Goal: Task Accomplishment & Management: Use online tool/utility

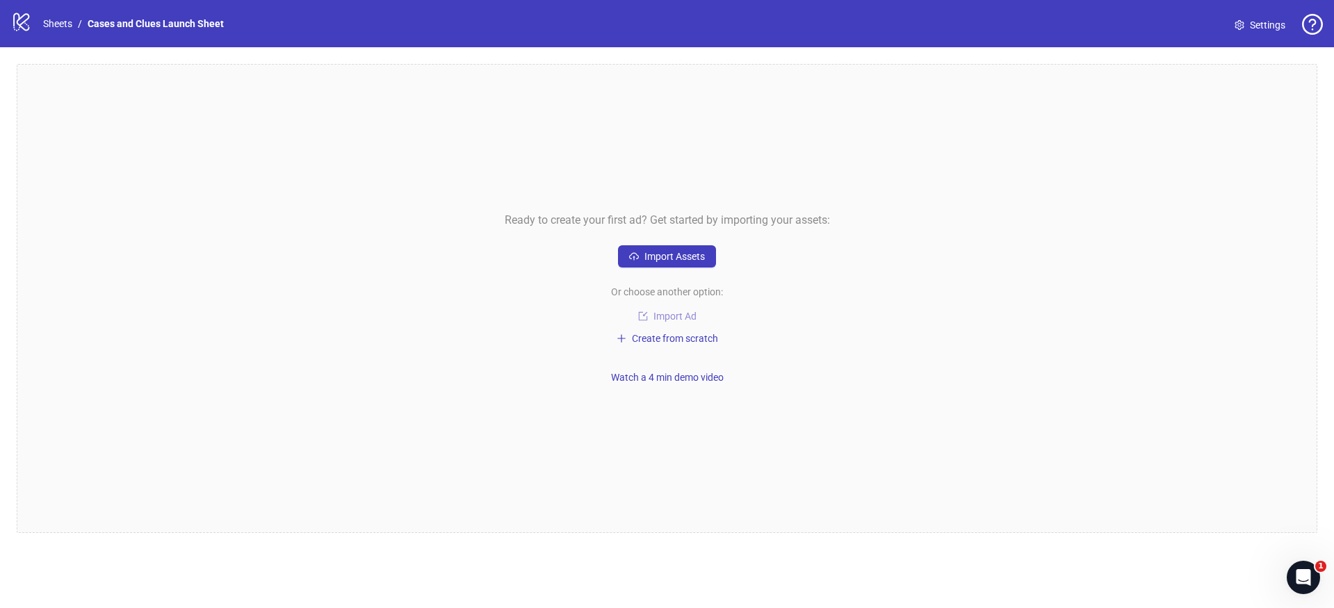
click at [677, 312] on span "Import Ad" at bounding box center [675, 316] width 43 height 11
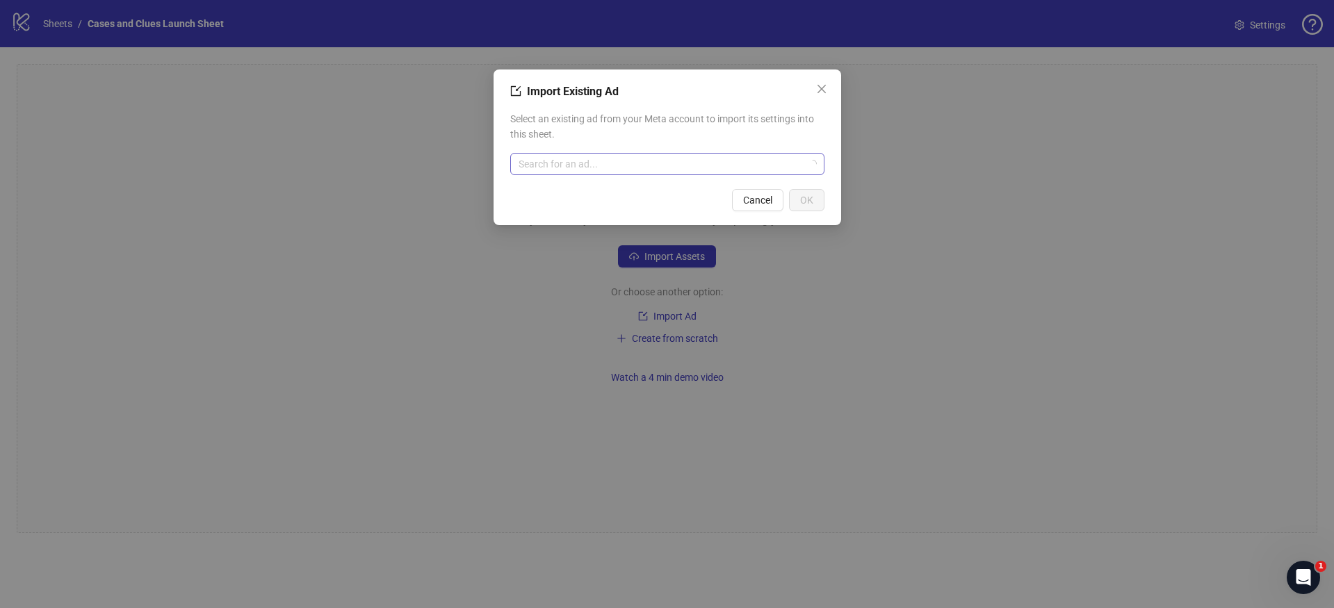
click at [614, 170] on input "search" at bounding box center [661, 164] width 285 height 21
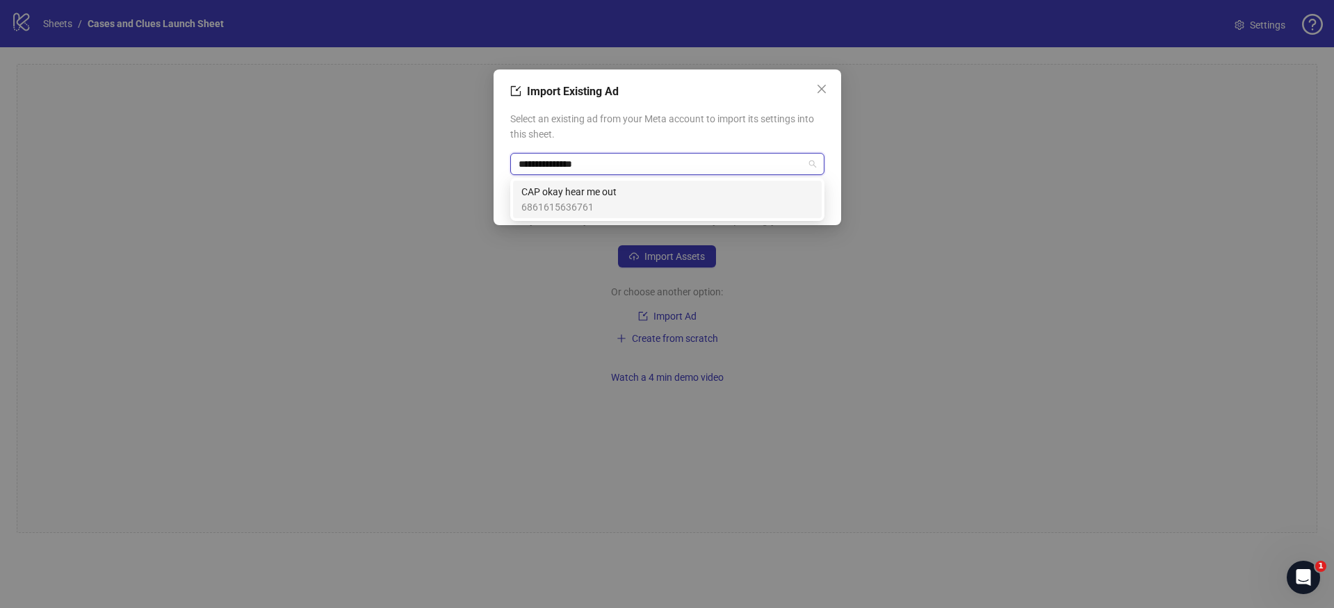
type input "**********"
click at [562, 186] on span "CAP okay hear me out" at bounding box center [569, 191] width 95 height 15
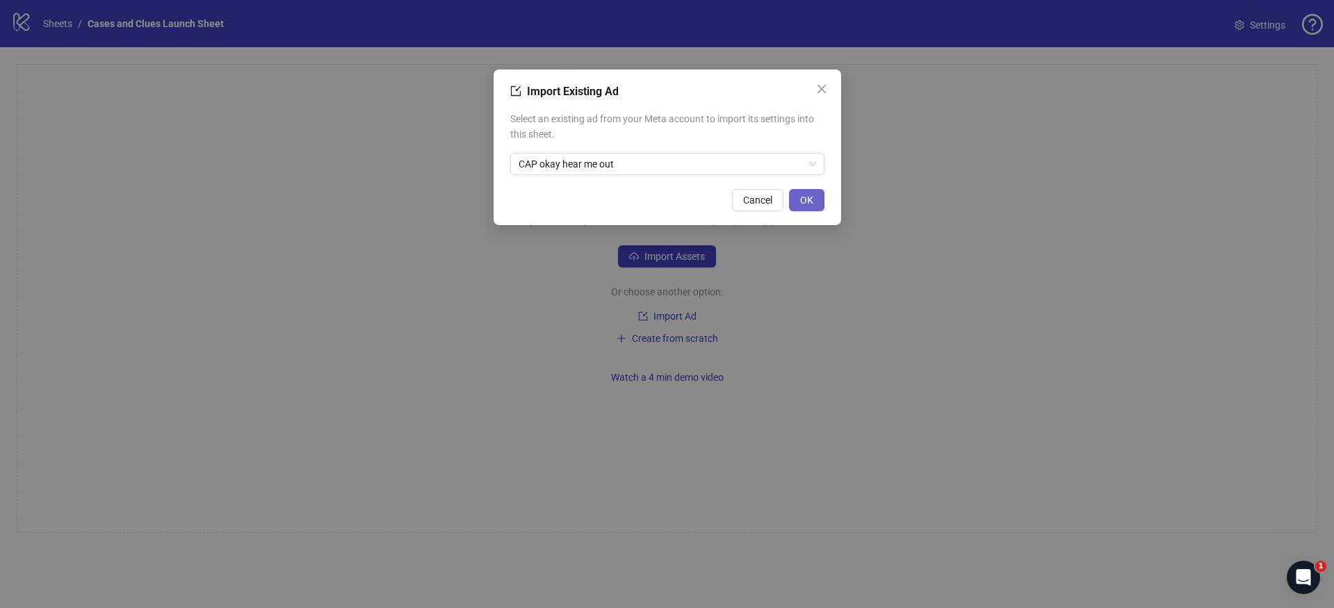
click at [801, 195] on span "OK" at bounding box center [806, 200] width 13 height 11
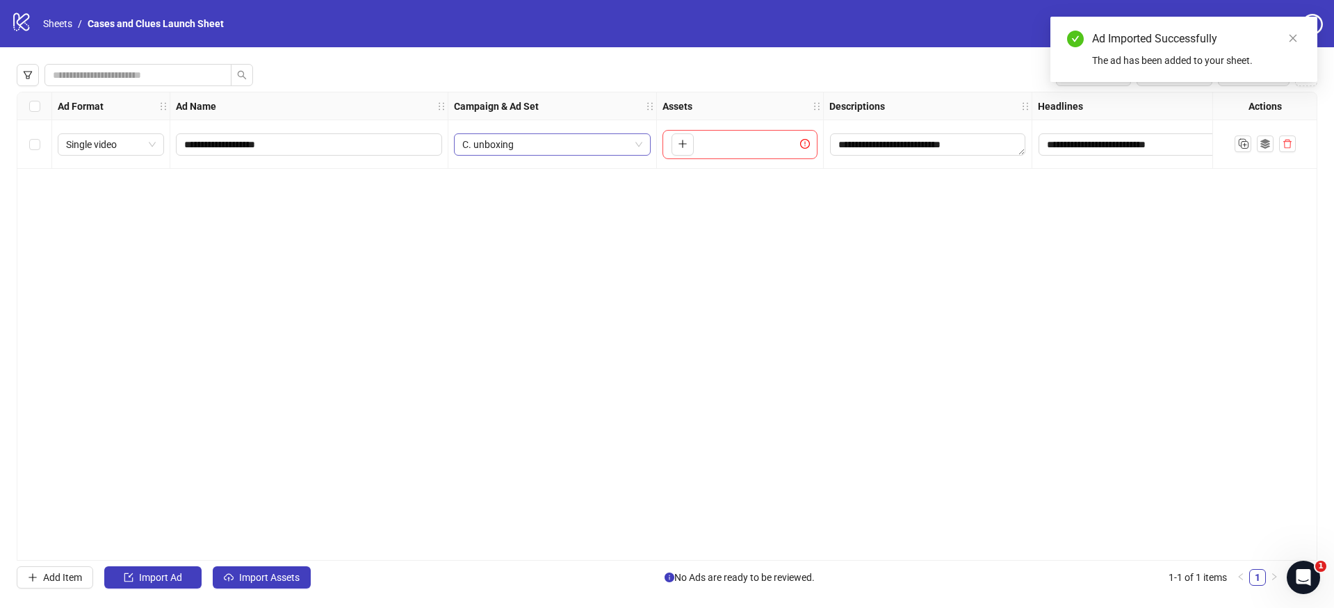
click at [645, 143] on div "C. unboxing" at bounding box center [552, 145] width 197 height 22
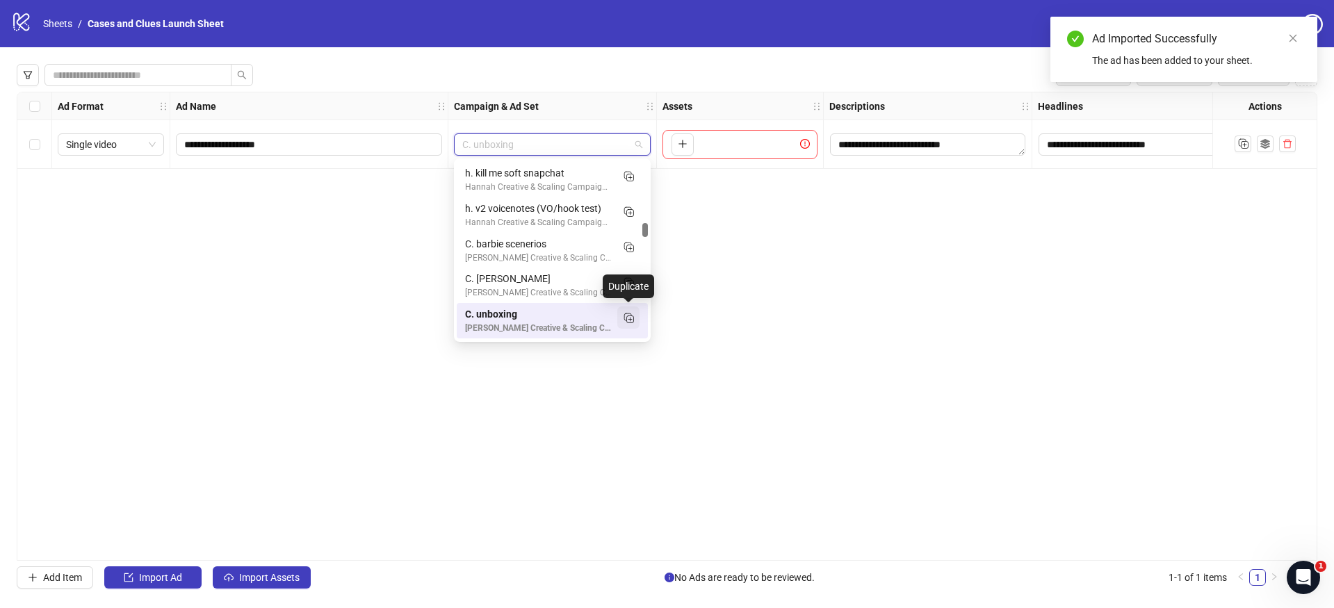
click at [632, 318] on icon "Duplicate" at bounding box center [629, 318] width 14 height 14
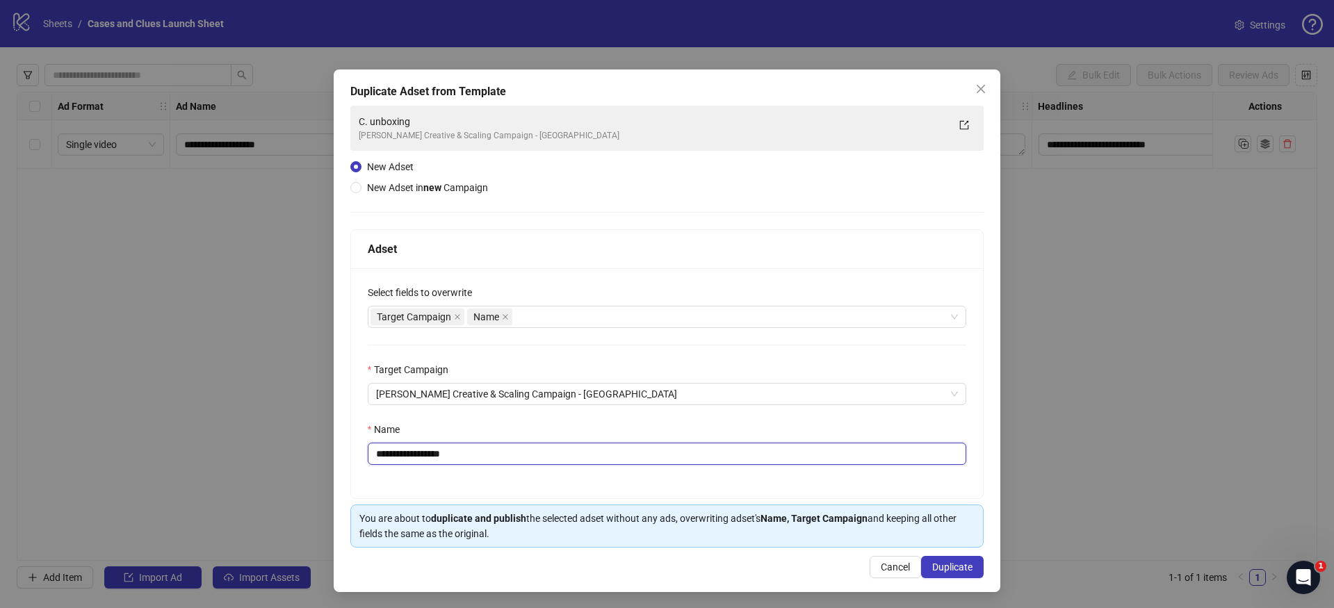
drag, startPoint x: 517, startPoint y: 455, endPoint x: 383, endPoint y: 459, distance: 134.3
click at [383, 459] on input "**********" at bounding box center [667, 454] width 599 height 22
click at [382, 459] on input "******" at bounding box center [667, 454] width 599 height 22
click at [439, 457] on input "*******" at bounding box center [667, 454] width 599 height 22
type input "**********"
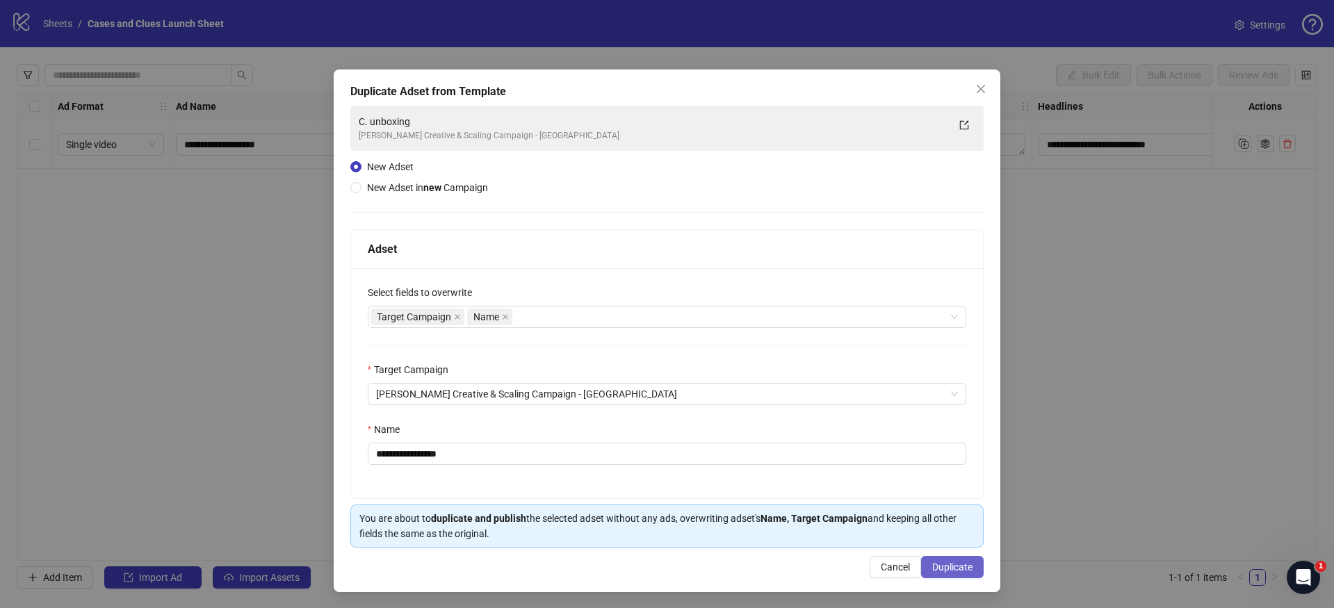
click at [933, 563] on span "Duplicate" at bounding box center [953, 567] width 40 height 11
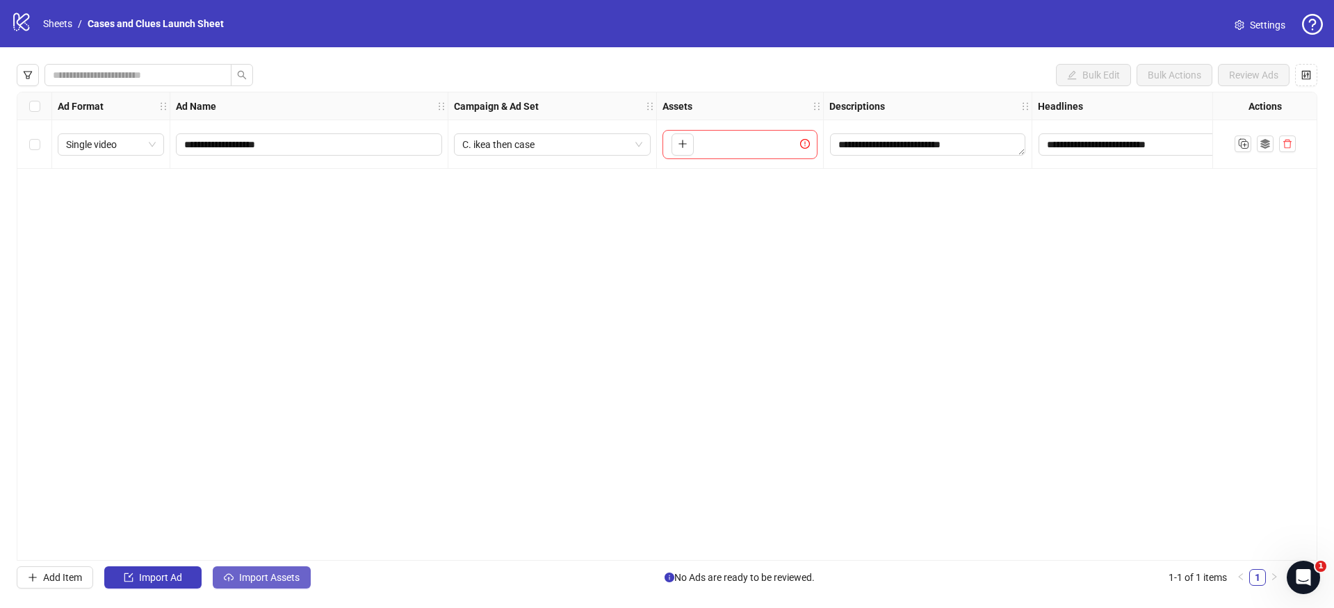
click at [255, 575] on span "Import Assets" at bounding box center [269, 577] width 60 height 11
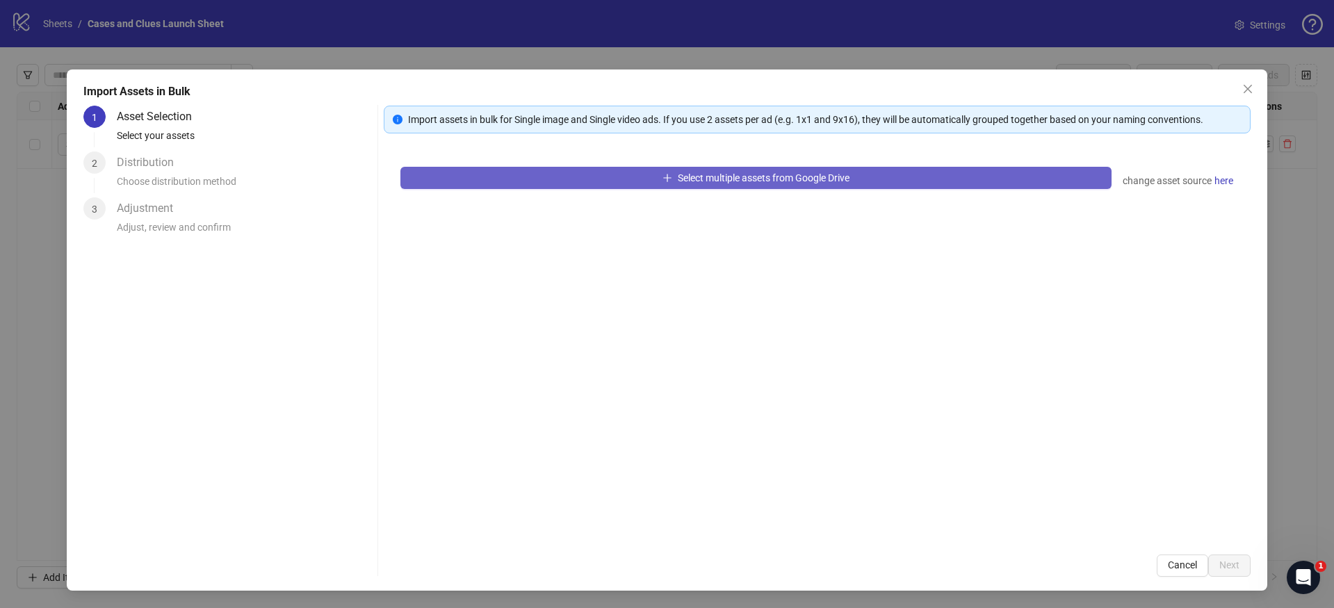
click at [485, 179] on button "Select multiple assets from Google Drive" at bounding box center [756, 178] width 711 height 22
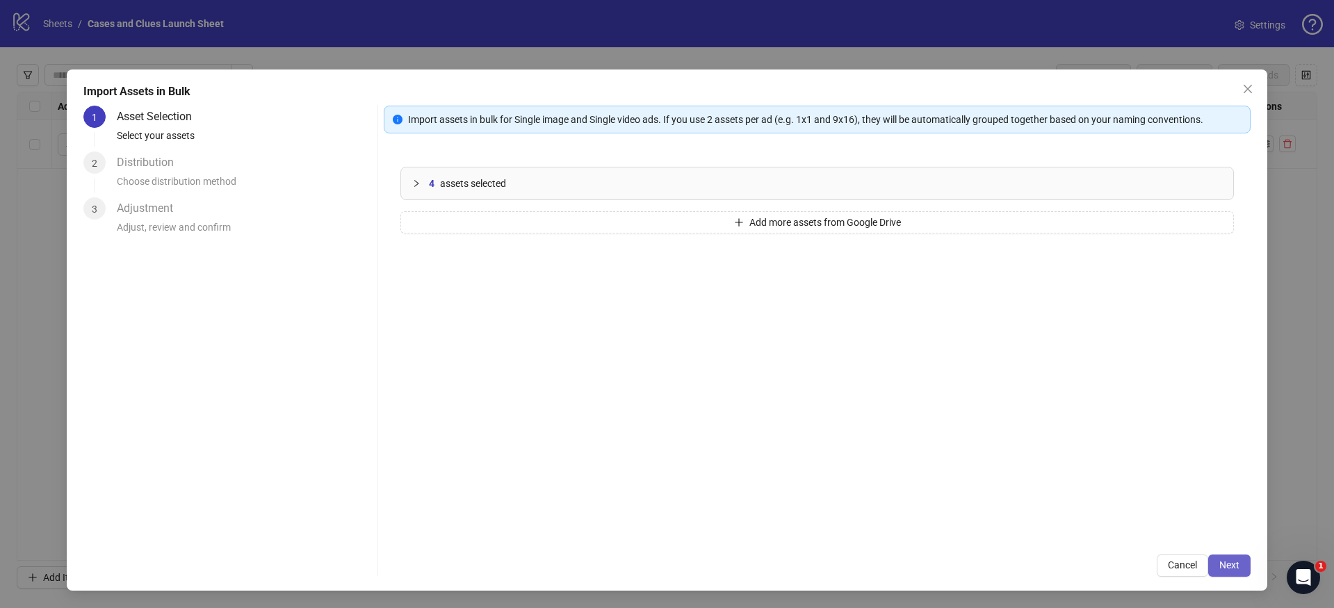
click at [1230, 561] on span "Next" at bounding box center [1230, 565] width 20 height 11
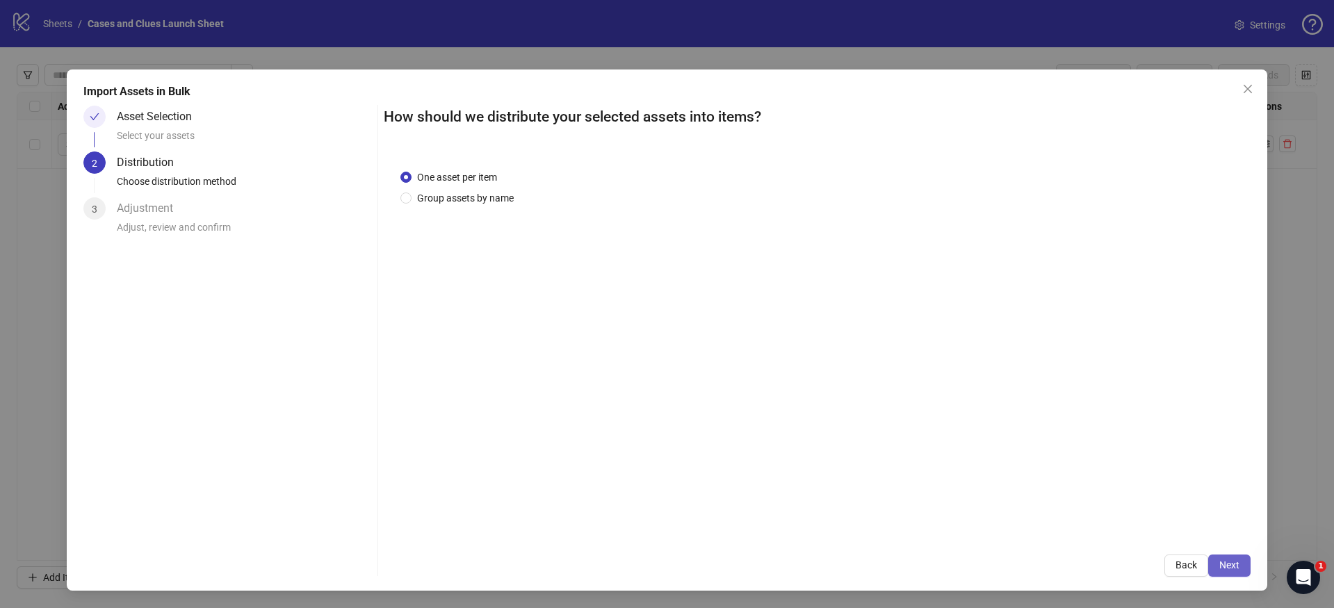
click at [1236, 574] on button "Next" at bounding box center [1230, 566] width 42 height 22
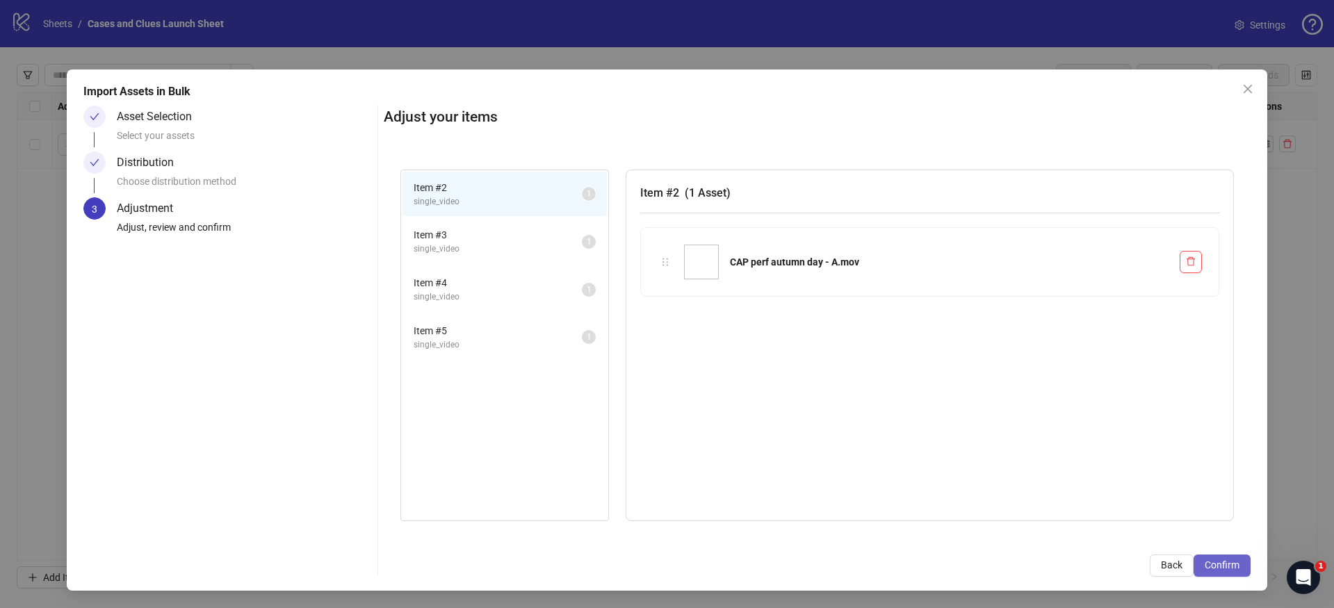
click at [1231, 565] on span "Confirm" at bounding box center [1222, 565] width 35 height 11
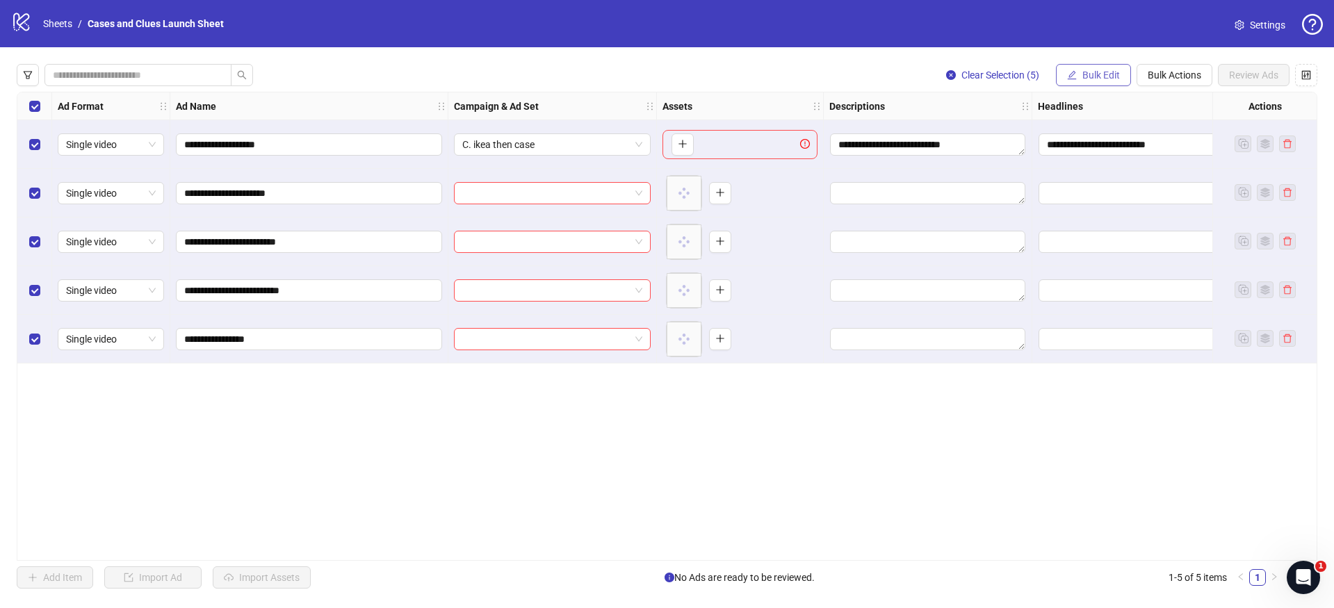
click at [1101, 70] on span "Bulk Edit" at bounding box center [1102, 75] width 38 height 11
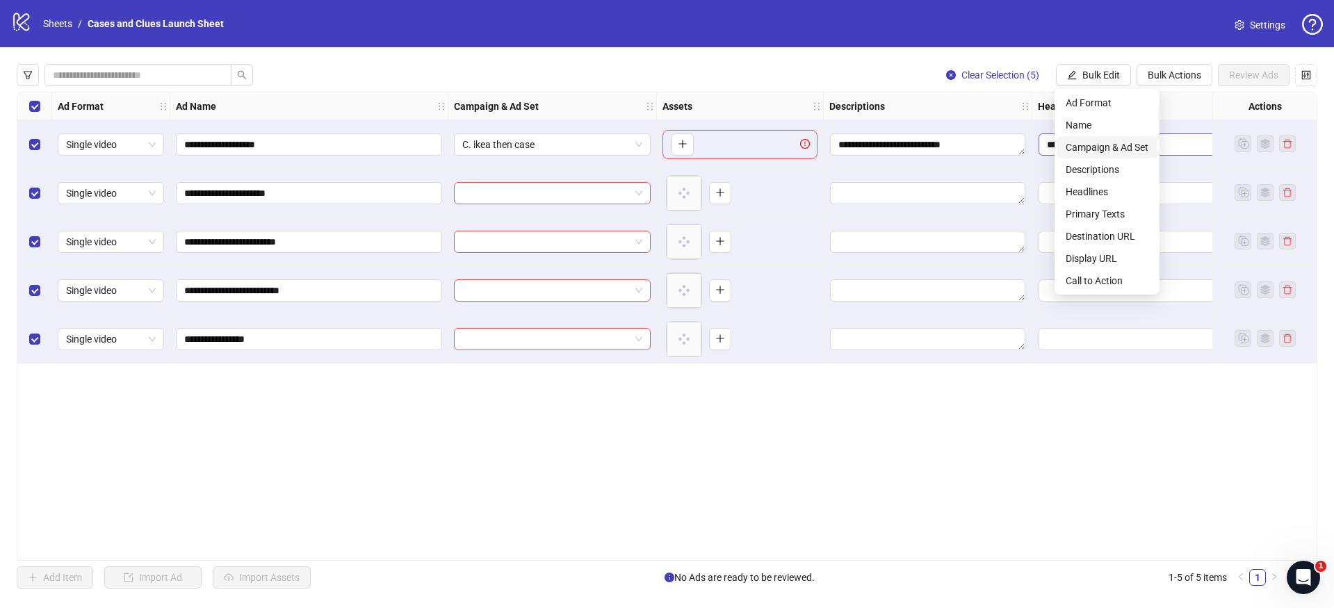
click at [1087, 140] on span "Campaign & Ad Set" at bounding box center [1107, 147] width 83 height 15
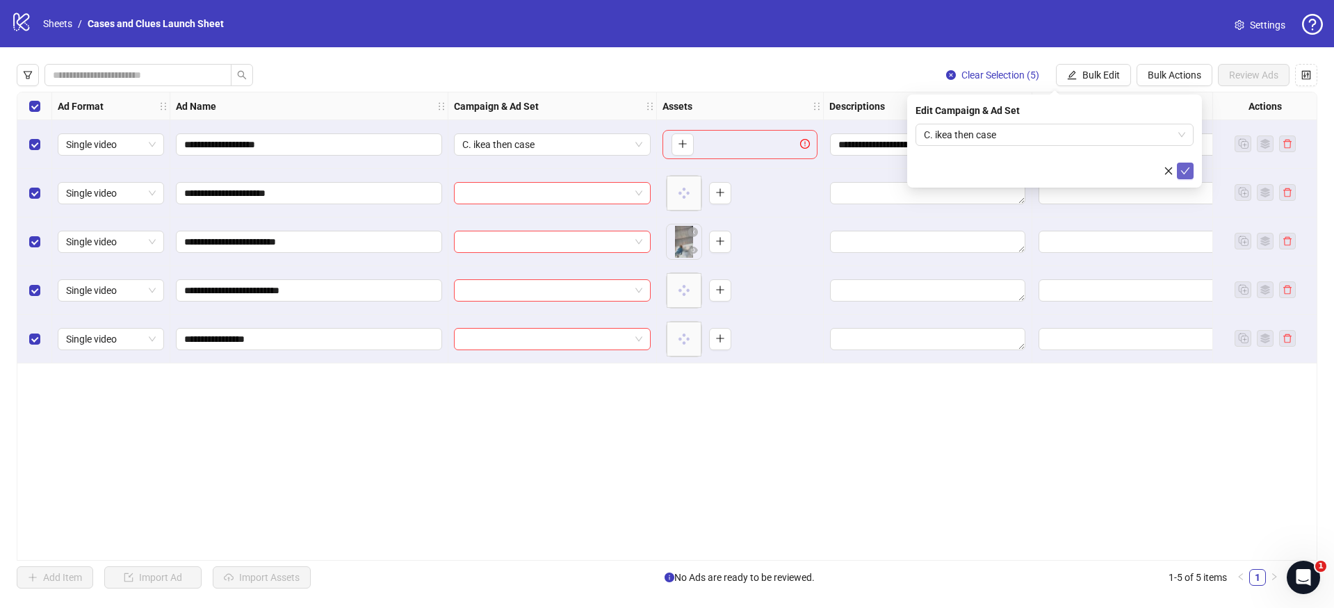
click at [1186, 171] on icon "check" at bounding box center [1185, 171] width 9 height 7
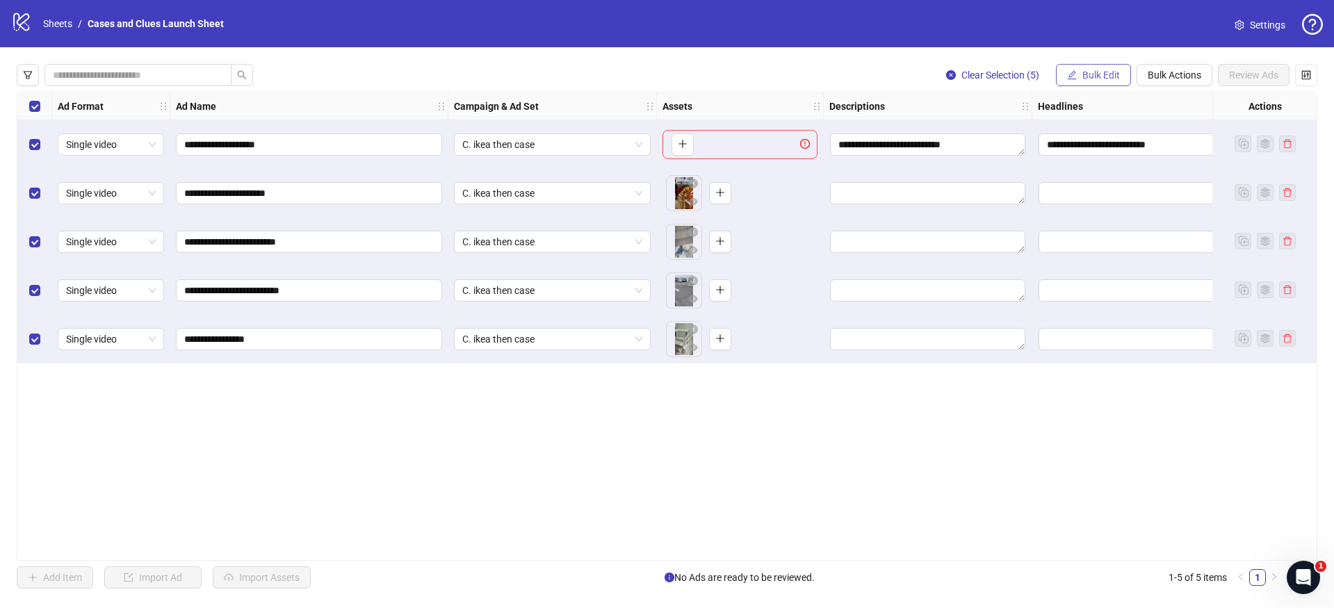
click at [1105, 72] on span "Bulk Edit" at bounding box center [1102, 75] width 38 height 11
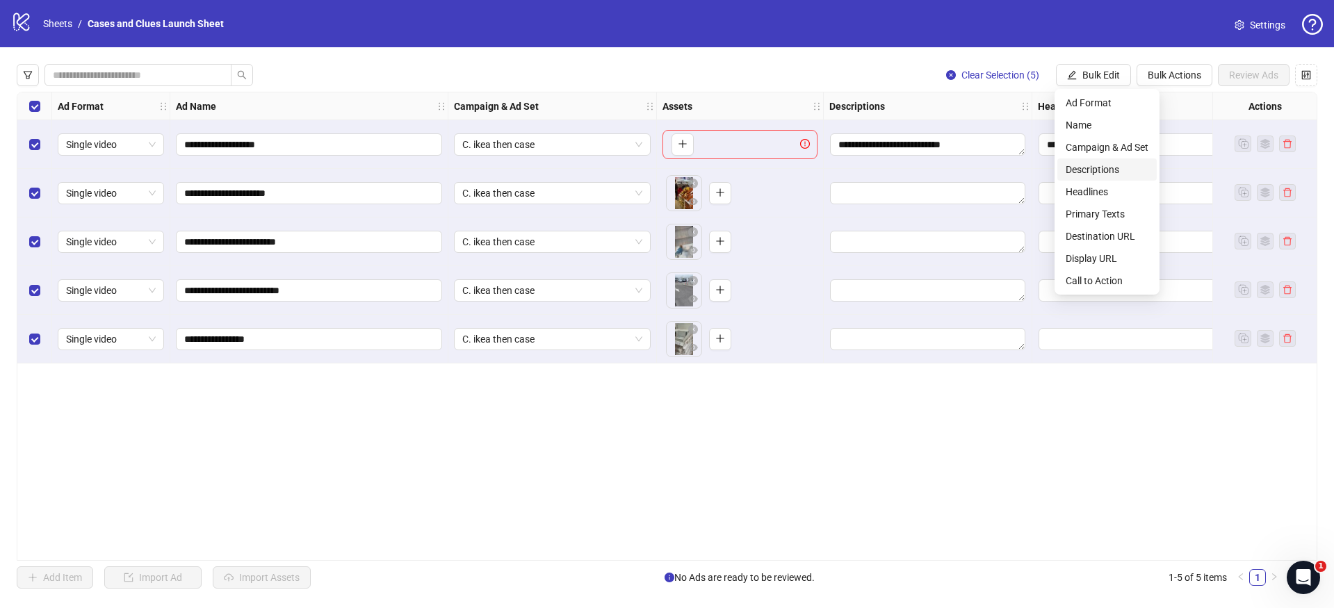
click at [1085, 164] on span "Descriptions" at bounding box center [1107, 169] width 83 height 15
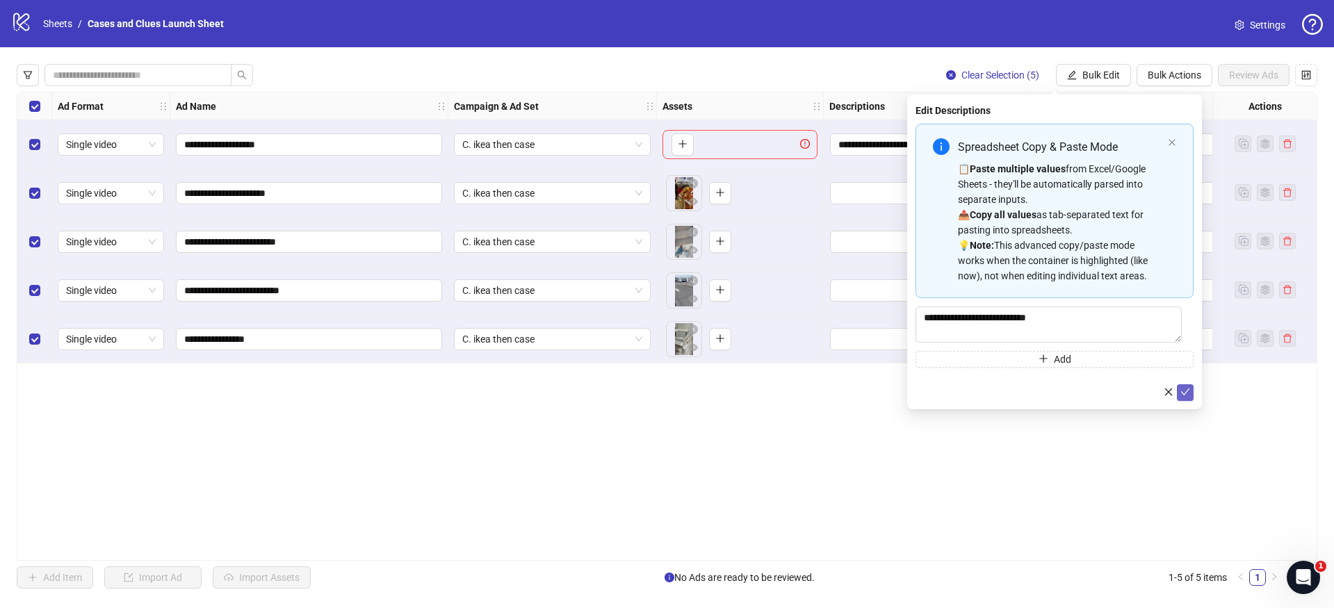
click at [1187, 394] on icon "check" at bounding box center [1186, 392] width 10 height 10
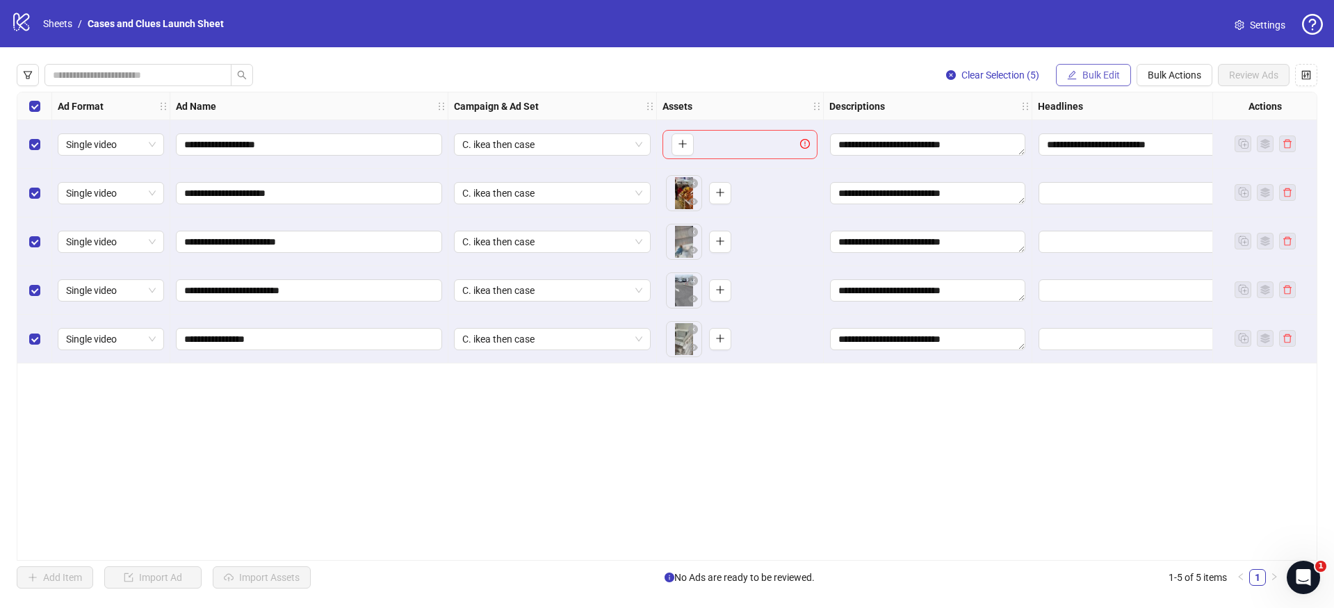
click at [1085, 72] on span "Bulk Edit" at bounding box center [1102, 75] width 38 height 11
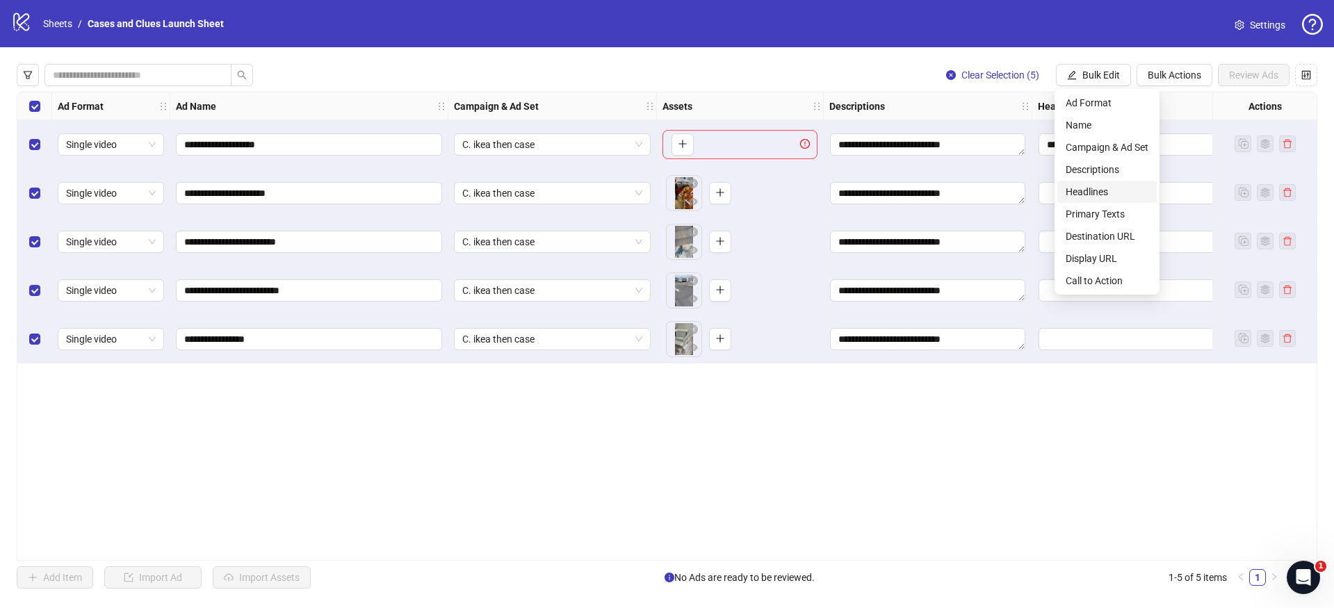
click at [1110, 192] on span "Headlines" at bounding box center [1107, 191] width 83 height 15
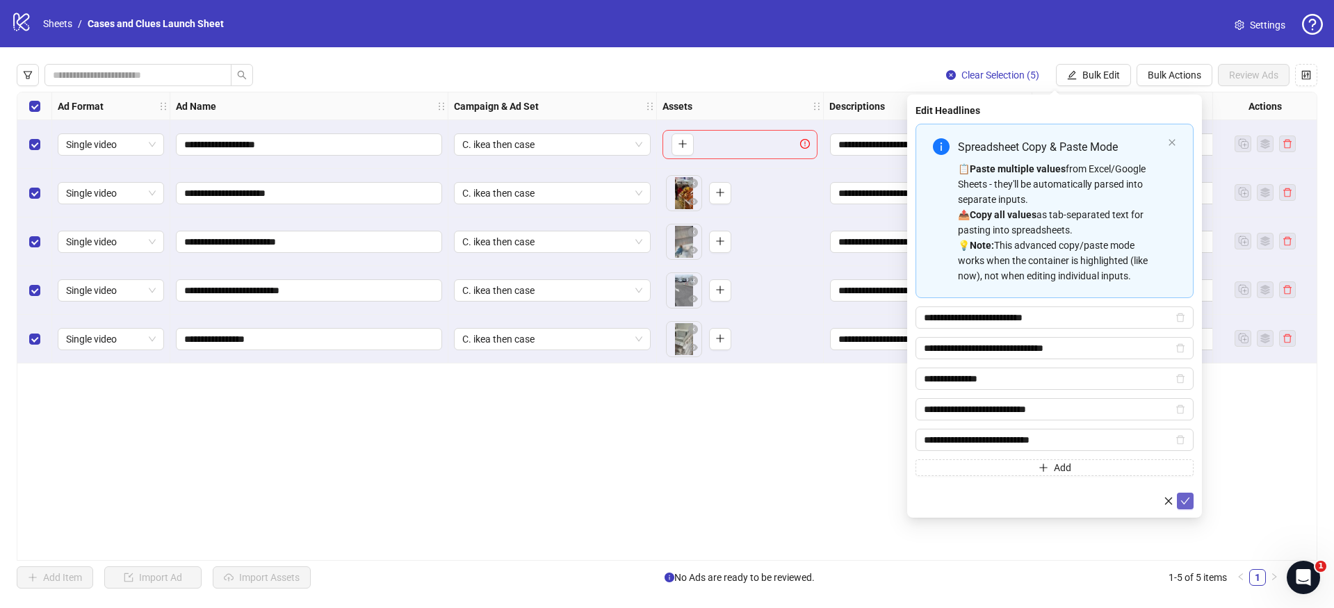
click at [1184, 499] on icon "check" at bounding box center [1186, 502] width 10 height 10
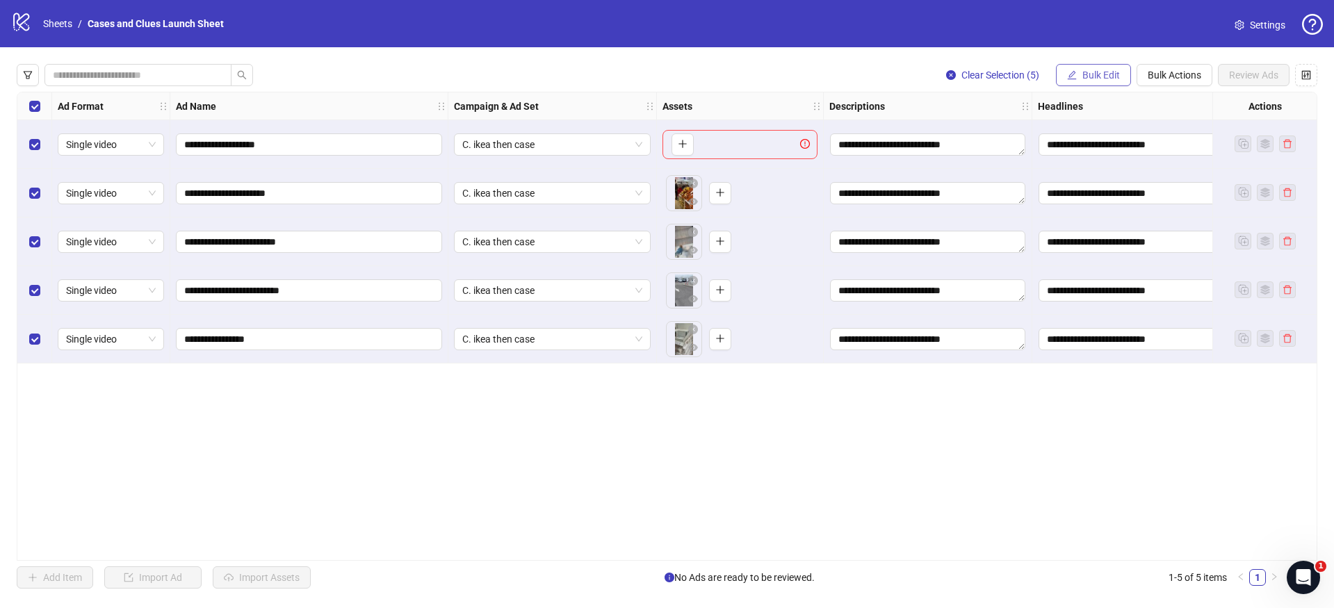
click at [1097, 67] on button "Bulk Edit" at bounding box center [1093, 75] width 75 height 22
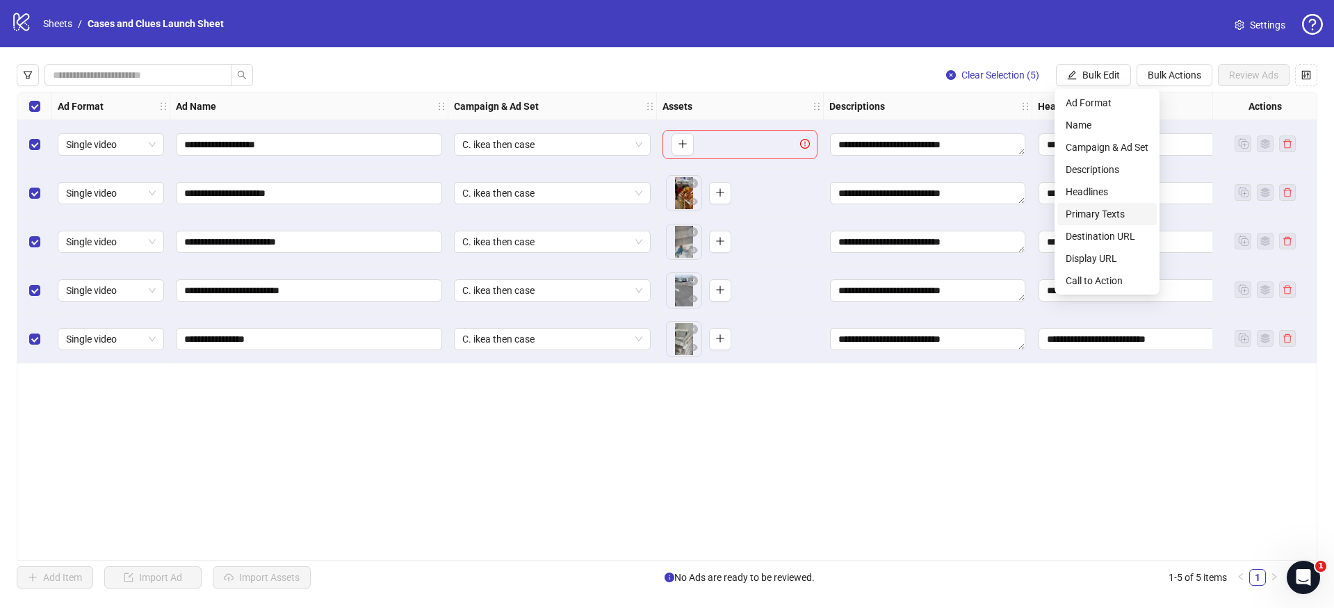
click at [1111, 207] on span "Primary Texts" at bounding box center [1107, 214] width 83 height 15
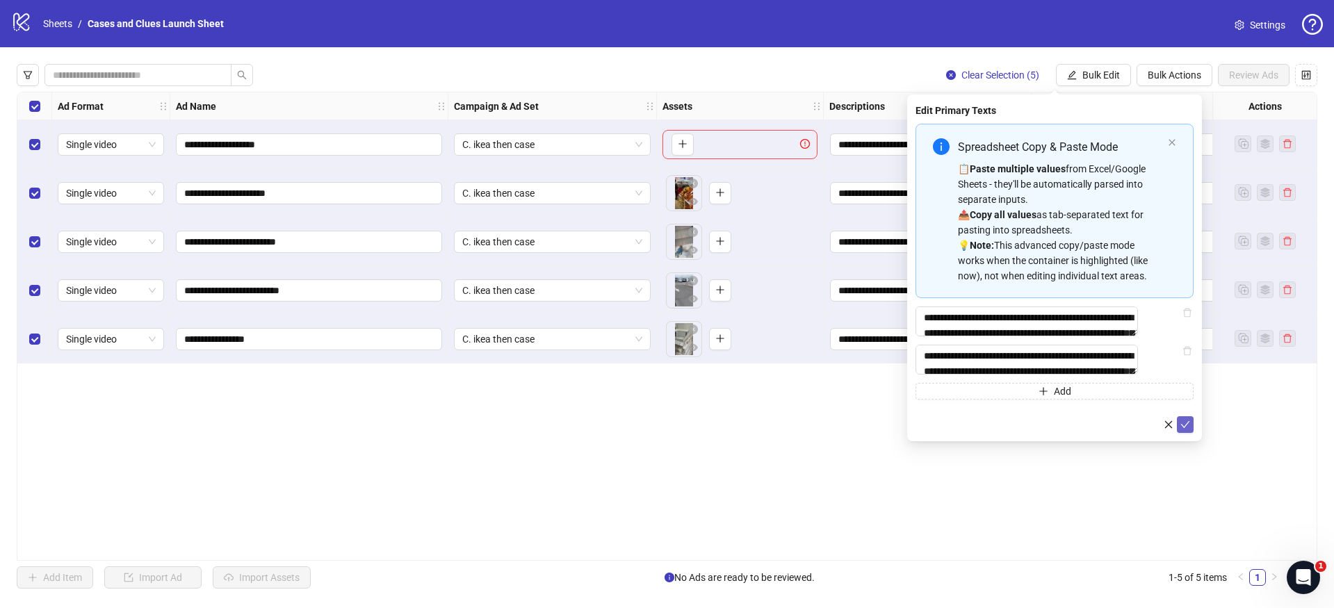
click at [1185, 430] on icon "check" at bounding box center [1186, 425] width 10 height 10
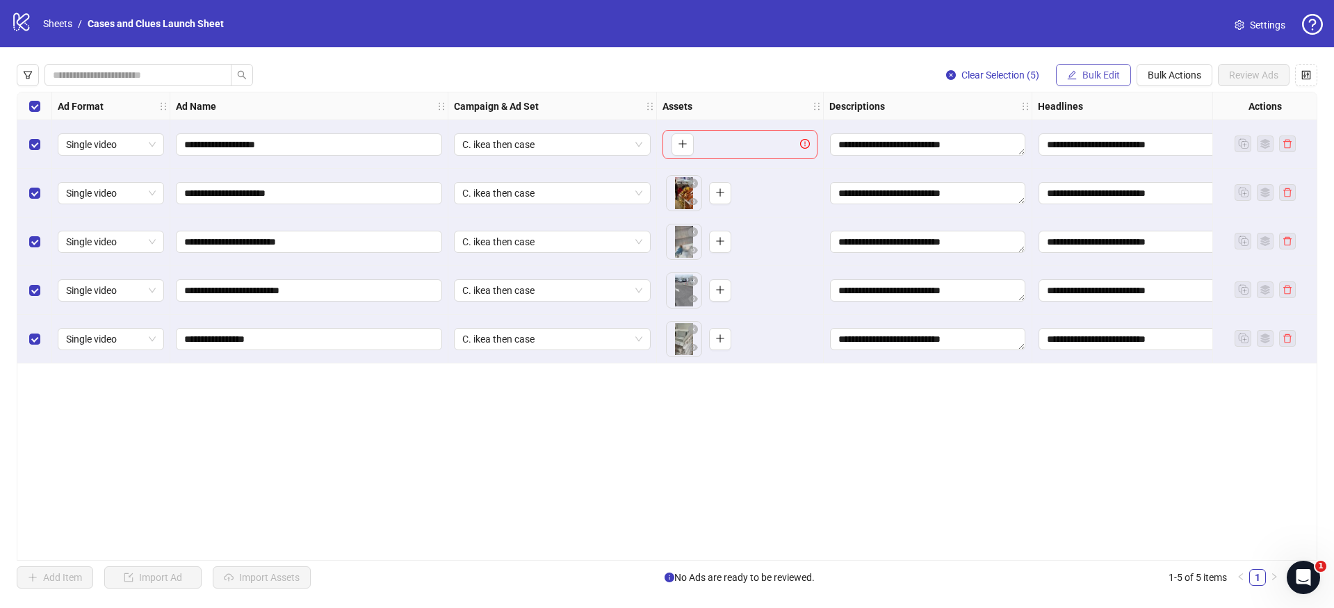
click at [1109, 74] on span "Bulk Edit" at bounding box center [1102, 75] width 38 height 11
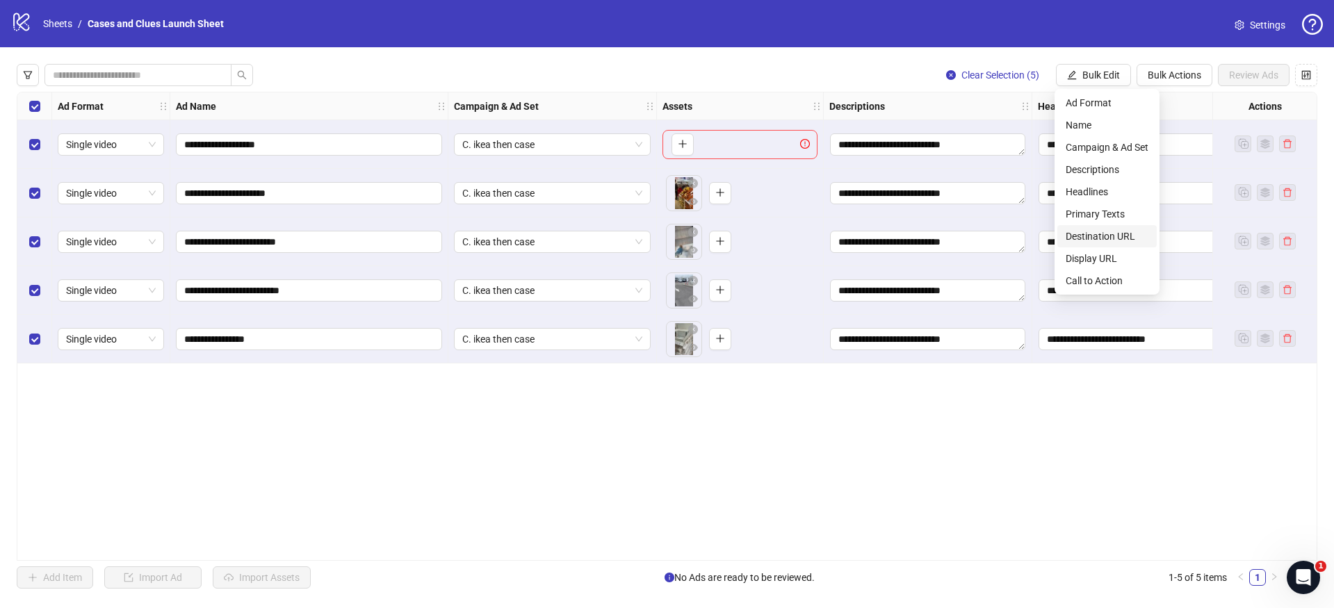
click at [1106, 241] on span "Destination URL" at bounding box center [1107, 236] width 83 height 15
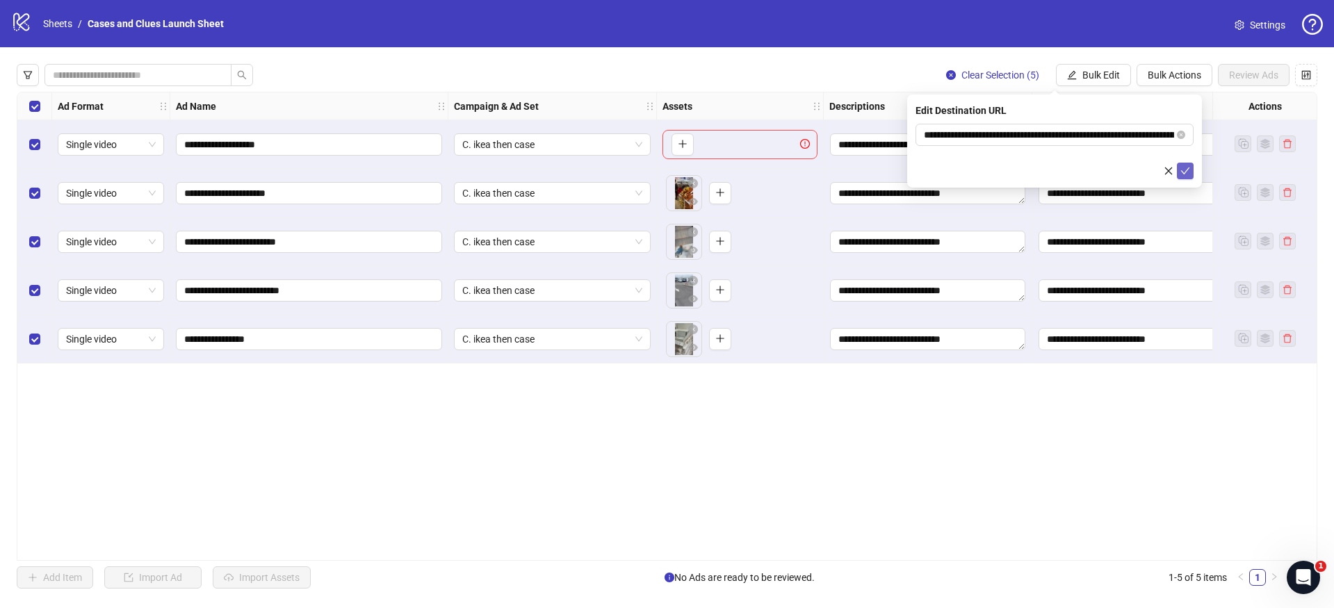
click at [1189, 170] on icon "check" at bounding box center [1186, 171] width 10 height 10
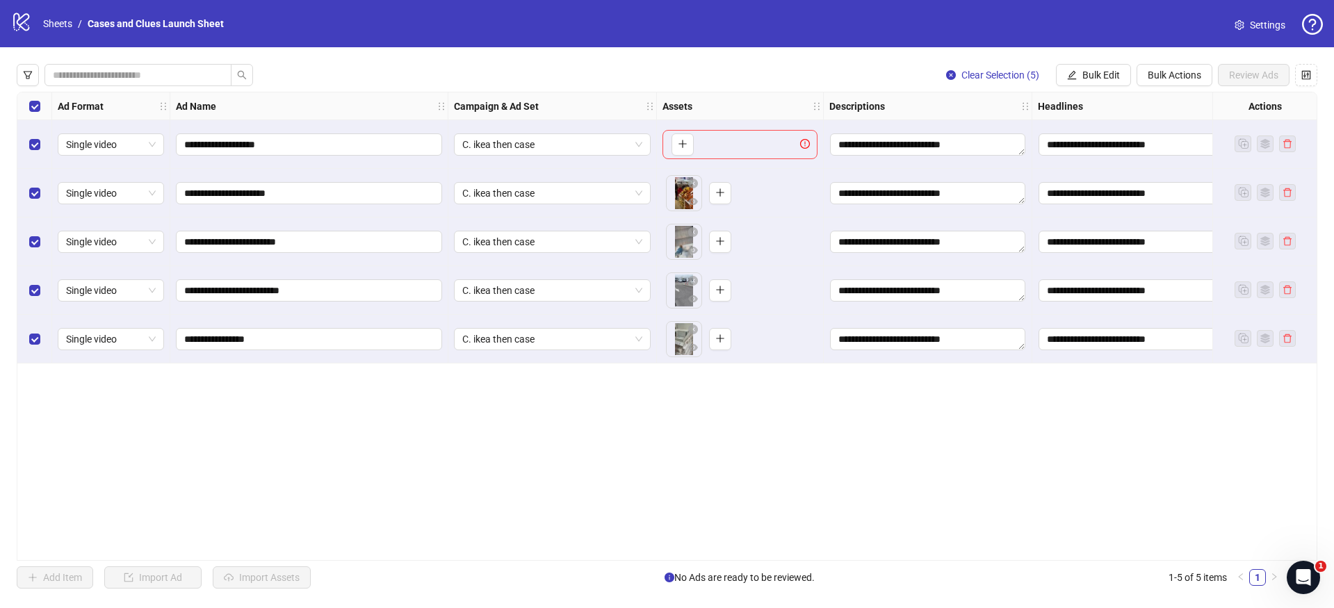
click at [1099, 54] on div "**********" at bounding box center [667, 326] width 1334 height 558
click at [1100, 67] on button "Bulk Edit" at bounding box center [1093, 75] width 75 height 22
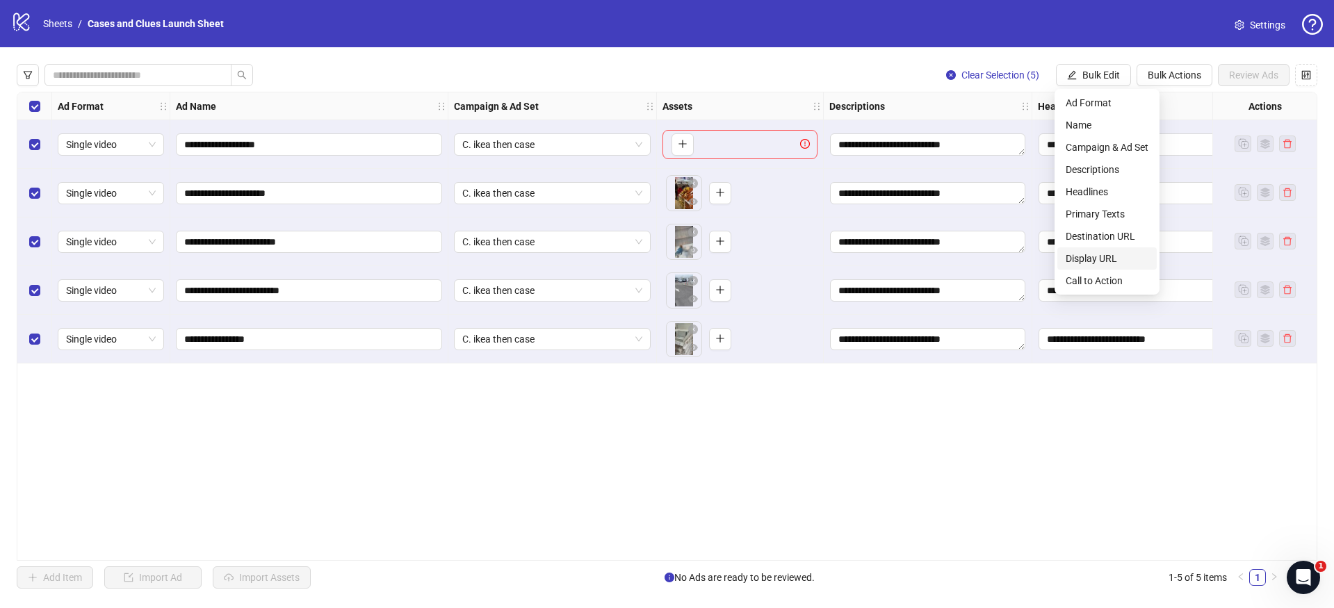
click at [1093, 259] on span "Display URL" at bounding box center [1107, 258] width 83 height 15
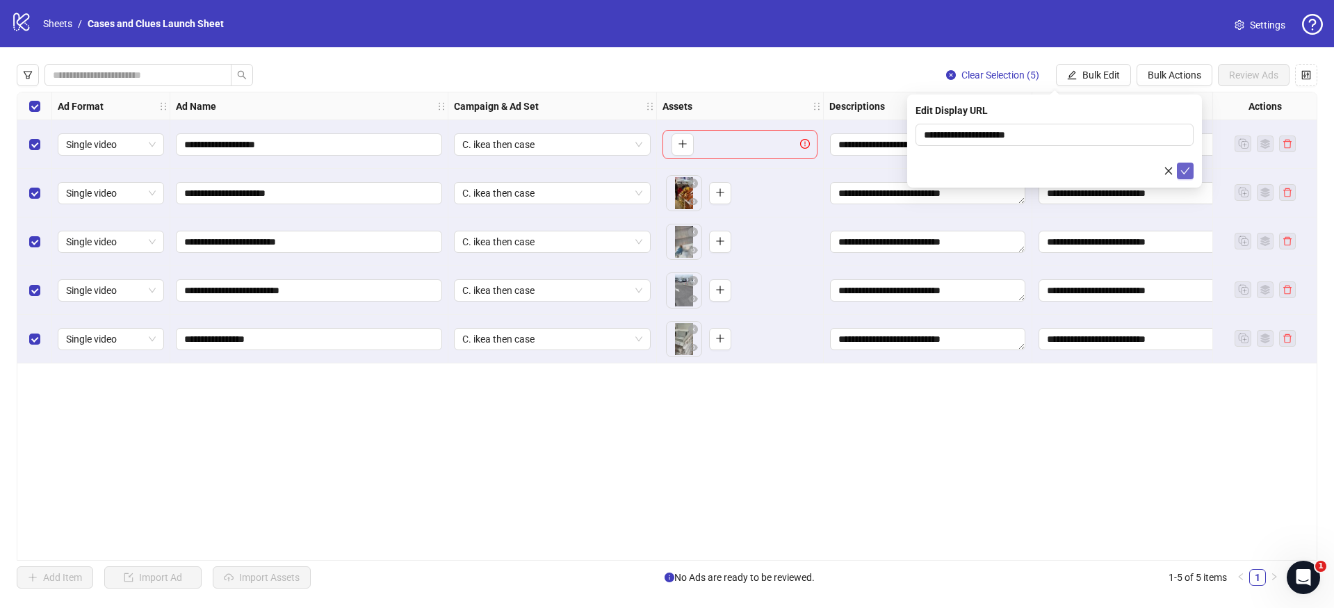
click at [1189, 171] on icon "check" at bounding box center [1186, 171] width 10 height 10
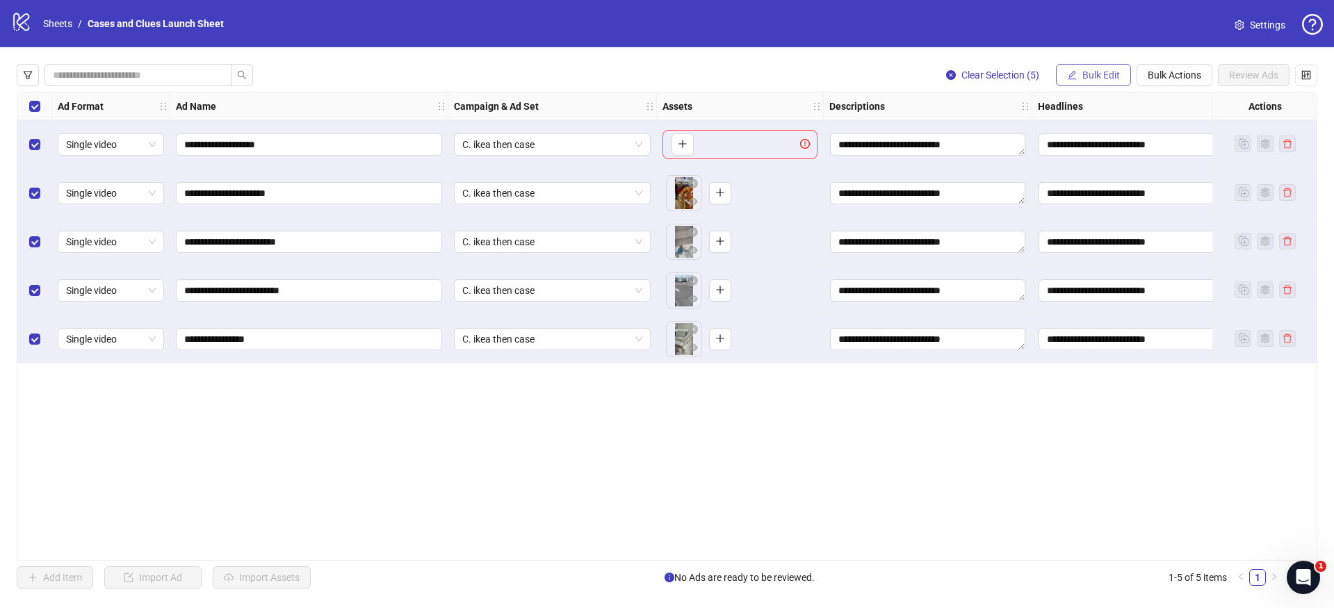
click at [1085, 67] on button "Bulk Edit" at bounding box center [1093, 75] width 75 height 22
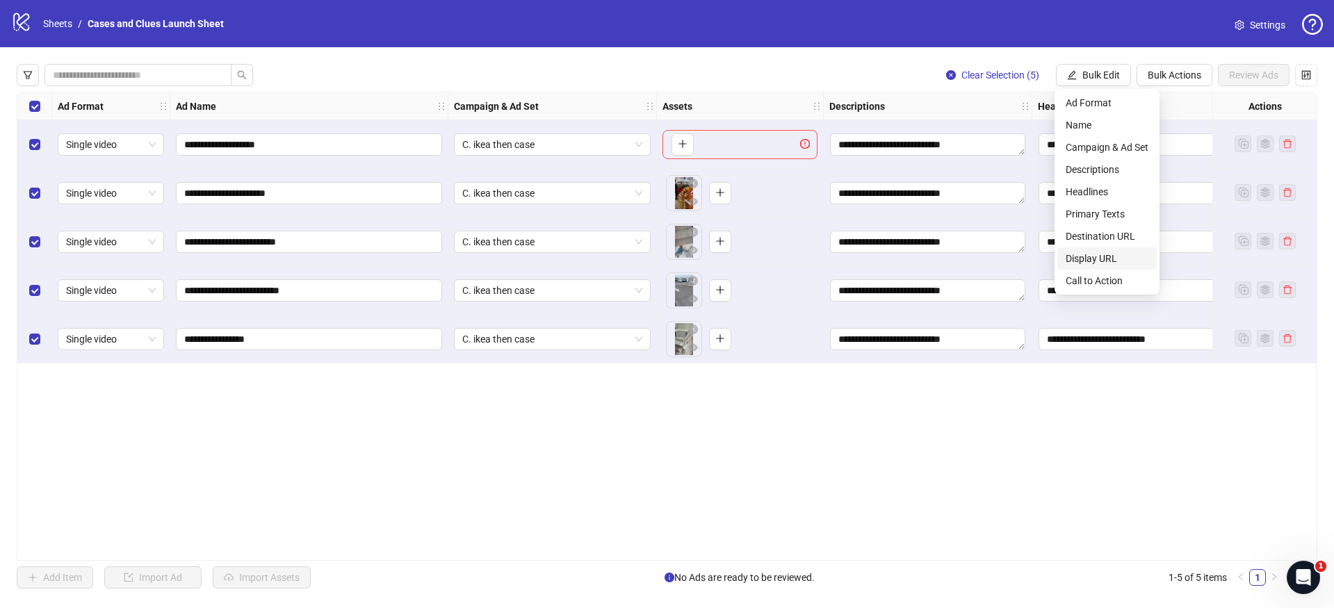
click at [1098, 262] on span "Display URL" at bounding box center [1107, 258] width 83 height 15
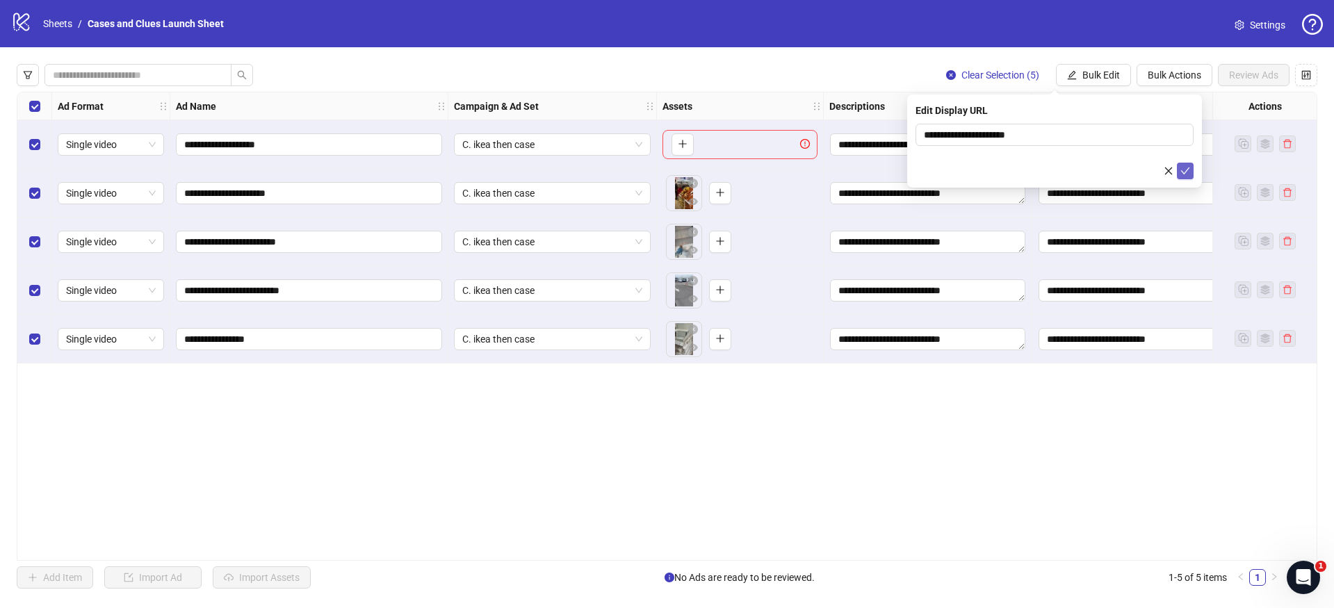
click at [1188, 174] on icon "check" at bounding box center [1186, 171] width 10 height 10
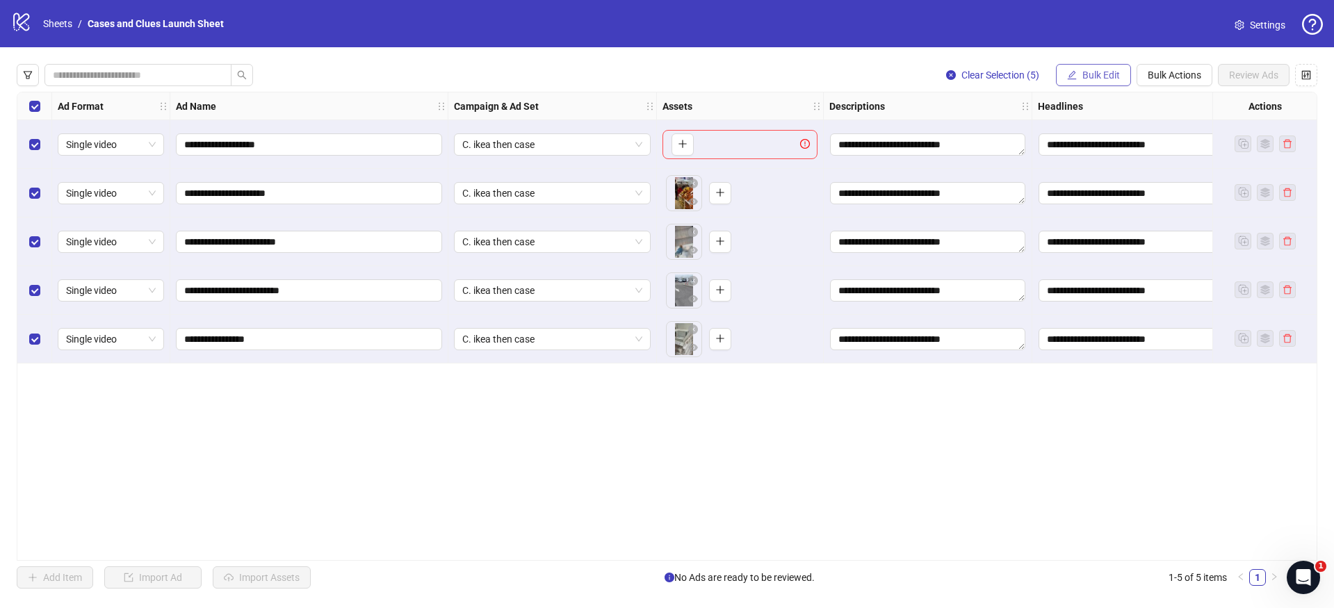
click at [1105, 77] on span "Bulk Edit" at bounding box center [1102, 75] width 38 height 11
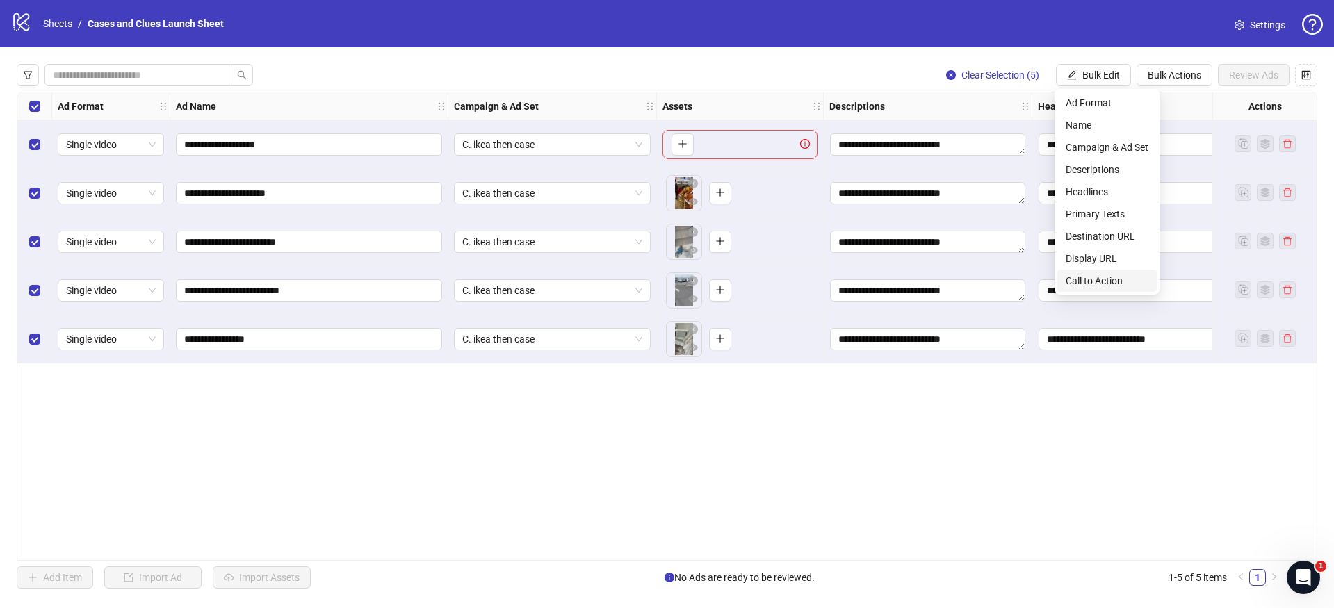
click at [1106, 274] on span "Call to Action" at bounding box center [1107, 280] width 83 height 15
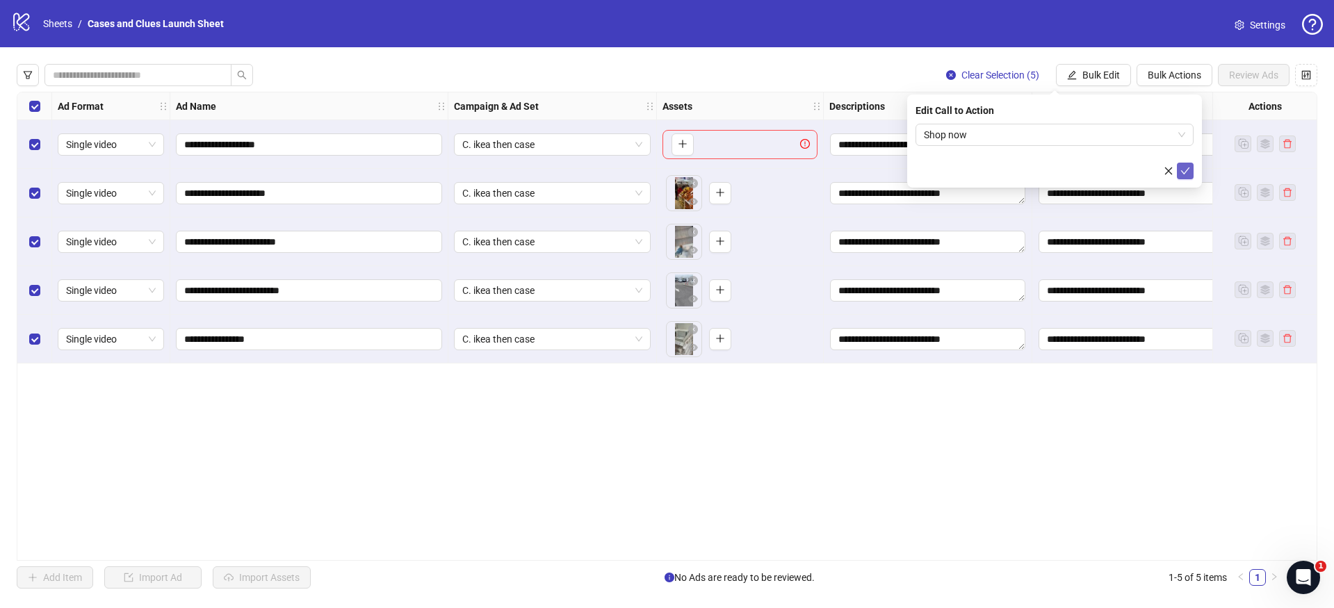
click at [1186, 167] on icon "check" at bounding box center [1186, 171] width 10 height 10
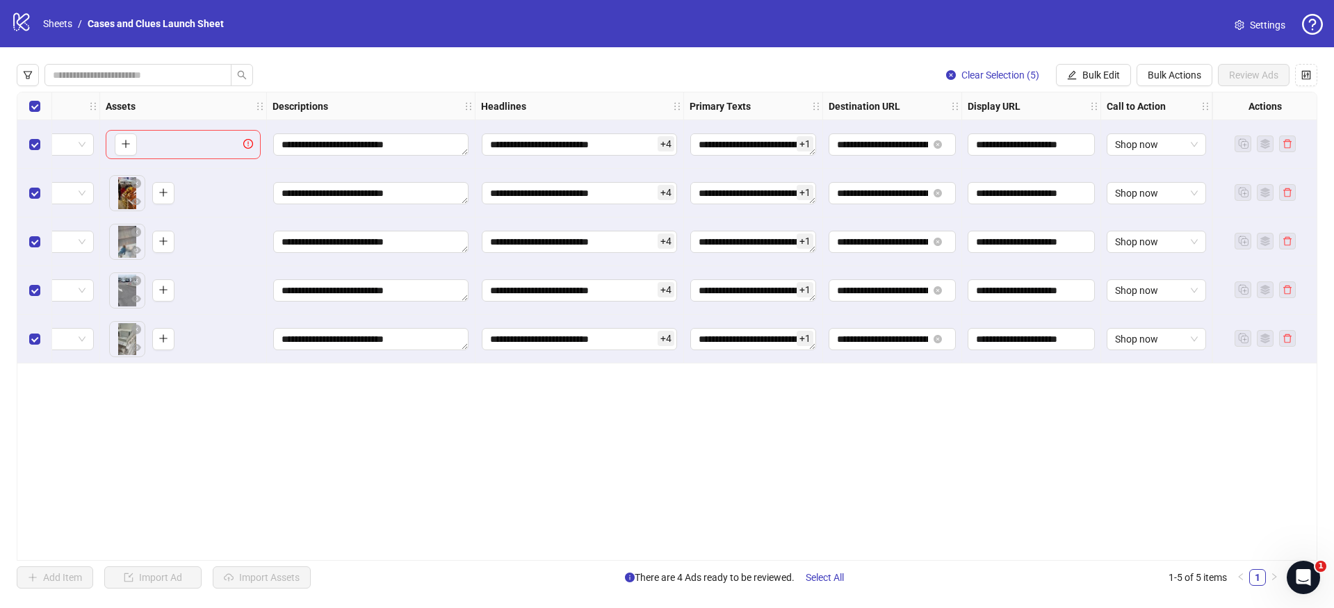
scroll to position [0, 0]
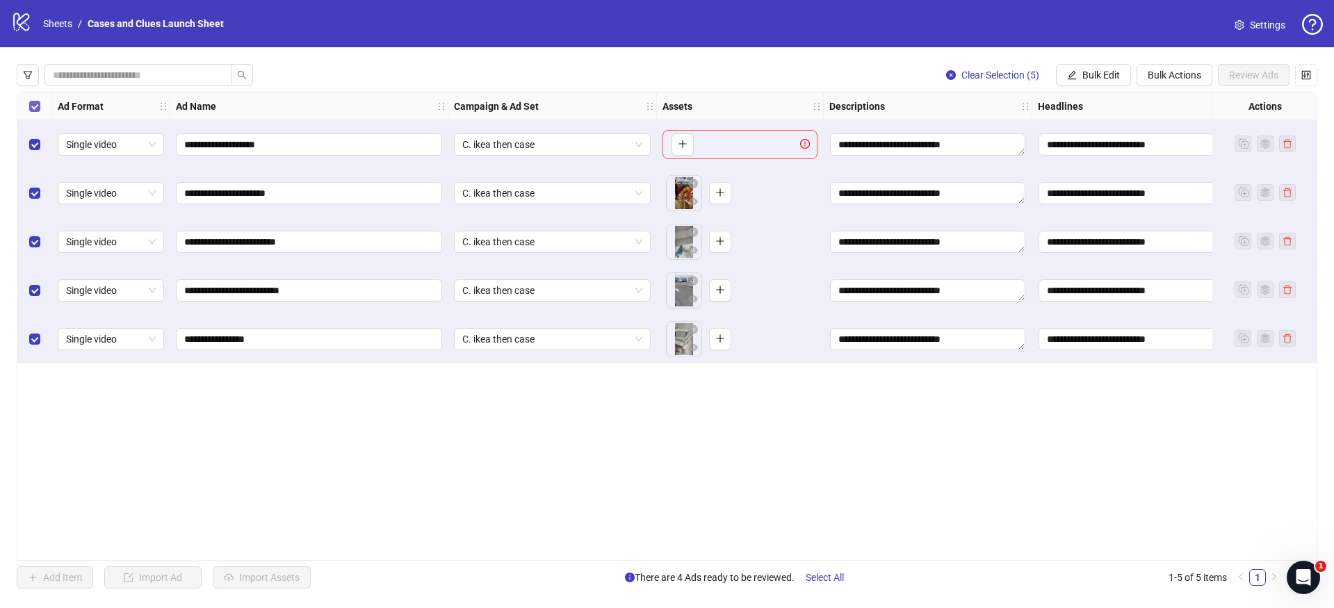
click at [38, 99] on label "Select all rows" at bounding box center [34, 106] width 11 height 15
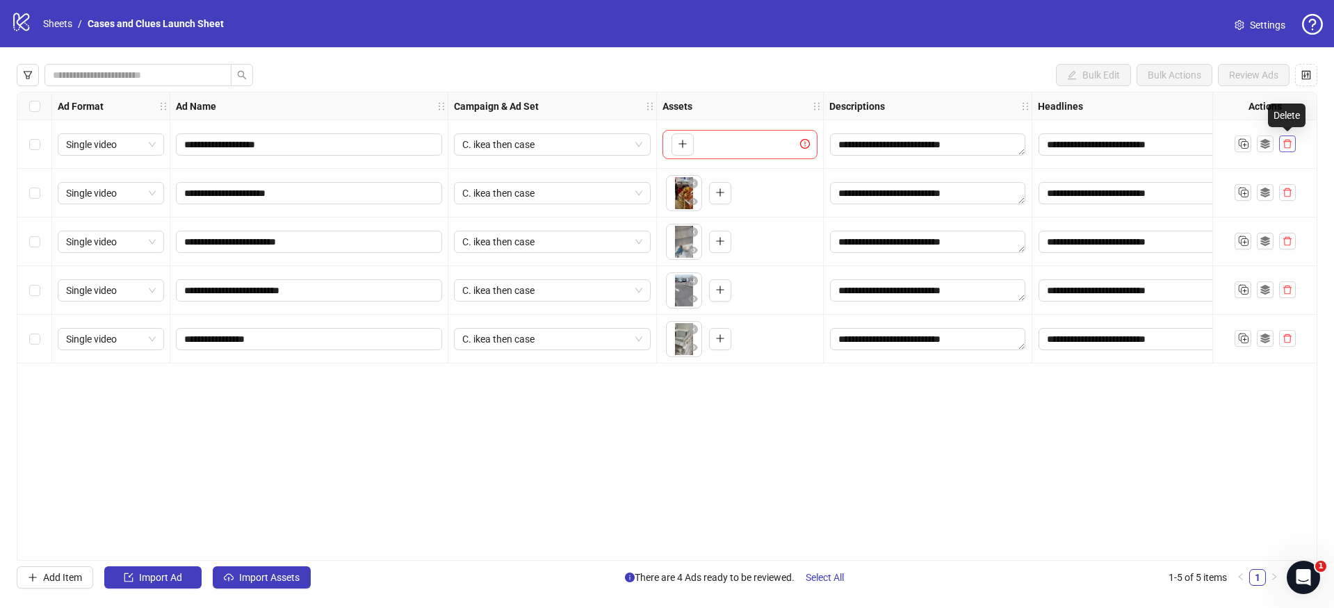
click at [1289, 143] on icon "delete" at bounding box center [1288, 144] width 10 height 10
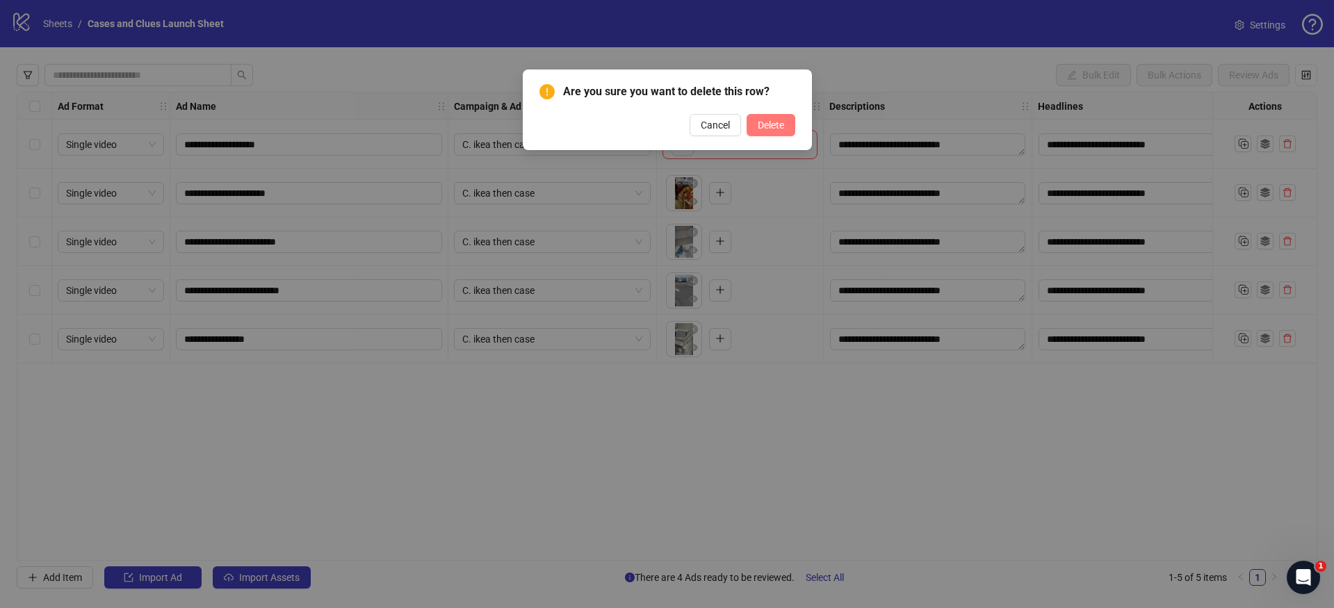
click at [784, 124] on button "Delete" at bounding box center [771, 125] width 49 height 22
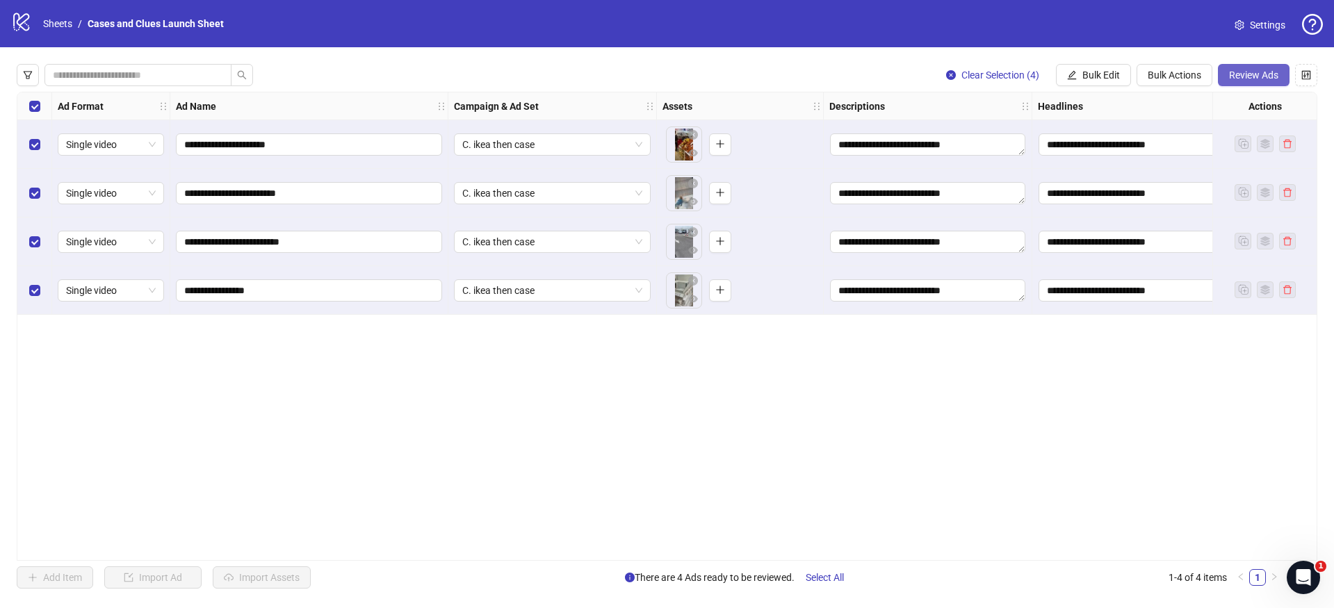
click at [1254, 70] on span "Review Ads" at bounding box center [1253, 75] width 49 height 11
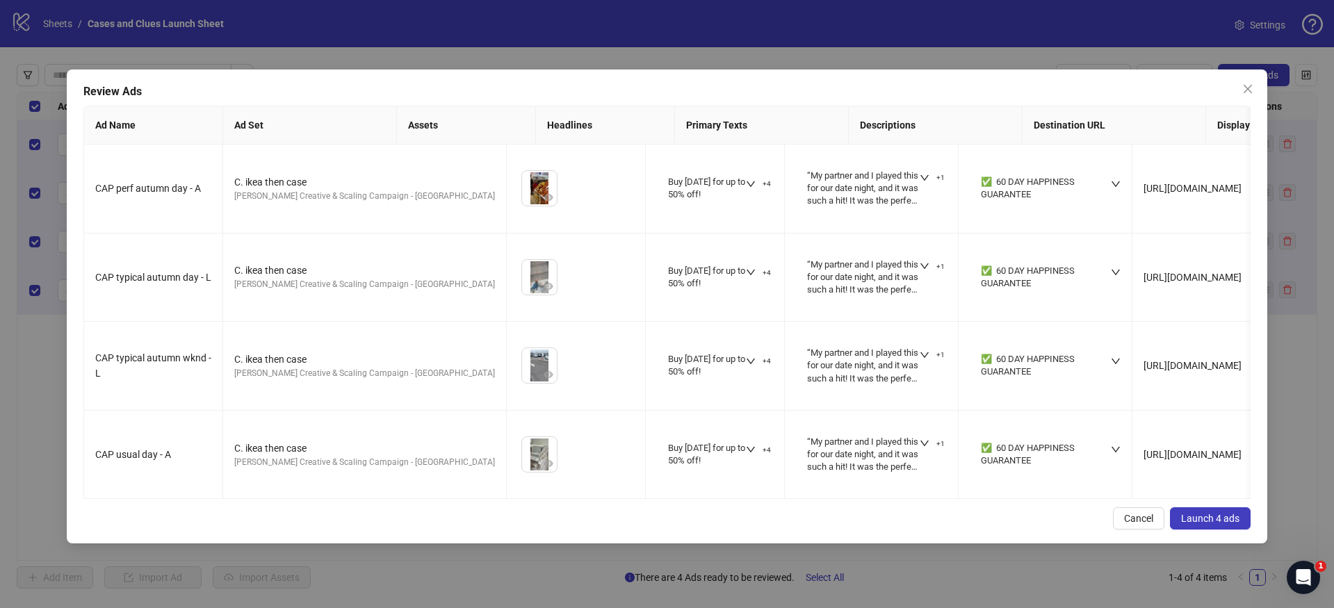
click at [1210, 524] on span "Launch 4 ads" at bounding box center [1210, 518] width 58 height 11
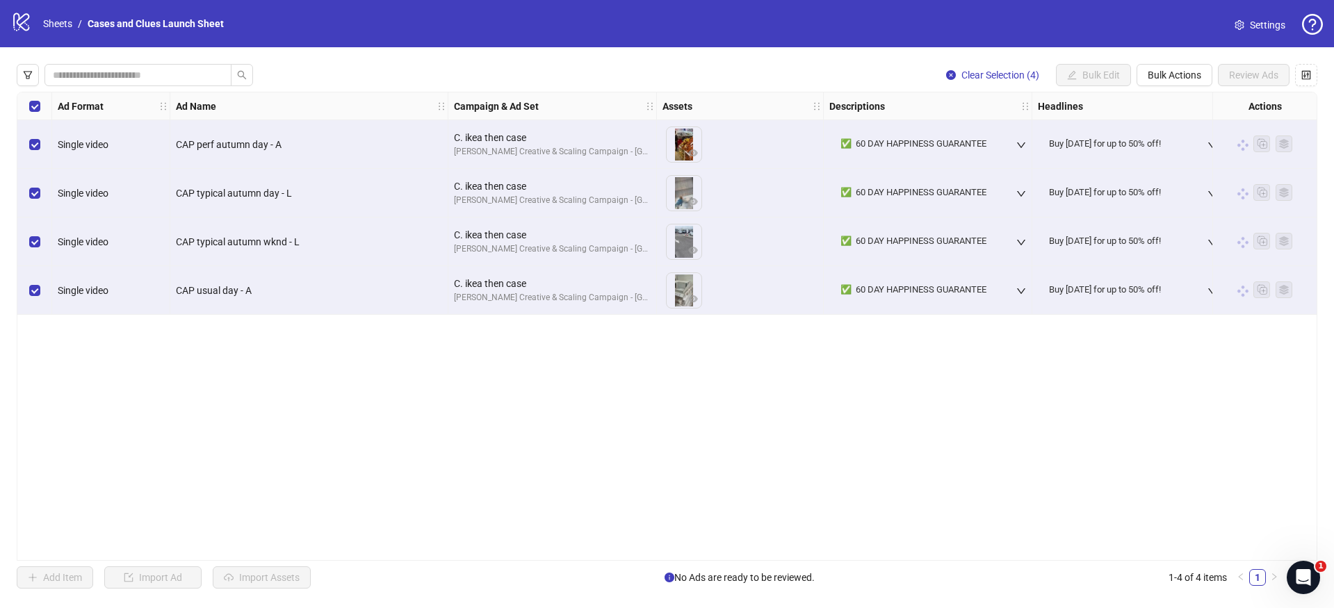
click at [28, 101] on div "Select all rows" at bounding box center [34, 106] width 35 height 28
click at [1188, 74] on span "Bulk Actions" at bounding box center [1175, 75] width 54 height 11
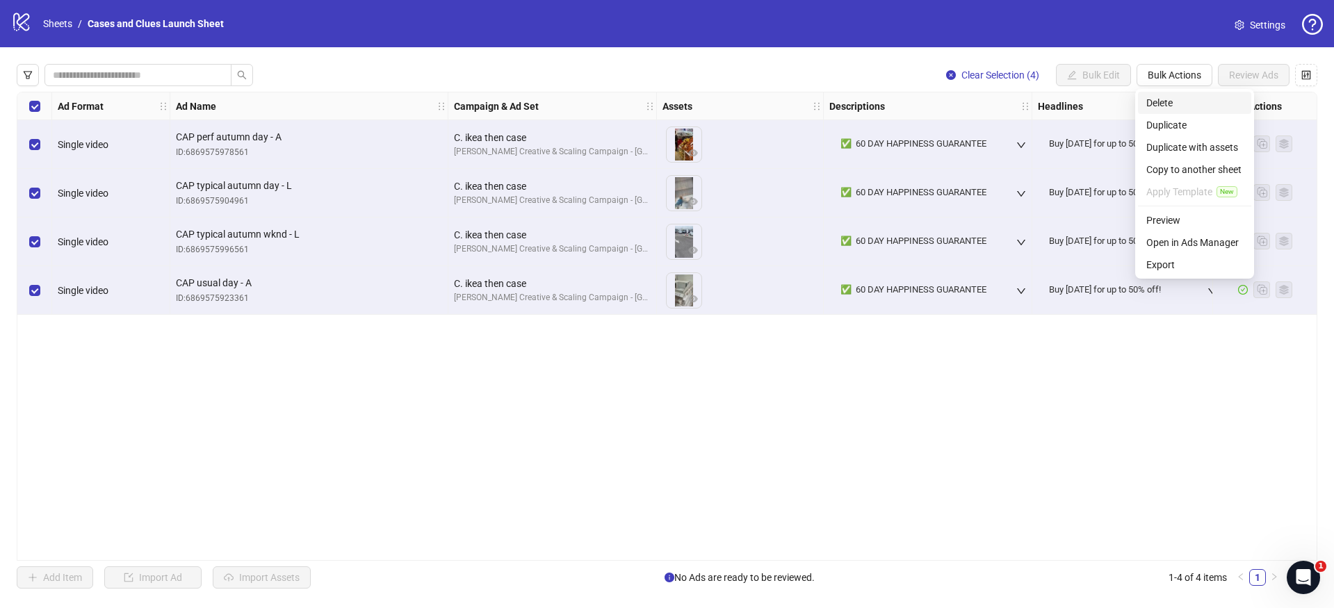
click at [1179, 103] on span "Delete" at bounding box center [1195, 102] width 97 height 15
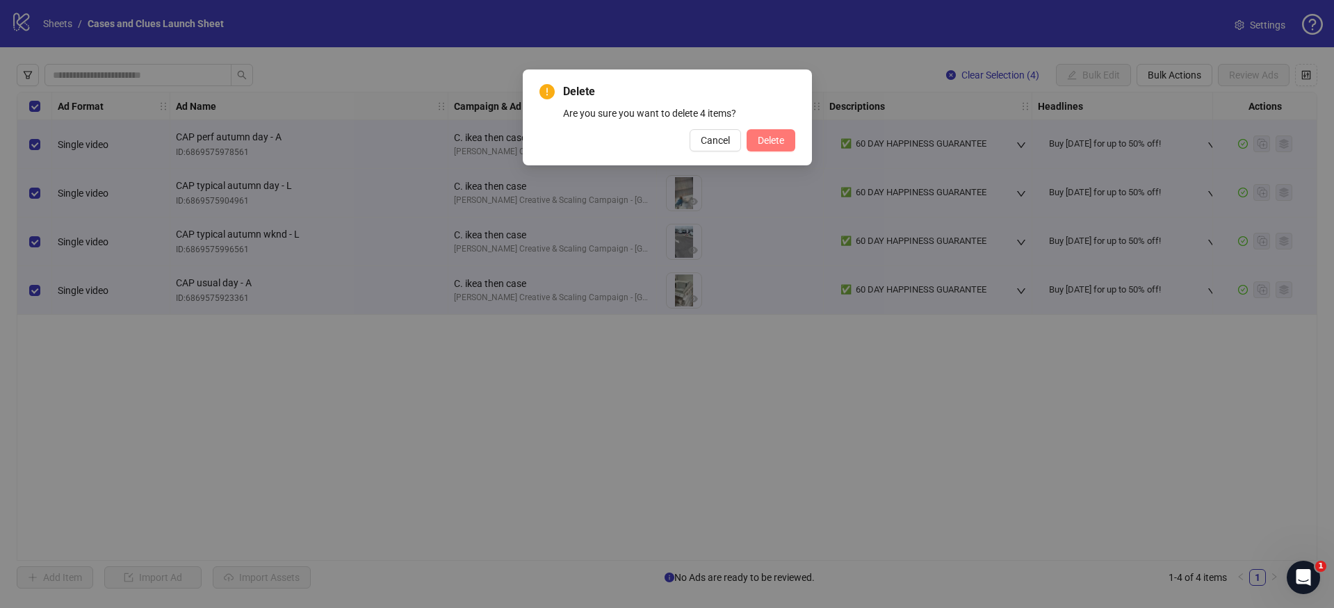
click at [761, 132] on button "Delete" at bounding box center [771, 140] width 49 height 22
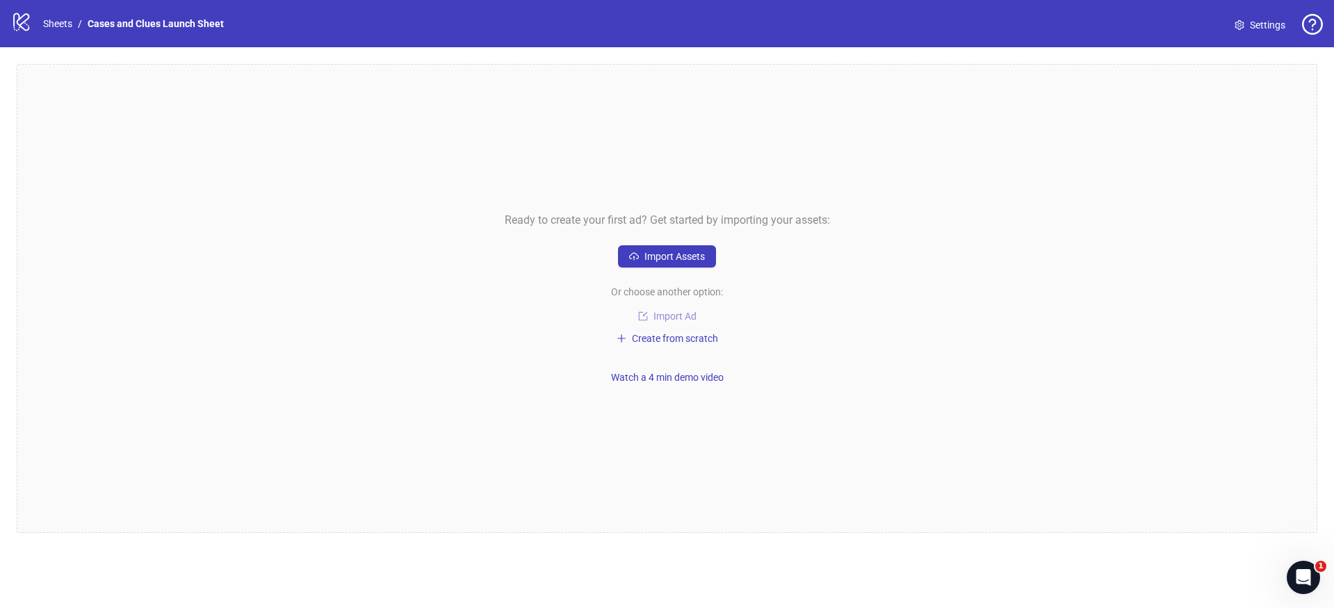
click at [675, 317] on span "Import Ad" at bounding box center [675, 316] width 43 height 11
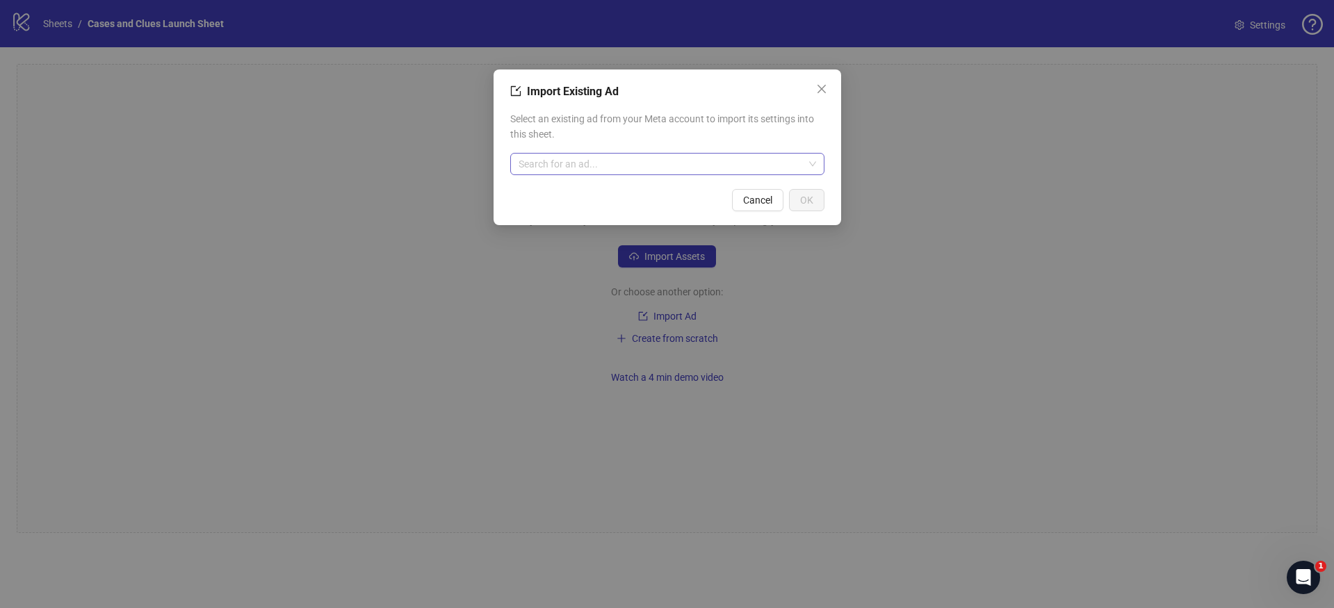
click at [621, 164] on input "search" at bounding box center [661, 164] width 285 height 21
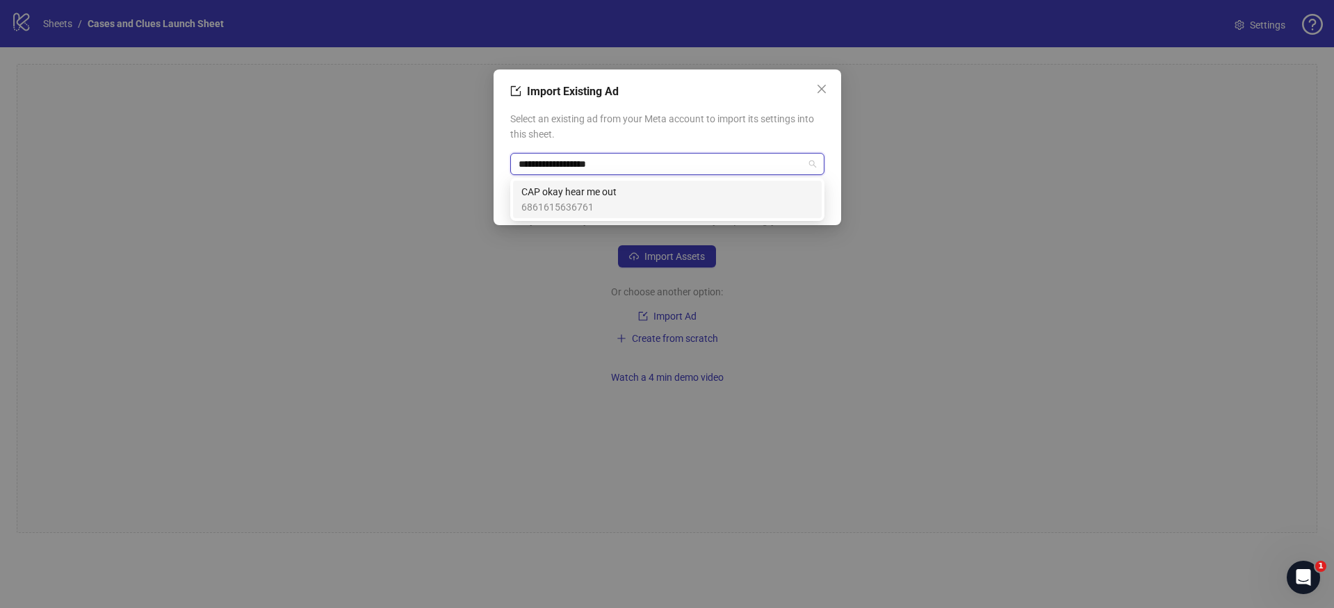
type input "**********"
click at [565, 208] on span "6861615636761" at bounding box center [569, 207] width 95 height 15
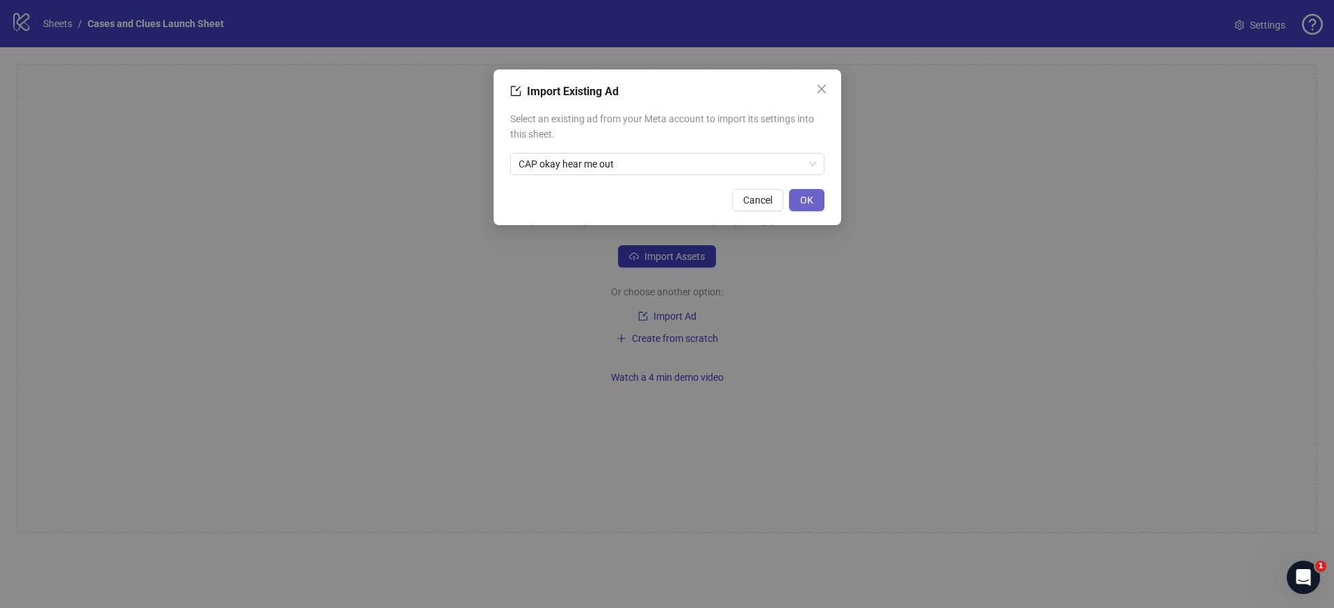
click at [803, 205] on span "OK" at bounding box center [806, 200] width 13 height 11
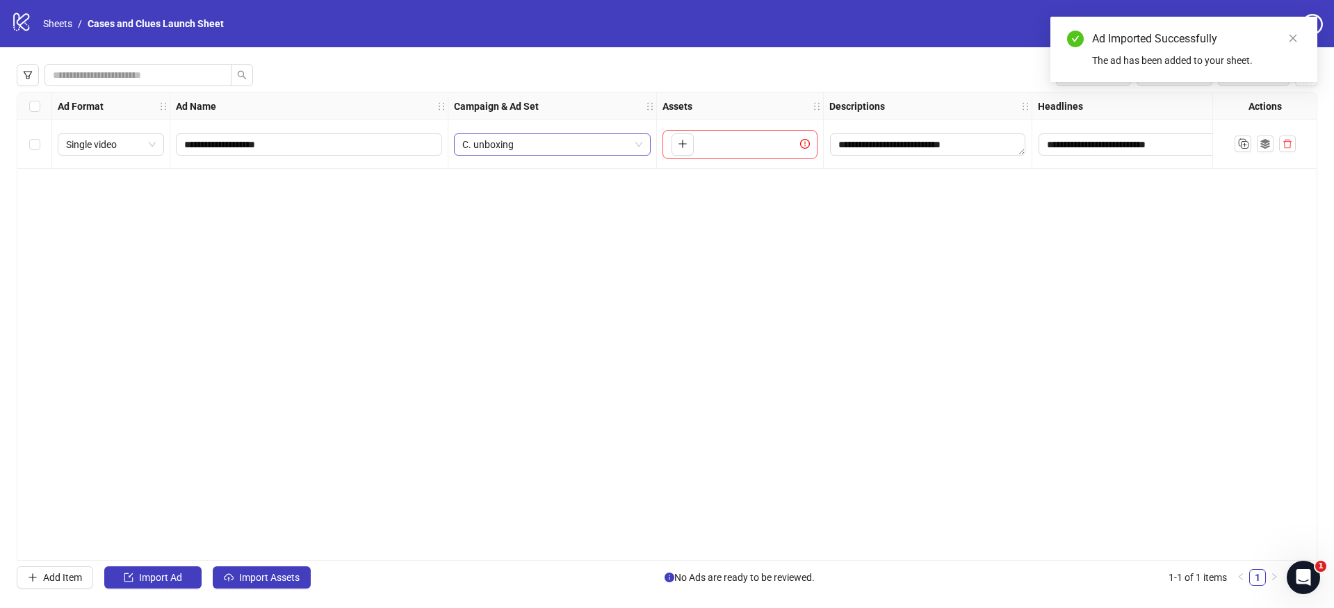
click at [632, 145] on span "C. unboxing" at bounding box center [552, 144] width 180 height 21
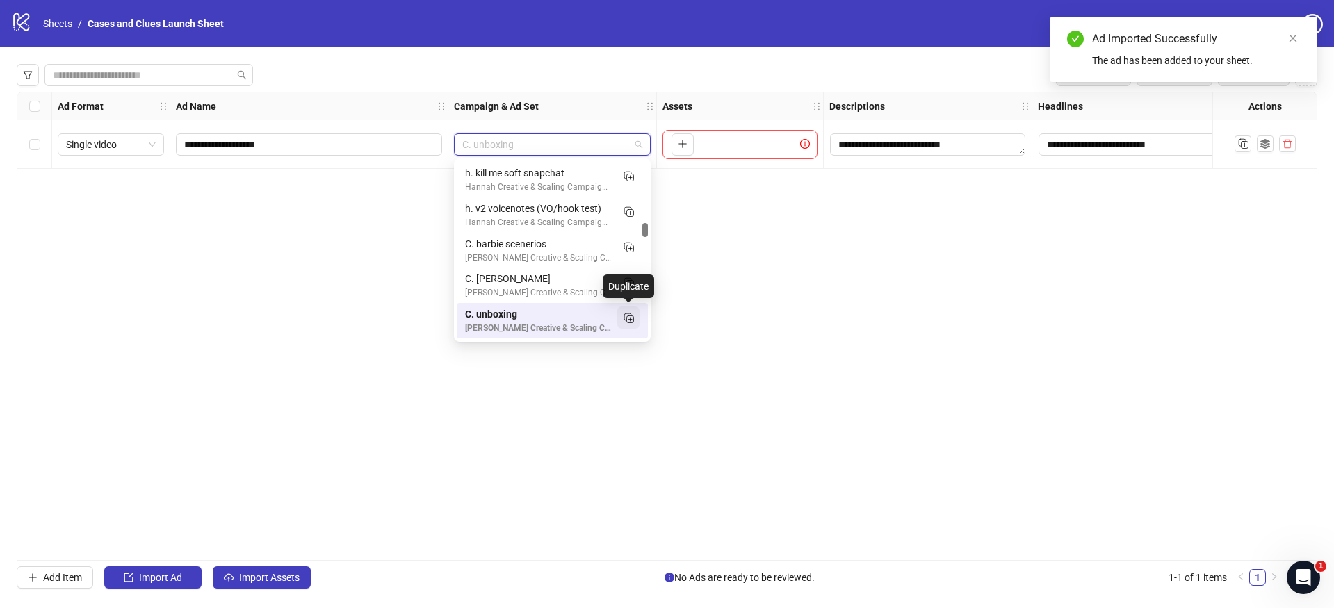
click at [632, 311] on icon "Duplicate" at bounding box center [629, 318] width 14 height 14
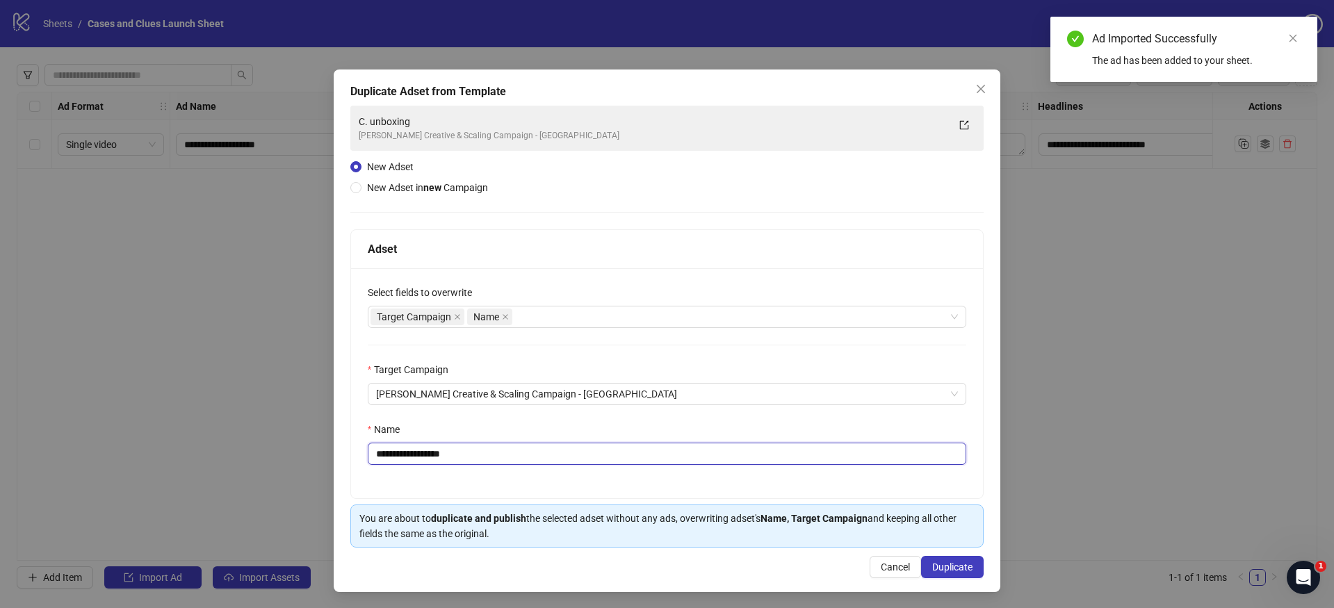
drag, startPoint x: 490, startPoint y: 451, endPoint x: 385, endPoint y: 456, distance: 105.1
click at [385, 456] on input "**********" at bounding box center [667, 454] width 599 height 22
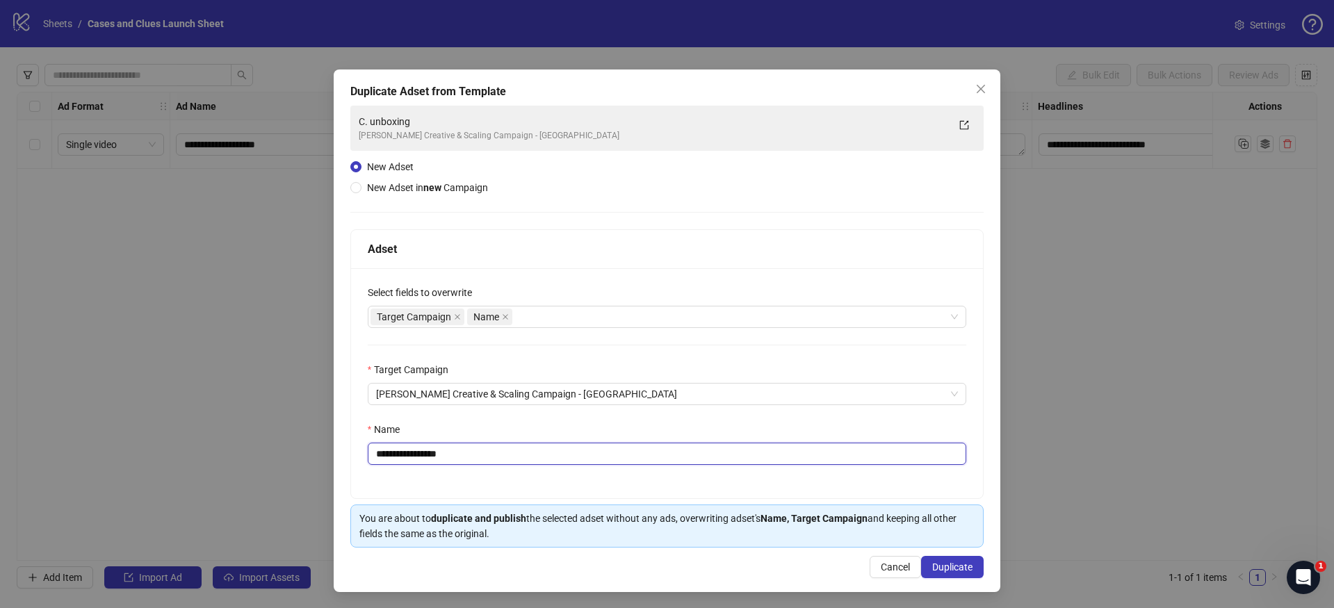
drag, startPoint x: 417, startPoint y: 457, endPoint x: 406, endPoint y: 461, distance: 11.2
click at [406, 461] on input "**********" at bounding box center [667, 454] width 599 height 22
type input "**********"
drag, startPoint x: 939, startPoint y: 559, endPoint x: 910, endPoint y: 532, distance: 39.9
click at [939, 559] on button "Duplicate" at bounding box center [952, 567] width 63 height 22
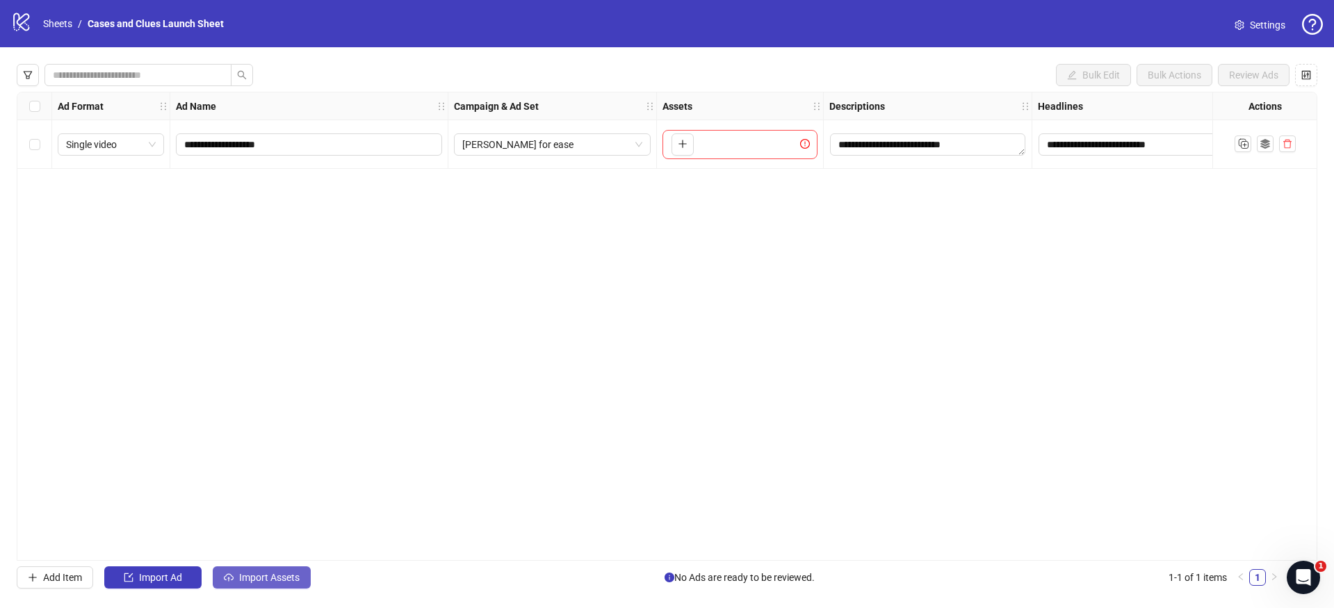
click at [259, 575] on span "Import Assets" at bounding box center [269, 577] width 60 height 11
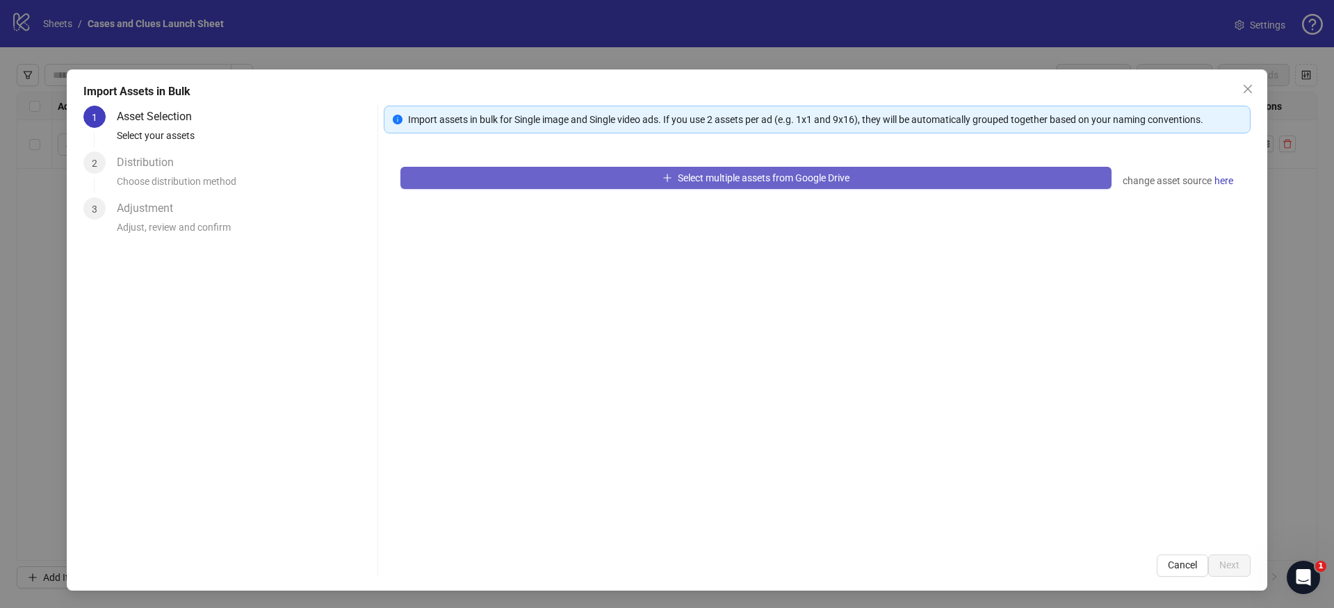
click at [626, 184] on button "Select multiple assets from Google Drive" at bounding box center [756, 178] width 711 height 22
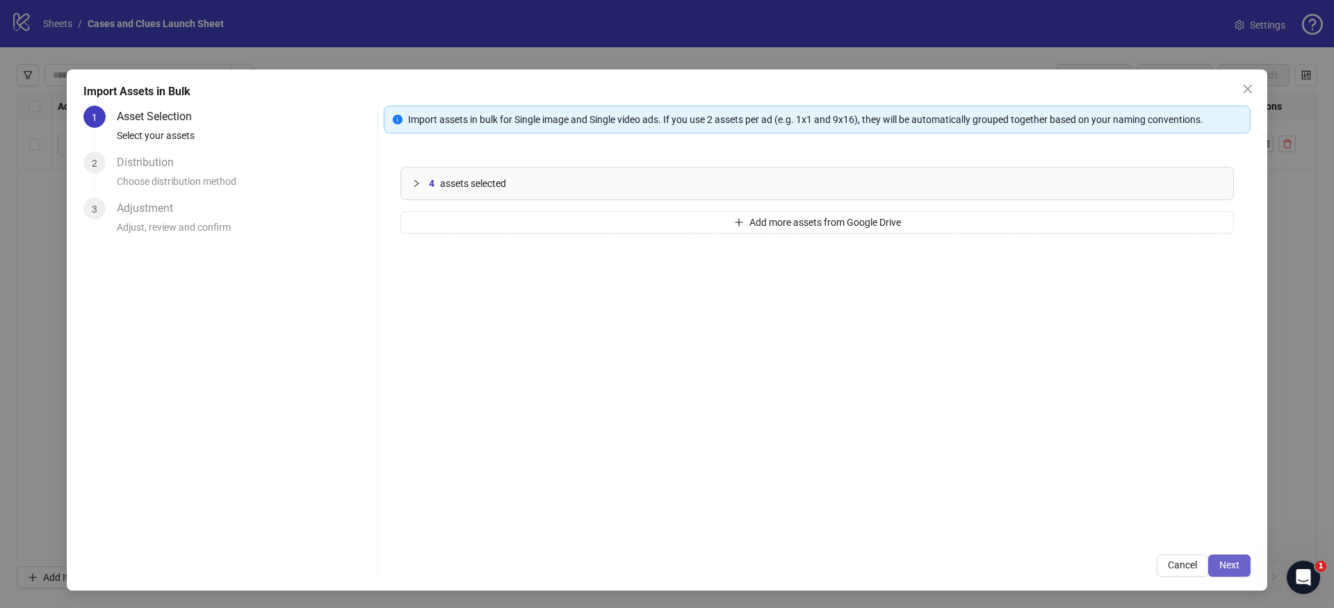
click at [1240, 568] on button "Next" at bounding box center [1230, 566] width 42 height 22
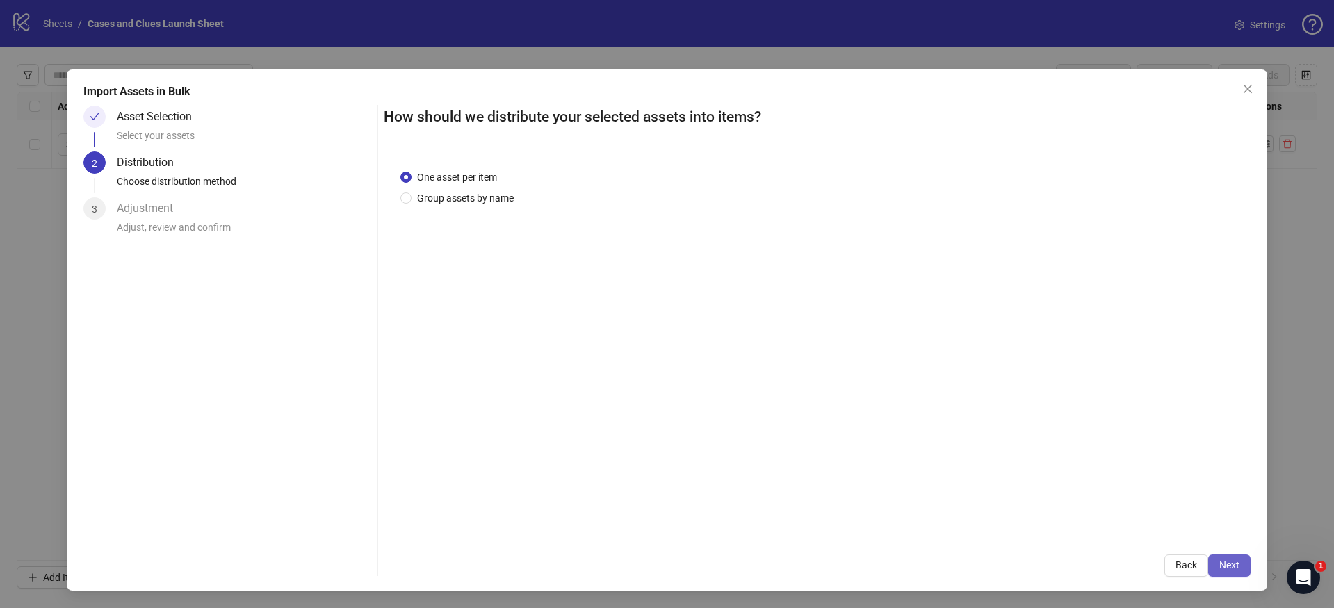
click at [1241, 560] on button "Next" at bounding box center [1230, 566] width 42 height 22
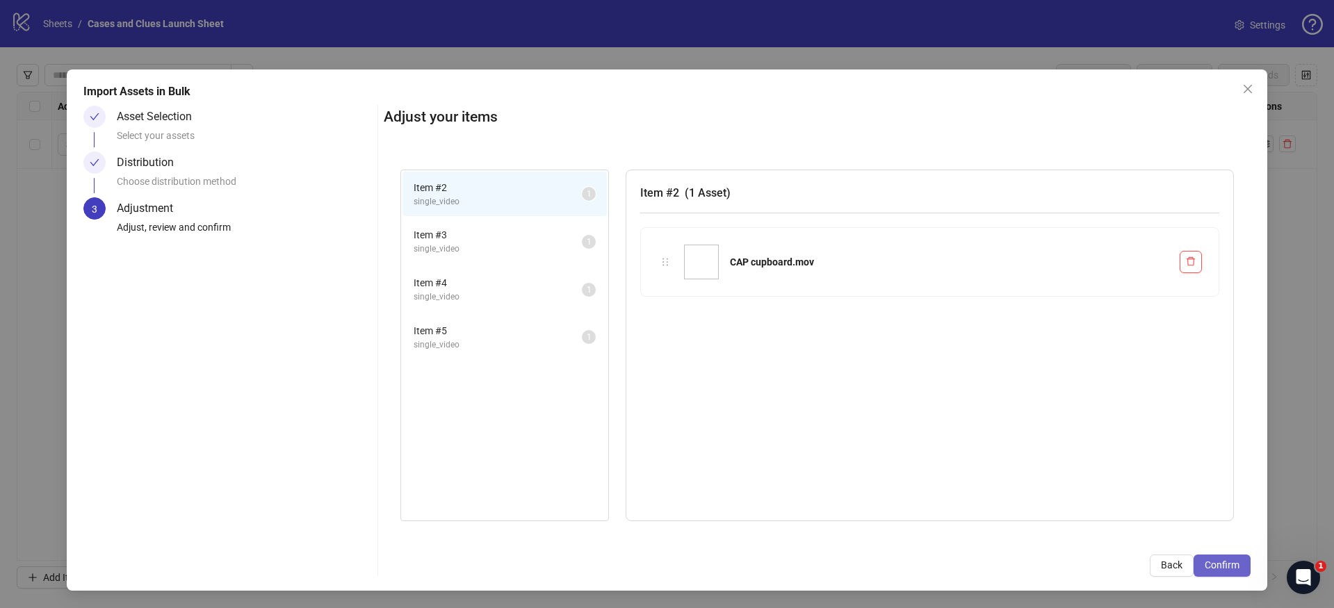
click at [1240, 561] on button "Confirm" at bounding box center [1222, 566] width 57 height 22
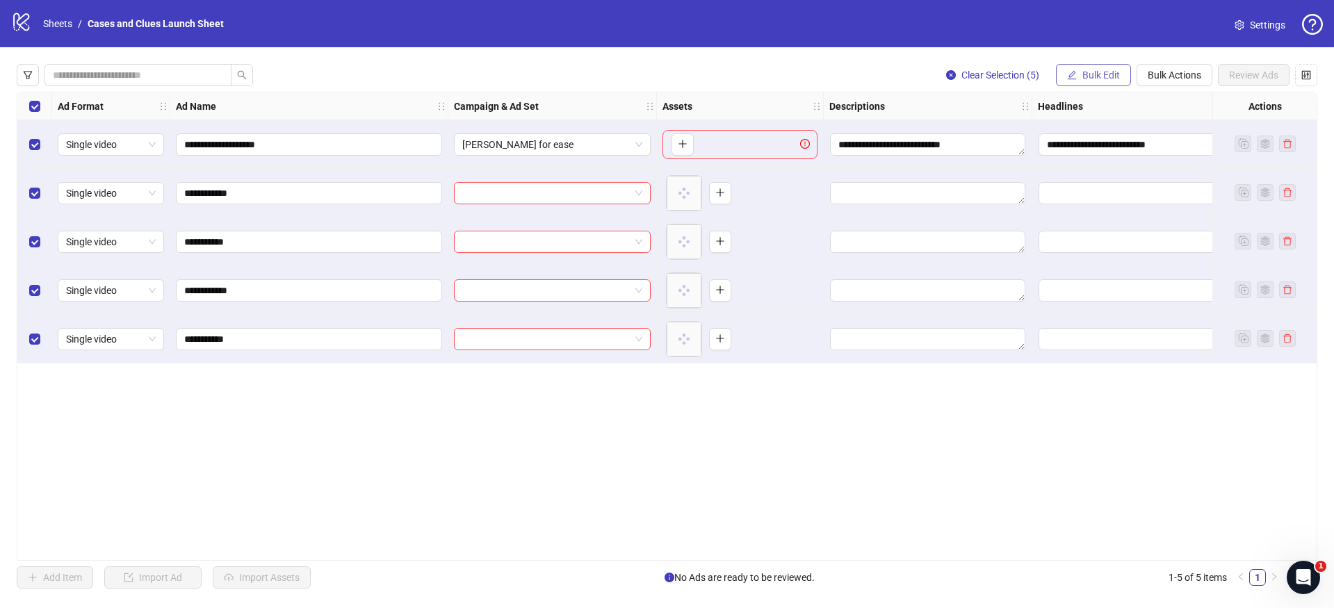
click at [1094, 79] on span "Bulk Edit" at bounding box center [1102, 75] width 38 height 11
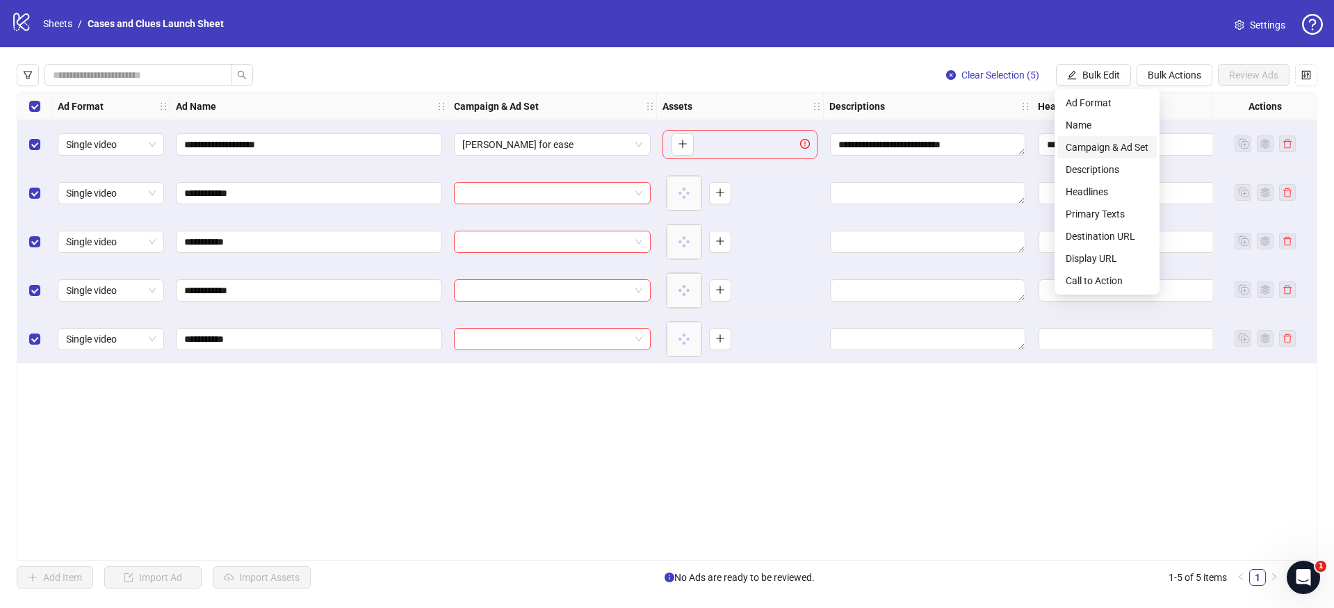
click at [1078, 143] on span "Campaign & Ad Set" at bounding box center [1107, 147] width 83 height 15
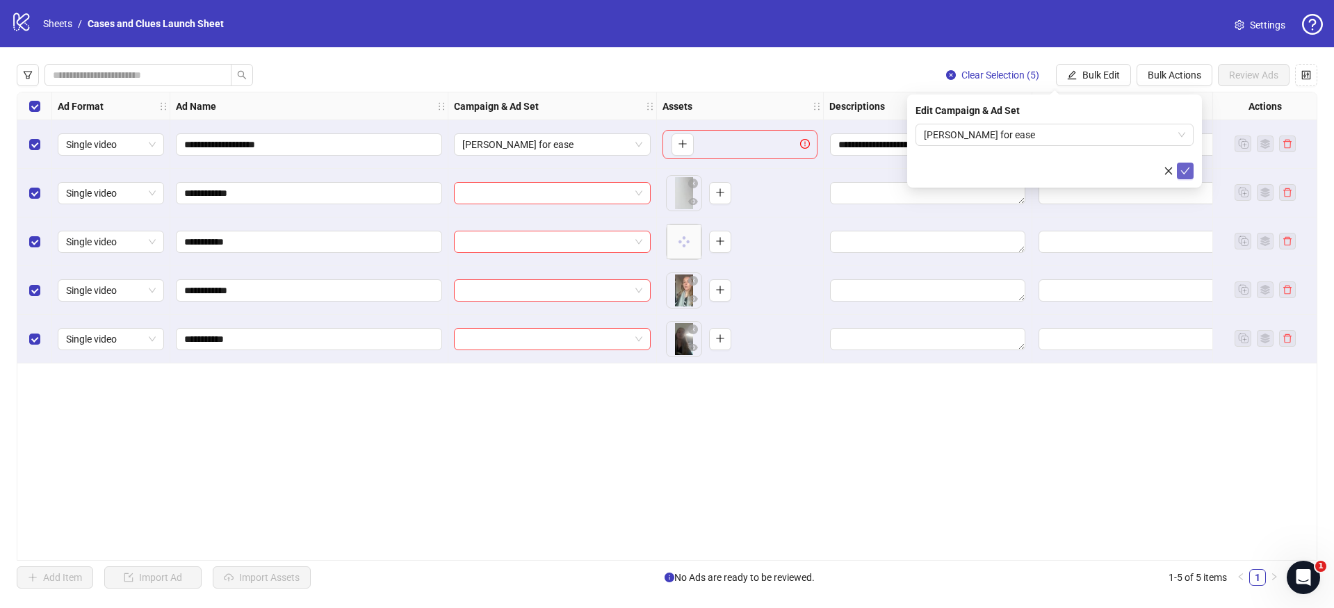
click at [1184, 168] on icon "check" at bounding box center [1186, 171] width 10 height 10
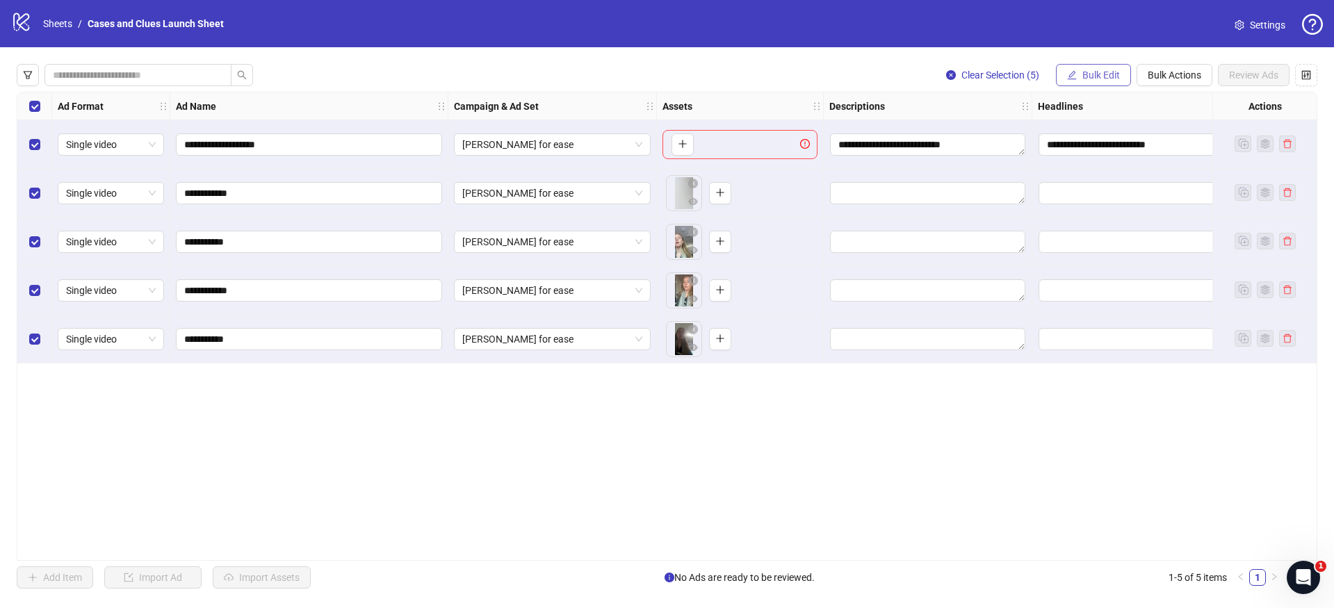
click at [1101, 76] on span "Bulk Edit" at bounding box center [1102, 75] width 38 height 11
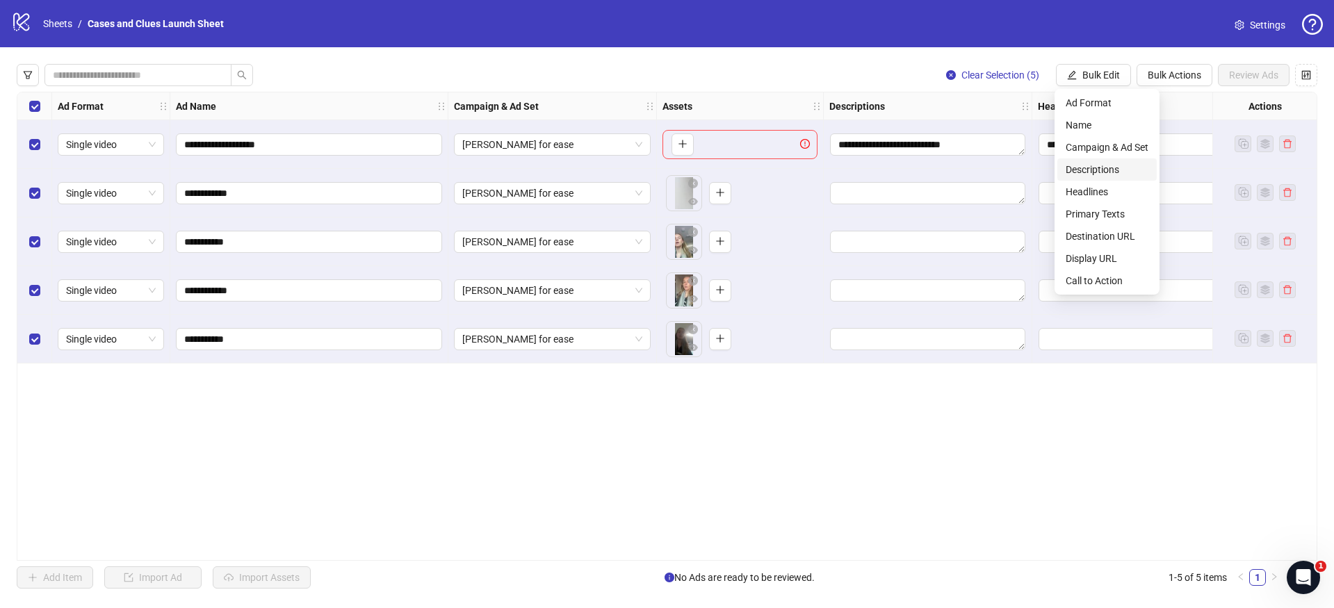
click at [1088, 172] on span "Descriptions" at bounding box center [1107, 169] width 83 height 15
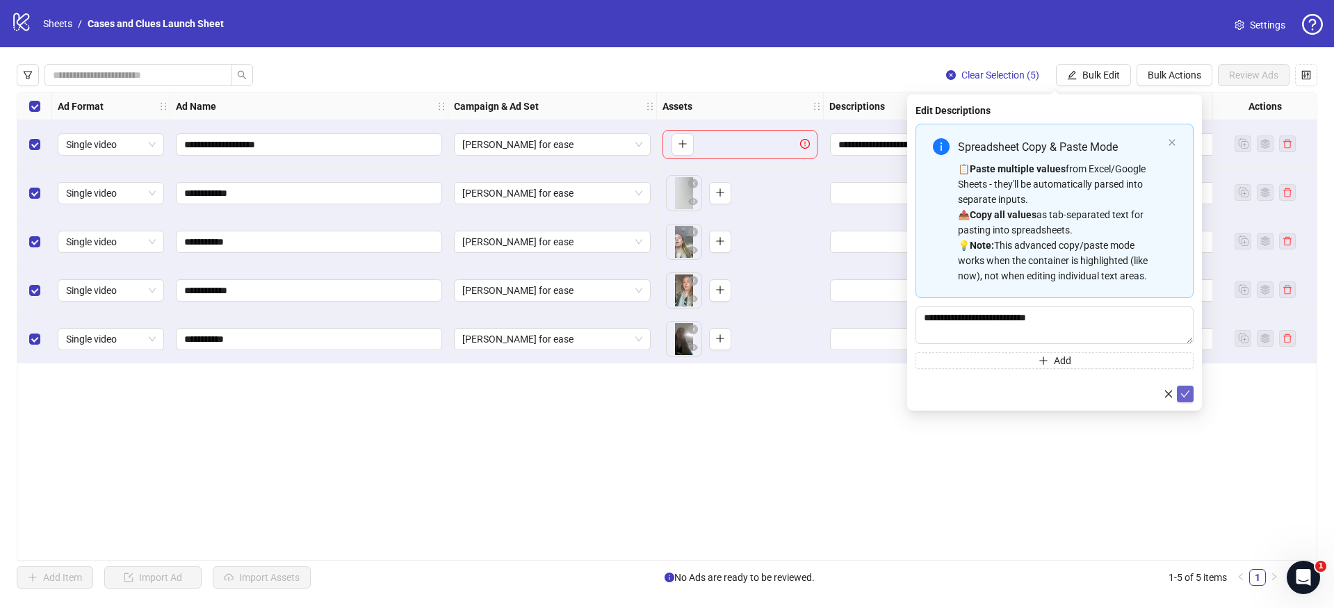
click at [1188, 392] on icon "check" at bounding box center [1185, 394] width 9 height 7
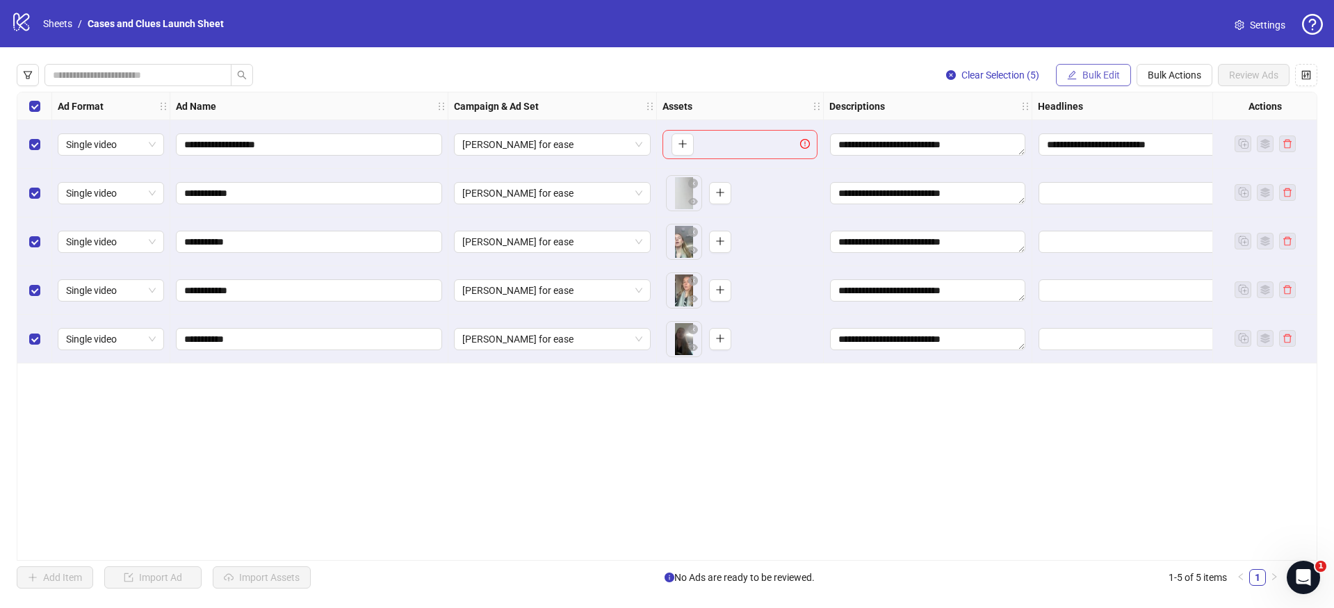
click at [1079, 76] on button "Bulk Edit" at bounding box center [1093, 75] width 75 height 22
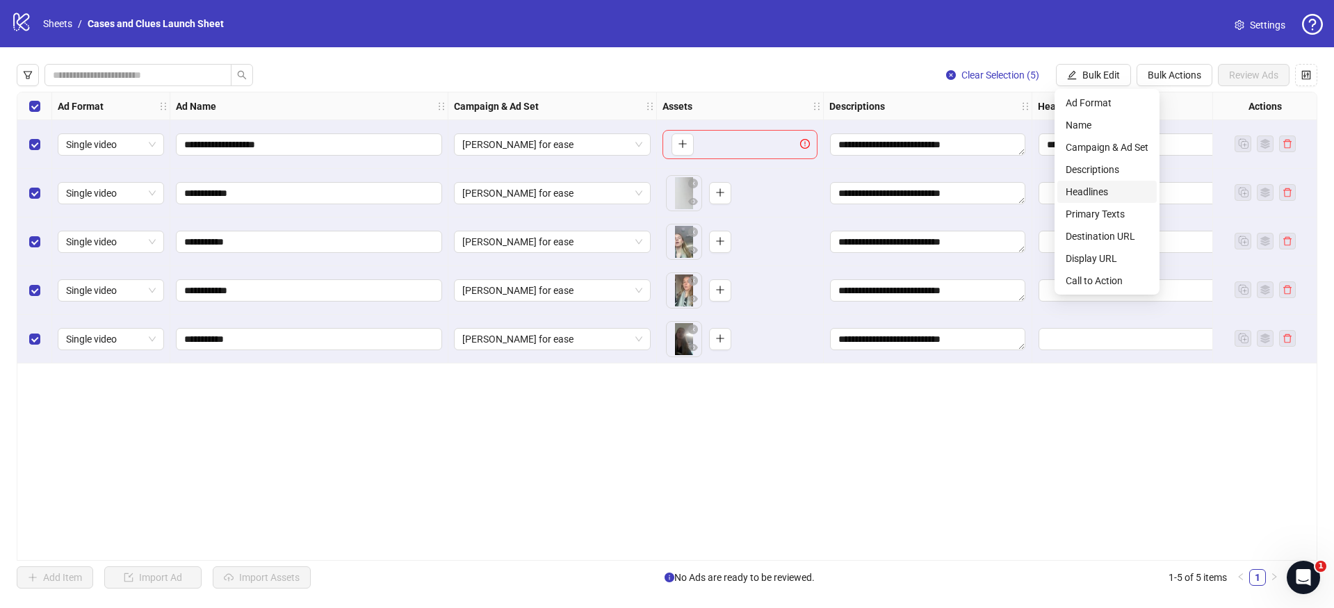
click at [1110, 192] on span "Headlines" at bounding box center [1107, 191] width 83 height 15
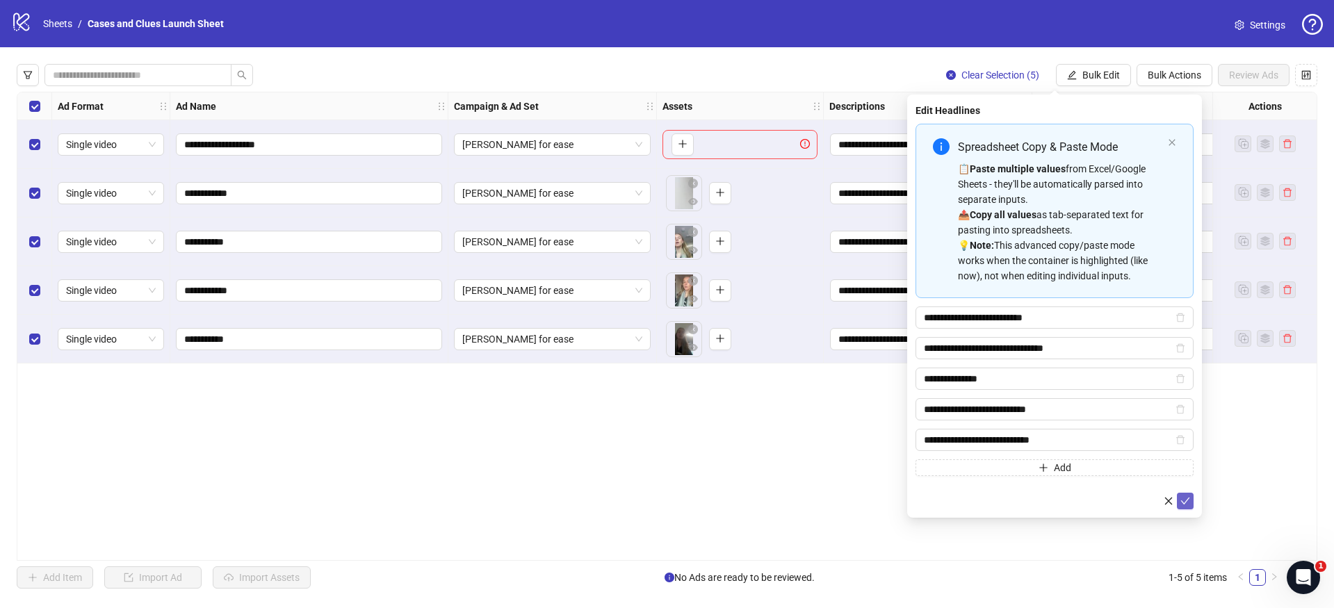
click at [1185, 497] on icon "check" at bounding box center [1186, 502] width 10 height 10
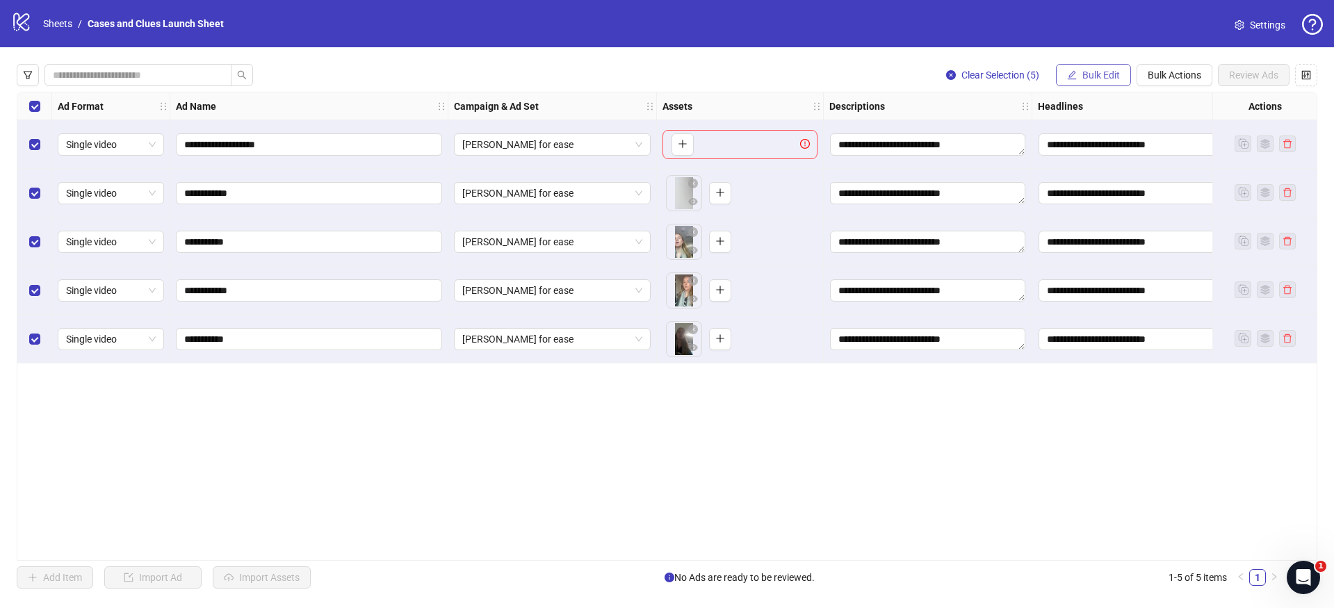
click at [1069, 72] on icon "edit" at bounding box center [1072, 75] width 10 height 10
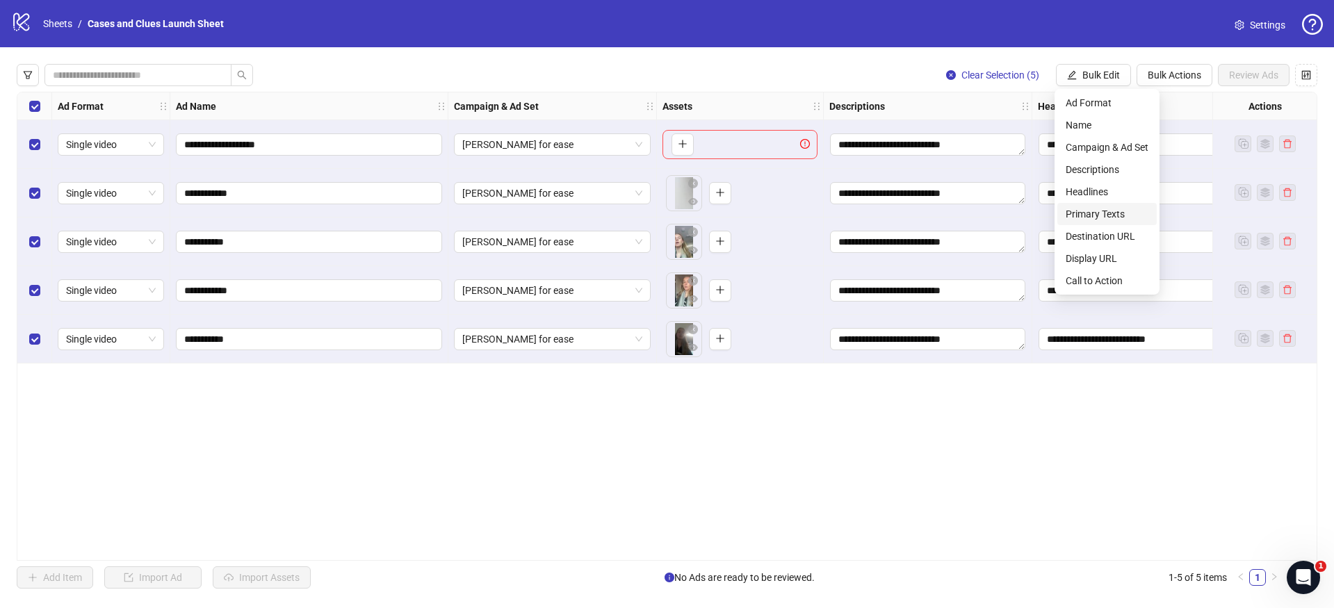
click at [1090, 215] on span "Primary Texts" at bounding box center [1107, 214] width 83 height 15
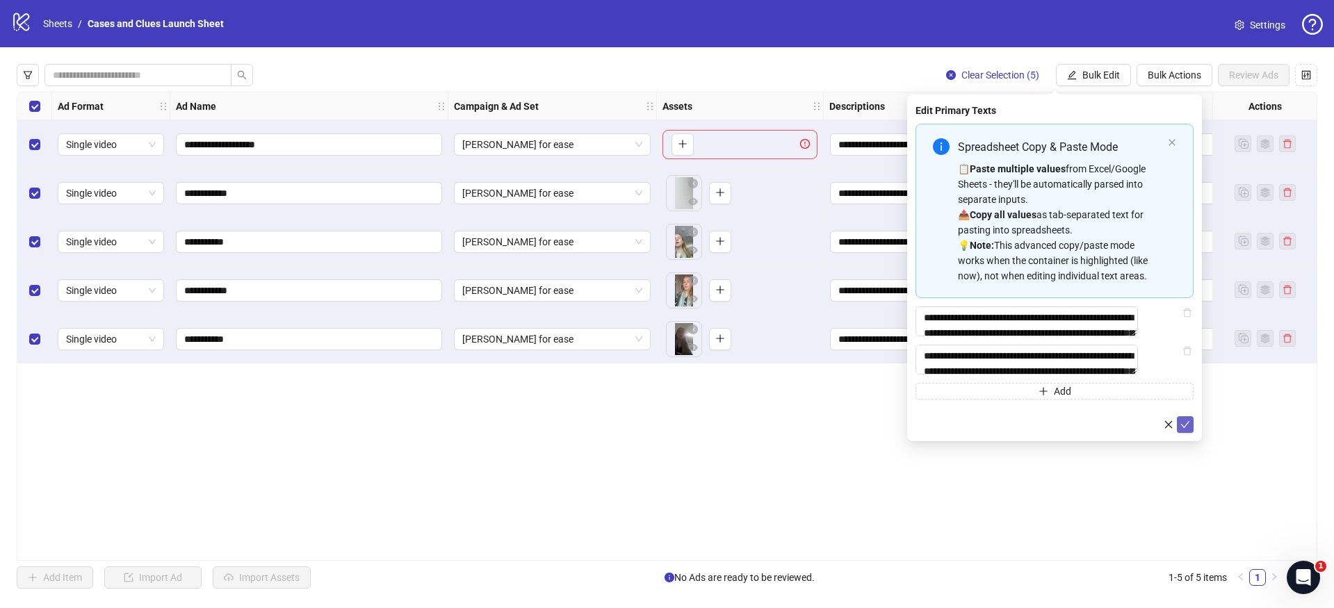
click at [1188, 430] on icon "check" at bounding box center [1186, 425] width 10 height 10
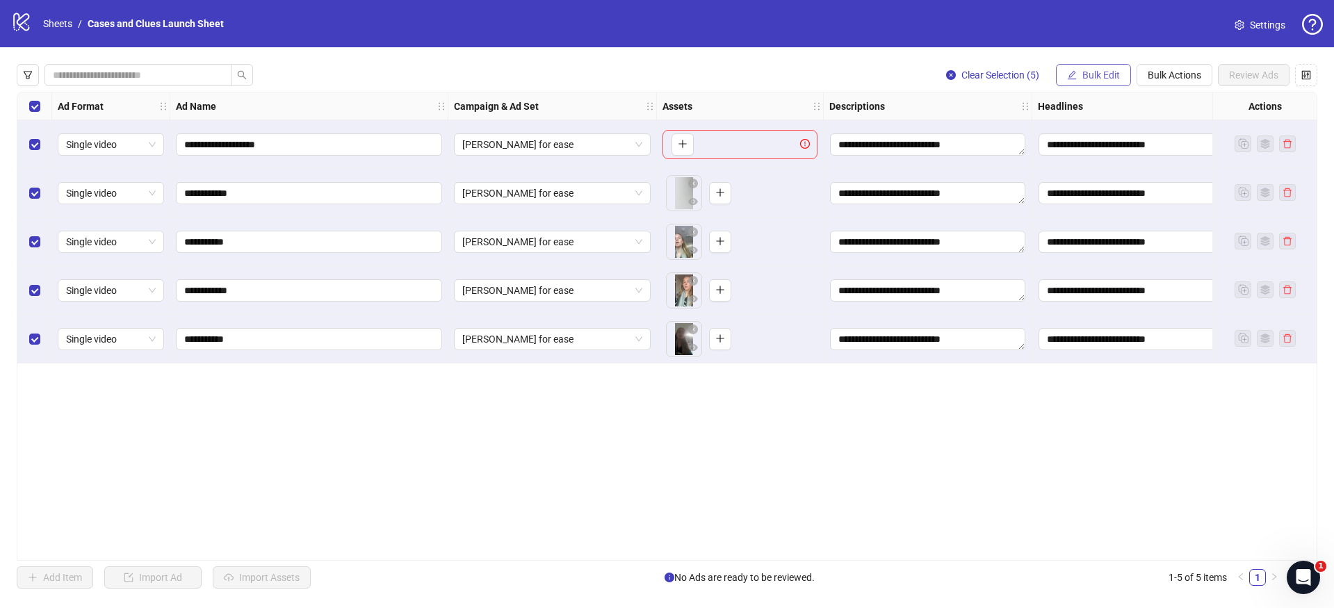
click at [1088, 73] on span "Bulk Edit" at bounding box center [1102, 75] width 38 height 11
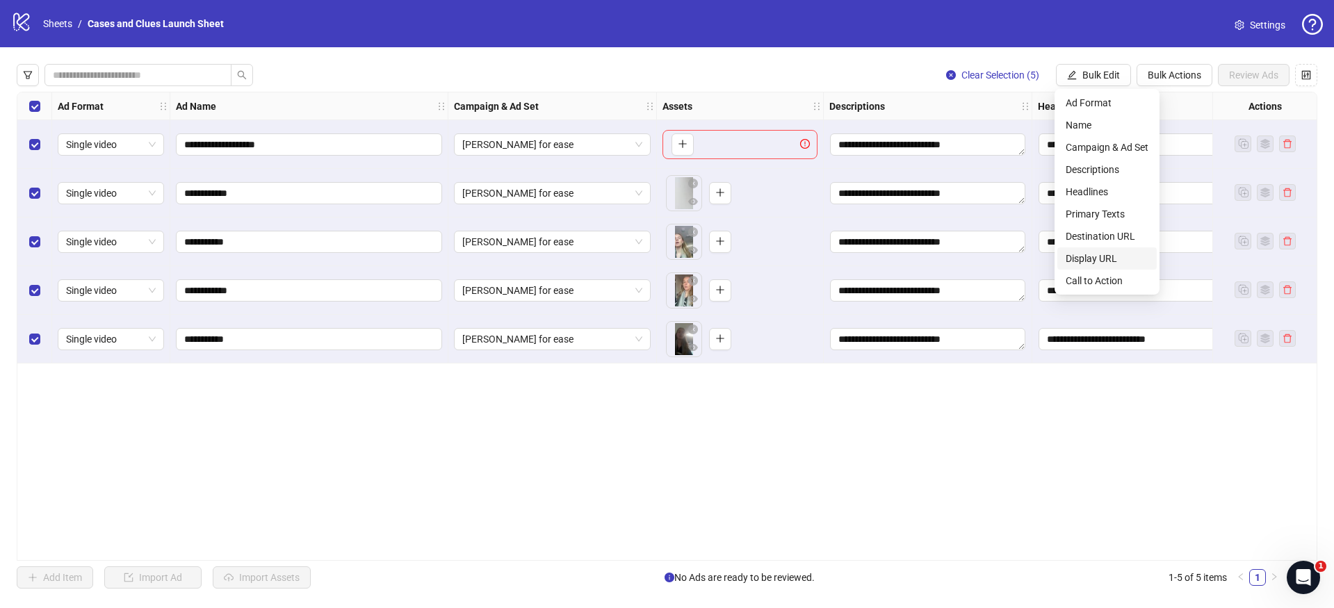
click at [1093, 261] on span "Display URL" at bounding box center [1107, 258] width 83 height 15
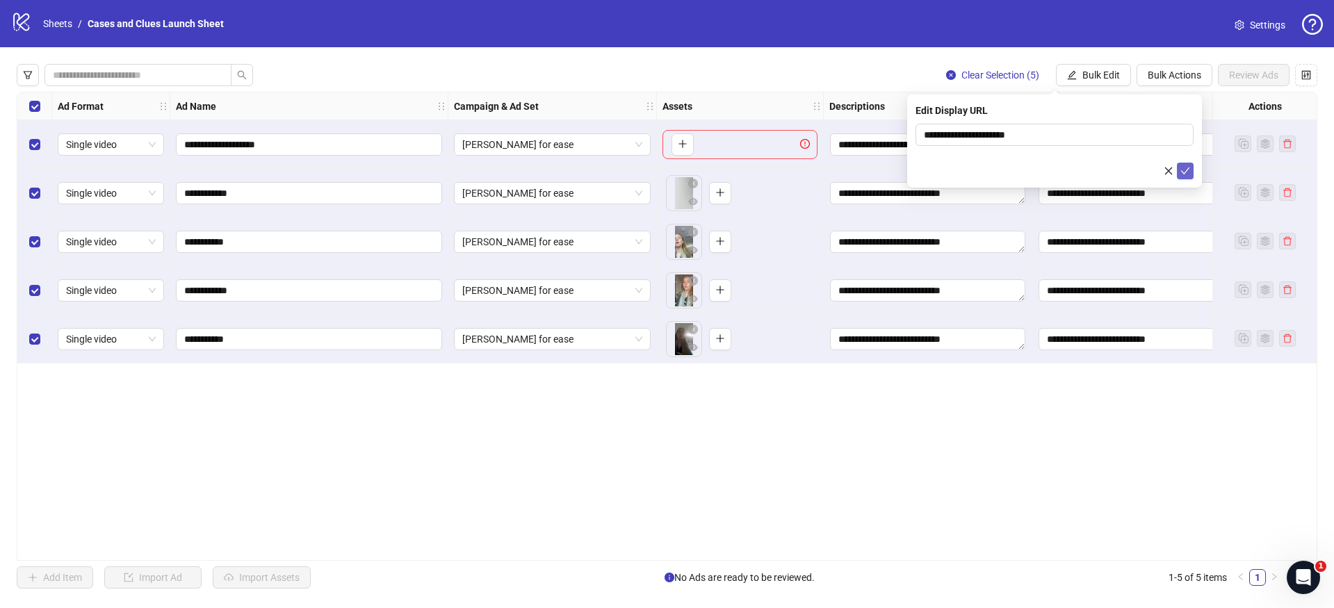
click at [1181, 172] on icon "check" at bounding box center [1186, 171] width 10 height 10
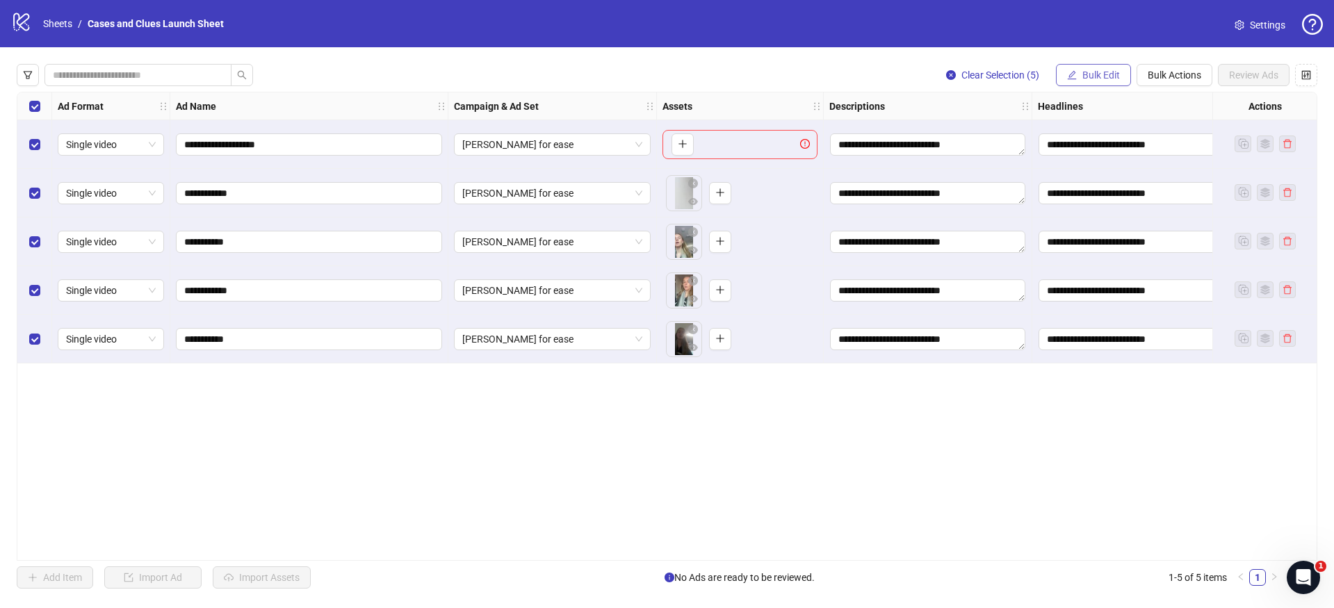
click at [1097, 74] on span "Bulk Edit" at bounding box center [1102, 75] width 38 height 11
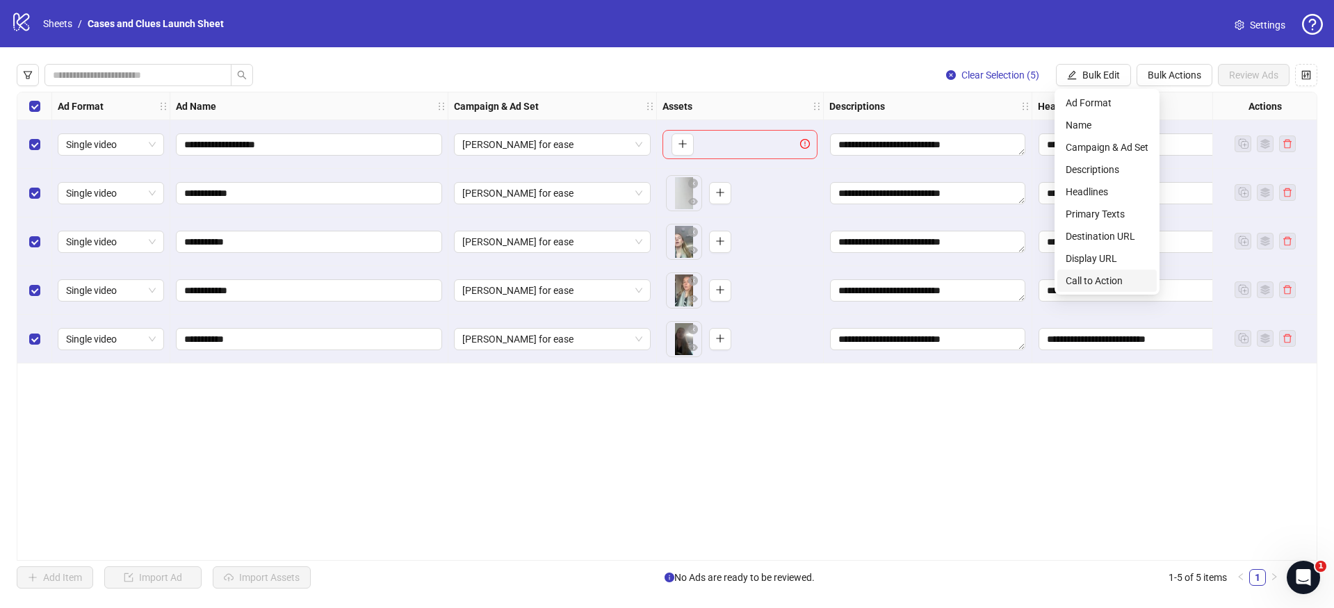
click at [1101, 280] on span "Call to Action" at bounding box center [1107, 280] width 83 height 15
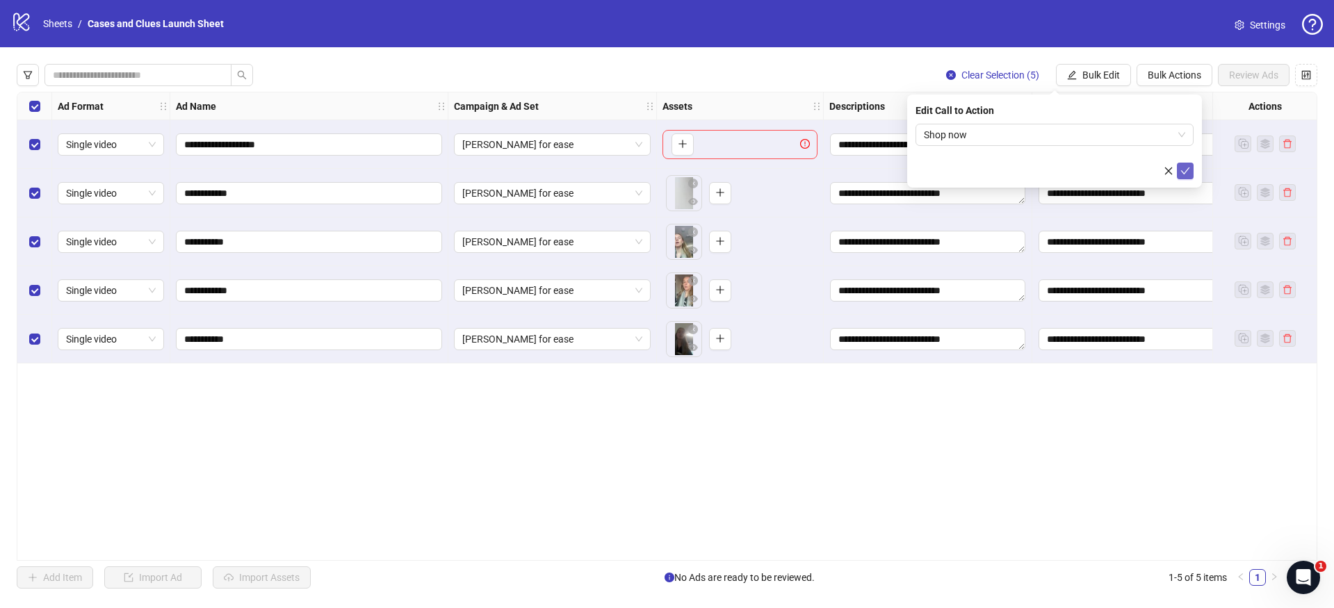
click at [1188, 169] on icon "check" at bounding box center [1185, 171] width 9 height 7
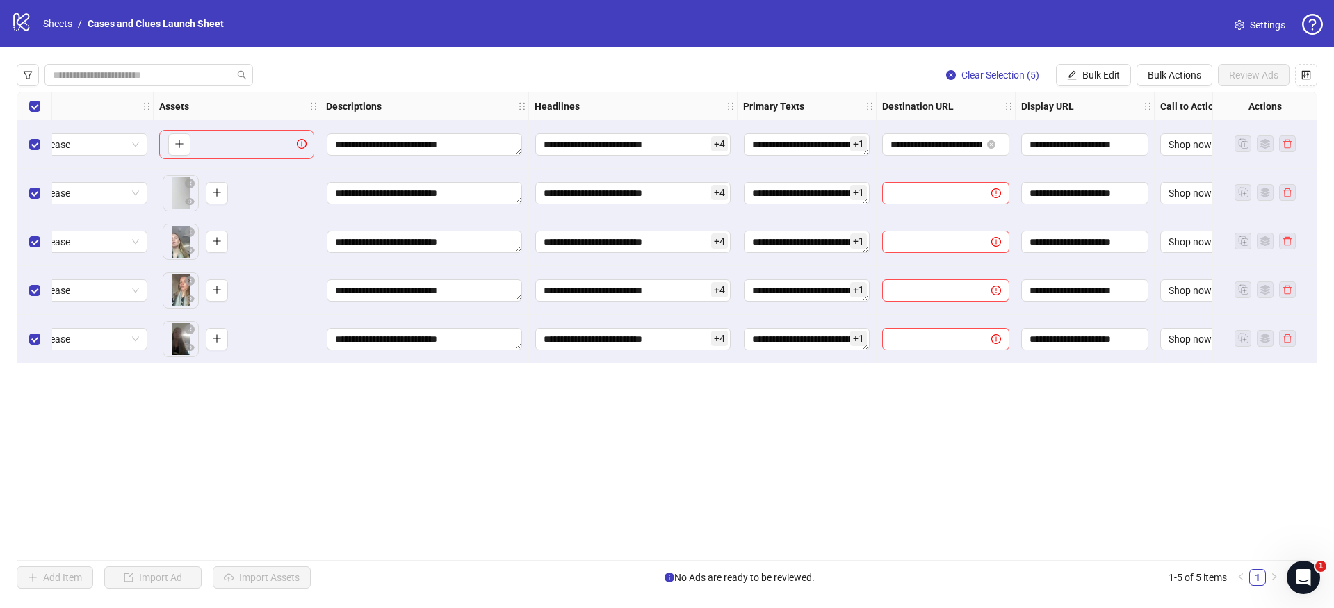
scroll to position [0, 508]
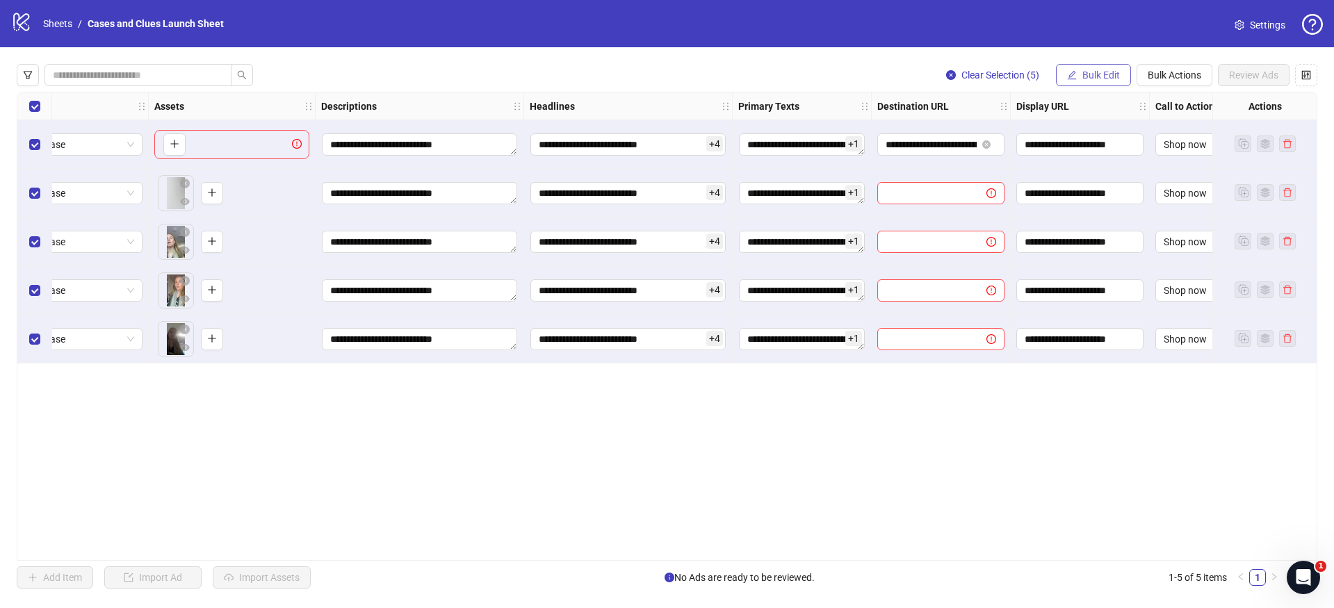
click at [1079, 74] on button "Bulk Edit" at bounding box center [1093, 75] width 75 height 22
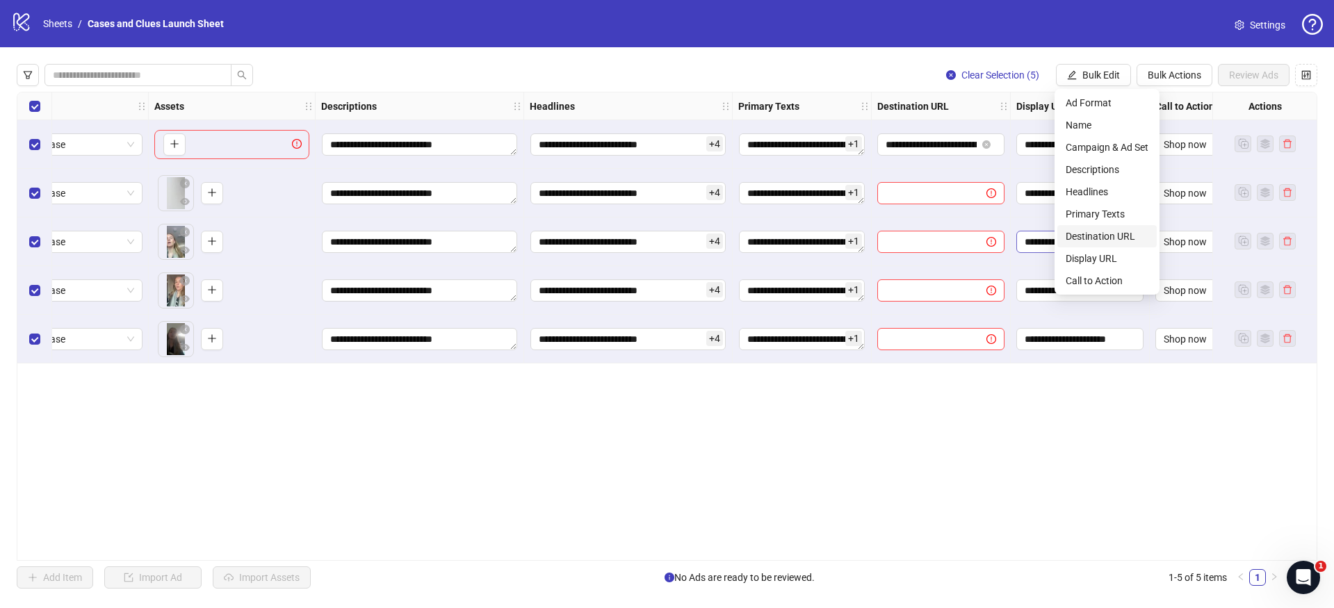
drag, startPoint x: 1097, startPoint y: 235, endPoint x: 1115, endPoint y: 234, distance: 18.1
click at [1097, 235] on span "Destination URL" at bounding box center [1107, 236] width 83 height 15
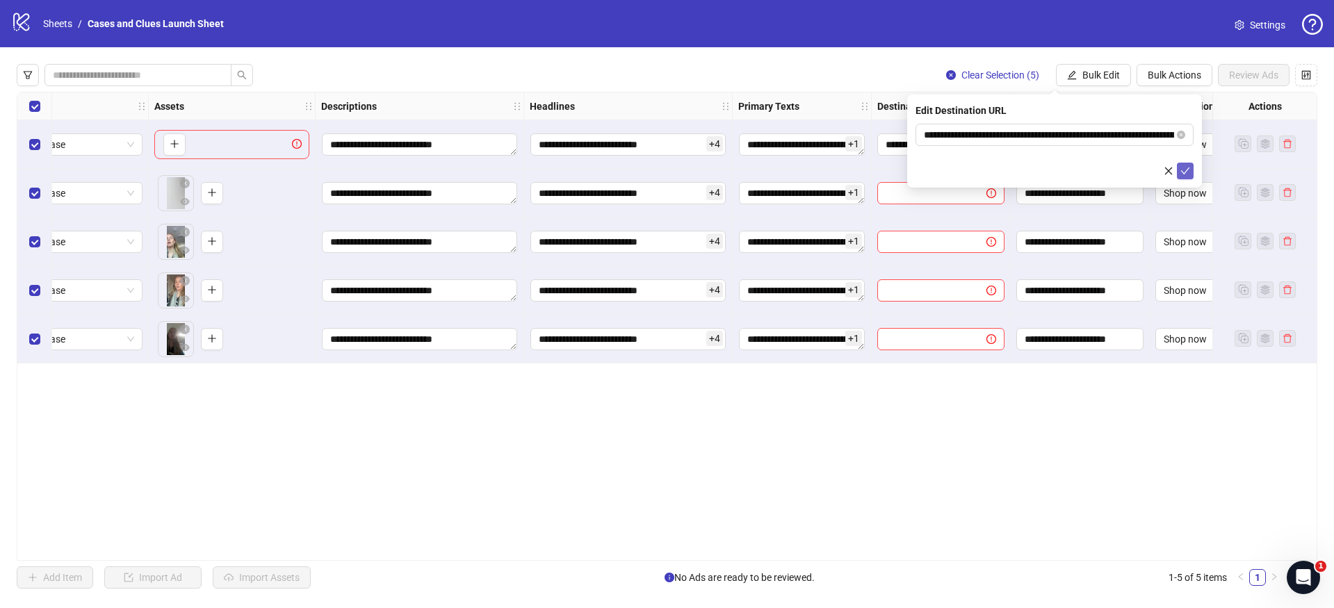
click at [1185, 168] on icon "check" at bounding box center [1186, 171] width 10 height 10
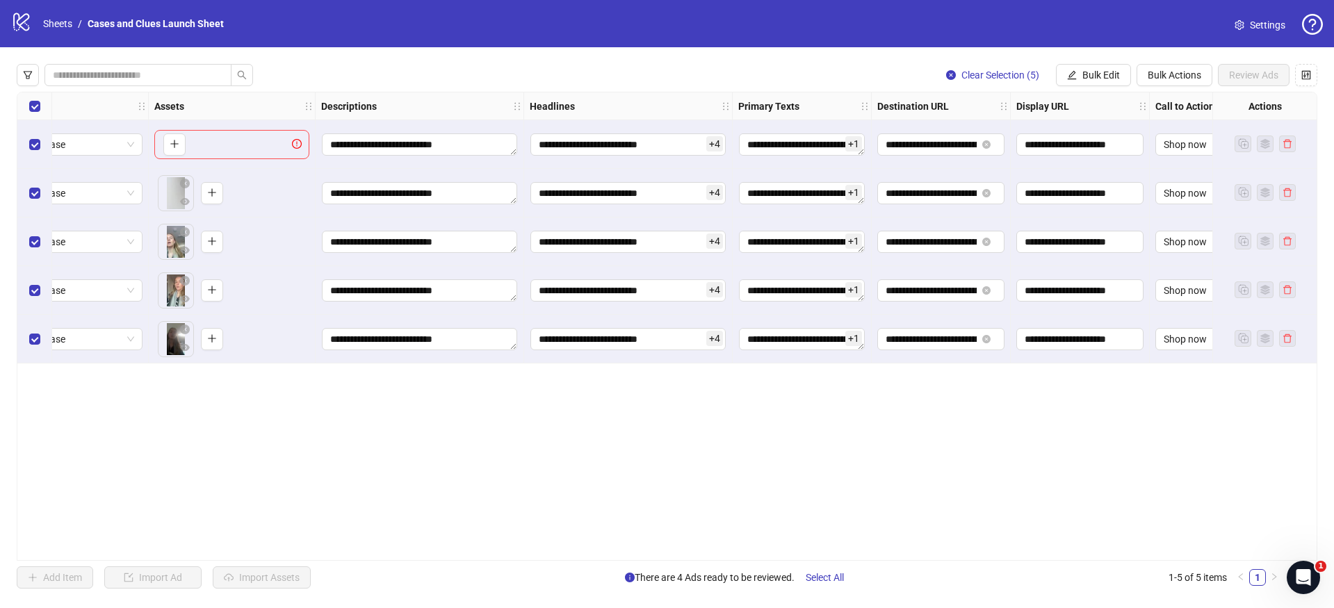
drag, startPoint x: 973, startPoint y: 551, endPoint x: 992, endPoint y: 551, distance: 18.8
click at [992, 551] on div "**********" at bounding box center [667, 326] width 1301 height 469
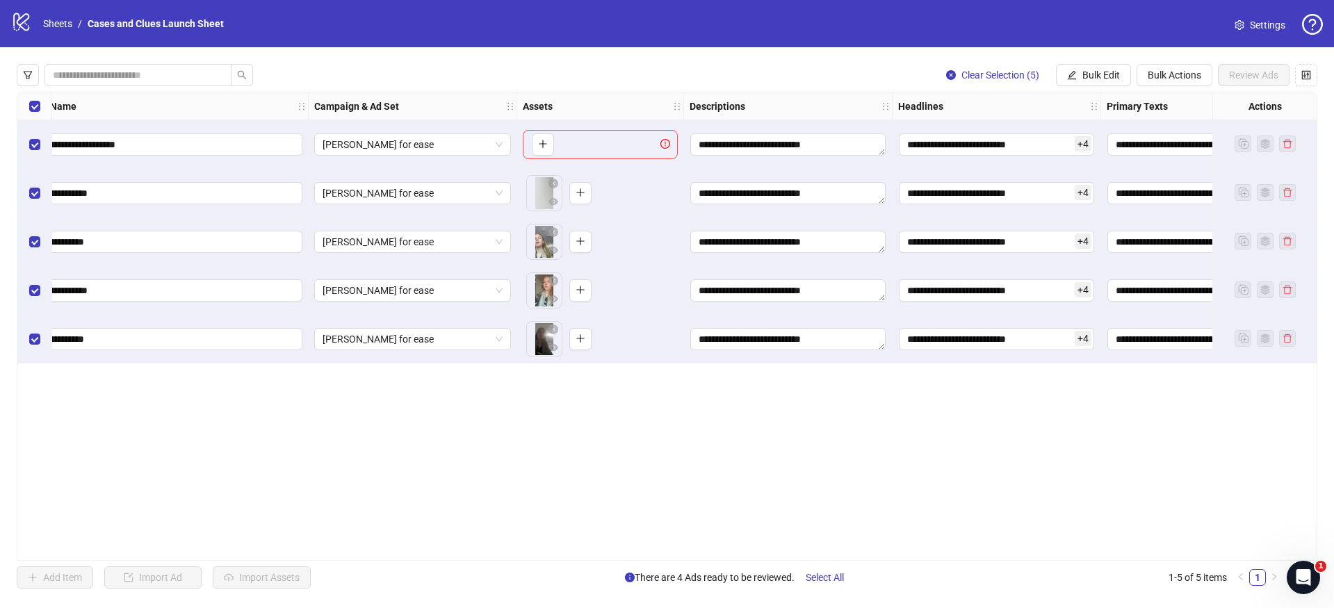
scroll to position [0, 0]
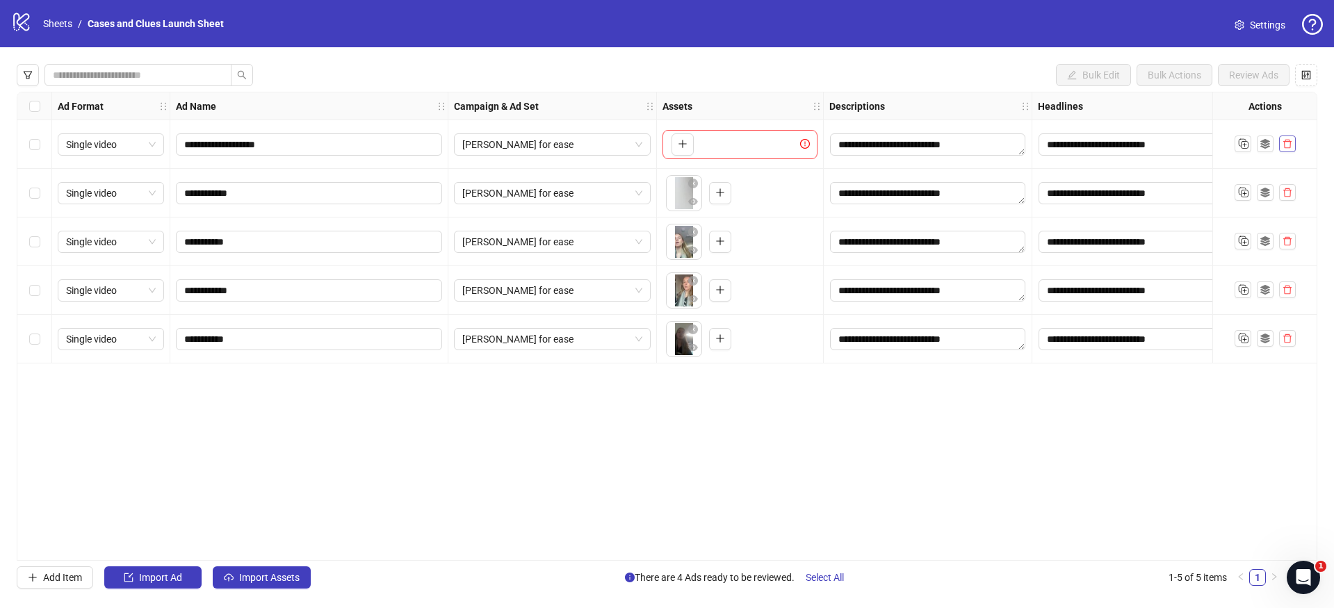
click at [1291, 143] on icon "delete" at bounding box center [1288, 144] width 10 height 10
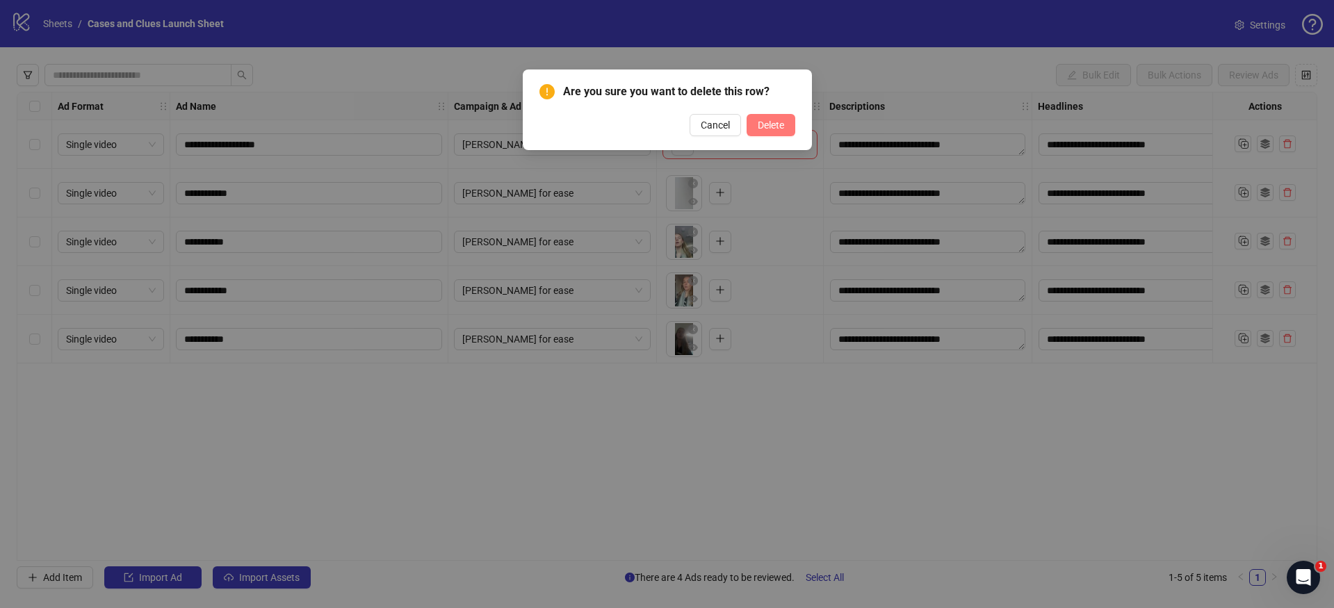
click at [773, 127] on span "Delete" at bounding box center [771, 125] width 26 height 11
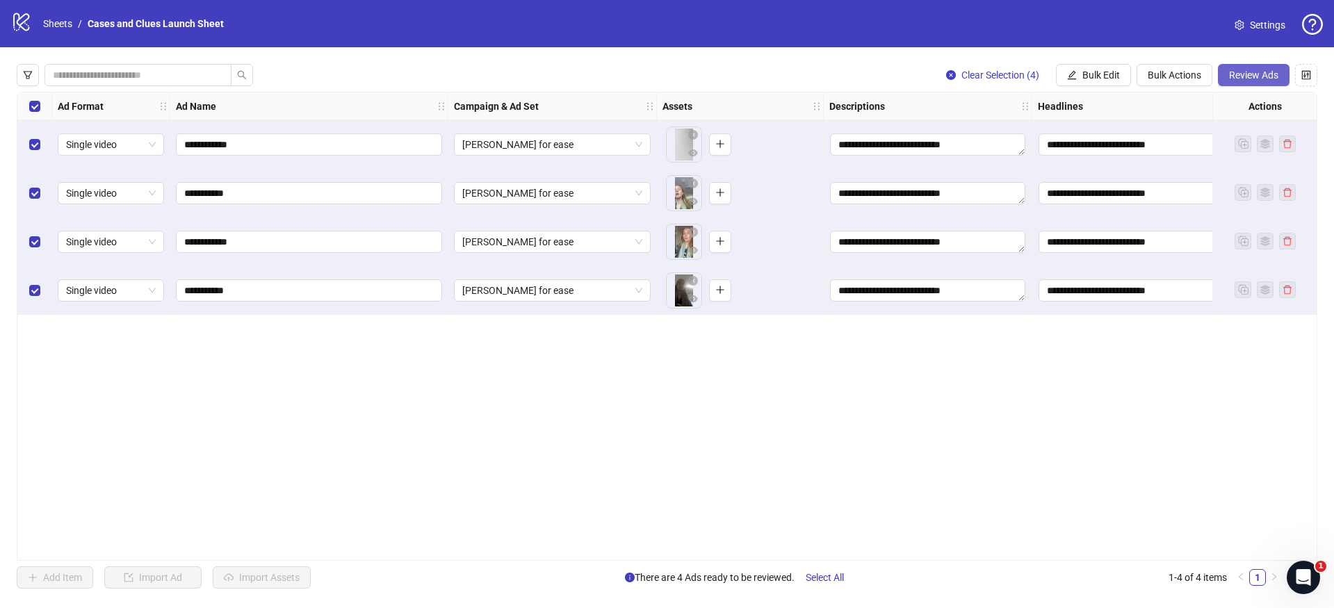
click at [1262, 73] on span "Review Ads" at bounding box center [1253, 75] width 49 height 11
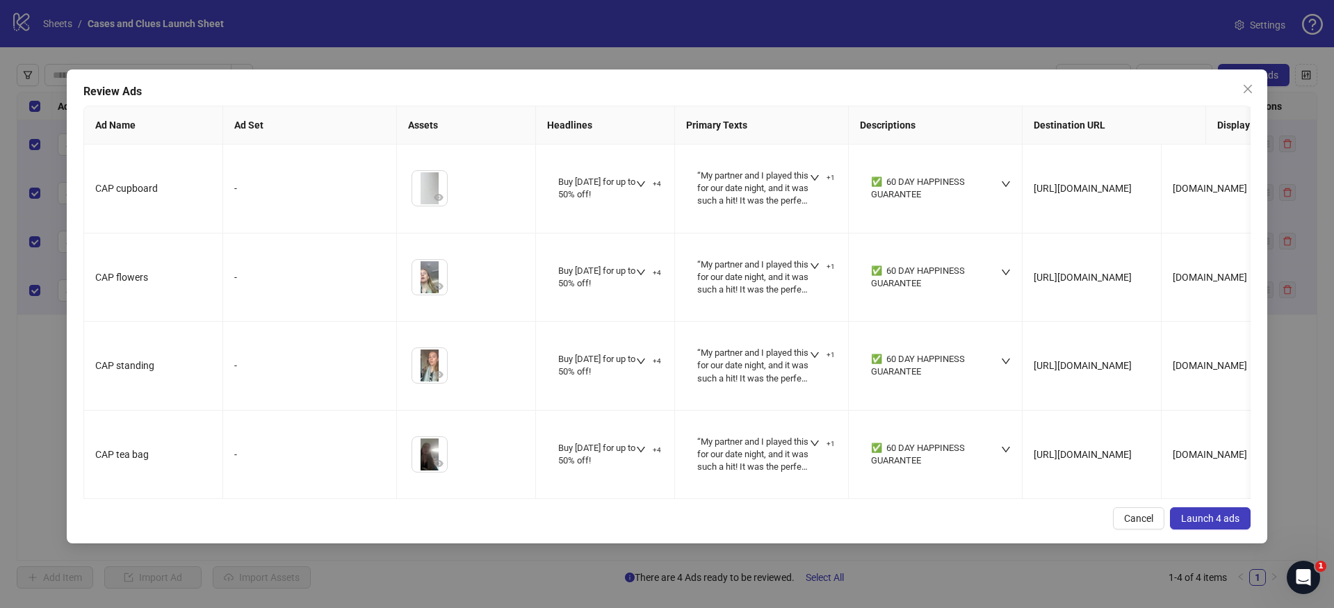
click at [1200, 524] on span "Launch 4 ads" at bounding box center [1210, 518] width 58 height 11
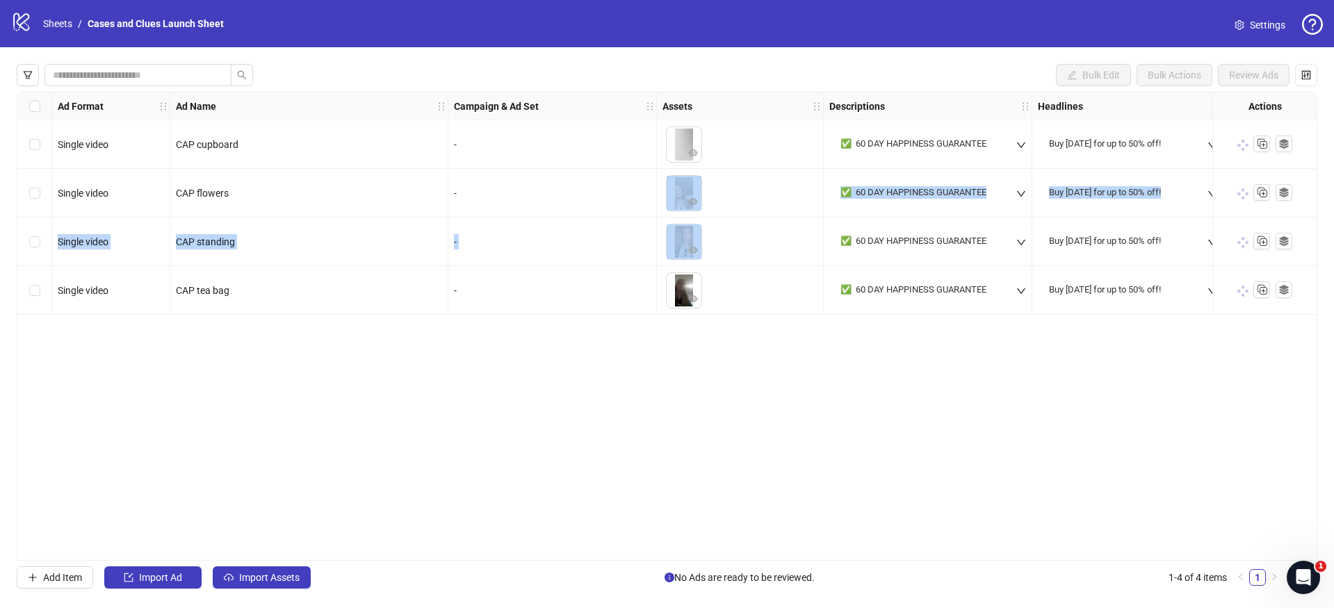
drag, startPoint x: 692, startPoint y: 243, endPoint x: 691, endPoint y: 261, distance: 17.4
click at [691, 92] on div "Single video CAP cupboard - To pick up a draggable item, press the space bar. W…" at bounding box center [928, 92] width 1822 height 0
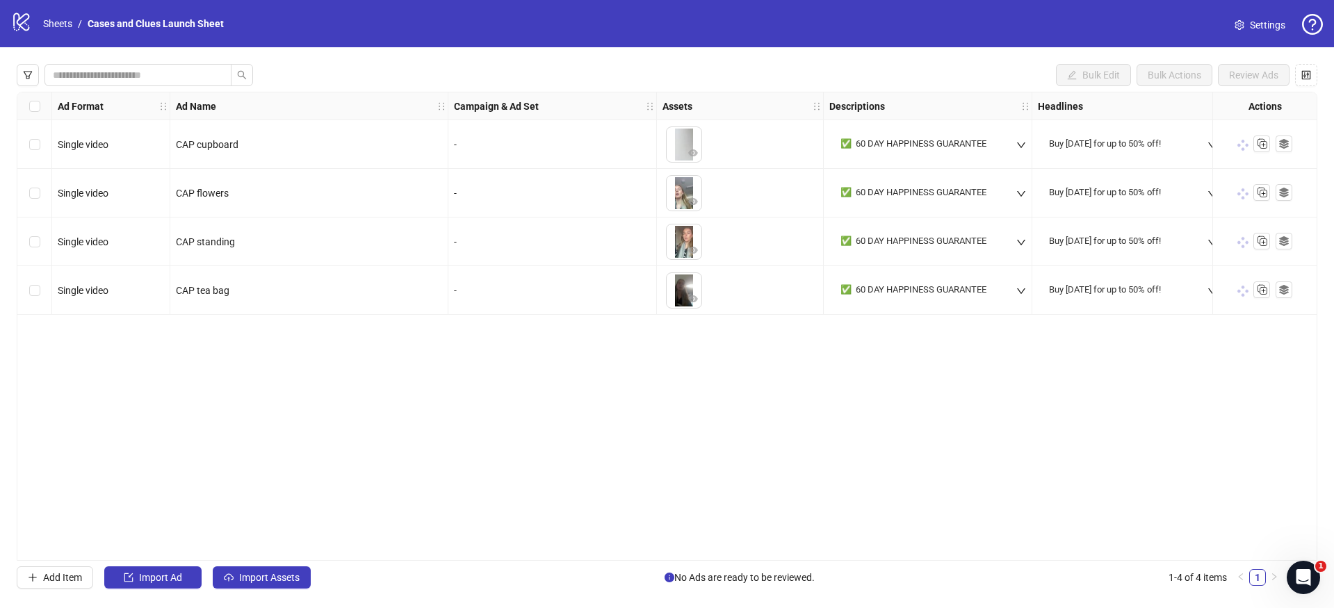
click at [672, 407] on div "Ad Format Ad Name Campaign & Ad Set Assets Descriptions Headlines Primary Texts…" at bounding box center [667, 326] width 1301 height 469
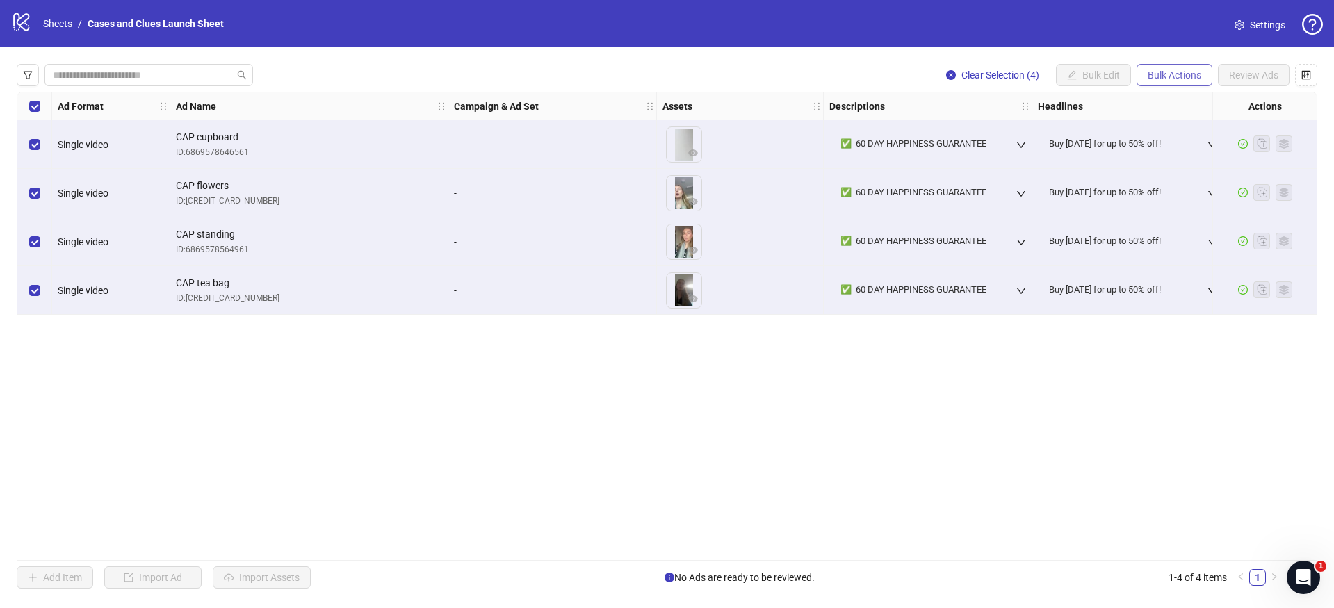
click at [1173, 83] on button "Bulk Actions" at bounding box center [1175, 75] width 76 height 22
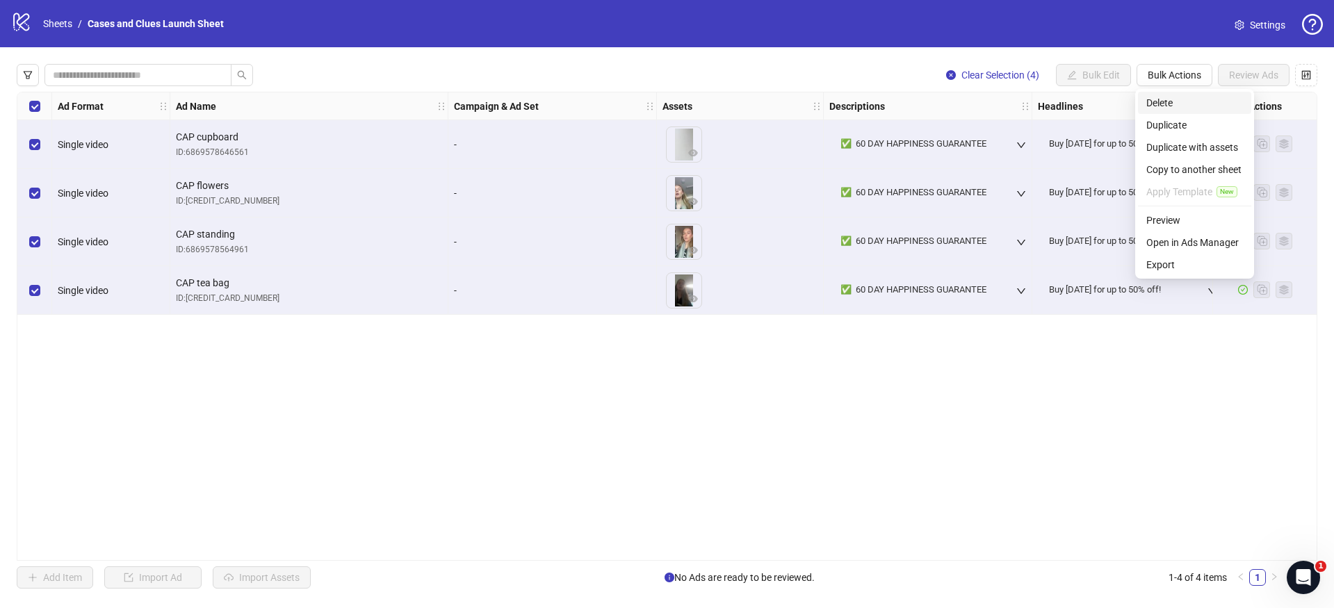
click at [1172, 99] on span "Delete" at bounding box center [1195, 102] width 97 height 15
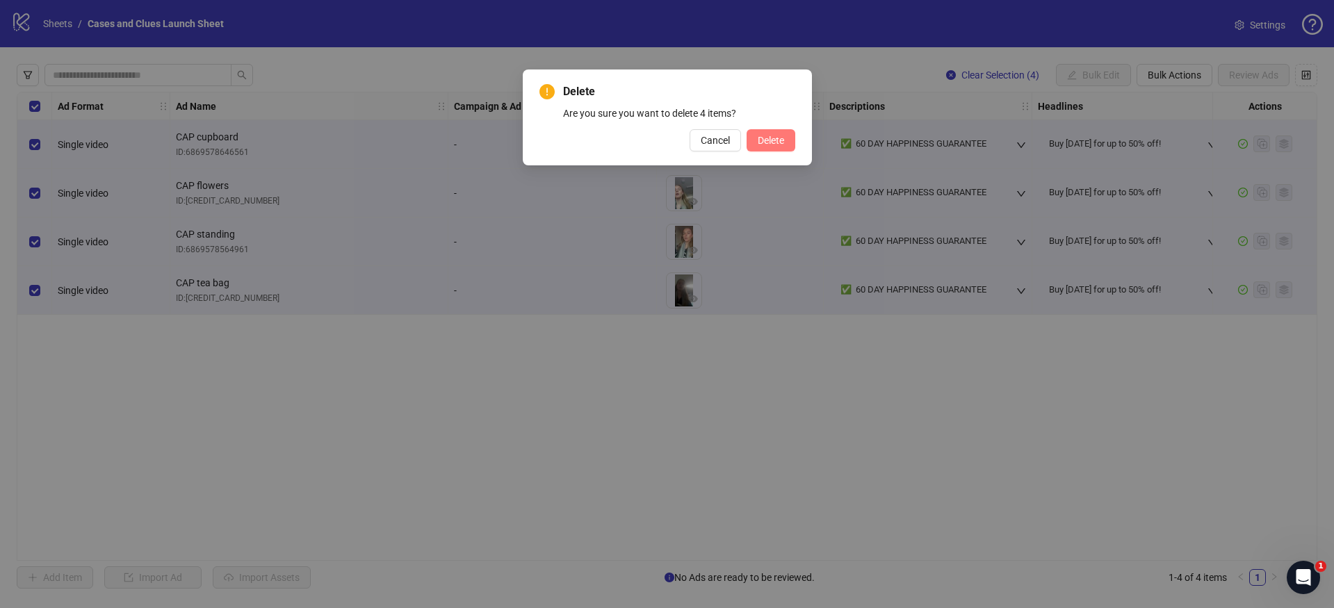
click at [772, 139] on span "Delete" at bounding box center [771, 140] width 26 height 11
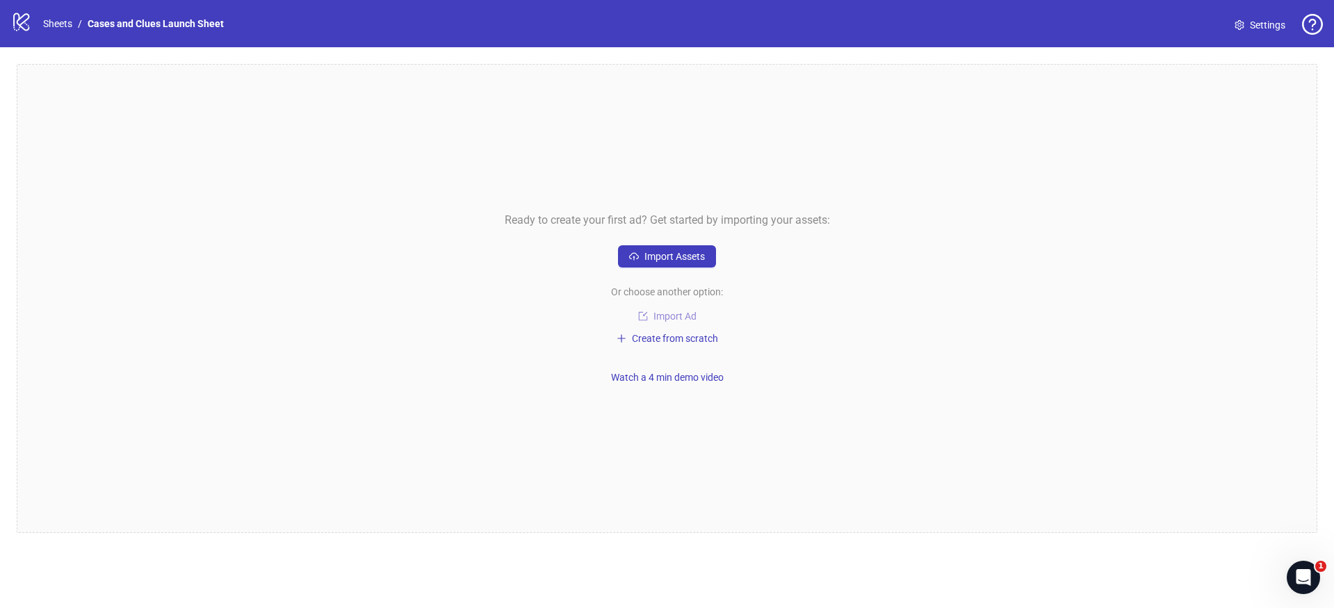
click at [661, 316] on span "Import Ad" at bounding box center [675, 316] width 43 height 11
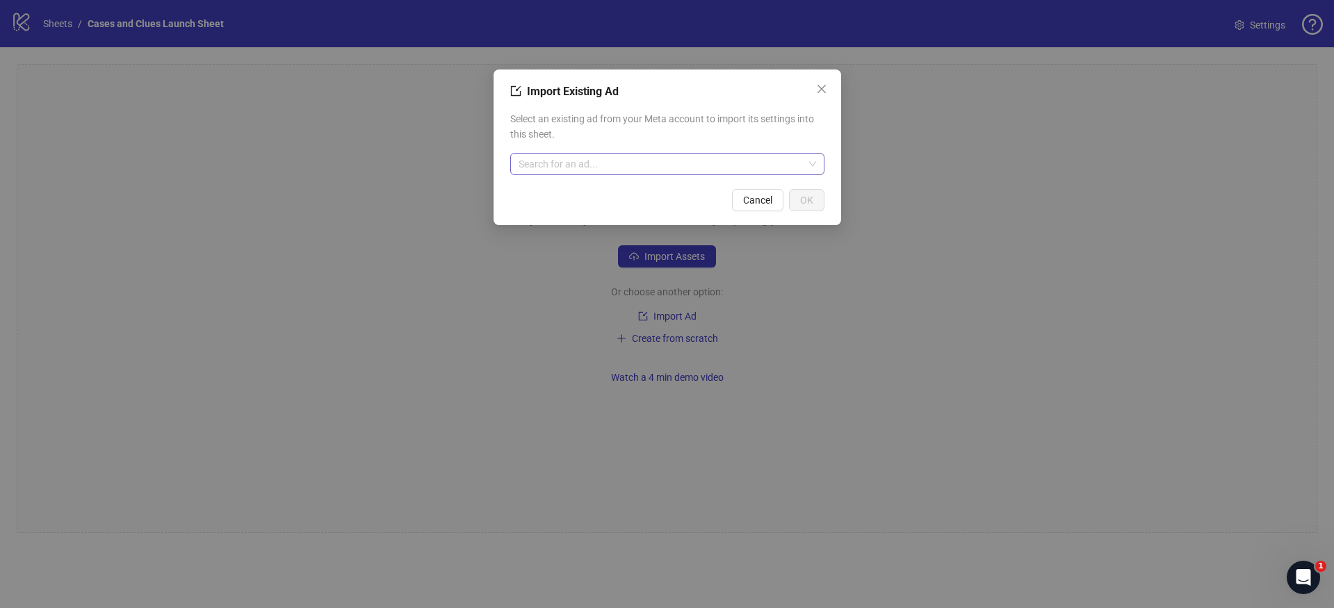
click at [541, 159] on input "search" at bounding box center [661, 164] width 285 height 21
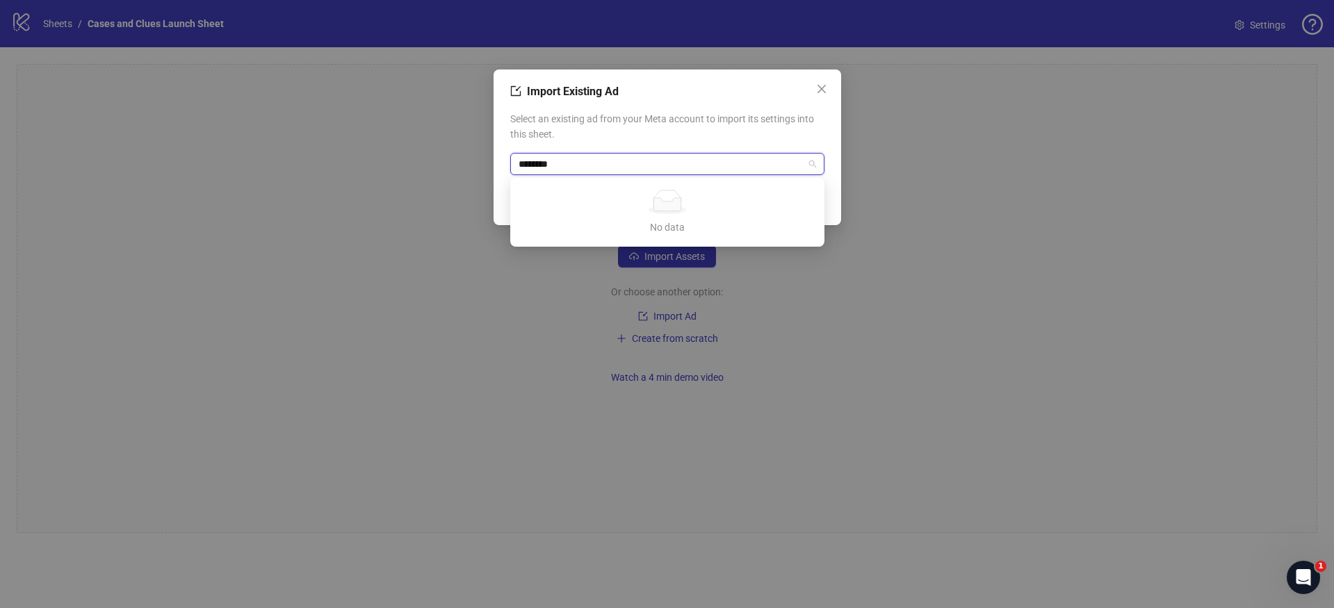
type input "*********"
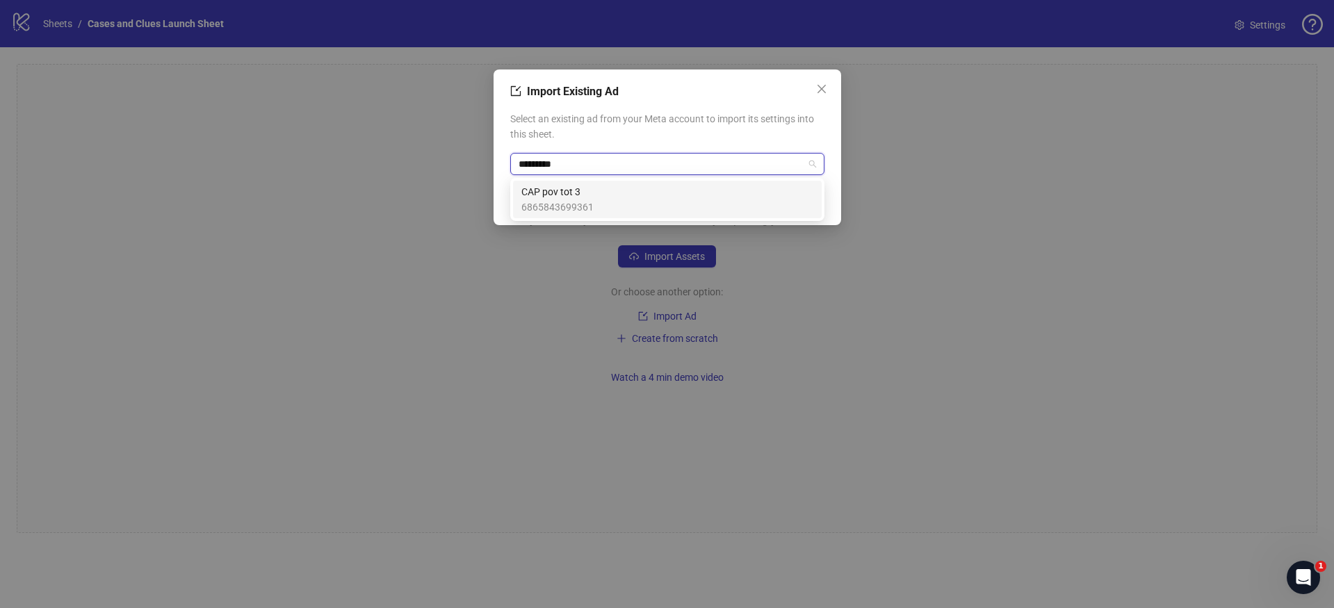
click at [559, 195] on span "CAP pov tot 3" at bounding box center [558, 191] width 72 height 15
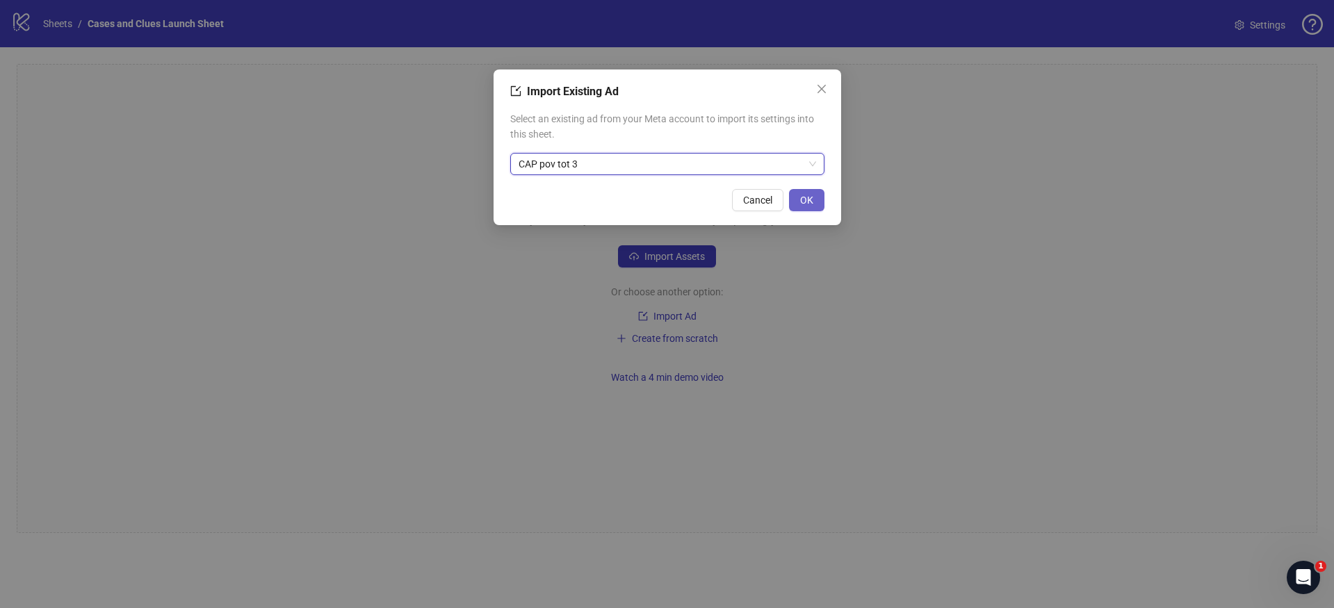
click at [806, 202] on span "OK" at bounding box center [806, 200] width 13 height 11
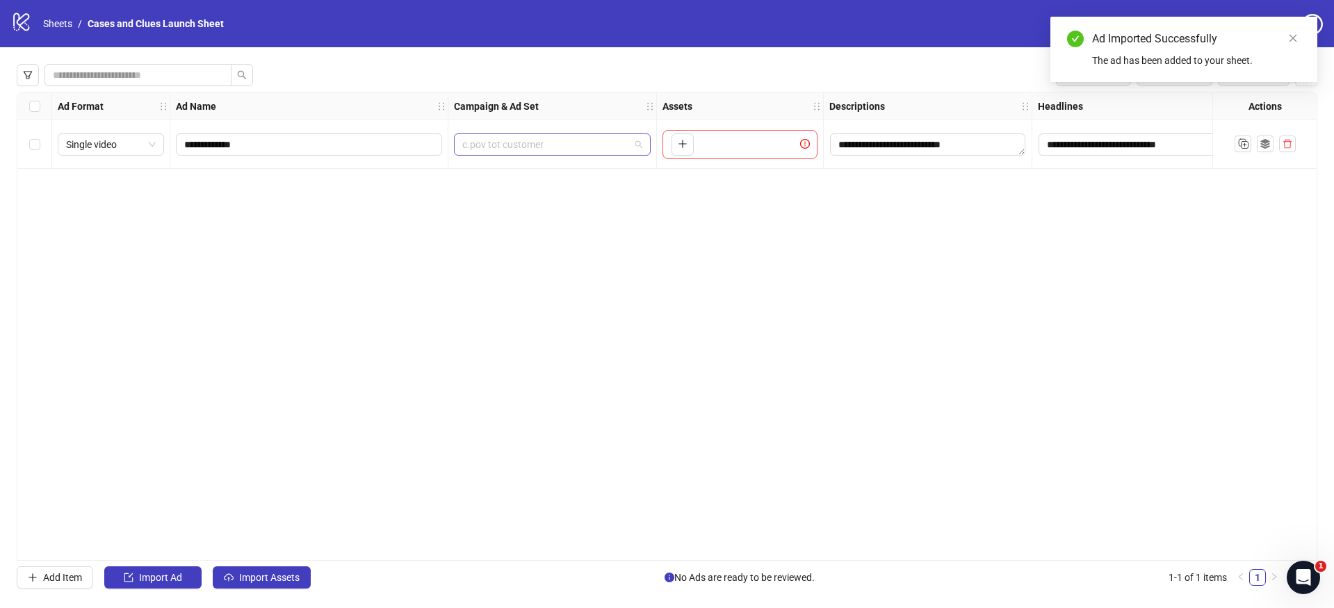
click at [597, 147] on span "c.pov tot customer" at bounding box center [552, 144] width 180 height 21
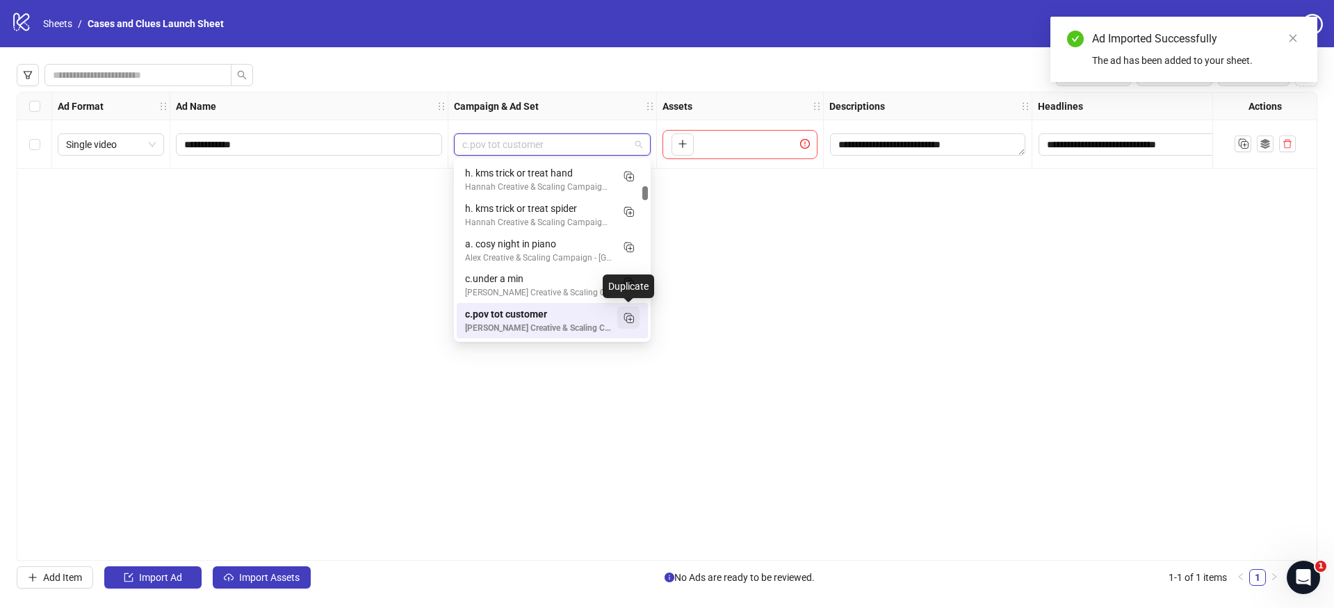
click at [629, 315] on icon "Duplicate" at bounding box center [629, 318] width 14 height 14
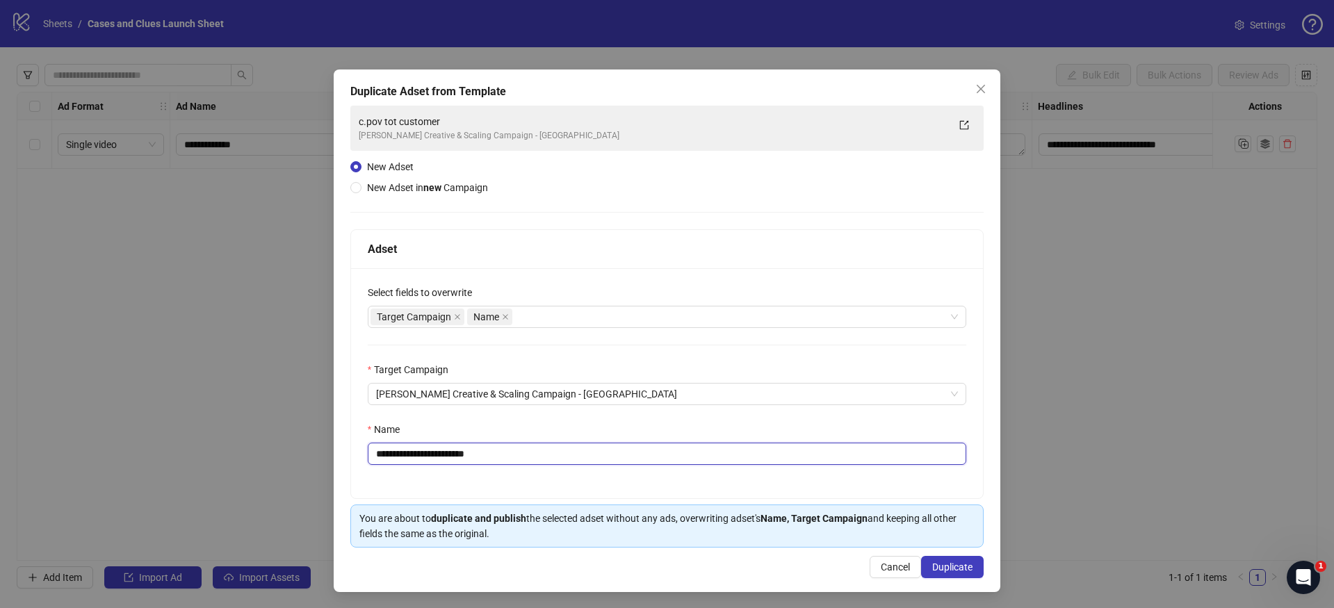
drag, startPoint x: 503, startPoint y: 444, endPoint x: 504, endPoint y: 463, distance: 18.8
click at [494, 464] on input "**********" at bounding box center [667, 454] width 599 height 22
drag, startPoint x: 495, startPoint y: 461, endPoint x: 380, endPoint y: 458, distance: 114.8
click at [380, 458] on input "**********" at bounding box center [667, 454] width 599 height 22
click at [380, 456] on input "**********" at bounding box center [667, 454] width 599 height 22
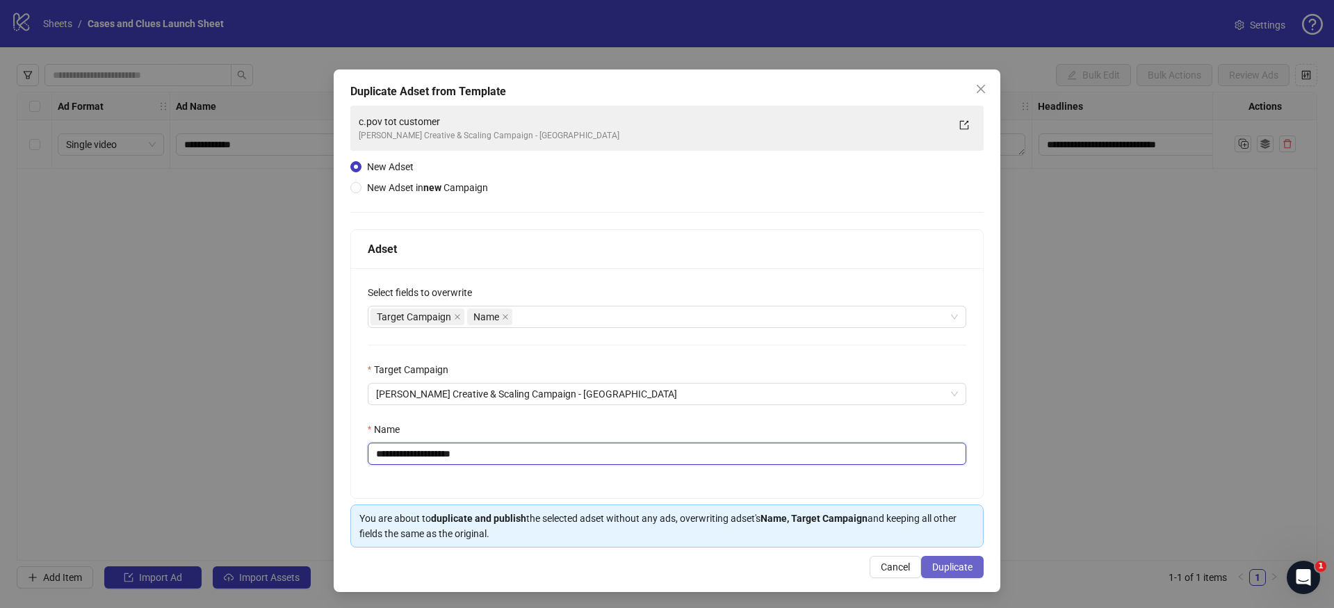
type input "**********"
click at [926, 559] on button "Duplicate" at bounding box center [952, 567] width 63 height 22
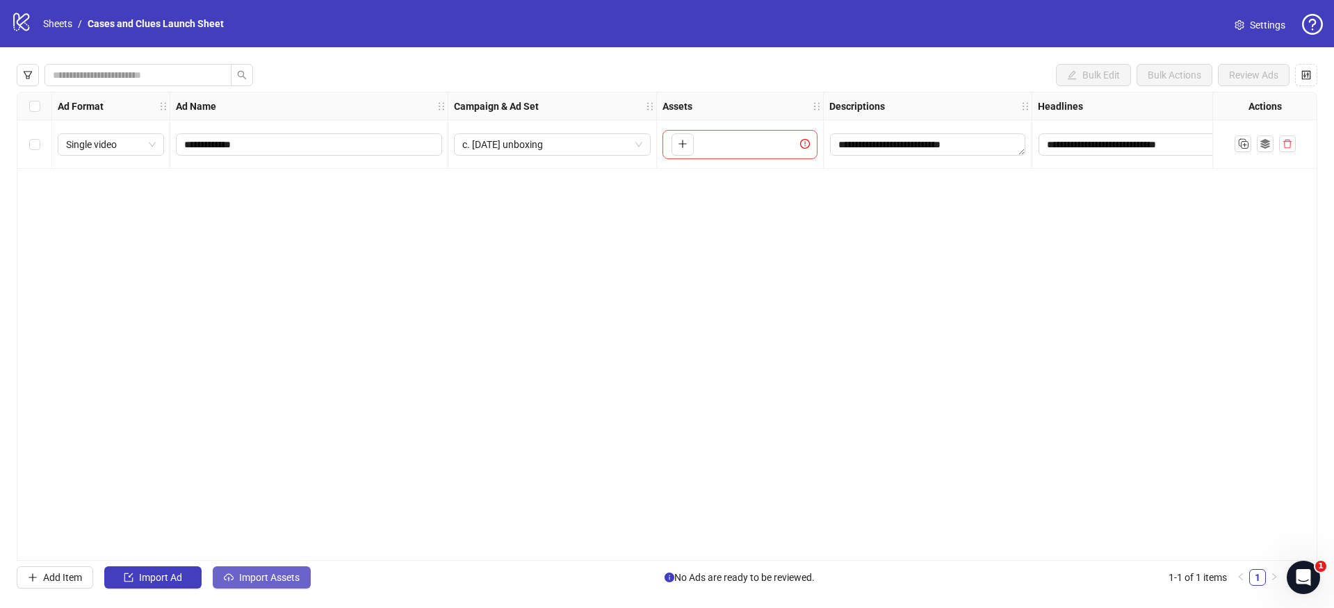
click at [248, 571] on button "Import Assets" at bounding box center [262, 578] width 98 height 22
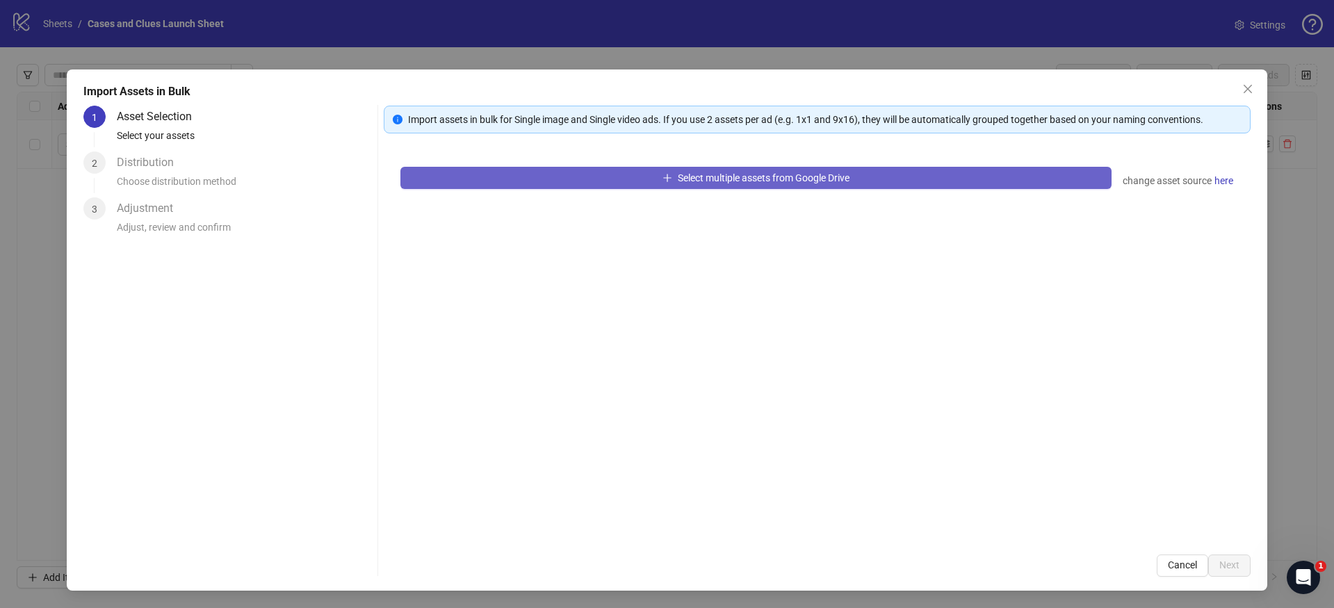
click at [563, 185] on button "Select multiple assets from Google Drive" at bounding box center [756, 178] width 711 height 22
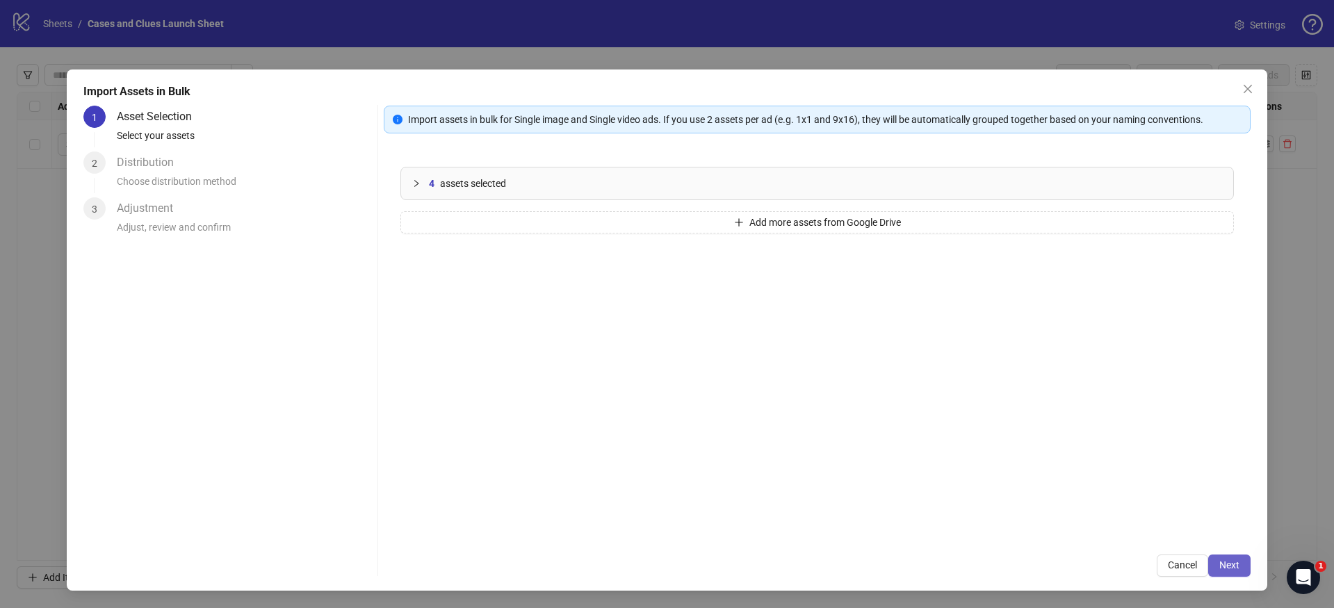
click at [1236, 567] on span "Next" at bounding box center [1230, 565] width 20 height 11
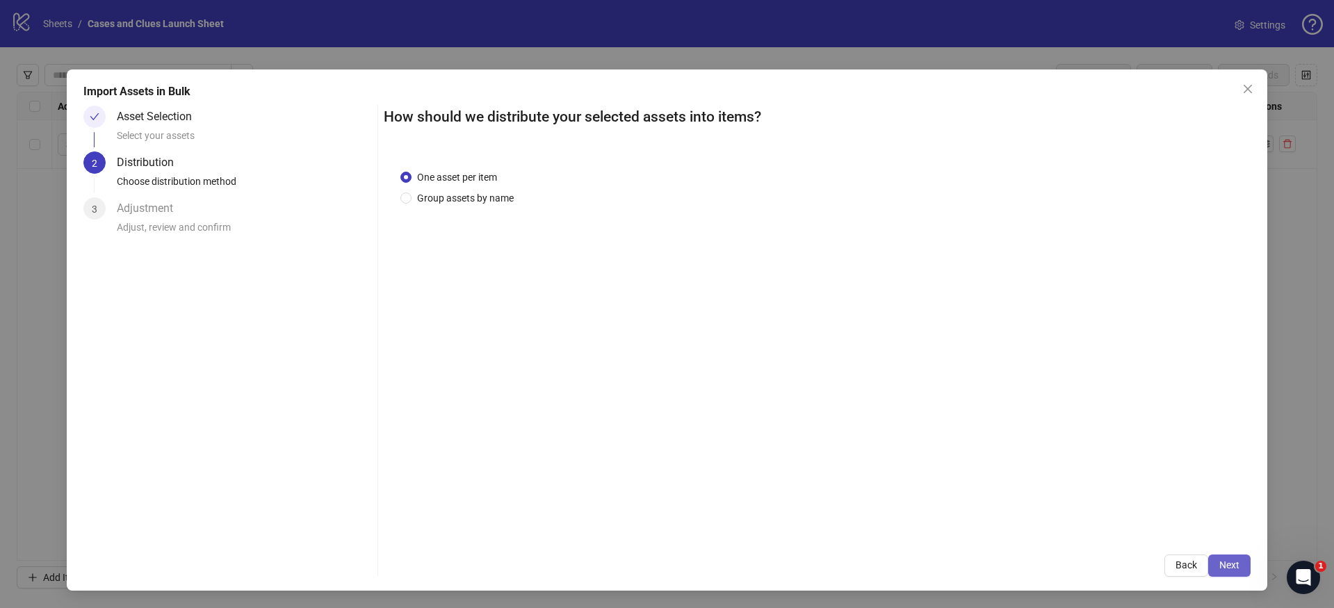
click at [1232, 565] on span "Next" at bounding box center [1230, 565] width 20 height 11
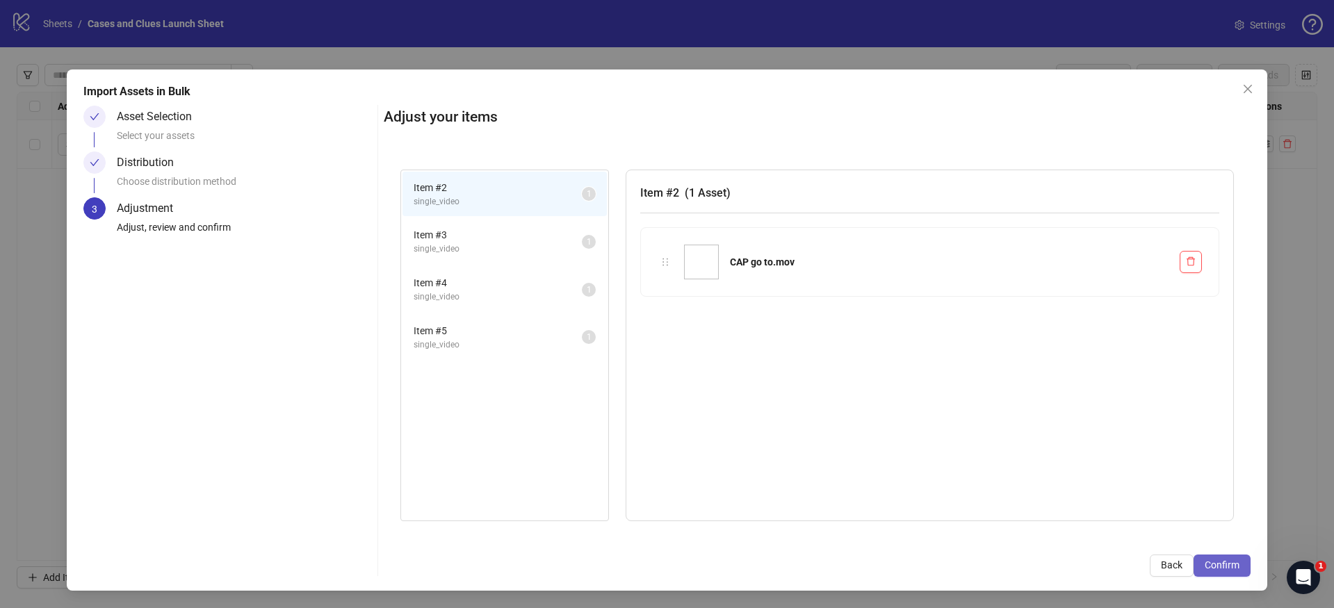
click at [1238, 567] on span "Confirm" at bounding box center [1222, 565] width 35 height 11
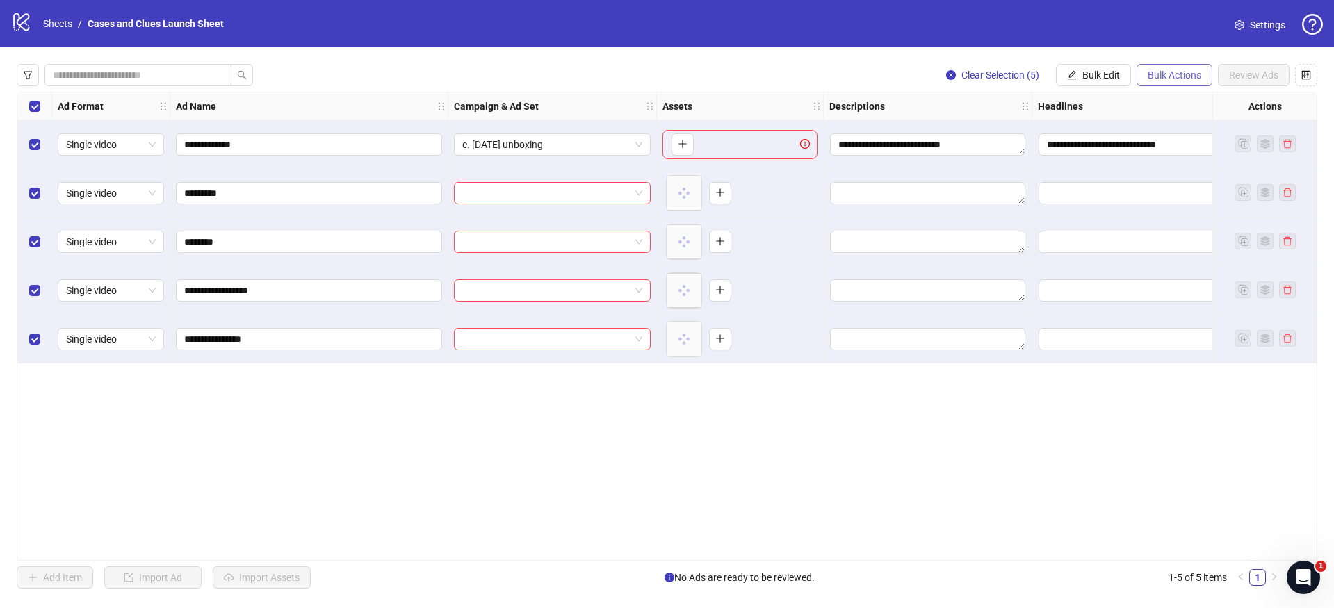
click at [1173, 70] on span "Bulk Actions" at bounding box center [1175, 75] width 54 height 11
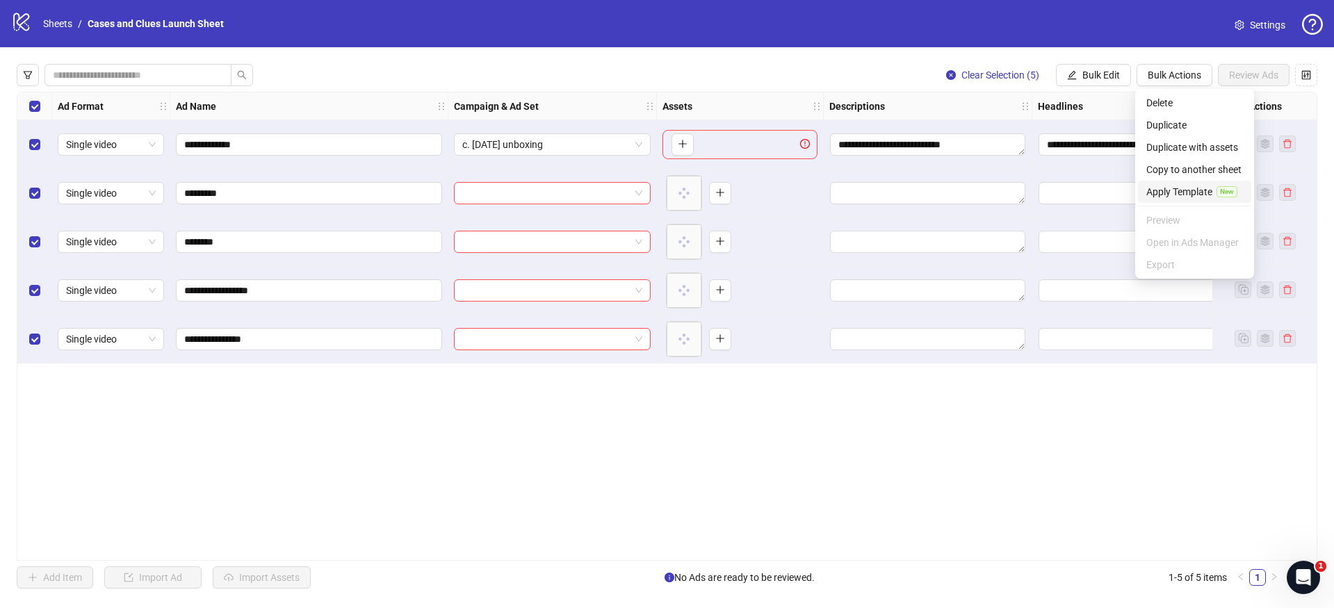
click at [1181, 193] on span "Apply Template" at bounding box center [1180, 191] width 66 height 15
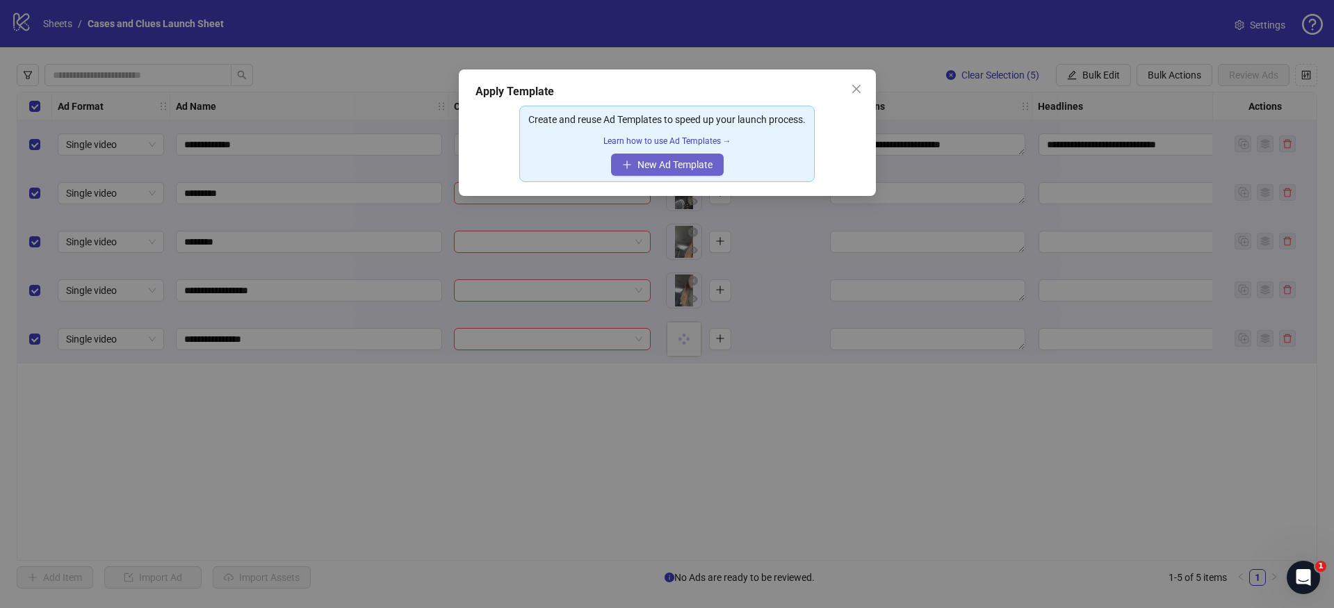
click at [675, 164] on span "New Ad Template" at bounding box center [675, 164] width 75 height 11
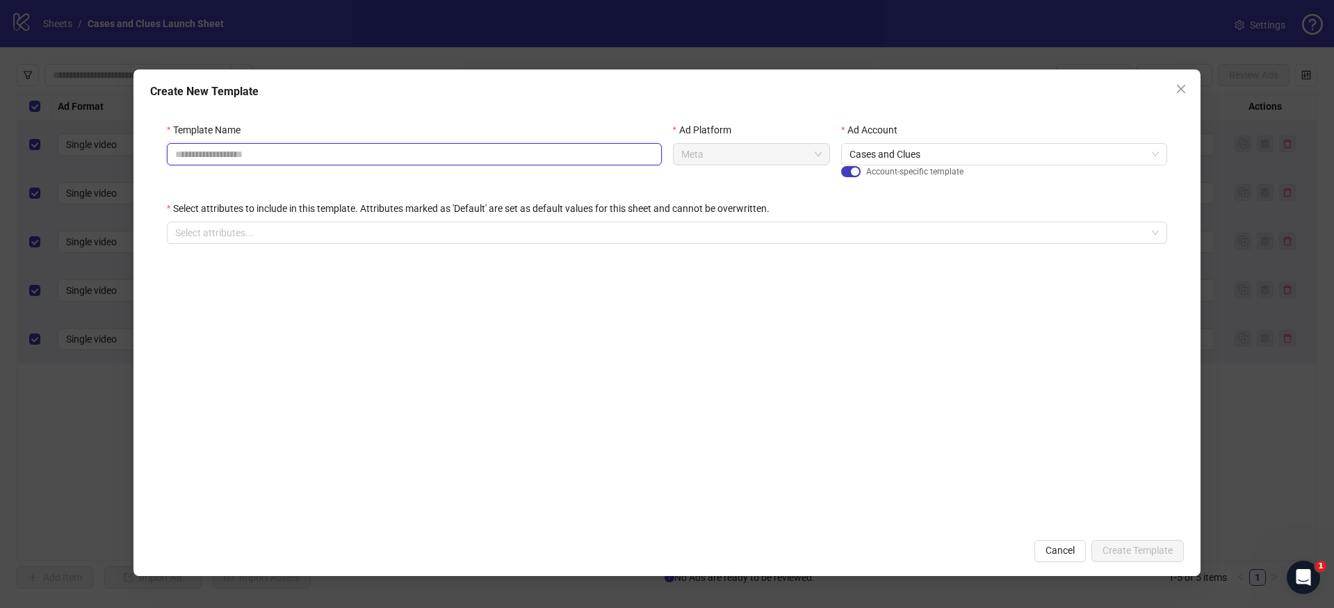
click at [503, 156] on input "Template Name" at bounding box center [414, 154] width 495 height 22
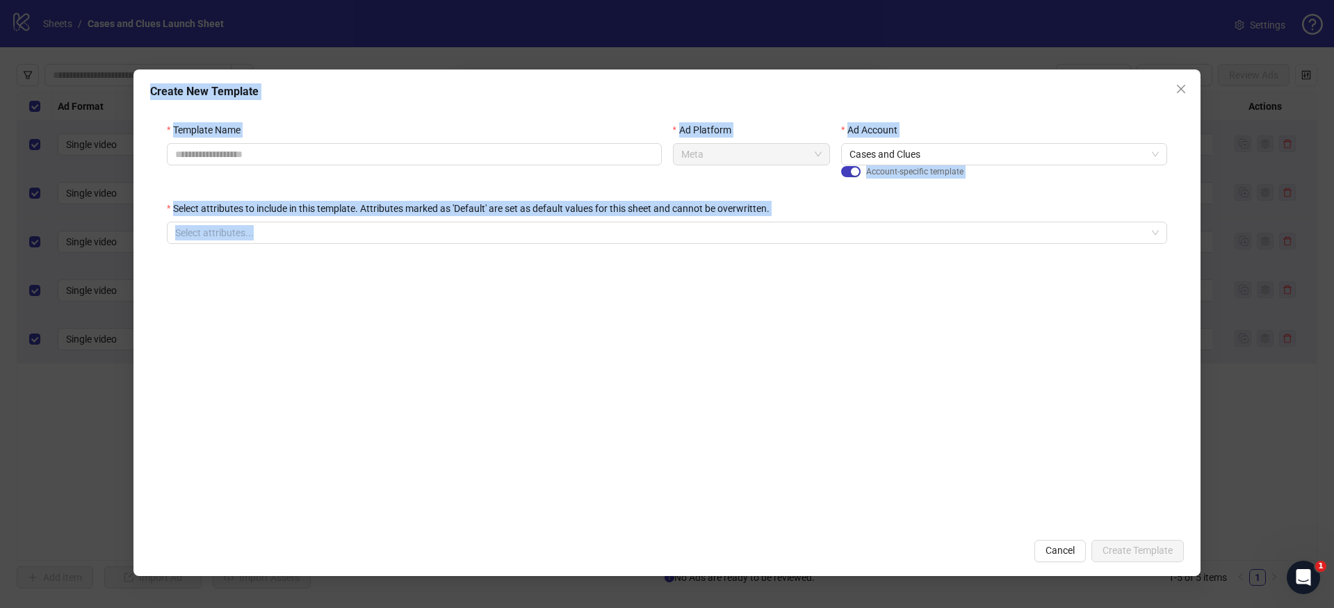
drag, startPoint x: 1245, startPoint y: 622, endPoint x: 1249, endPoint y: 632, distance: 10.6
click at [1249, 608] on html "**********" at bounding box center [667, 304] width 1334 height 608
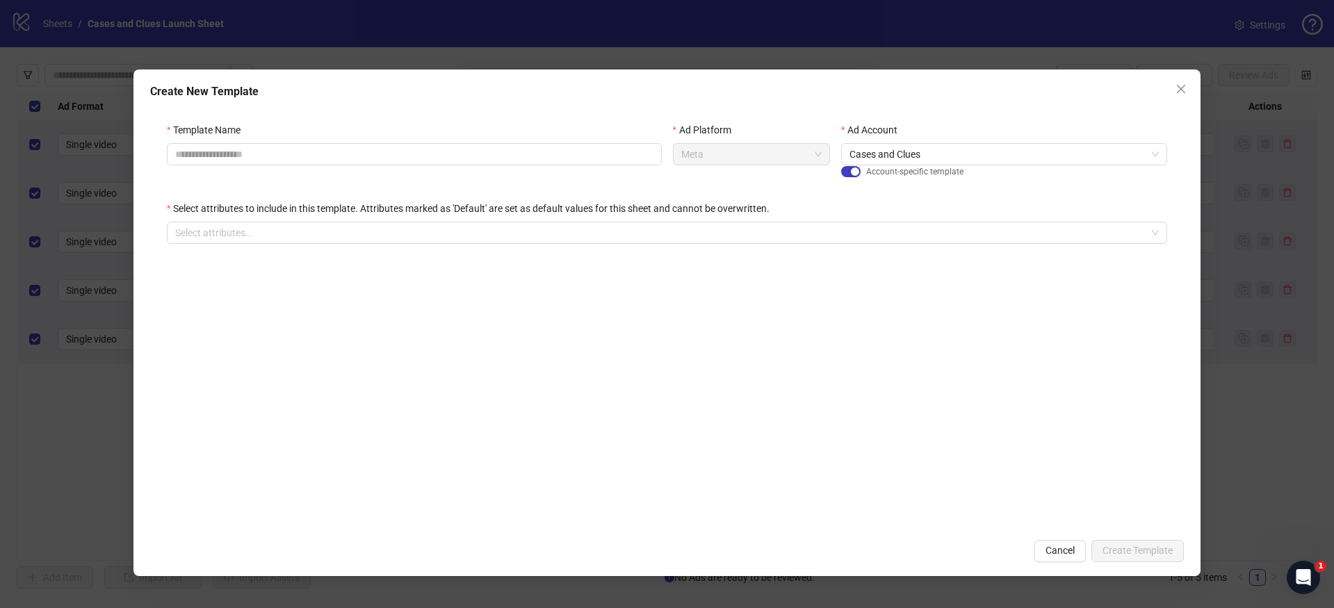
click at [866, 434] on form "Template Name Ad Platform Meta Ad Account Cases and Clues Account-specific temp…" at bounding box center [667, 319] width 1034 height 426
click at [1047, 542] on button "Cancel" at bounding box center [1060, 551] width 51 height 22
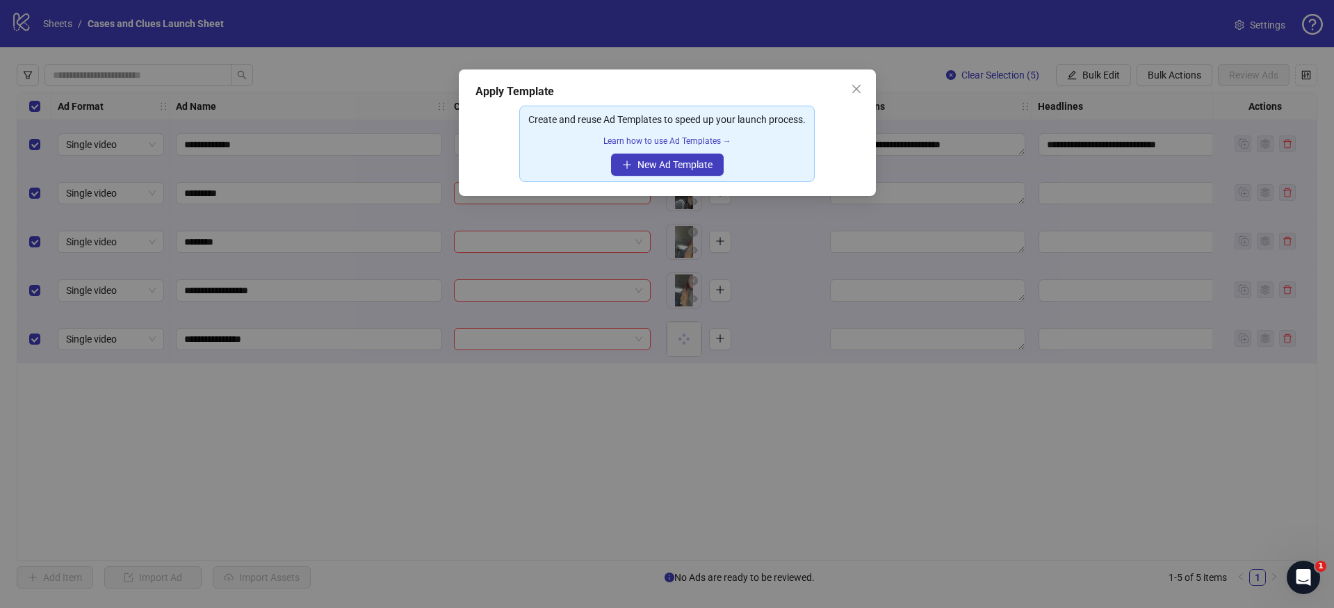
click at [844, 92] on div "Apply Template" at bounding box center [668, 91] width 384 height 17
click at [853, 90] on icon "close" at bounding box center [856, 88] width 11 height 11
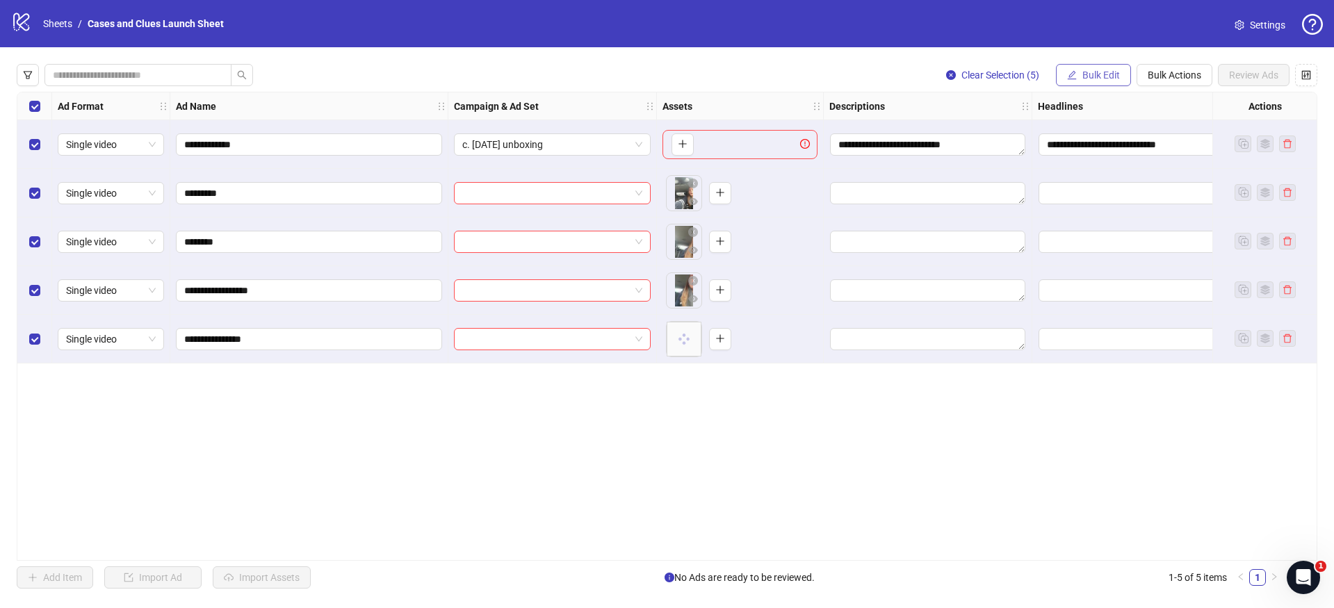
click at [1085, 73] on span "Bulk Edit" at bounding box center [1102, 75] width 38 height 11
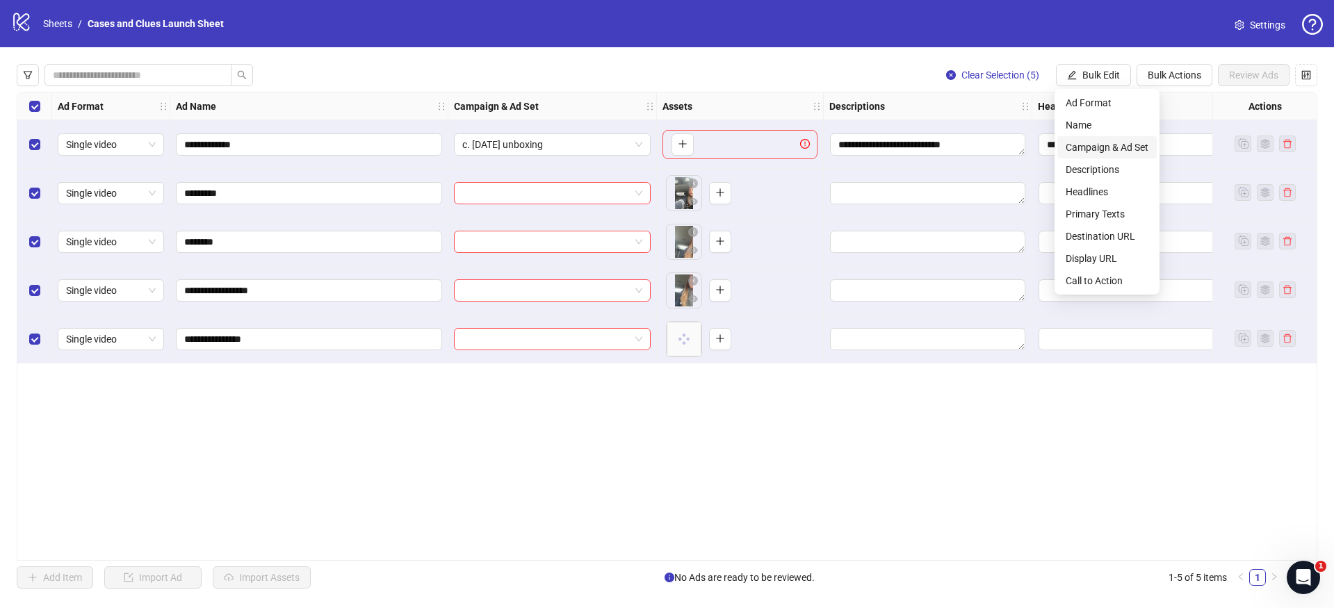
click at [1092, 150] on span "Campaign & Ad Set" at bounding box center [1107, 147] width 83 height 15
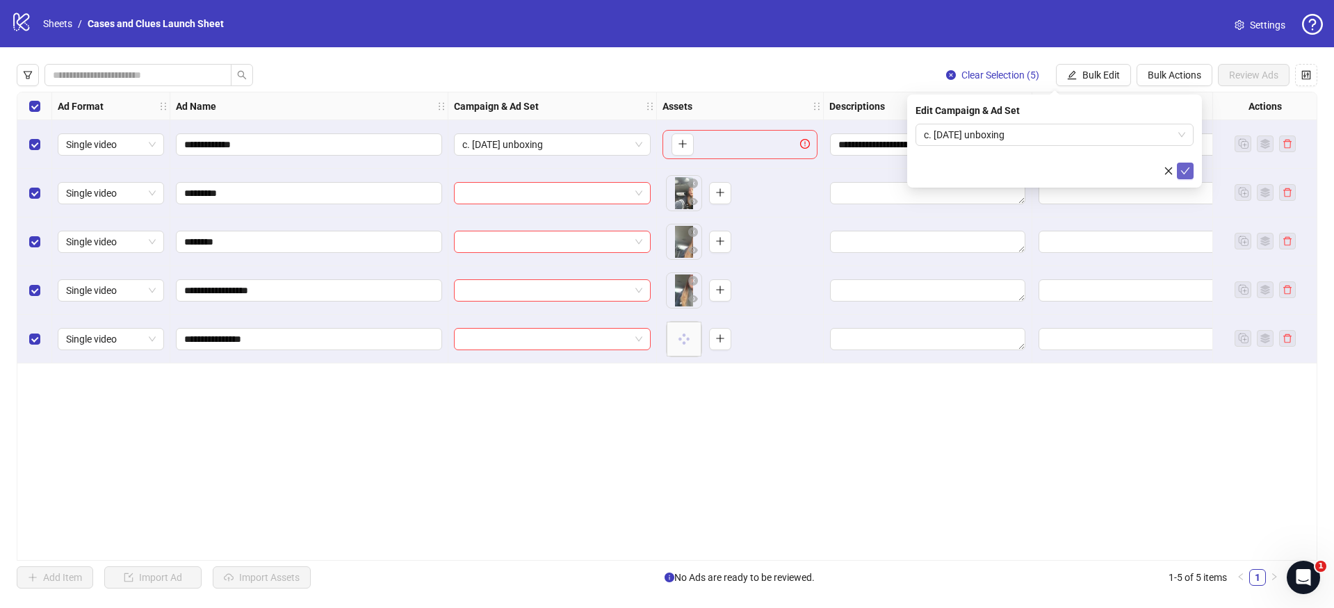
click at [1183, 169] on icon "check" at bounding box center [1186, 171] width 10 height 10
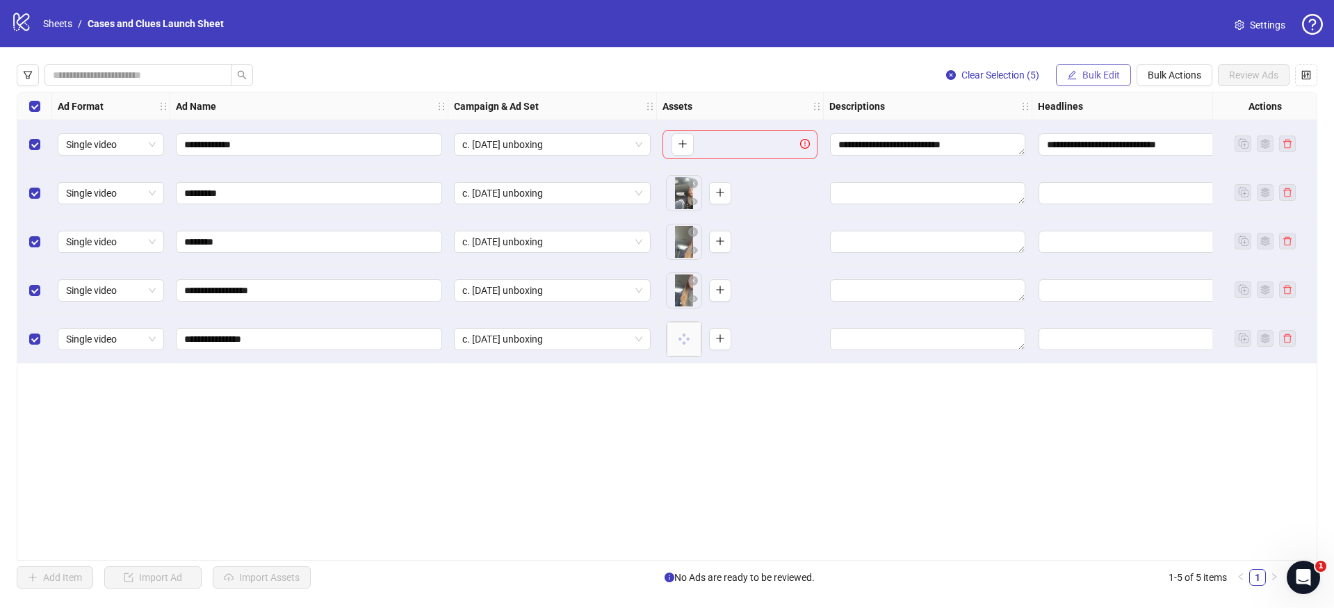
click at [1099, 79] on span "Bulk Edit" at bounding box center [1102, 75] width 38 height 11
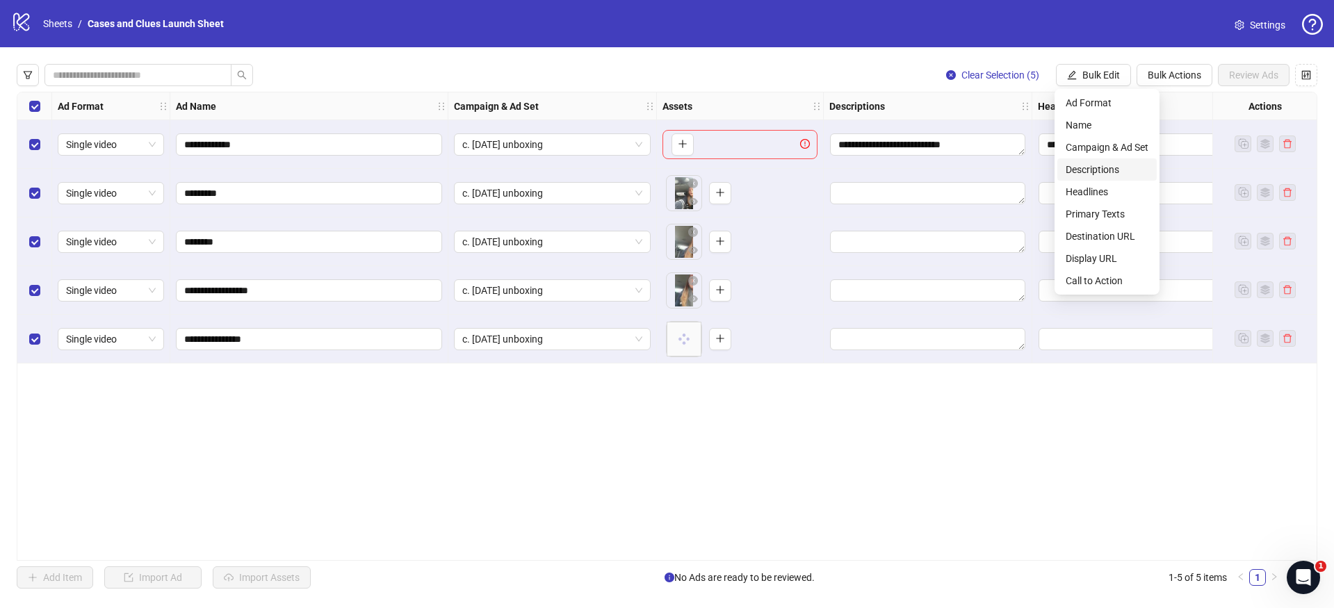
click at [1104, 168] on span "Descriptions" at bounding box center [1107, 169] width 83 height 15
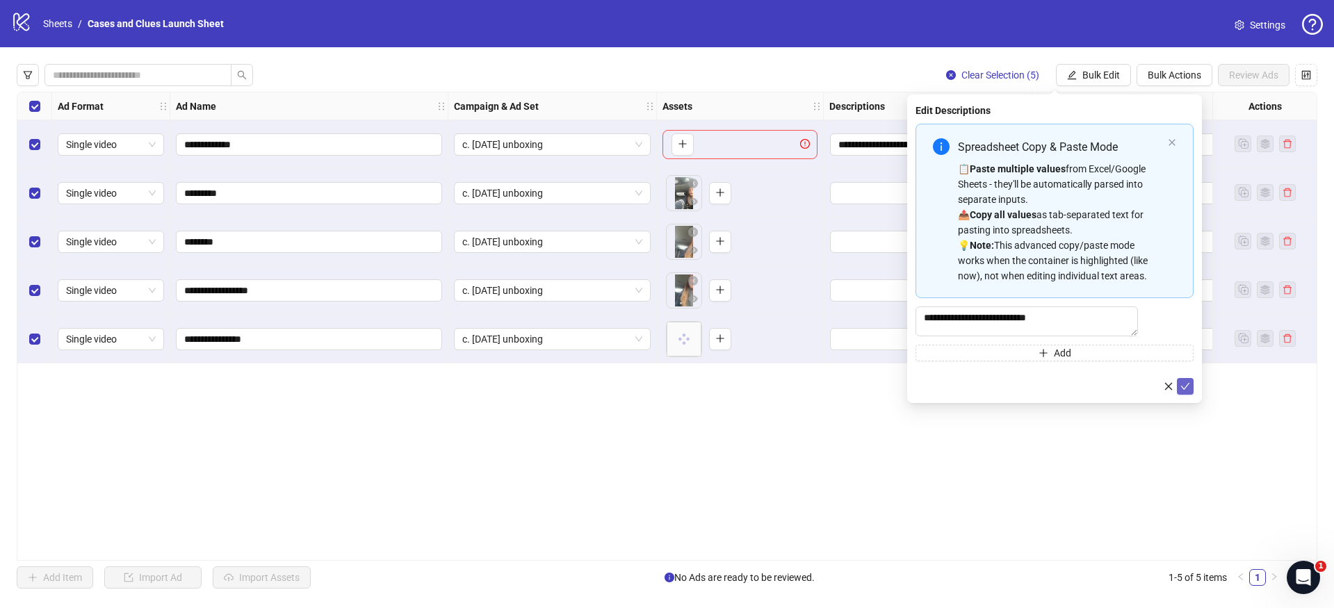
click at [1186, 390] on icon "check" at bounding box center [1185, 386] width 9 height 7
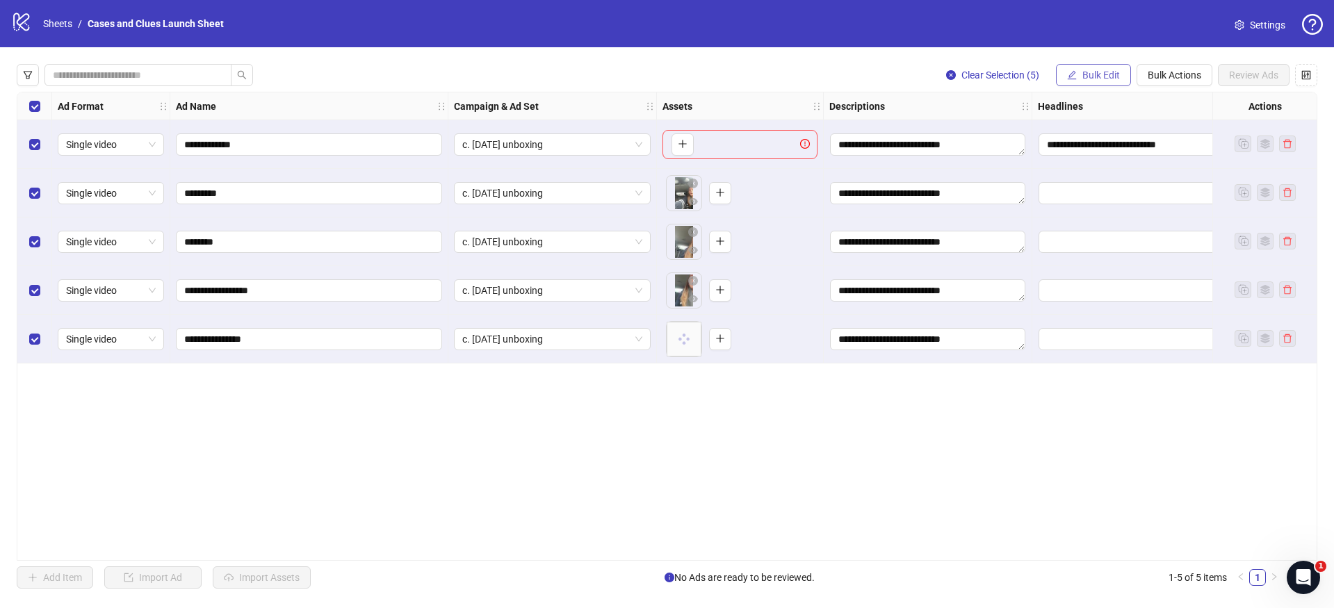
click at [1084, 74] on span "Bulk Edit" at bounding box center [1102, 75] width 38 height 11
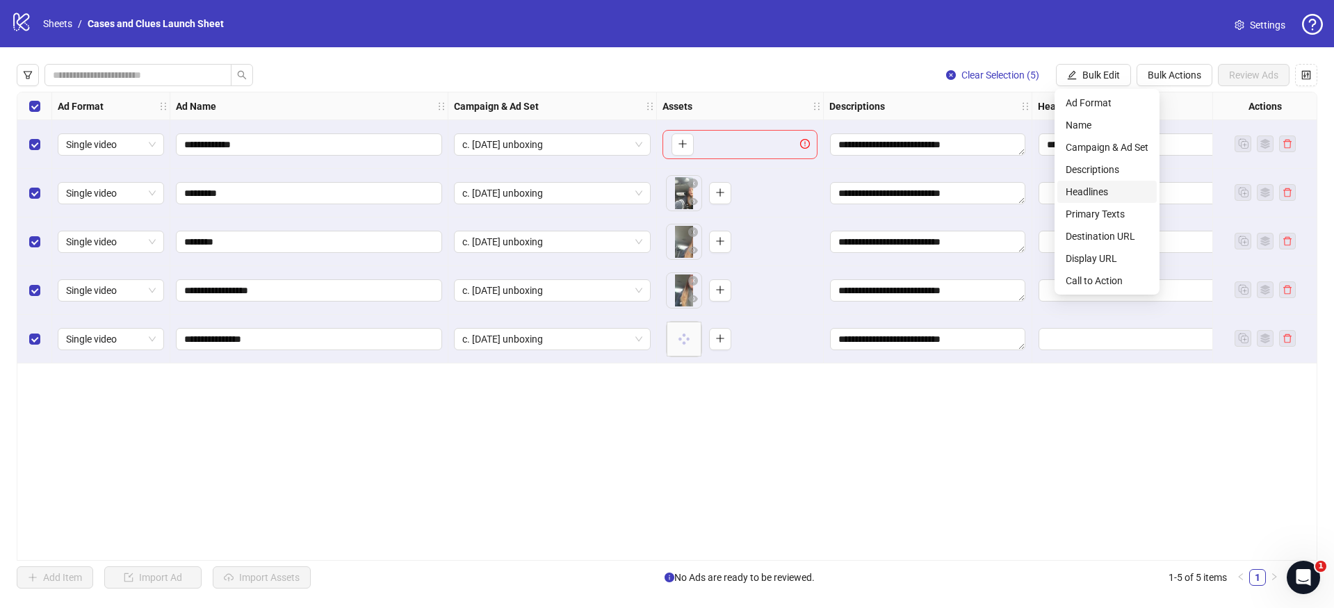
click at [1104, 194] on span "Headlines" at bounding box center [1107, 191] width 83 height 15
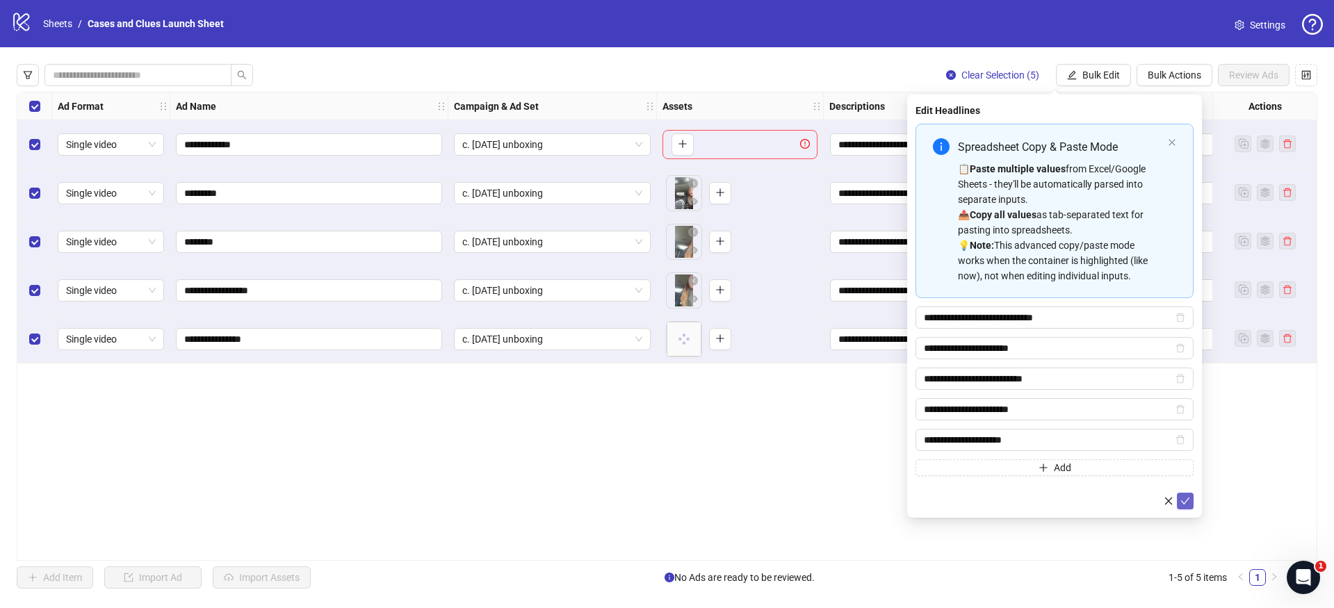
click at [1185, 496] on span "submit" at bounding box center [1186, 501] width 10 height 11
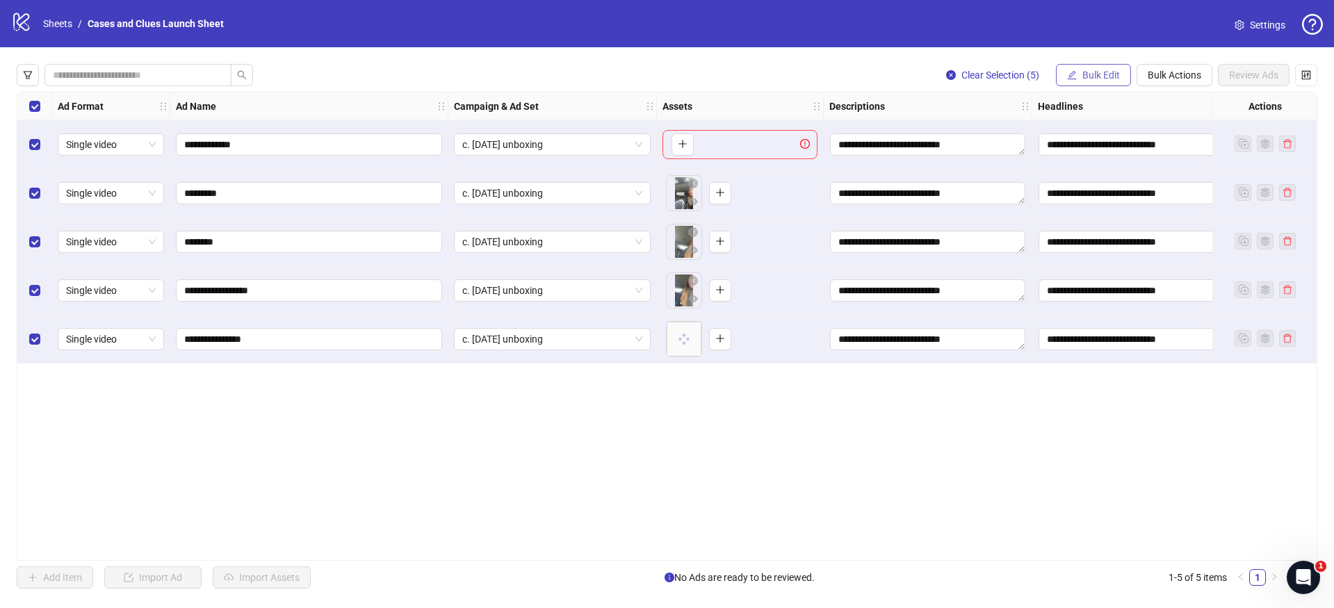
click at [1088, 76] on span "Bulk Edit" at bounding box center [1102, 75] width 38 height 11
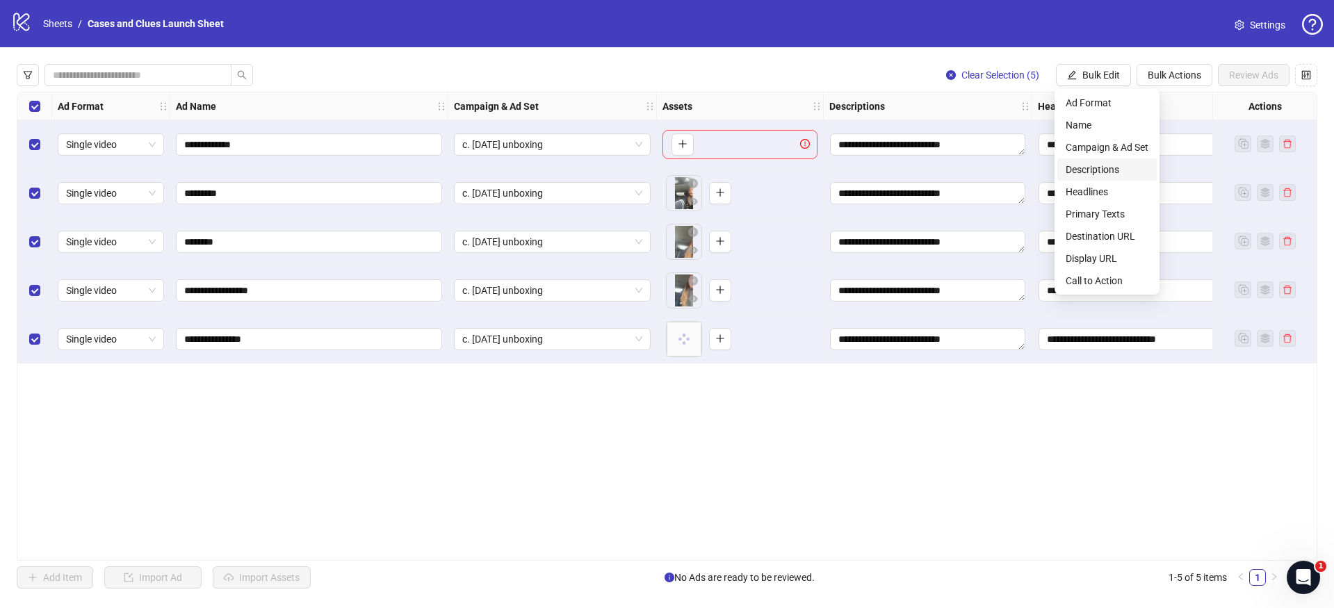
click at [1092, 175] on span "Descriptions" at bounding box center [1107, 169] width 83 height 15
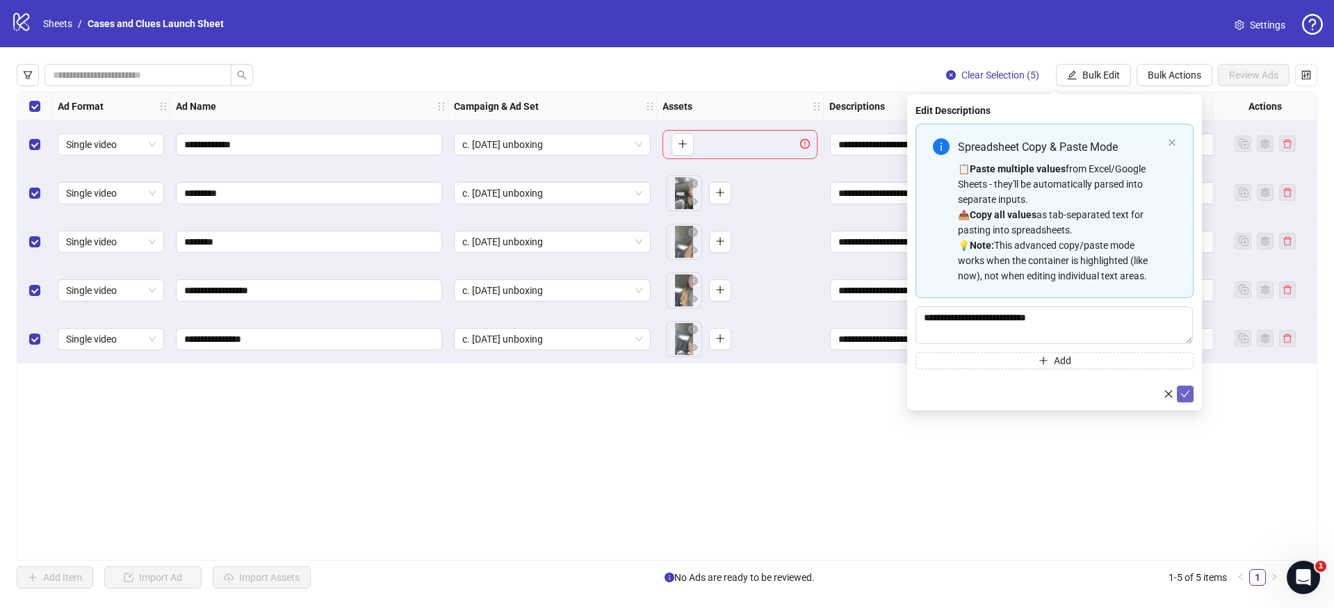
click at [1188, 391] on icon "check" at bounding box center [1186, 394] width 10 height 10
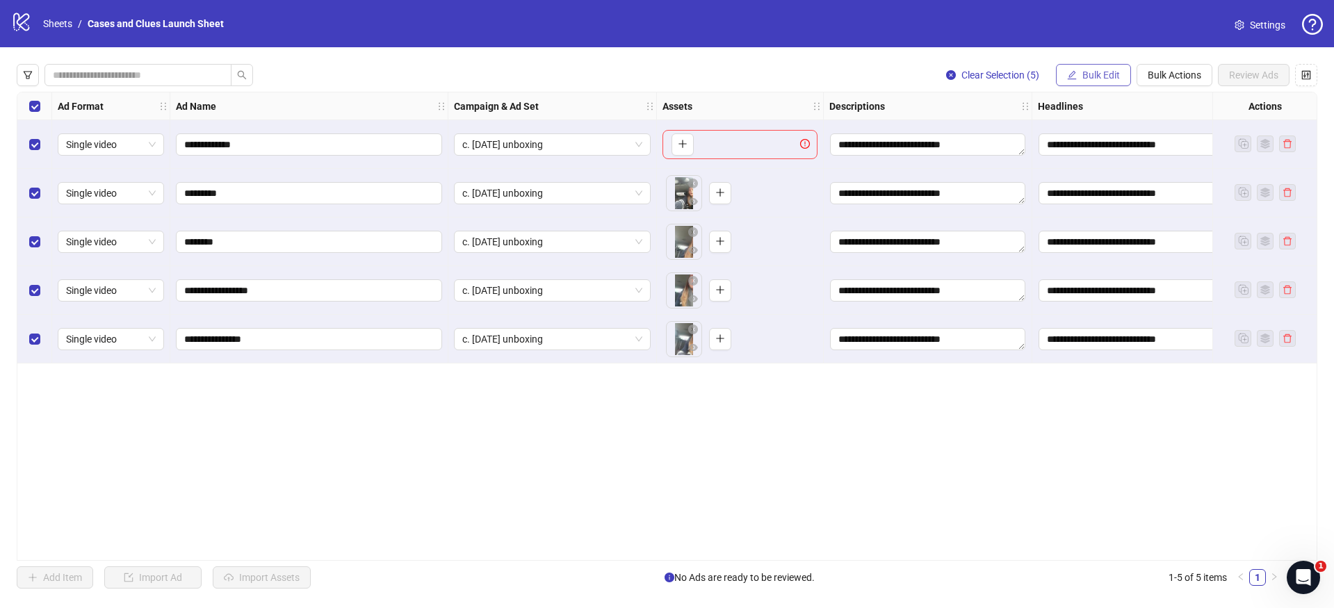
click at [1098, 77] on span "Bulk Edit" at bounding box center [1102, 75] width 38 height 11
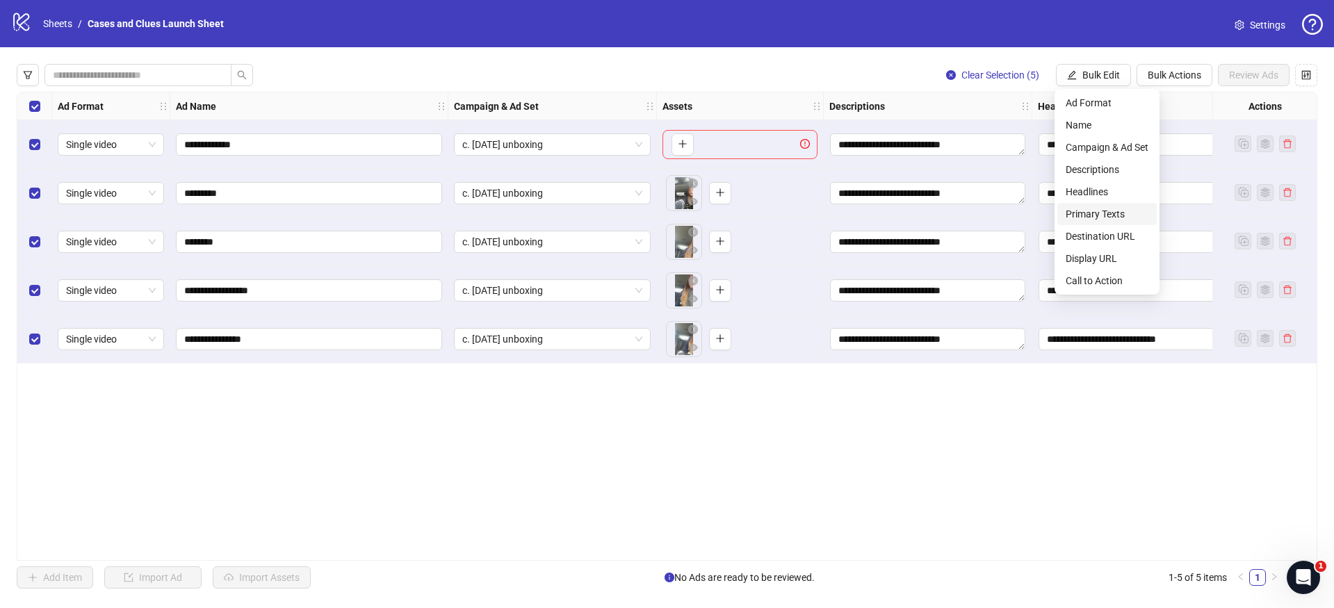
click at [1086, 213] on span "Primary Texts" at bounding box center [1107, 214] width 83 height 15
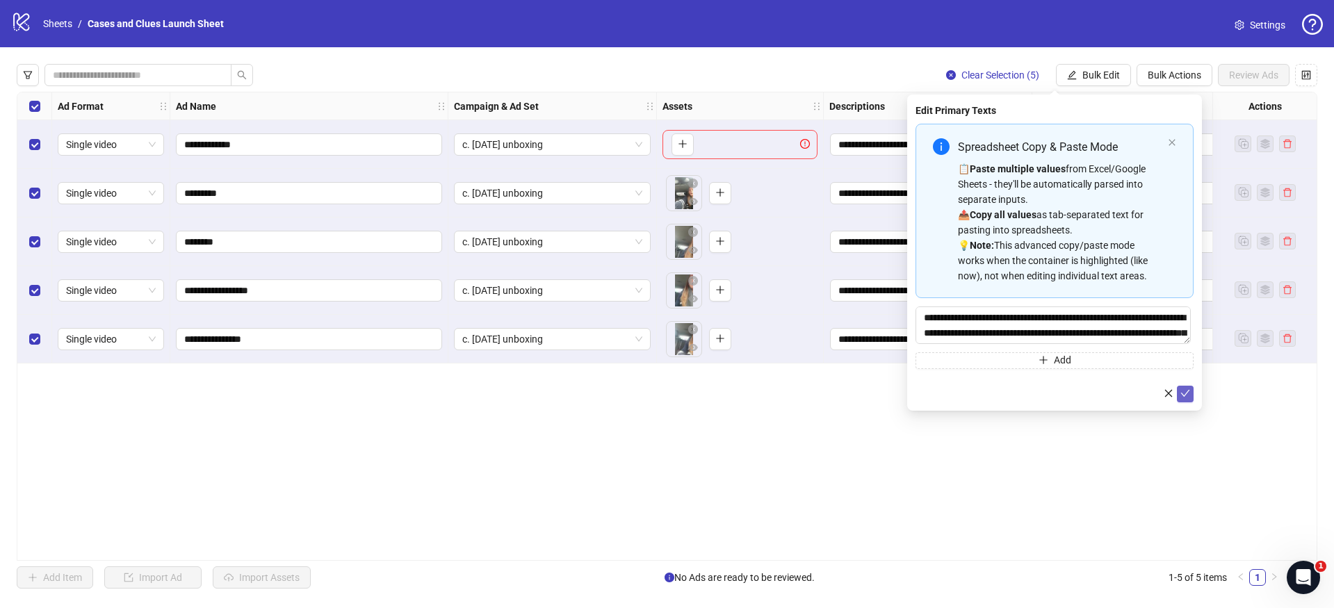
click at [1182, 389] on icon "check" at bounding box center [1186, 394] width 10 height 10
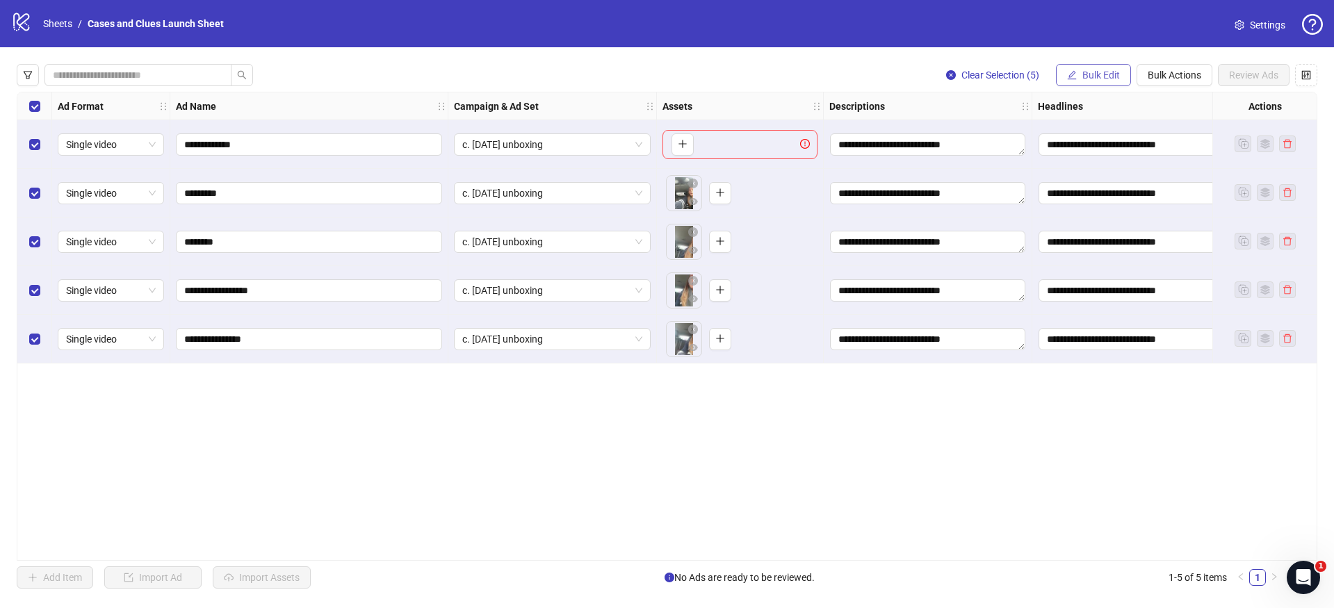
click at [1063, 76] on button "Bulk Edit" at bounding box center [1093, 75] width 75 height 22
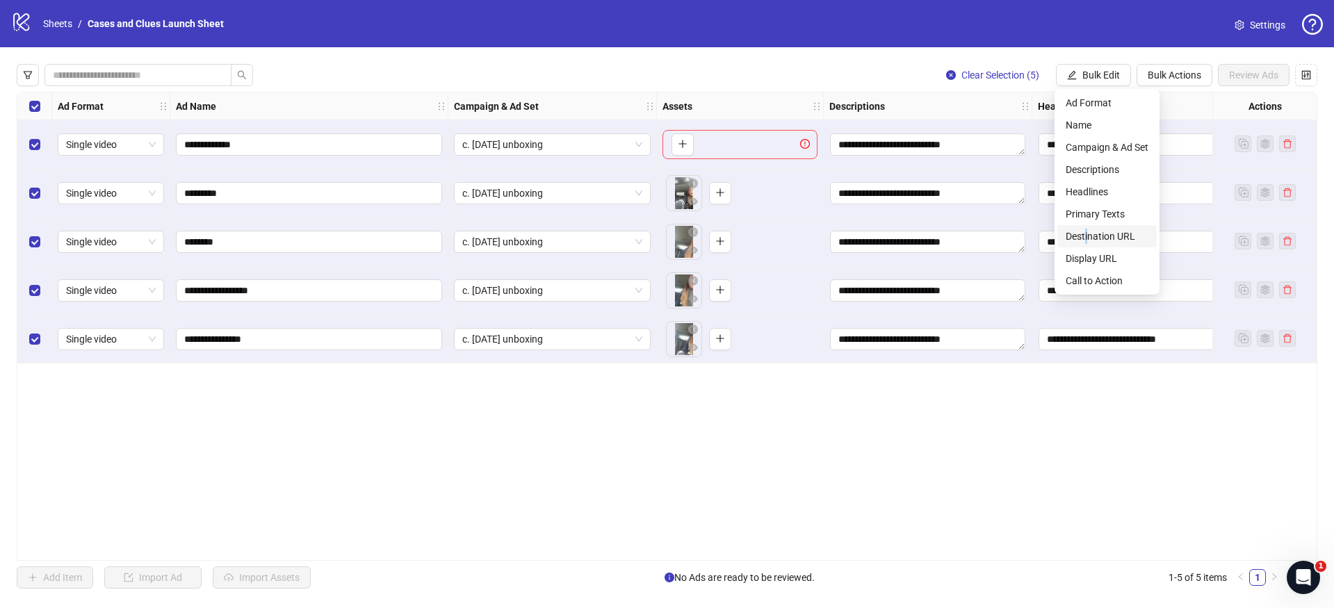
click at [1088, 235] on span "Destination URL" at bounding box center [1107, 236] width 83 height 15
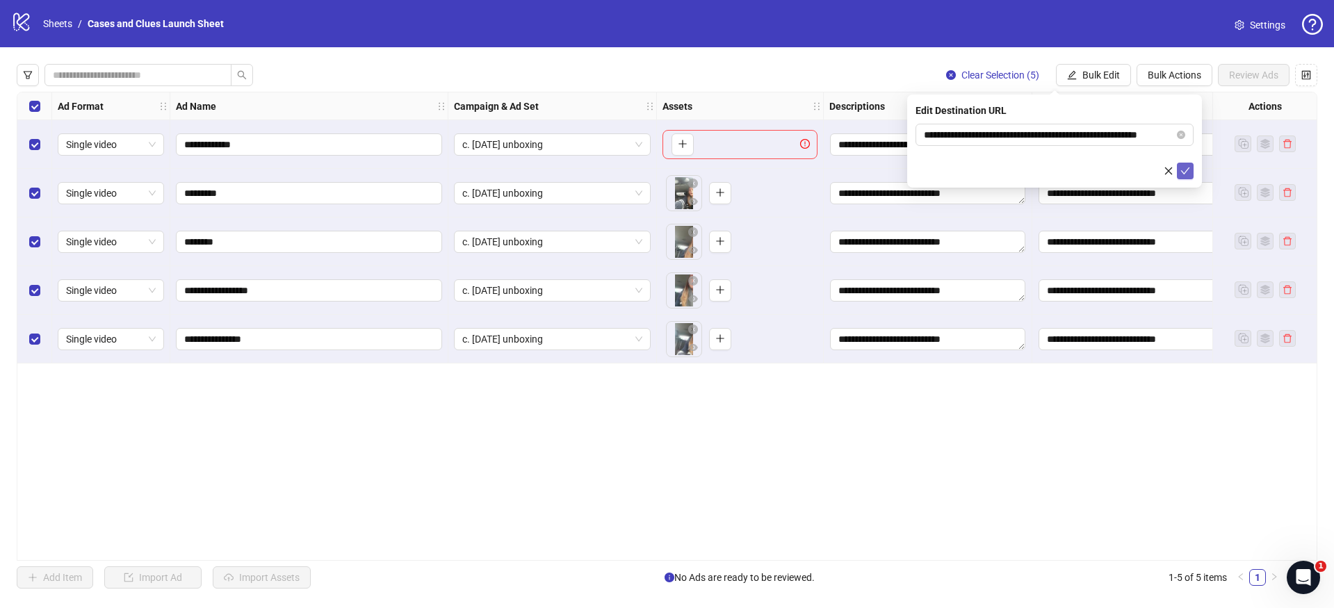
click at [1190, 172] on icon "check" at bounding box center [1186, 171] width 10 height 10
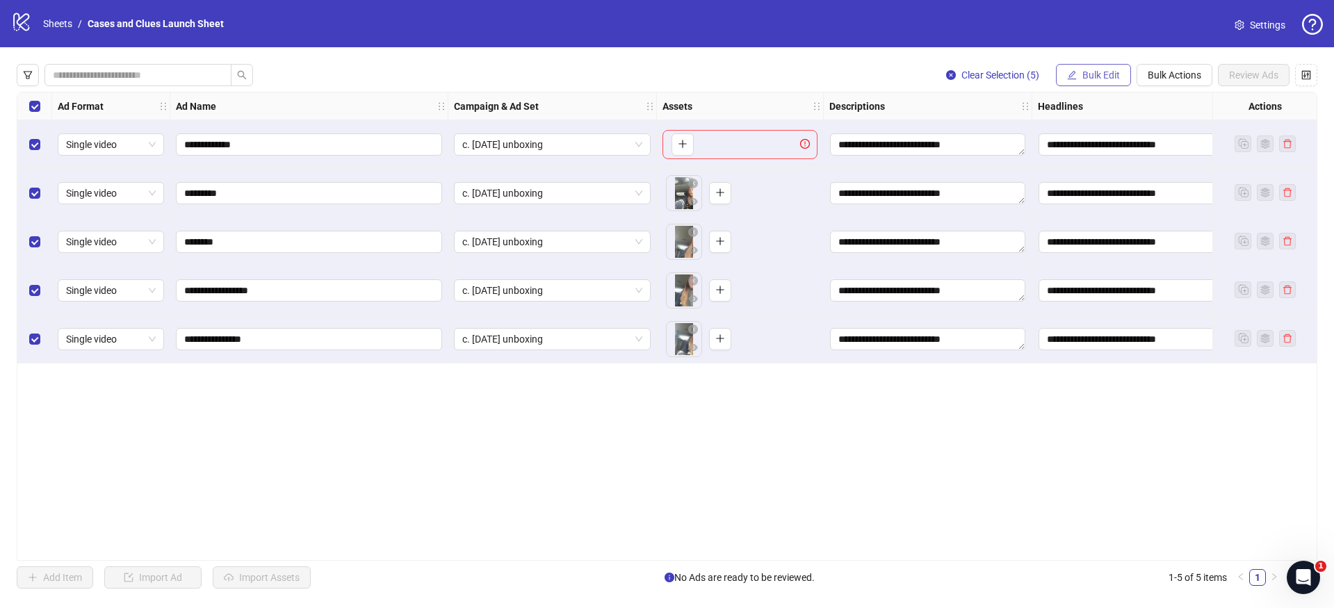
click at [1111, 78] on span "Bulk Edit" at bounding box center [1102, 75] width 38 height 11
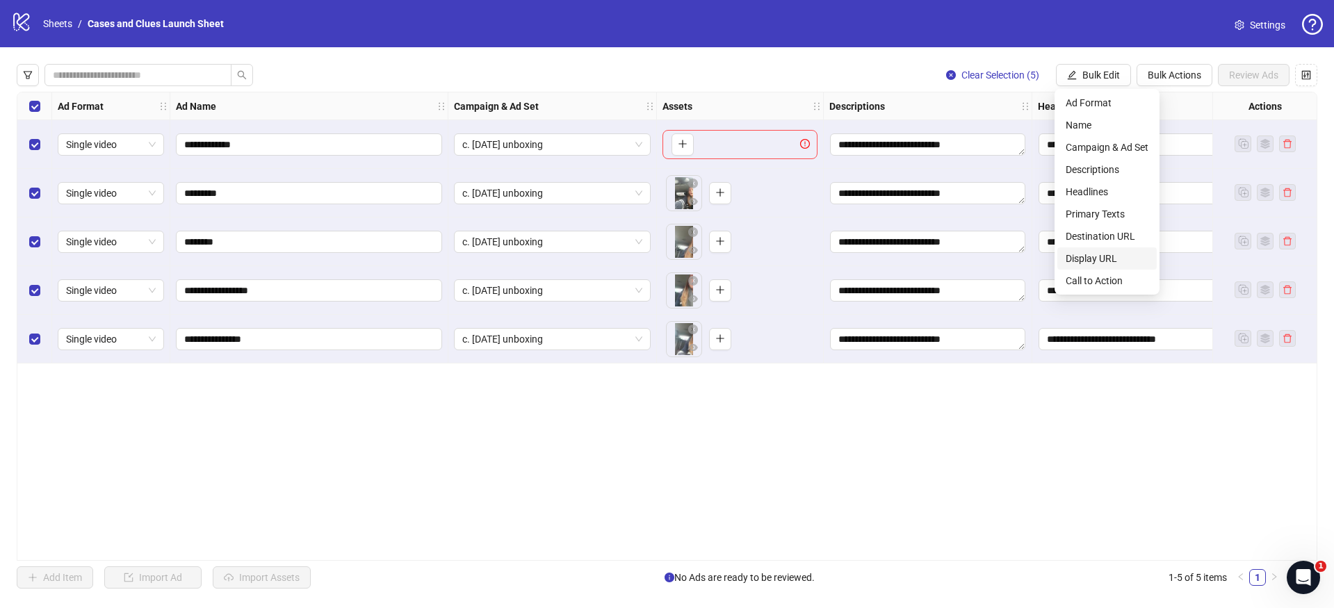
click at [1100, 257] on span "Display URL" at bounding box center [1107, 258] width 83 height 15
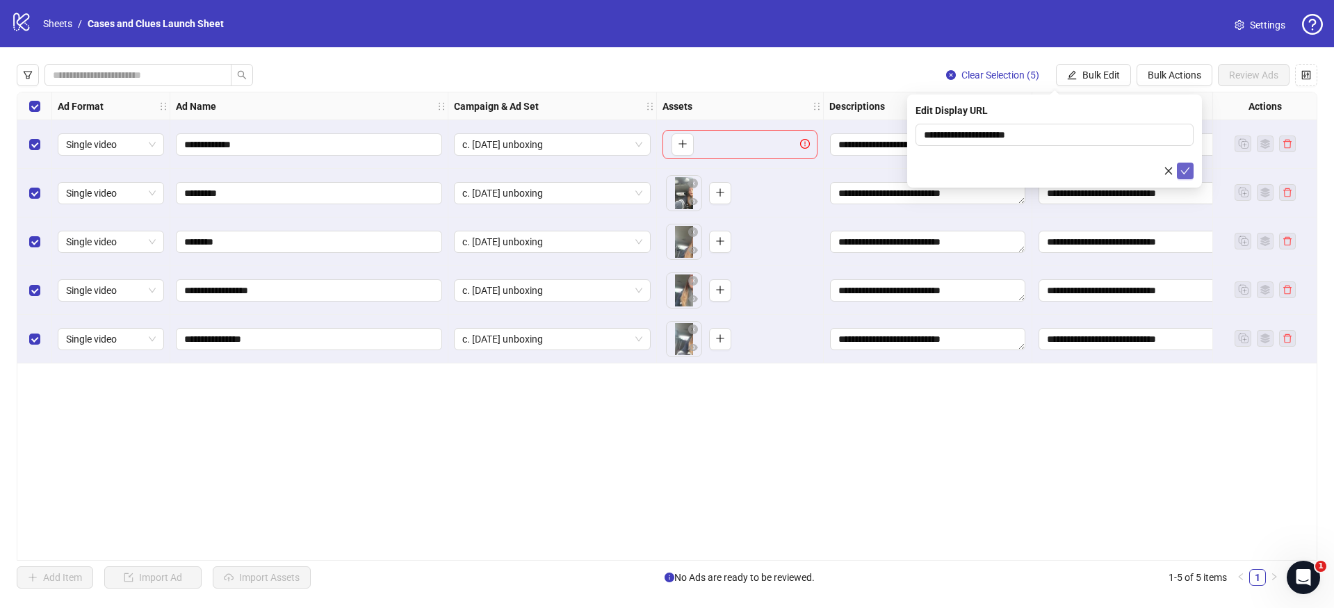
click at [1184, 168] on icon "check" at bounding box center [1186, 171] width 10 height 10
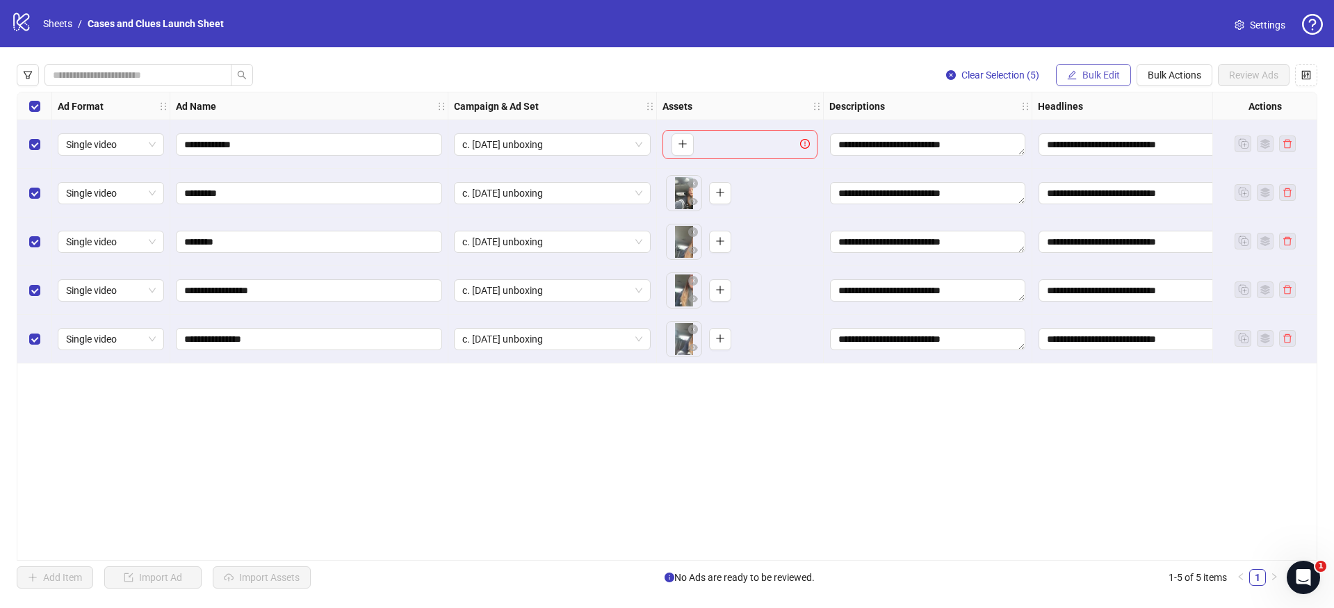
click at [1086, 72] on span "Bulk Edit" at bounding box center [1102, 75] width 38 height 11
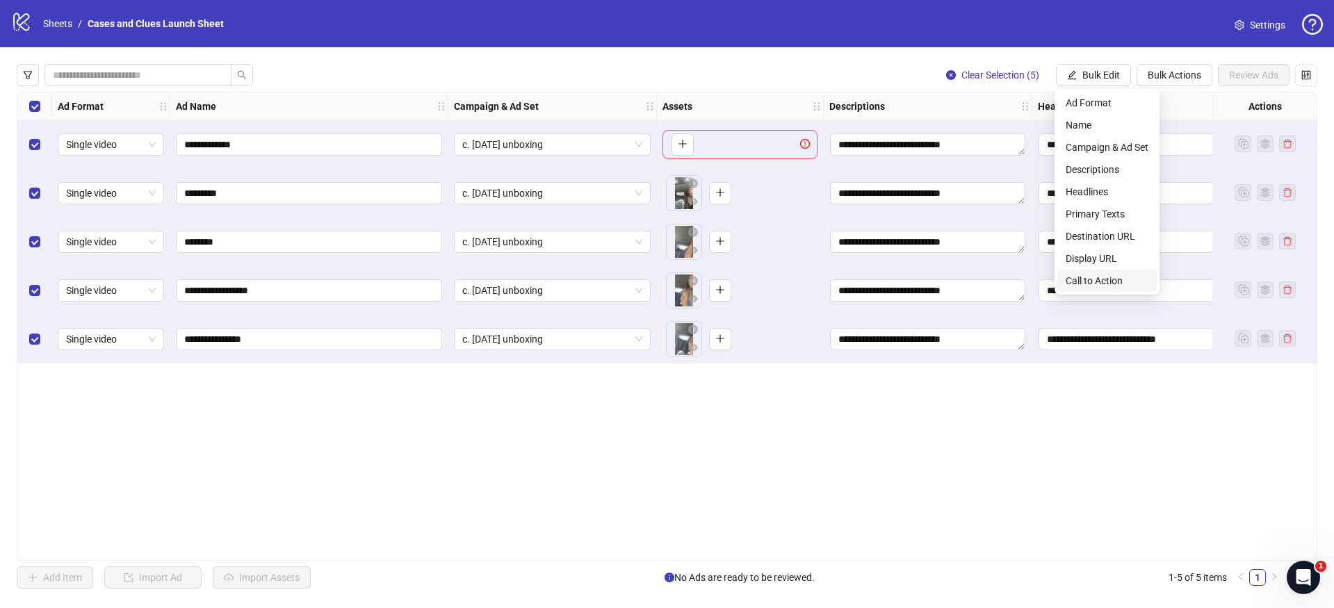
click at [1101, 280] on span "Call to Action" at bounding box center [1107, 280] width 83 height 15
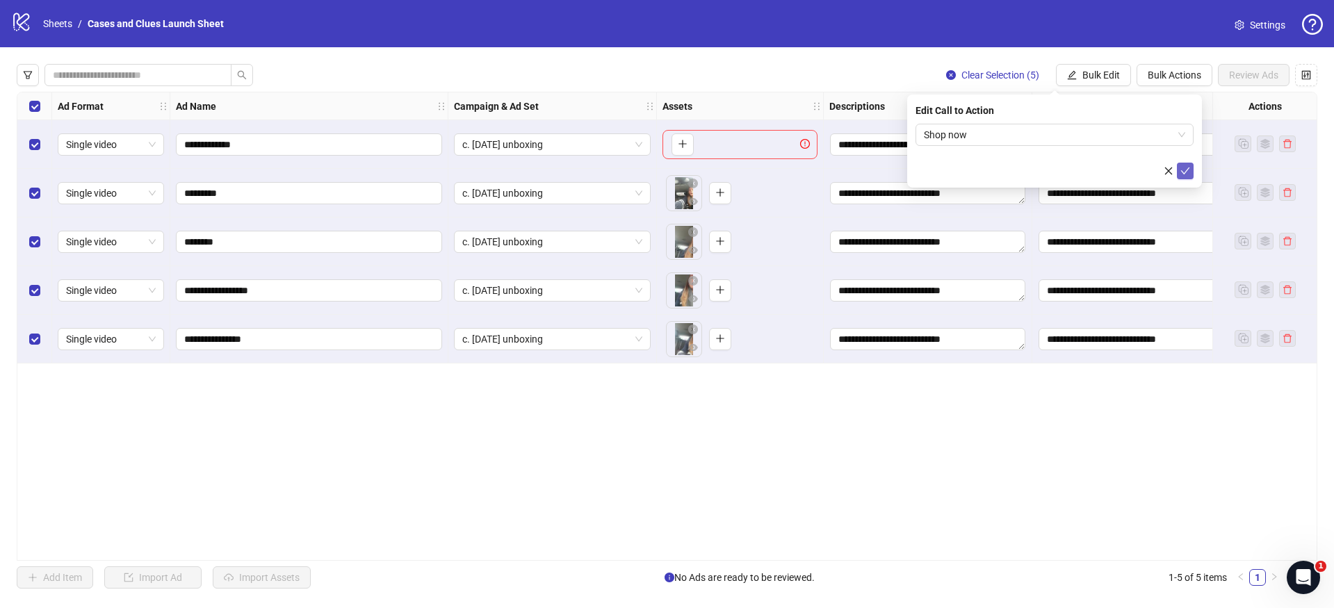
click at [1192, 170] on button "submit" at bounding box center [1185, 171] width 17 height 17
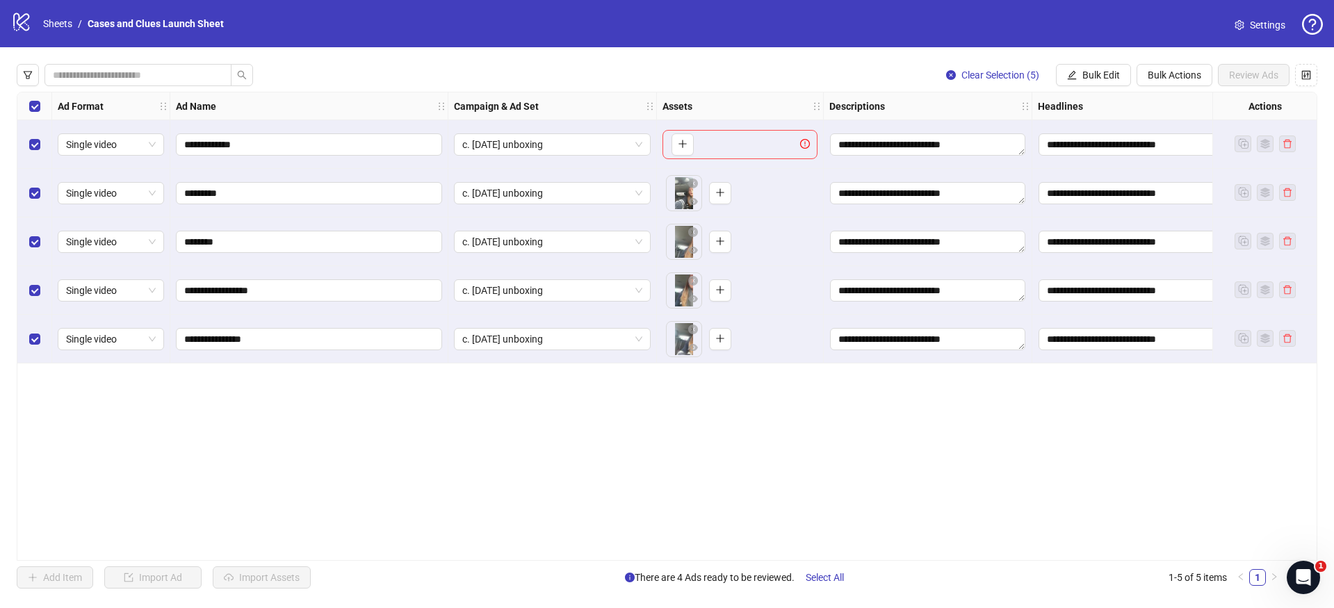
drag, startPoint x: 880, startPoint y: 553, endPoint x: 1017, endPoint y: 548, distance: 136.4
click at [1017, 548] on div "**********" at bounding box center [667, 326] width 1301 height 469
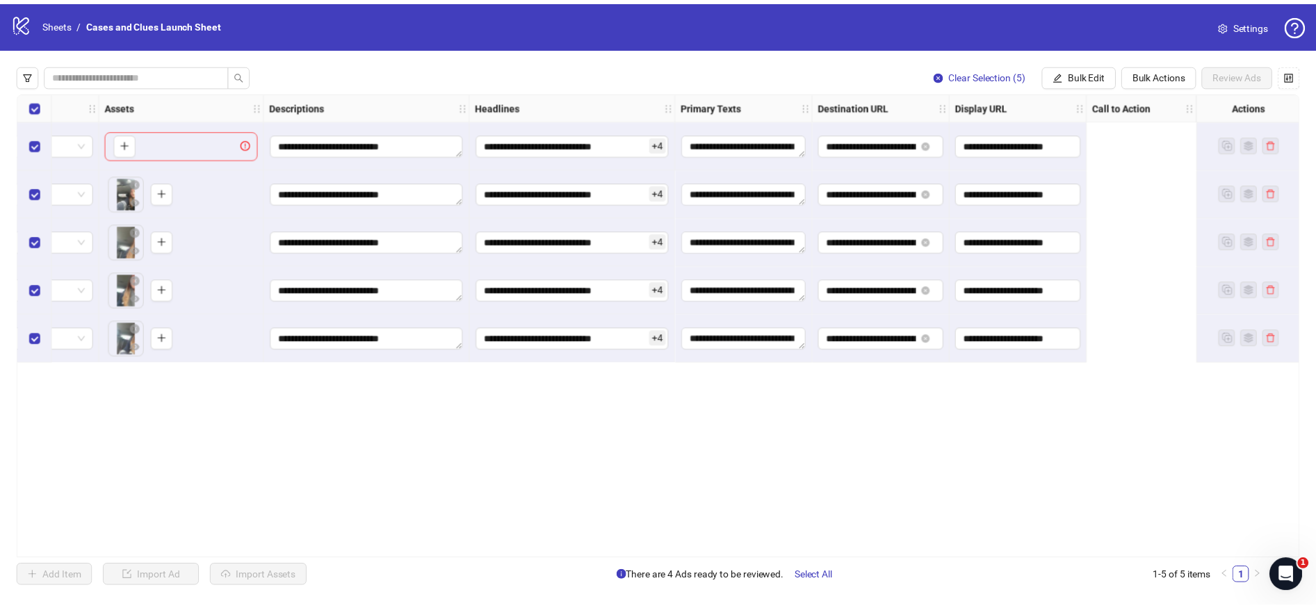
scroll to position [0, 0]
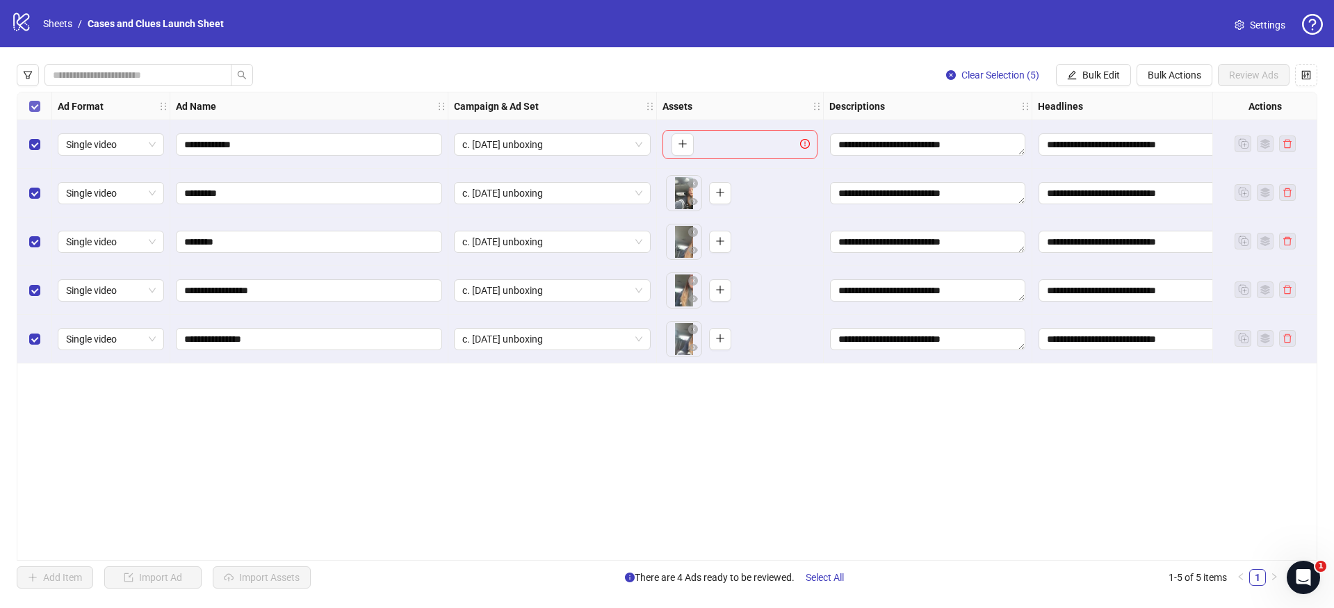
click at [36, 100] on label "Select all rows" at bounding box center [34, 106] width 11 height 15
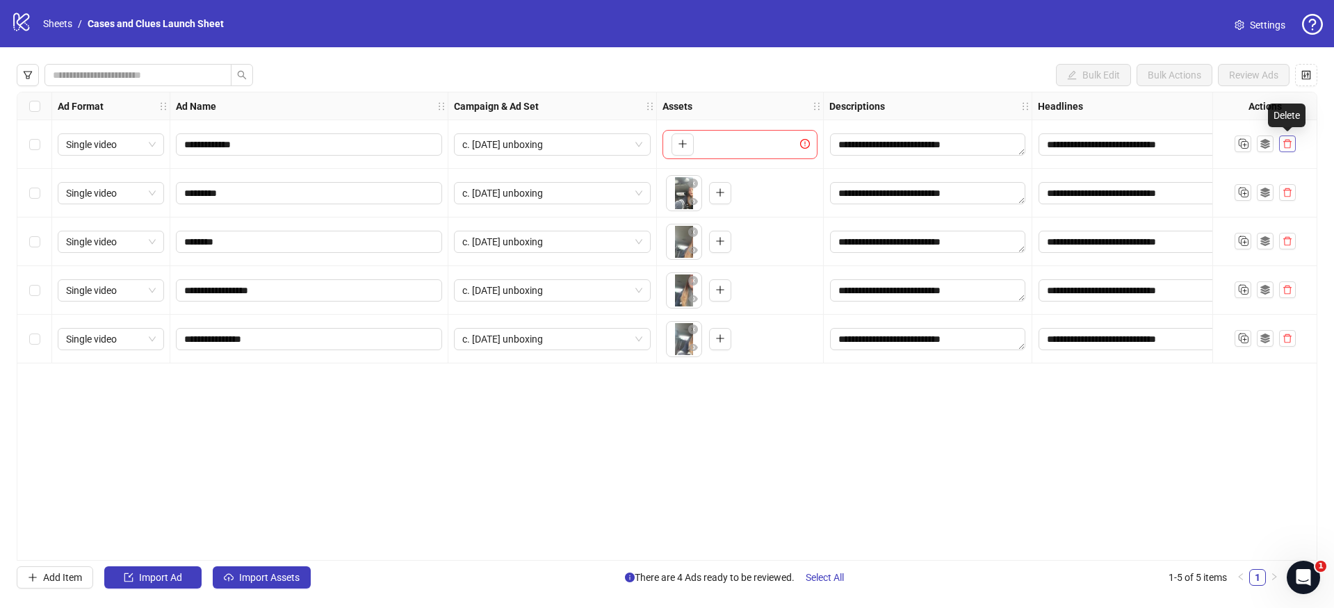
click at [1286, 142] on icon "delete" at bounding box center [1288, 144] width 8 height 9
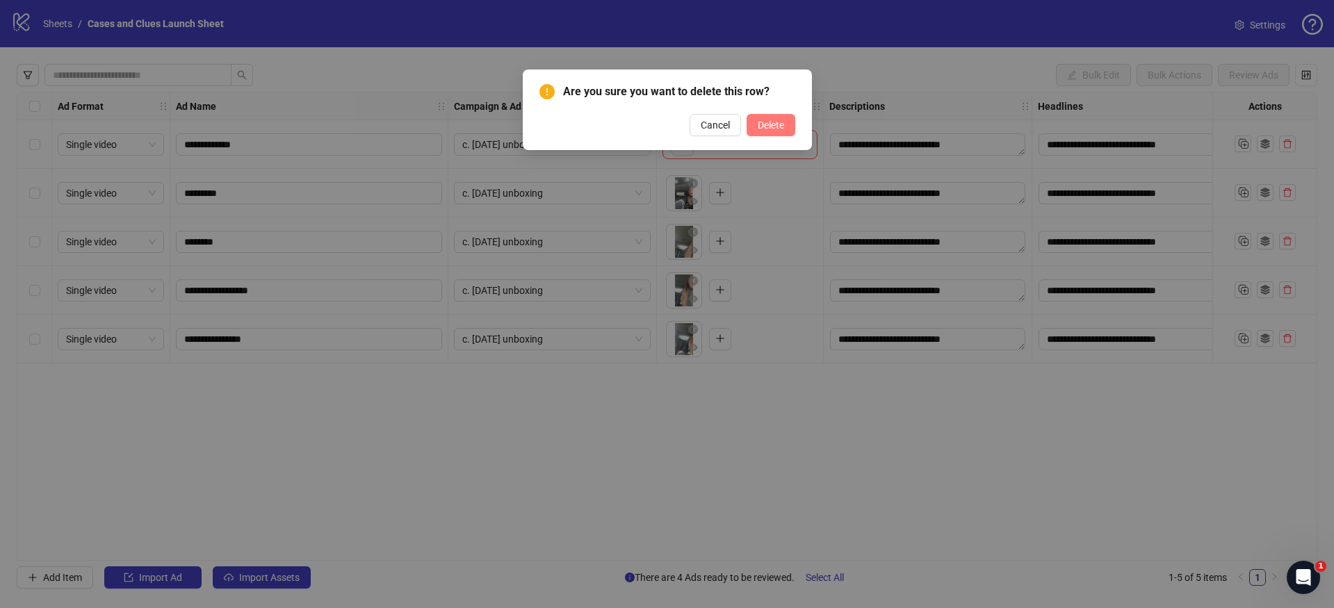
click at [762, 128] on span "Delete" at bounding box center [771, 125] width 26 height 11
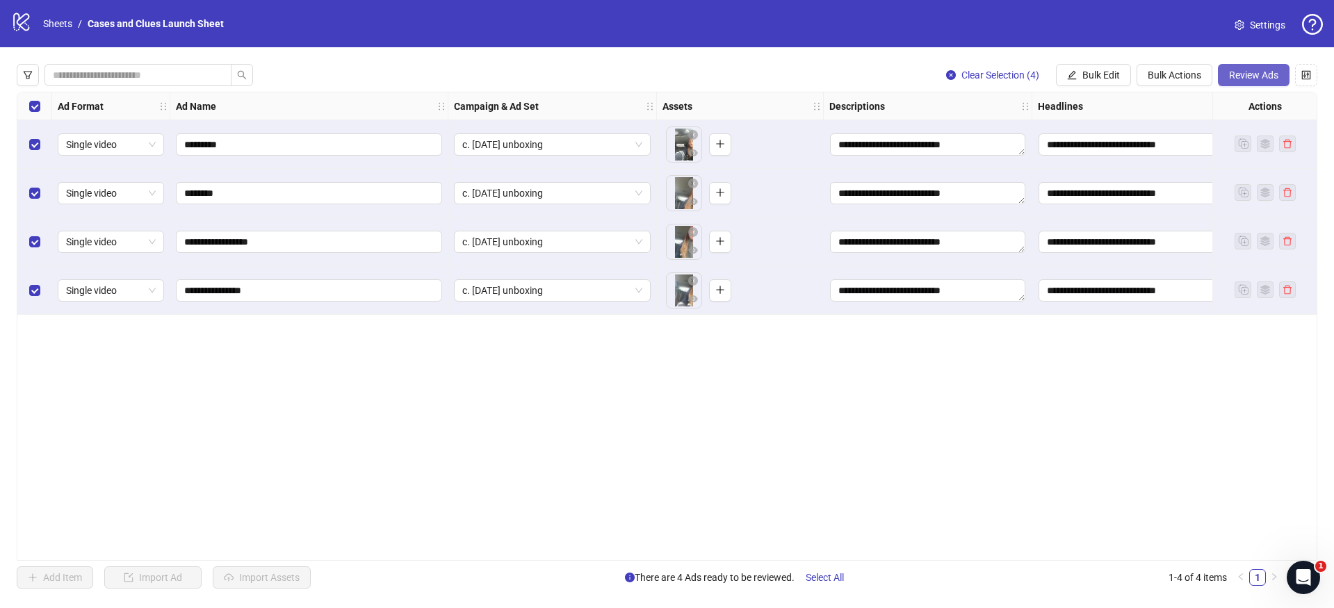
click at [1237, 74] on span "Review Ads" at bounding box center [1253, 75] width 49 height 11
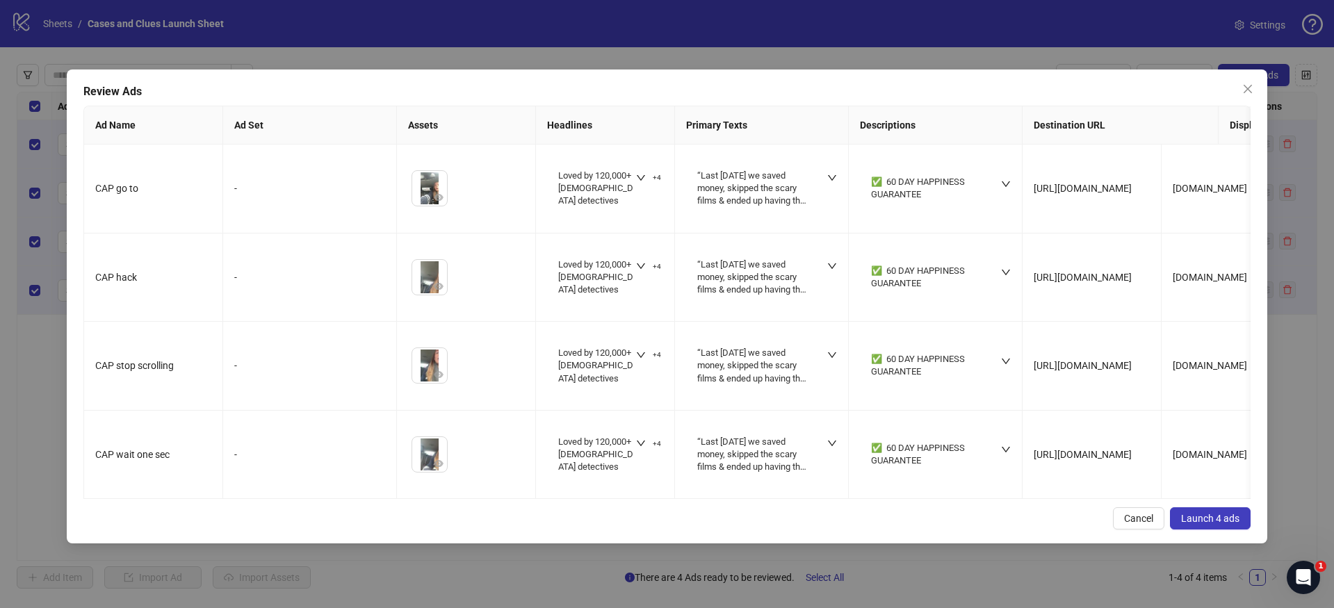
click at [1206, 522] on button "Launch 4 ads" at bounding box center [1210, 519] width 81 height 22
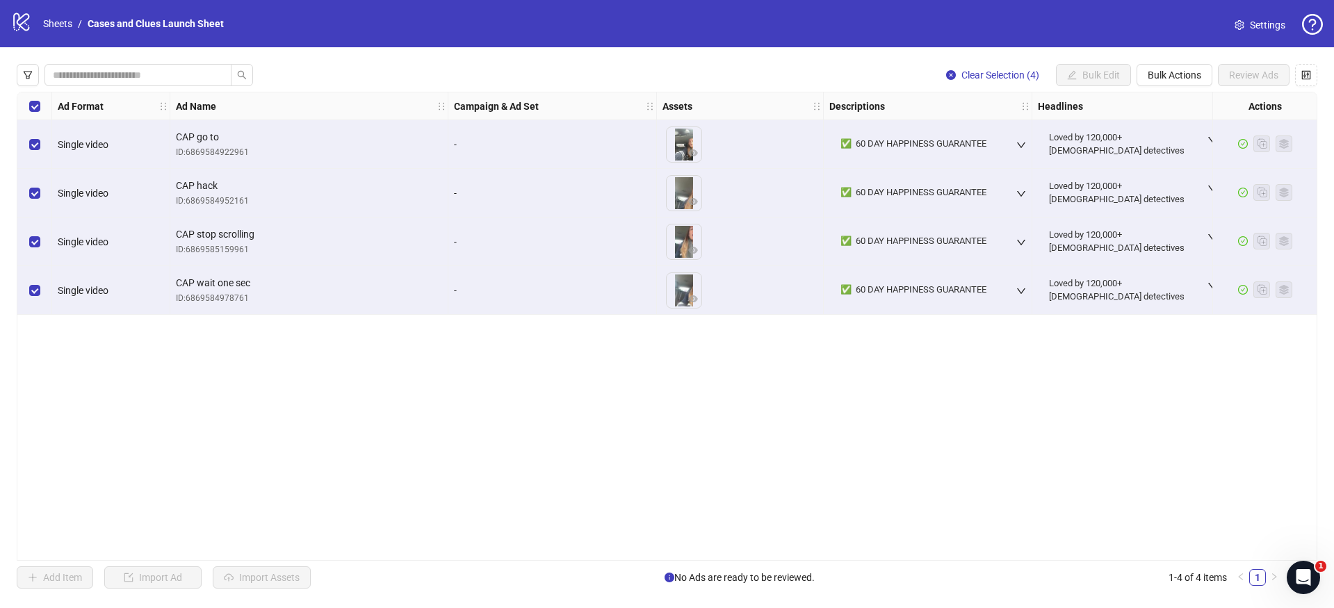
click at [1145, 63] on div "Clear Selection (4) Bulk Edit Bulk Actions Review Ads Ad Format Ad Name Campaig…" at bounding box center [667, 326] width 1334 height 558
click at [1168, 73] on span "Bulk Actions" at bounding box center [1175, 75] width 54 height 11
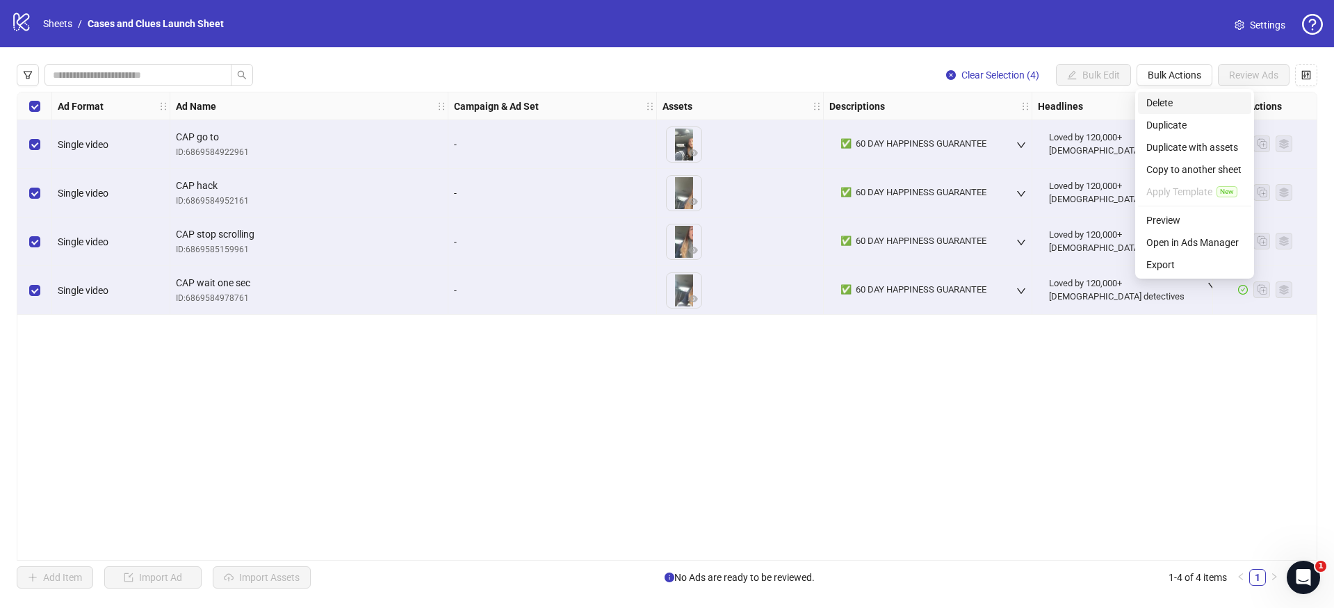
click at [1172, 102] on span "Delete" at bounding box center [1195, 102] width 97 height 15
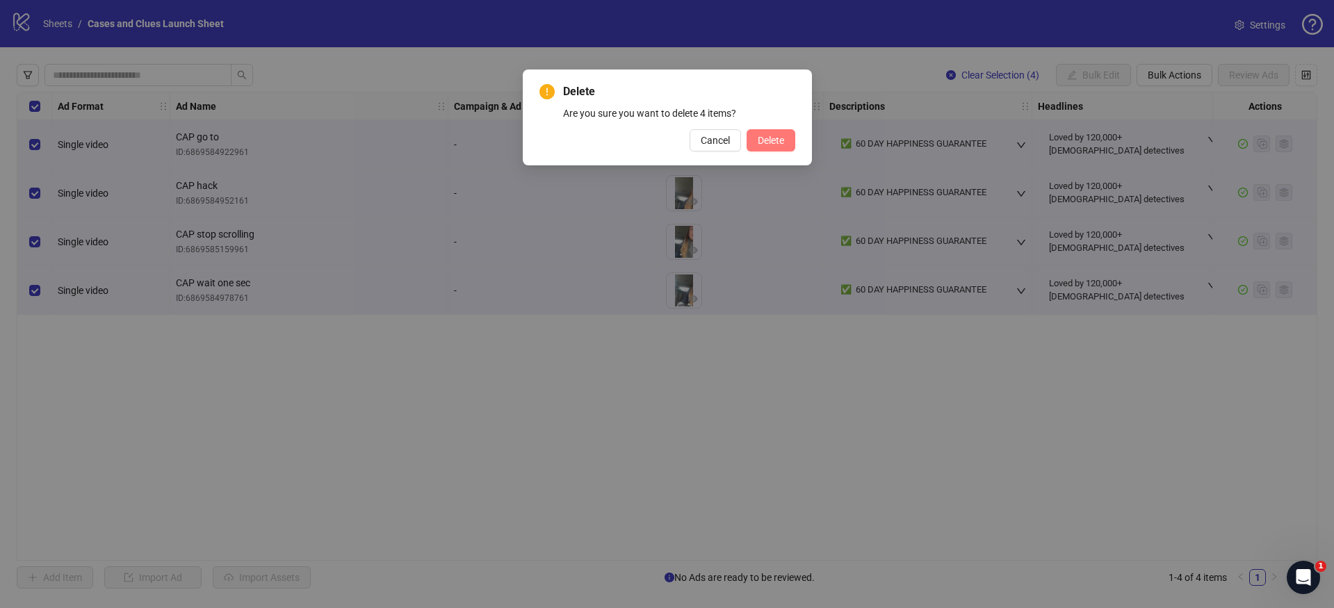
click at [768, 140] on span "Delete" at bounding box center [771, 140] width 26 height 11
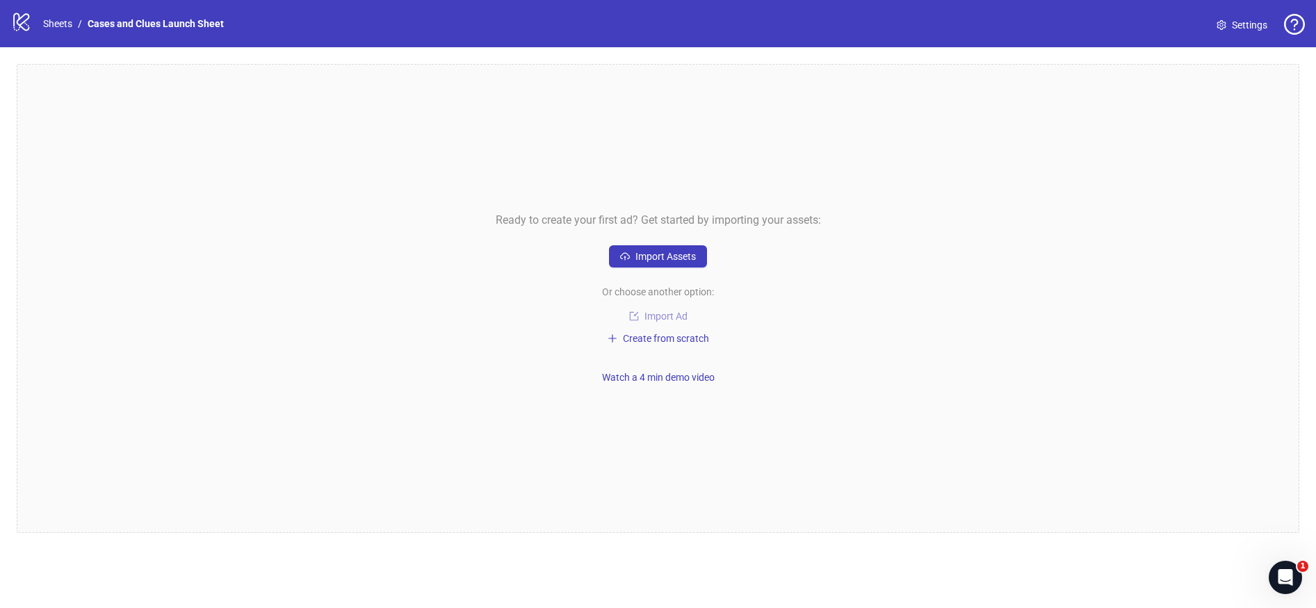
click at [672, 318] on span "Import Ad" at bounding box center [666, 316] width 43 height 11
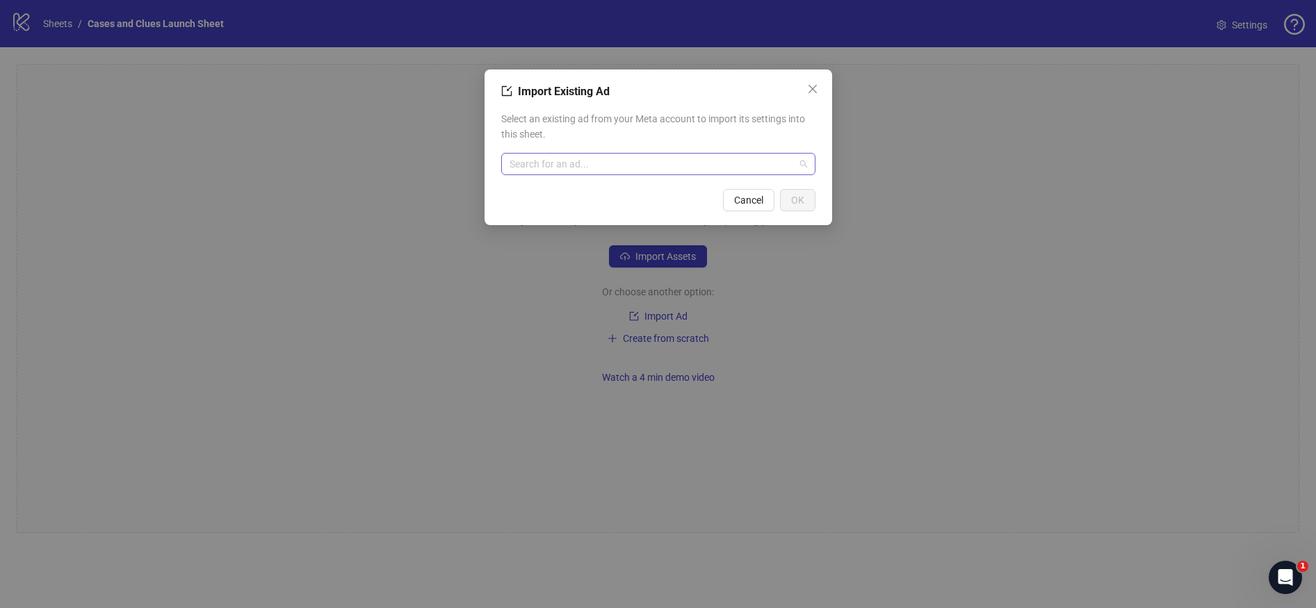
click at [732, 164] on input "search" at bounding box center [652, 164] width 285 height 21
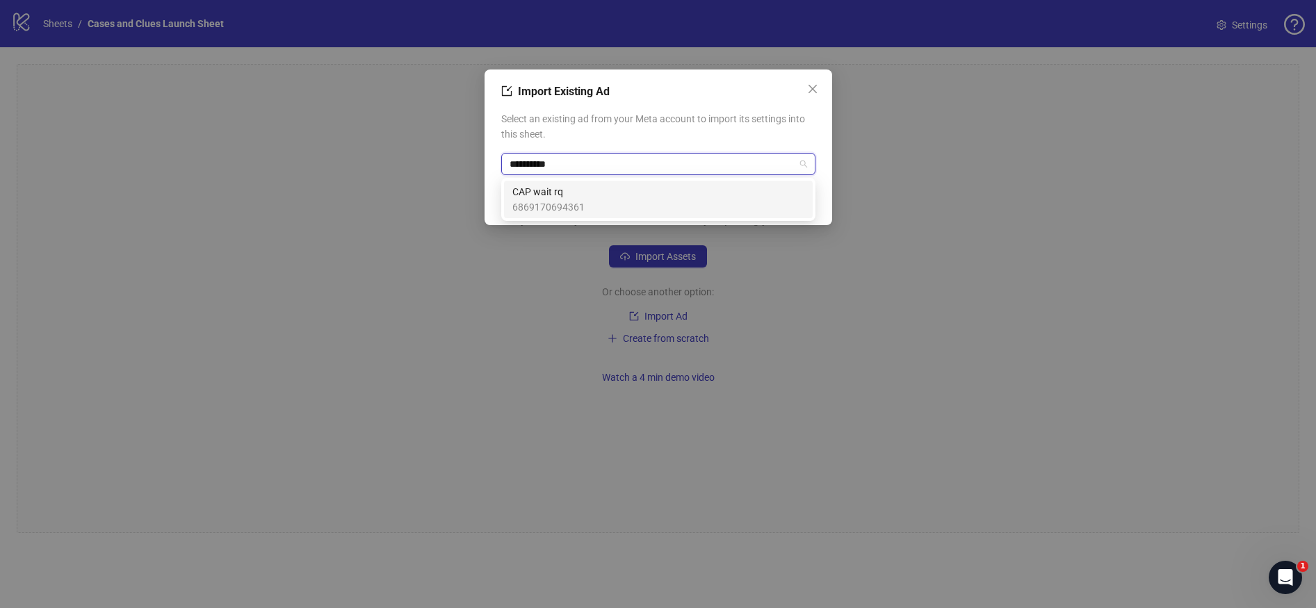
type input "**********"
click at [640, 193] on div "CAP wait rq 6869170694361" at bounding box center [658, 199] width 292 height 31
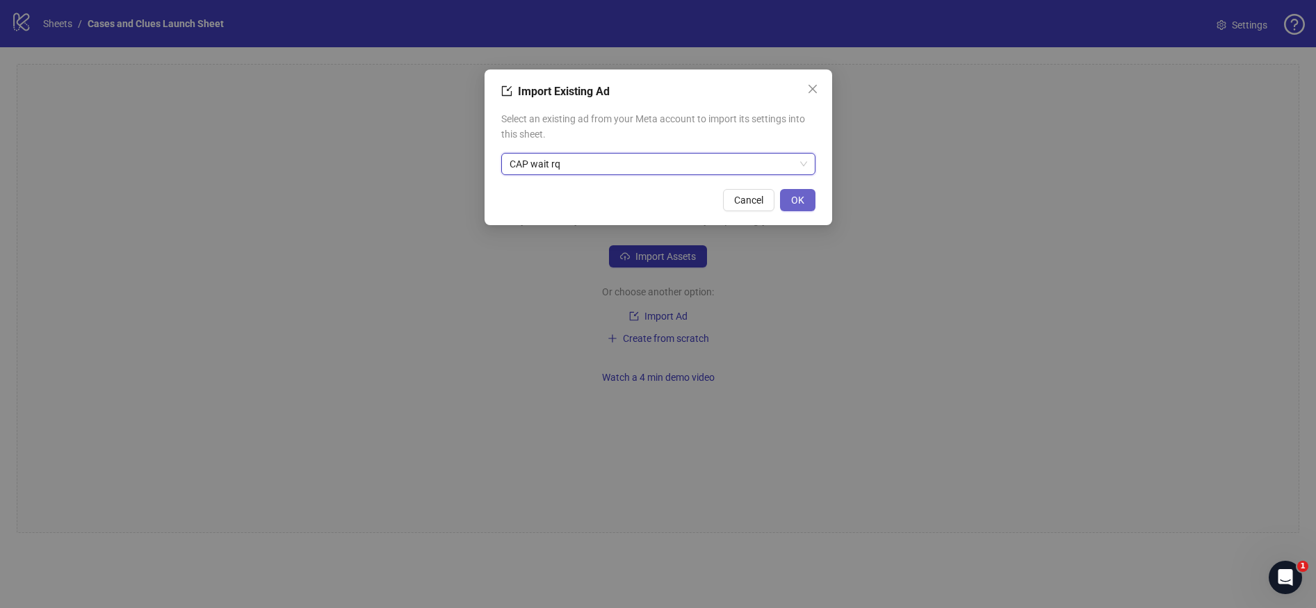
click at [802, 208] on button "OK" at bounding box center [797, 200] width 35 height 22
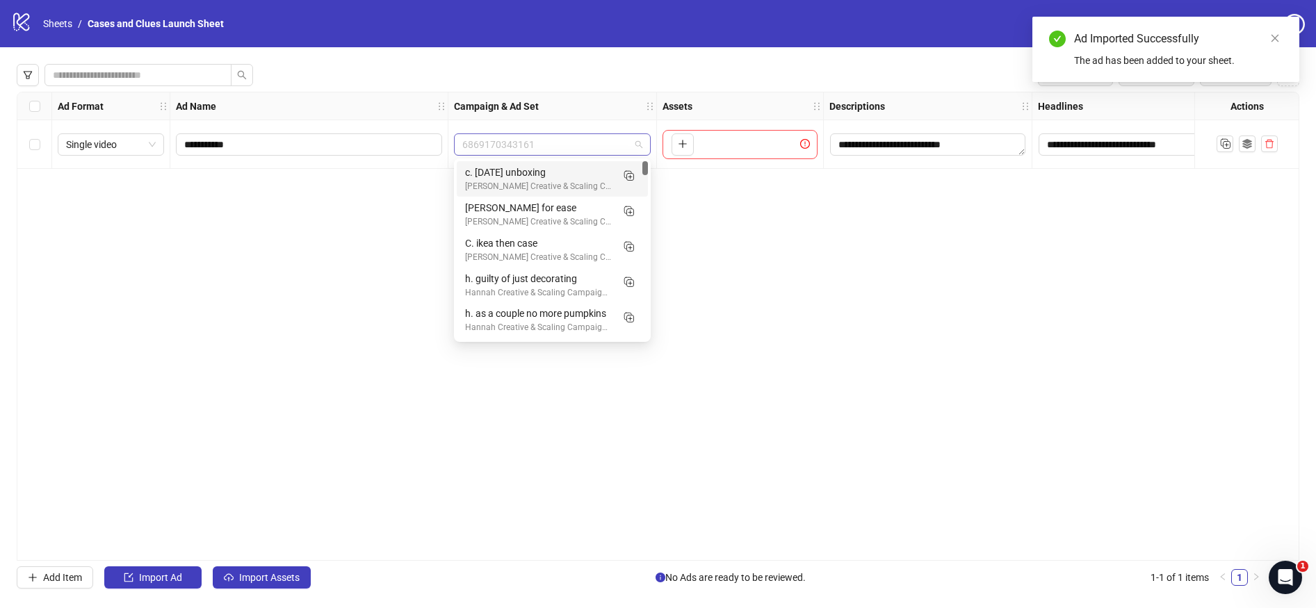
click at [636, 147] on span "6869170343161" at bounding box center [552, 144] width 180 height 21
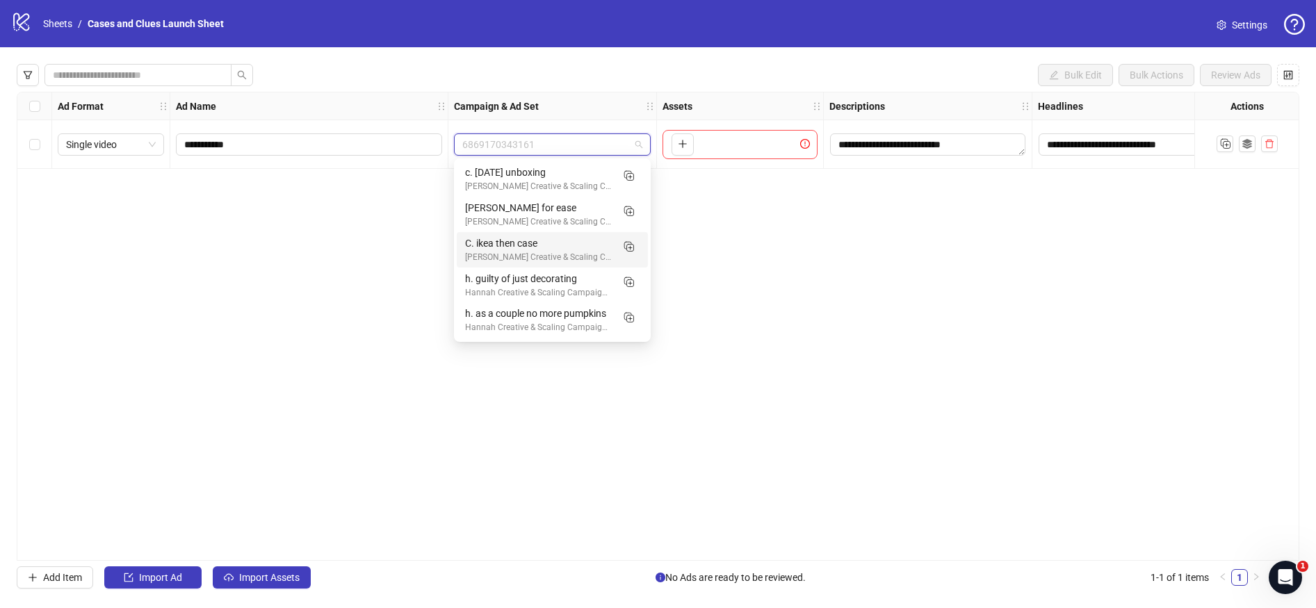
click at [758, 249] on div "**********" at bounding box center [658, 326] width 1283 height 469
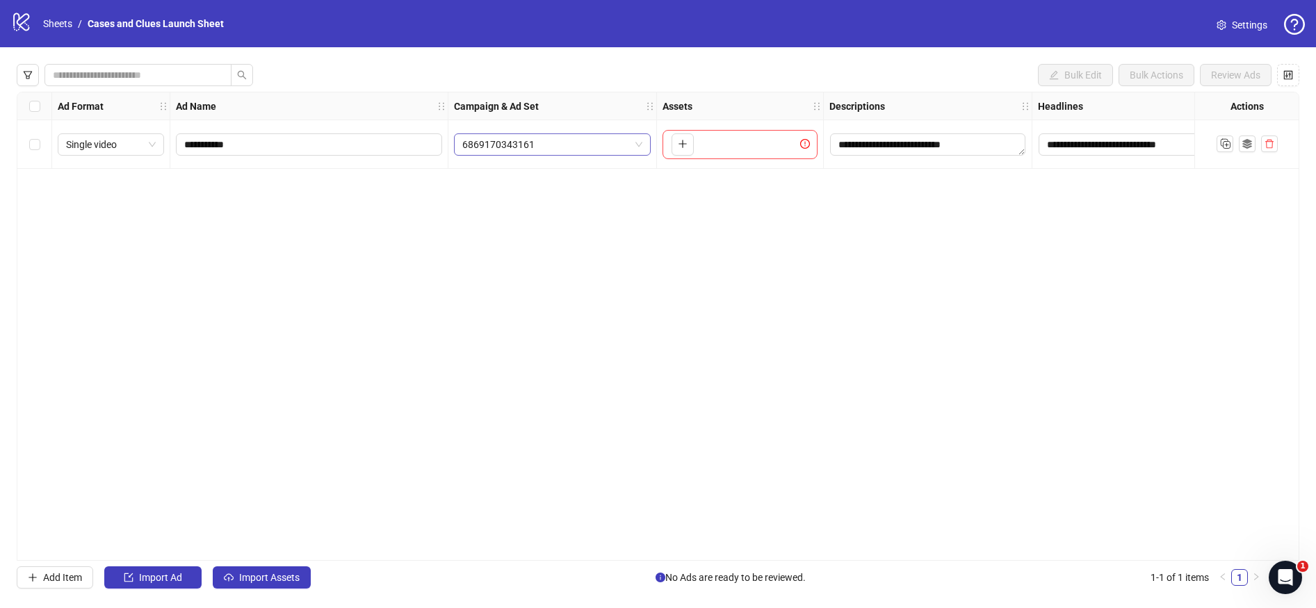
click at [639, 147] on span "6869170343161" at bounding box center [552, 144] width 180 height 21
click at [740, 278] on div "**********" at bounding box center [658, 326] width 1283 height 469
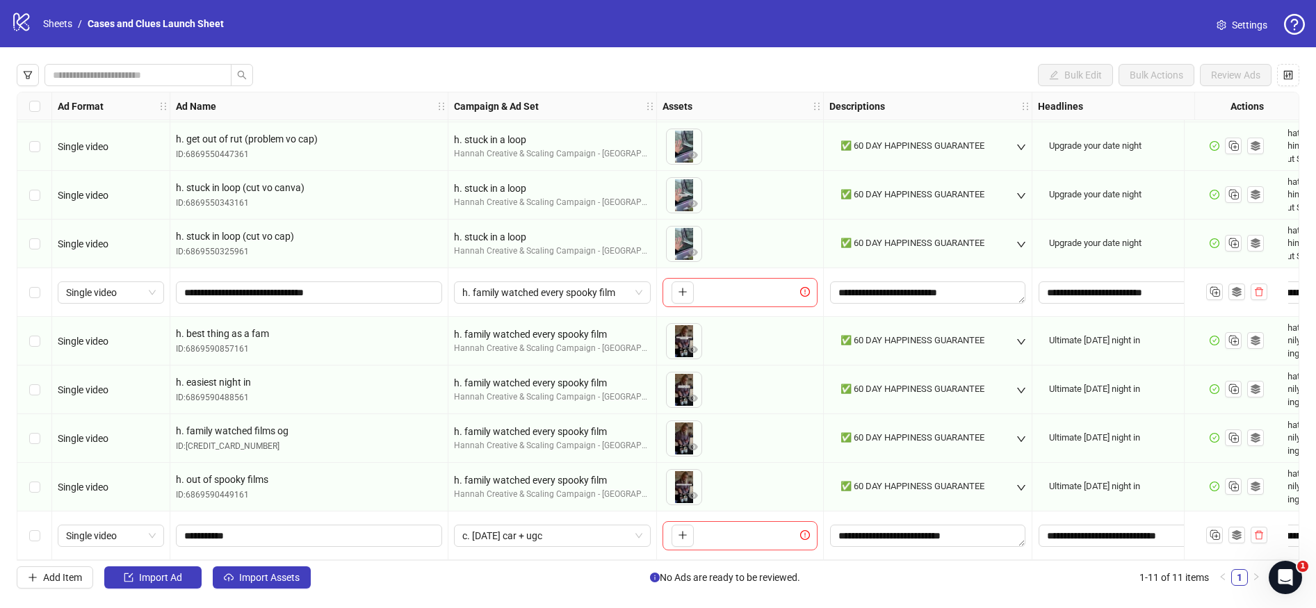
scroll to position [101, 0]
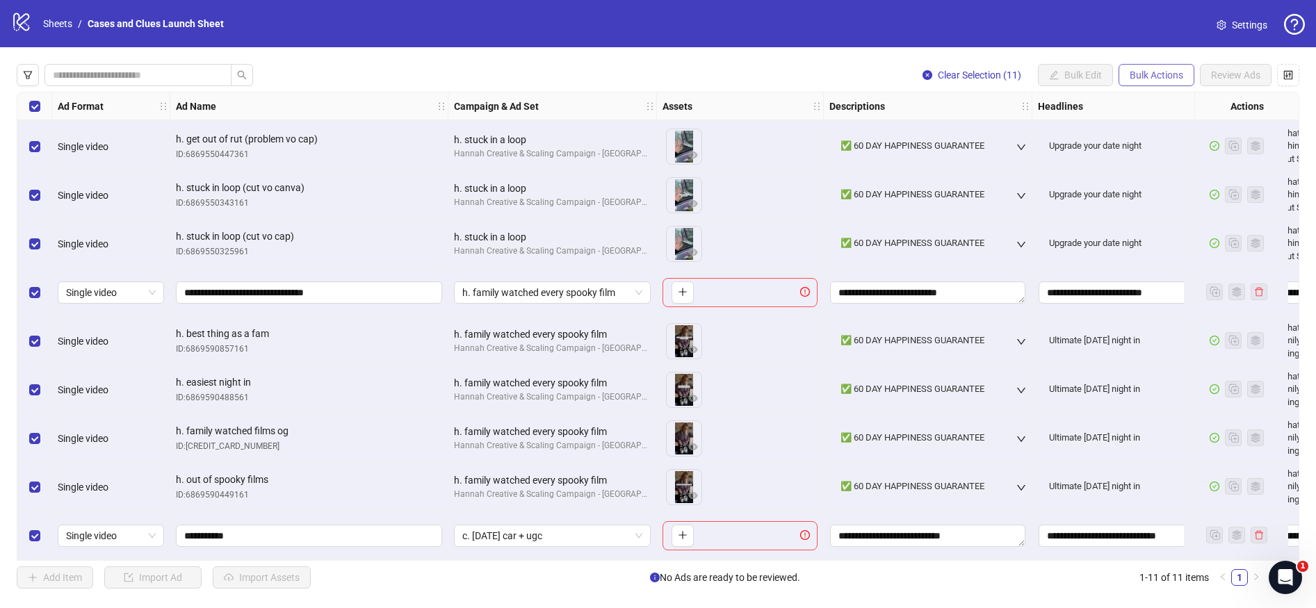
click at [1139, 76] on span "Bulk Actions" at bounding box center [1157, 75] width 54 height 11
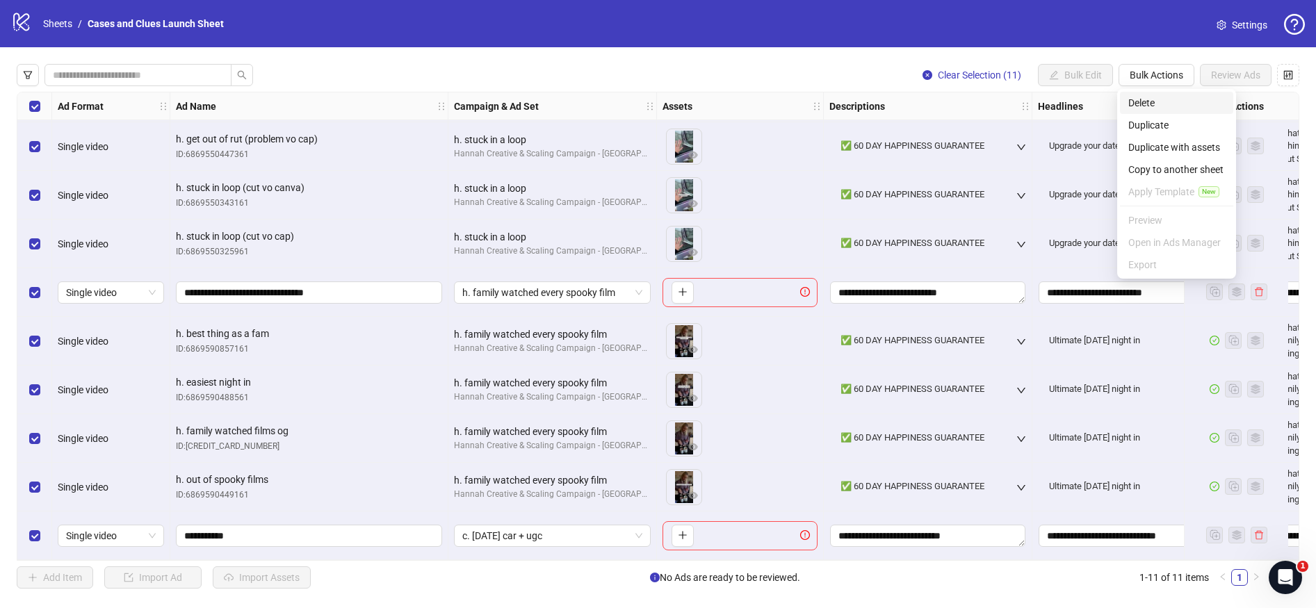
click at [1153, 106] on span "Delete" at bounding box center [1177, 102] width 97 height 15
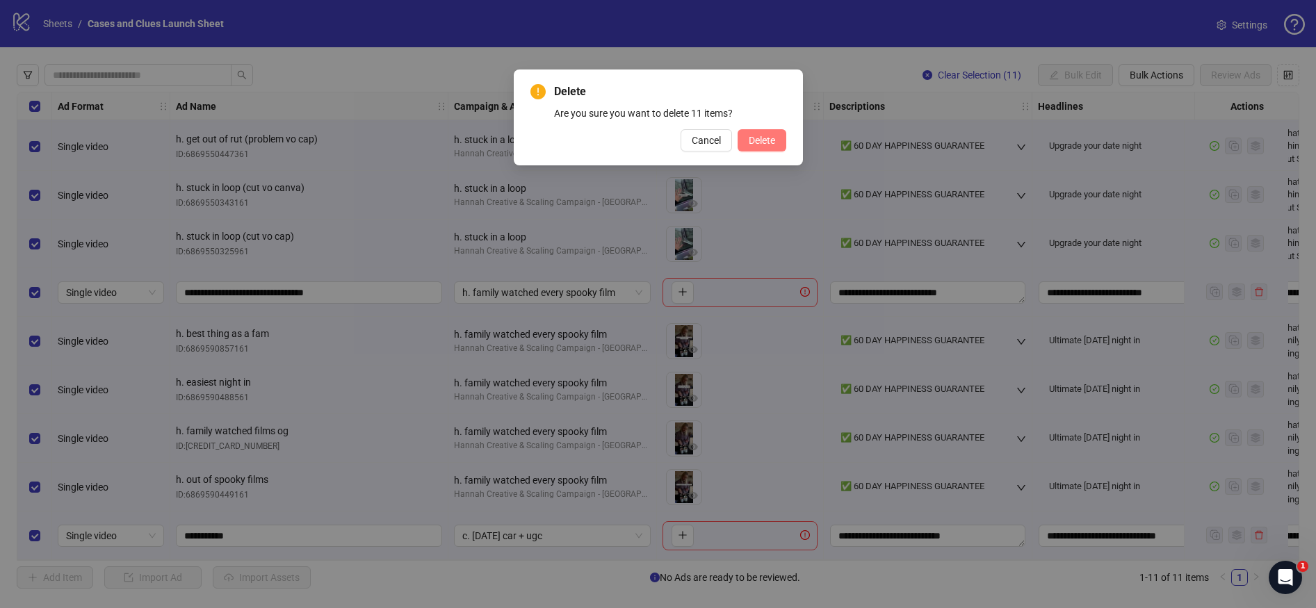
click at [768, 143] on span "Delete" at bounding box center [762, 140] width 26 height 11
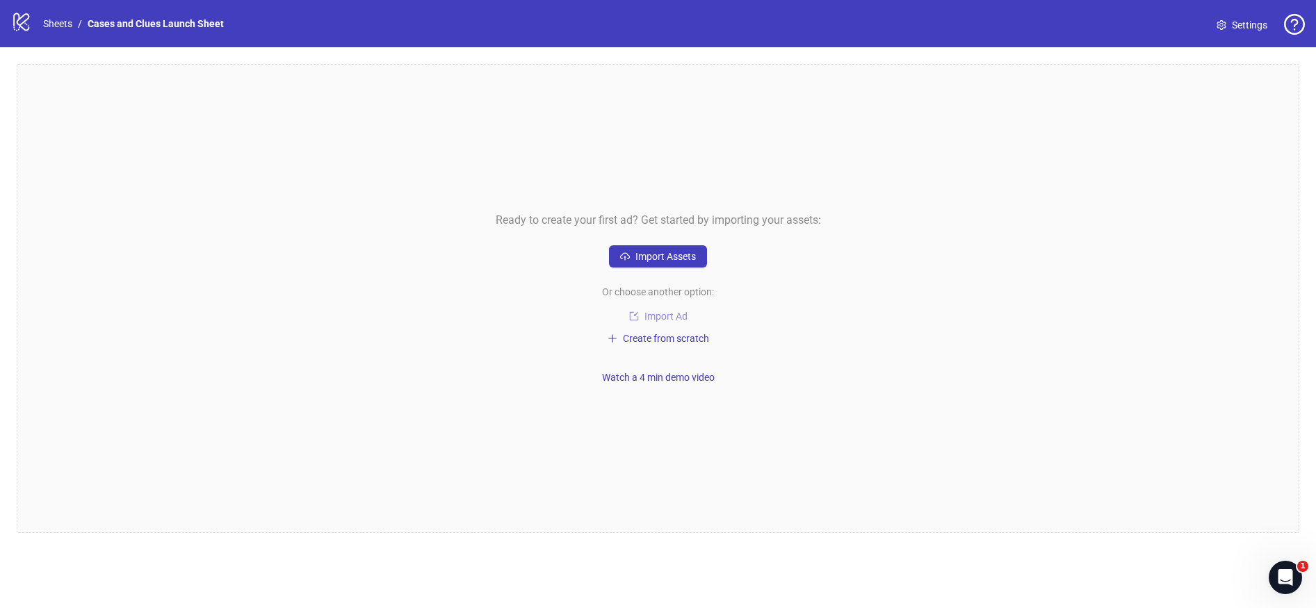
click at [660, 309] on button "Import Ad" at bounding box center [658, 316] width 97 height 17
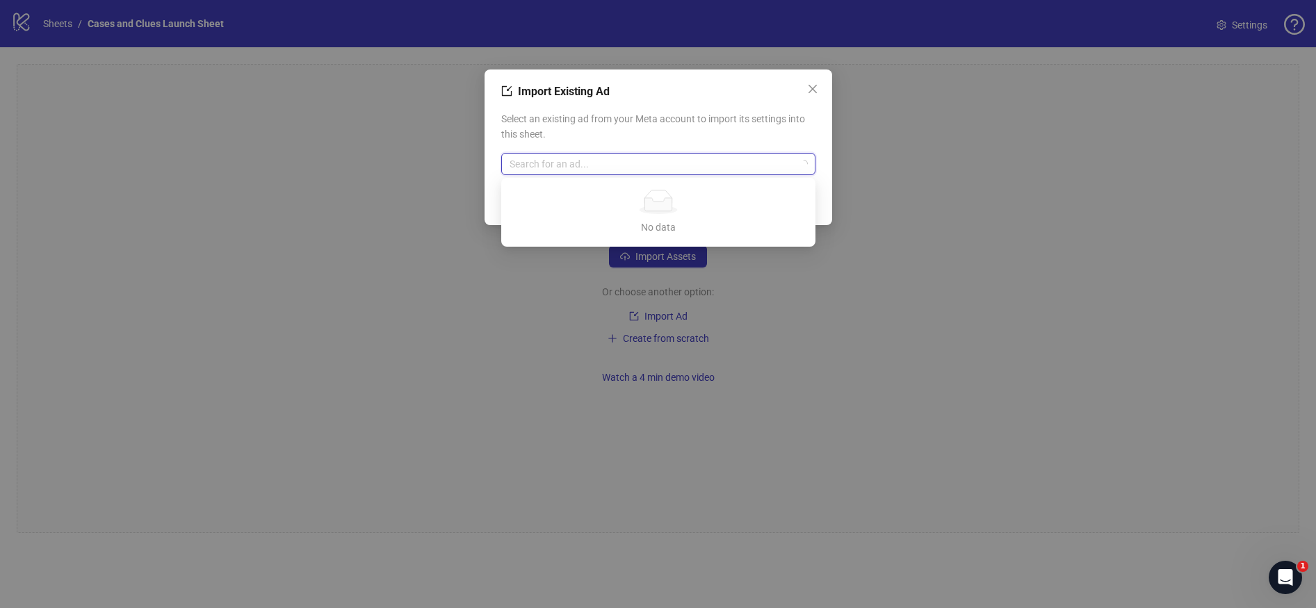
click at [592, 170] on input "search" at bounding box center [652, 164] width 285 height 21
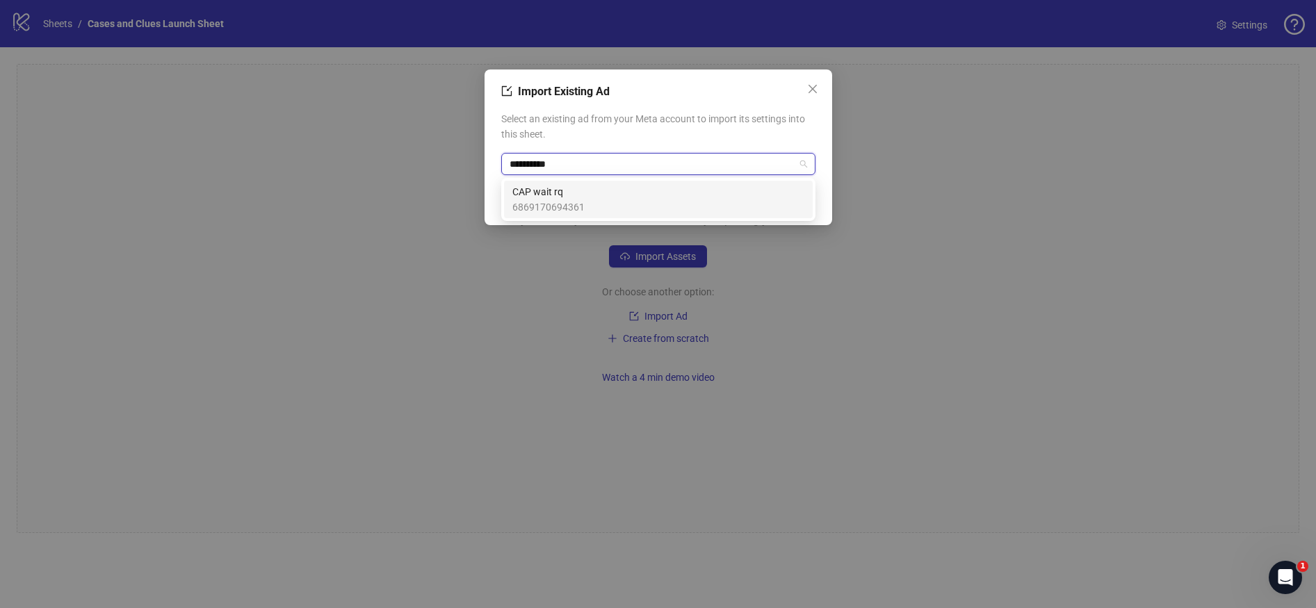
type input "**********"
click at [541, 203] on span "6869170694361" at bounding box center [548, 207] width 72 height 15
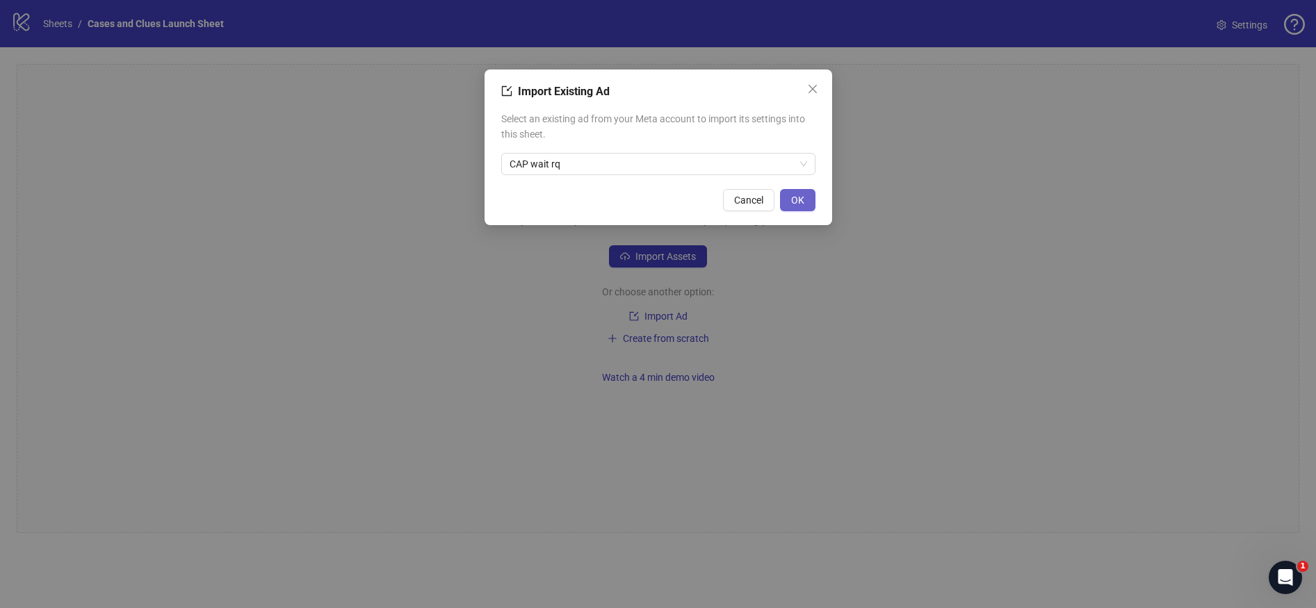
click at [791, 202] on span "OK" at bounding box center [797, 200] width 13 height 11
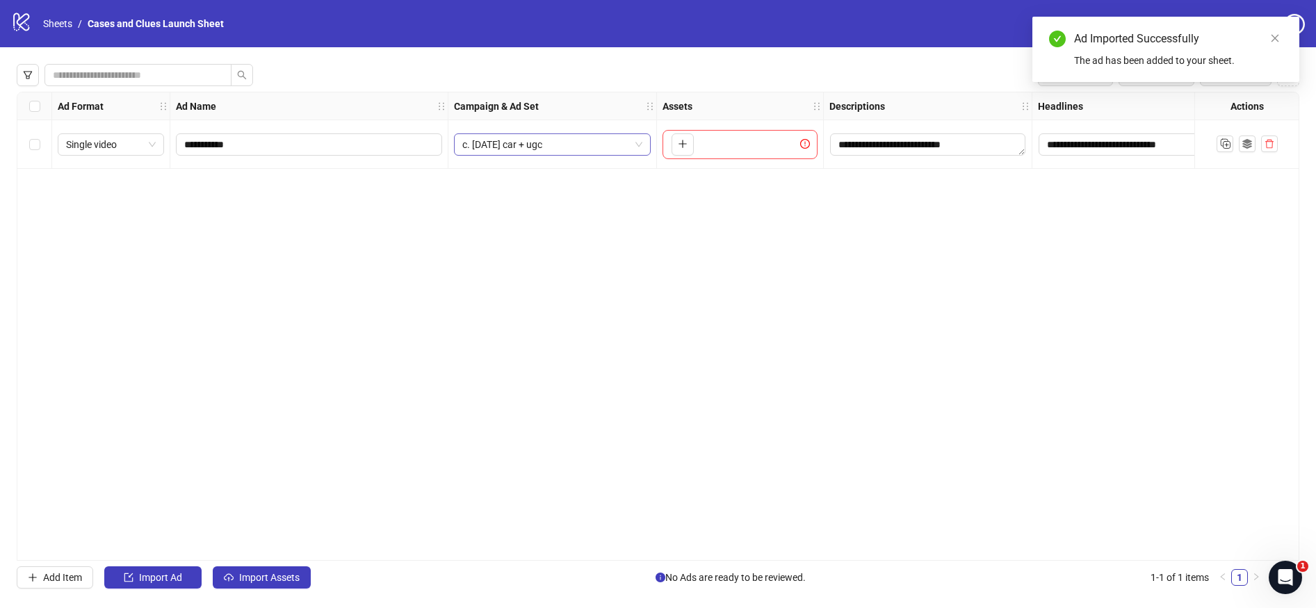
click at [636, 143] on span "c. halloween car + ugc" at bounding box center [552, 144] width 180 height 21
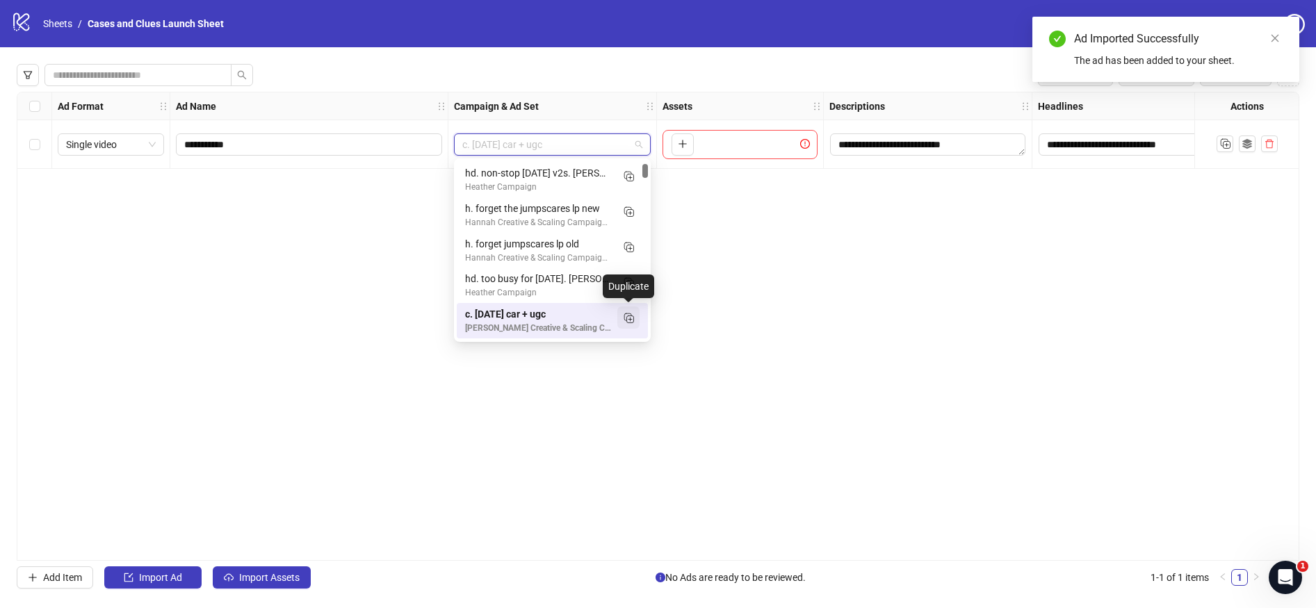
click at [628, 316] on icon "Duplicate" at bounding box center [629, 318] width 14 height 14
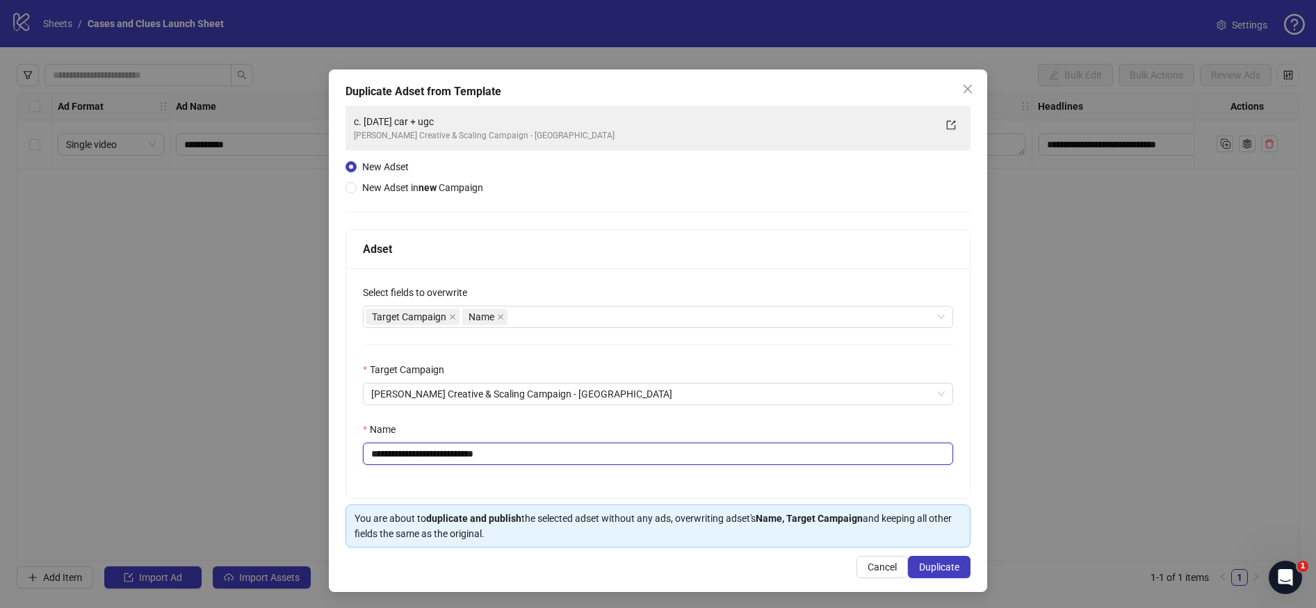
drag, startPoint x: 469, startPoint y: 461, endPoint x: 379, endPoint y: 459, distance: 89.7
click at [379, 459] on input "**********" at bounding box center [658, 454] width 590 height 22
type input "**********"
click at [928, 571] on span "Duplicate" at bounding box center [939, 567] width 40 height 11
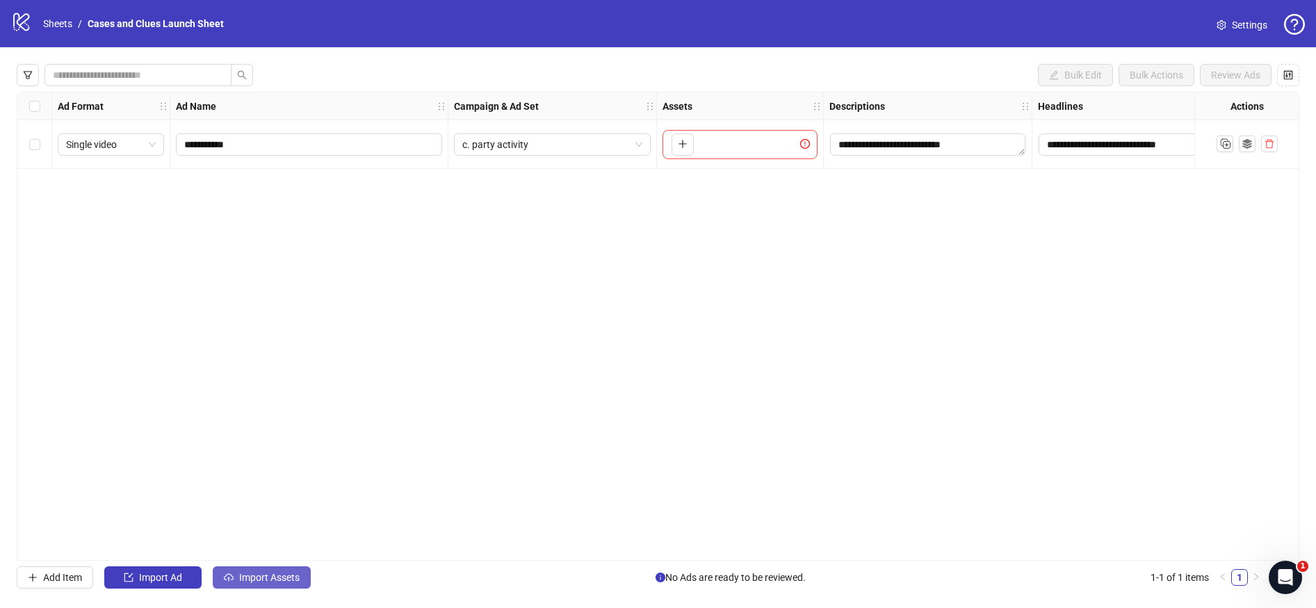
click at [284, 574] on span "Import Assets" at bounding box center [269, 577] width 60 height 11
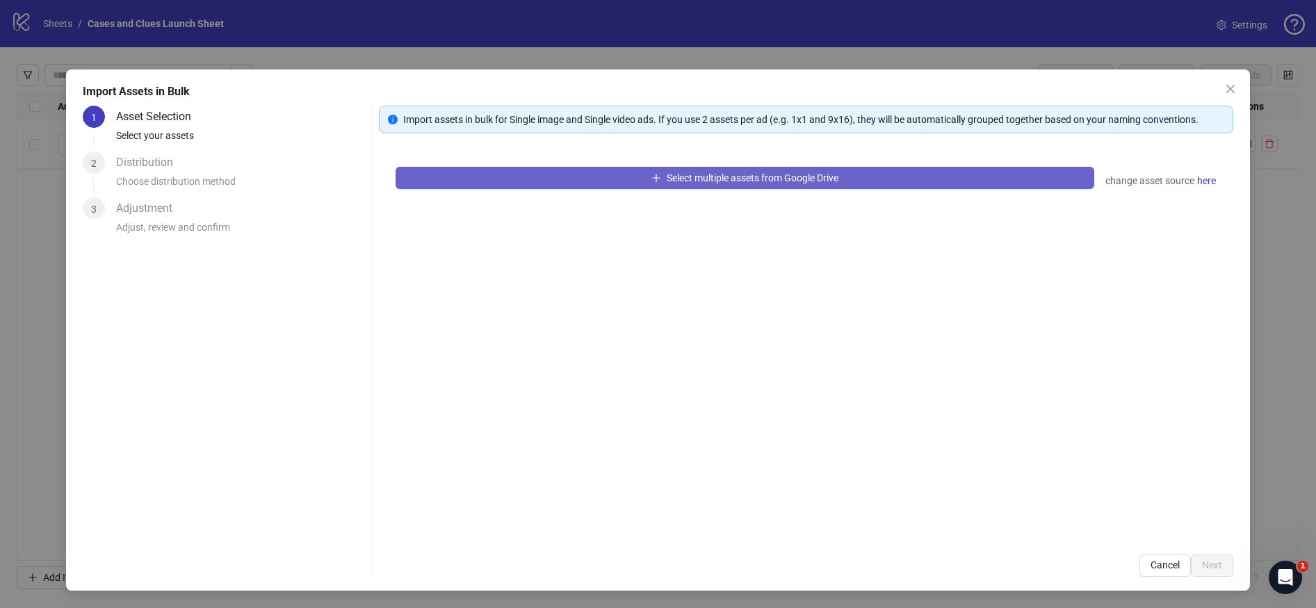
click at [728, 184] on button "Select multiple assets from Google Drive" at bounding box center [745, 178] width 699 height 22
click at [750, 175] on span "Select multiple assets from Google Drive" at bounding box center [753, 177] width 172 height 11
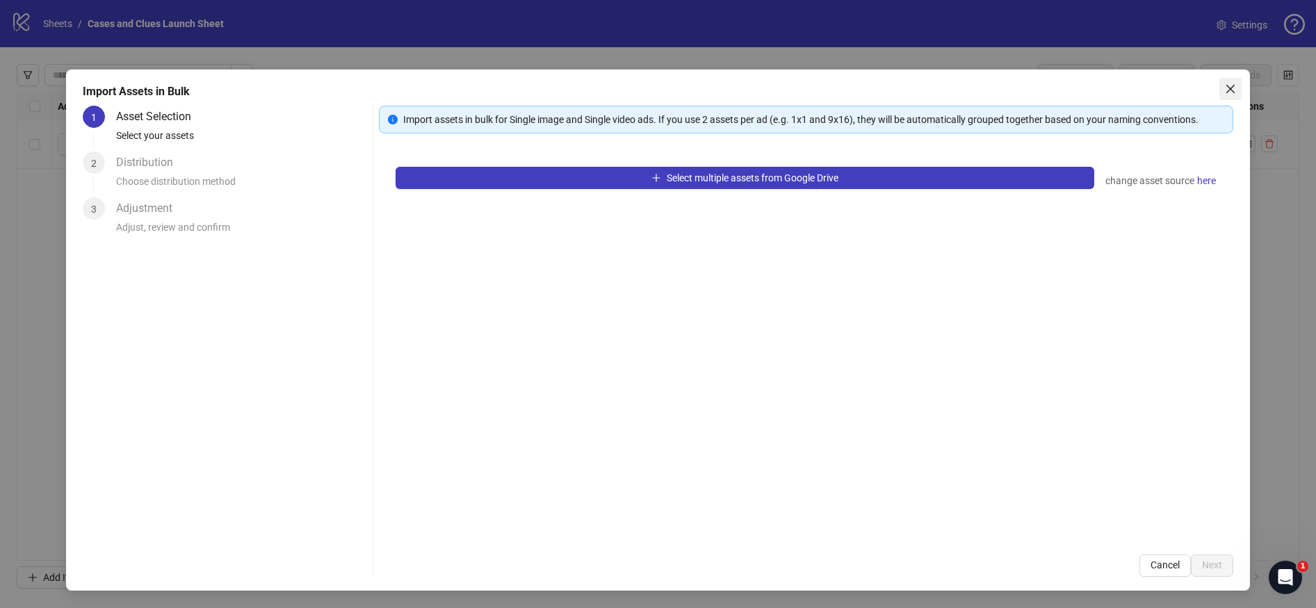
click at [1235, 86] on icon "close" at bounding box center [1230, 88] width 11 height 11
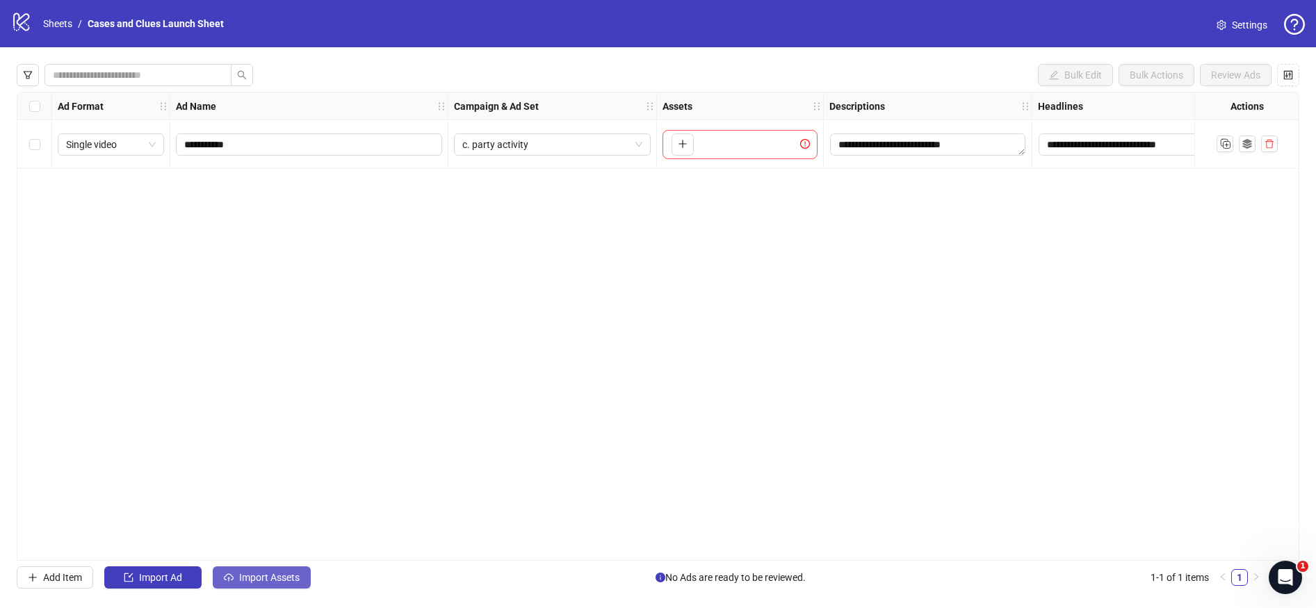
click at [263, 581] on span "Import Assets" at bounding box center [269, 577] width 60 height 11
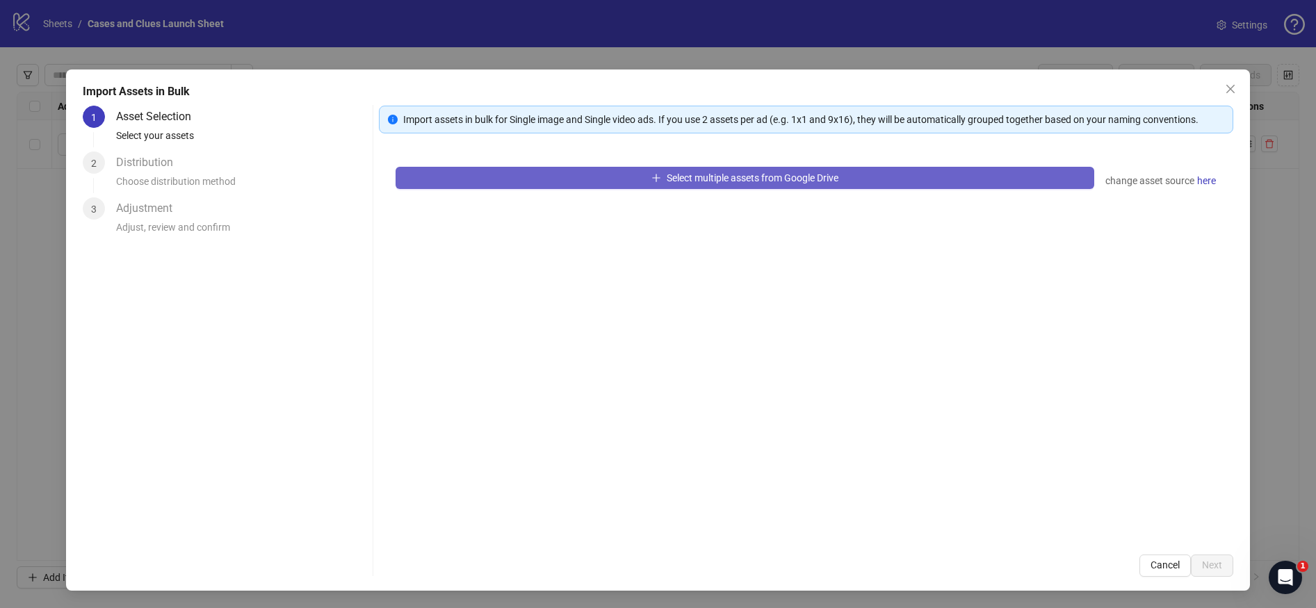
click at [605, 181] on button "Select multiple assets from Google Drive" at bounding box center [745, 178] width 699 height 22
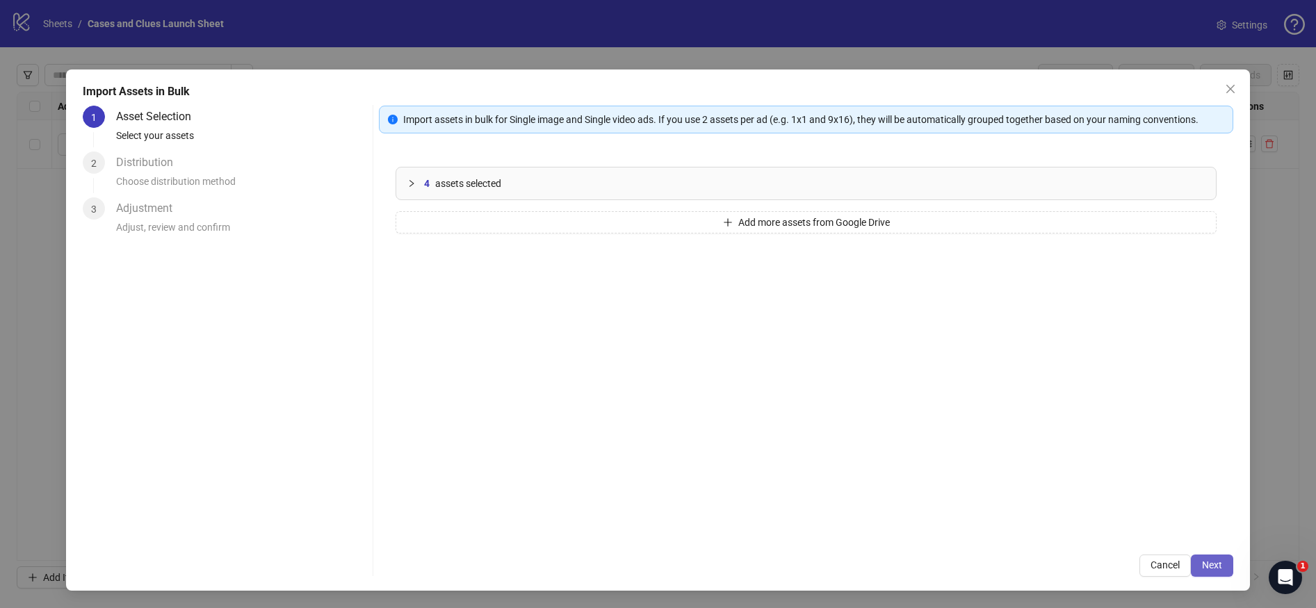
click at [1211, 567] on span "Next" at bounding box center [1212, 565] width 20 height 11
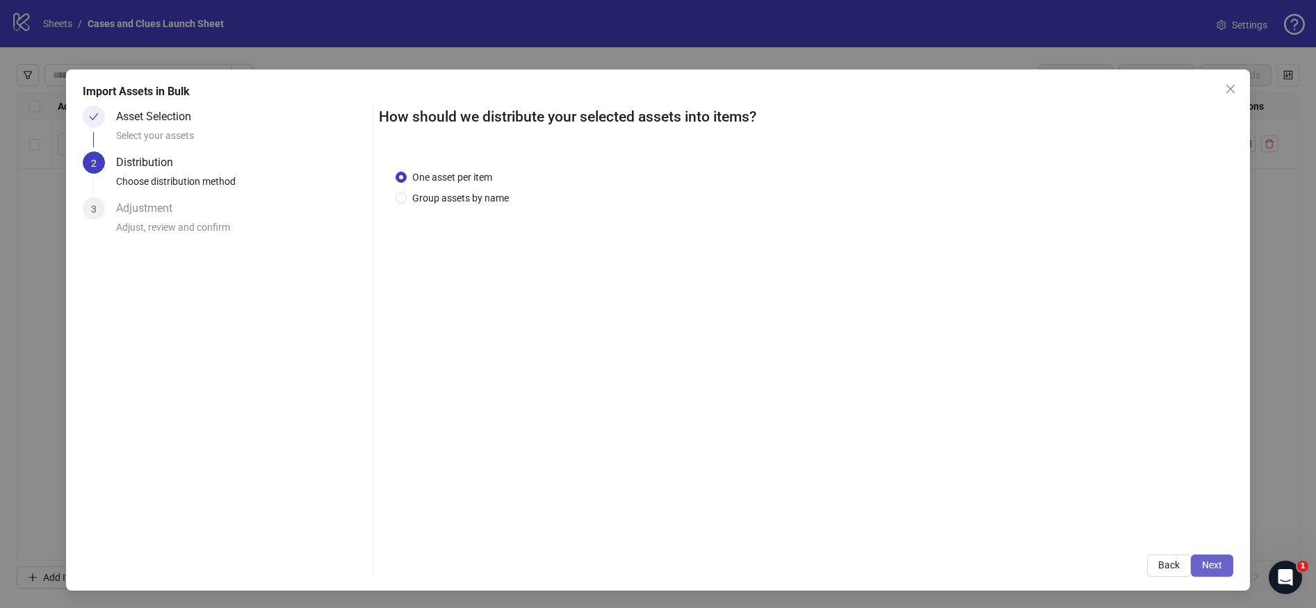
click at [1219, 565] on span "Next" at bounding box center [1212, 565] width 20 height 11
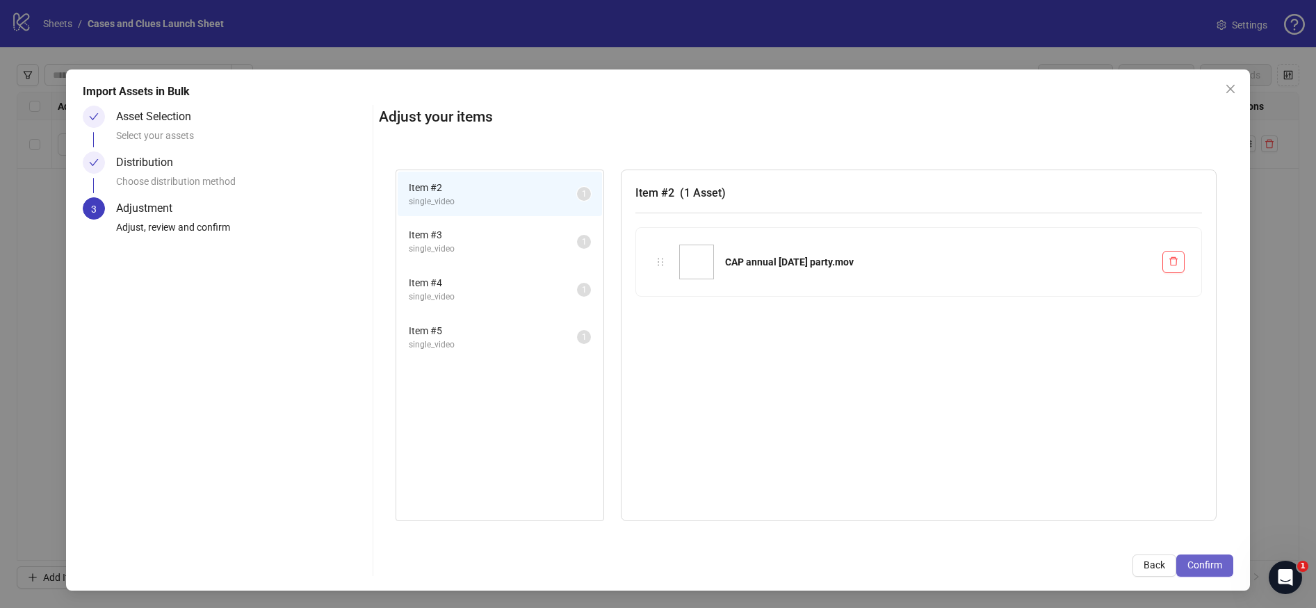
click at [1201, 563] on span "Confirm" at bounding box center [1205, 565] width 35 height 11
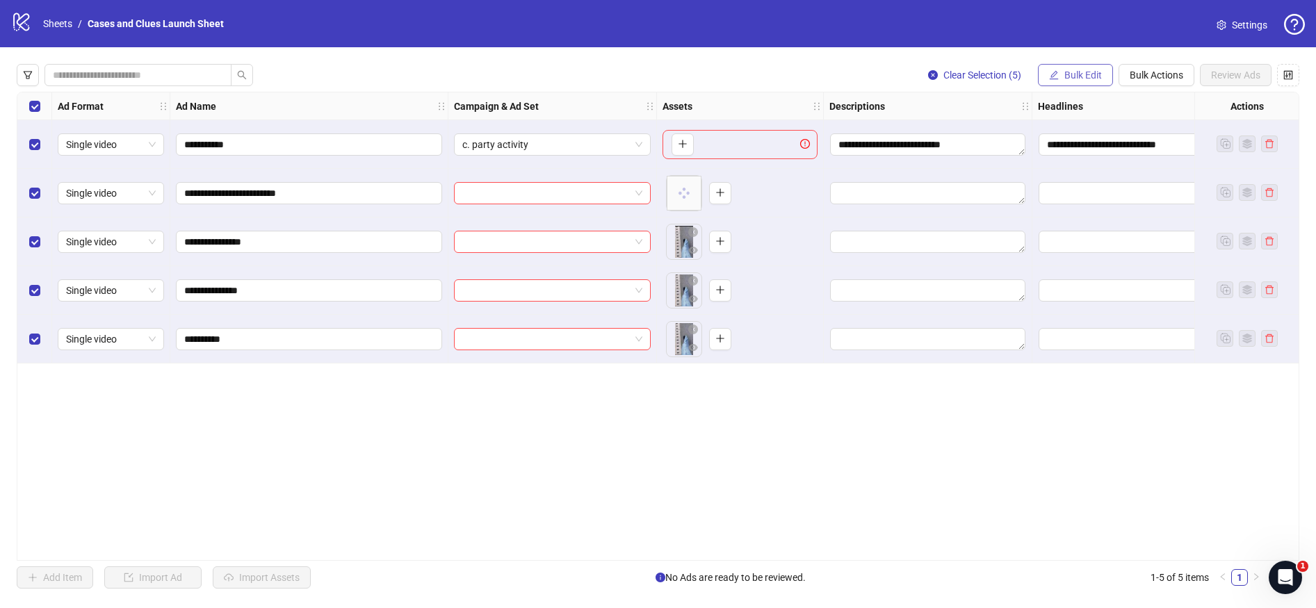
click at [1077, 75] on span "Bulk Edit" at bounding box center [1084, 75] width 38 height 11
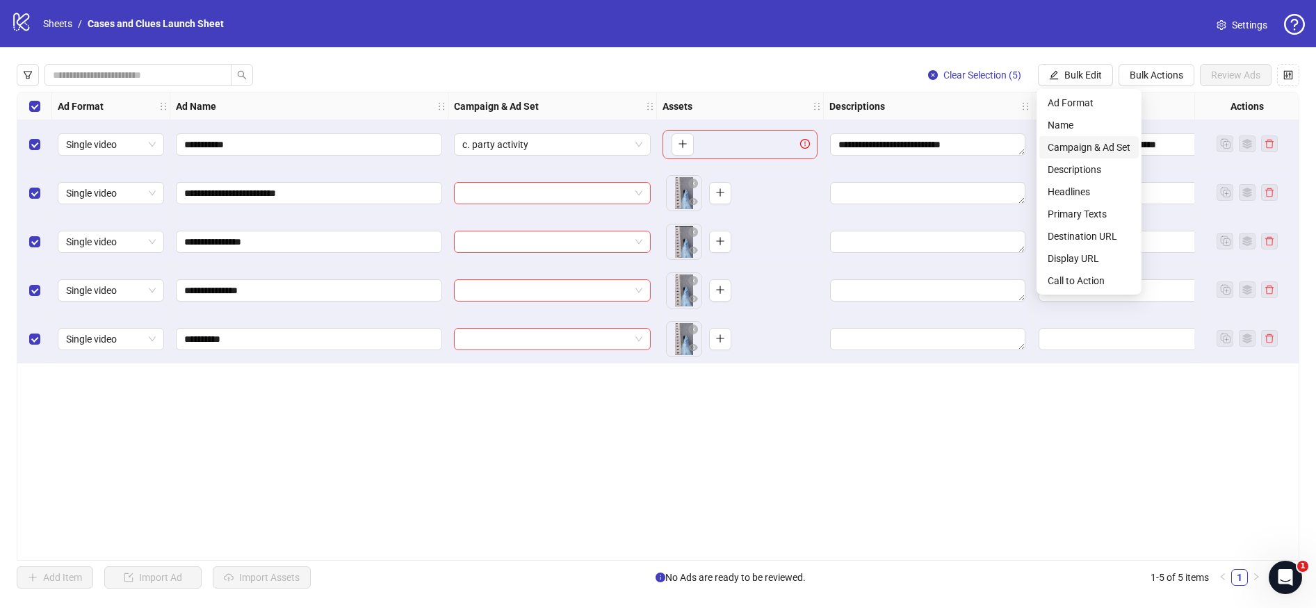
click at [1080, 144] on span "Campaign & Ad Set" at bounding box center [1089, 147] width 83 height 15
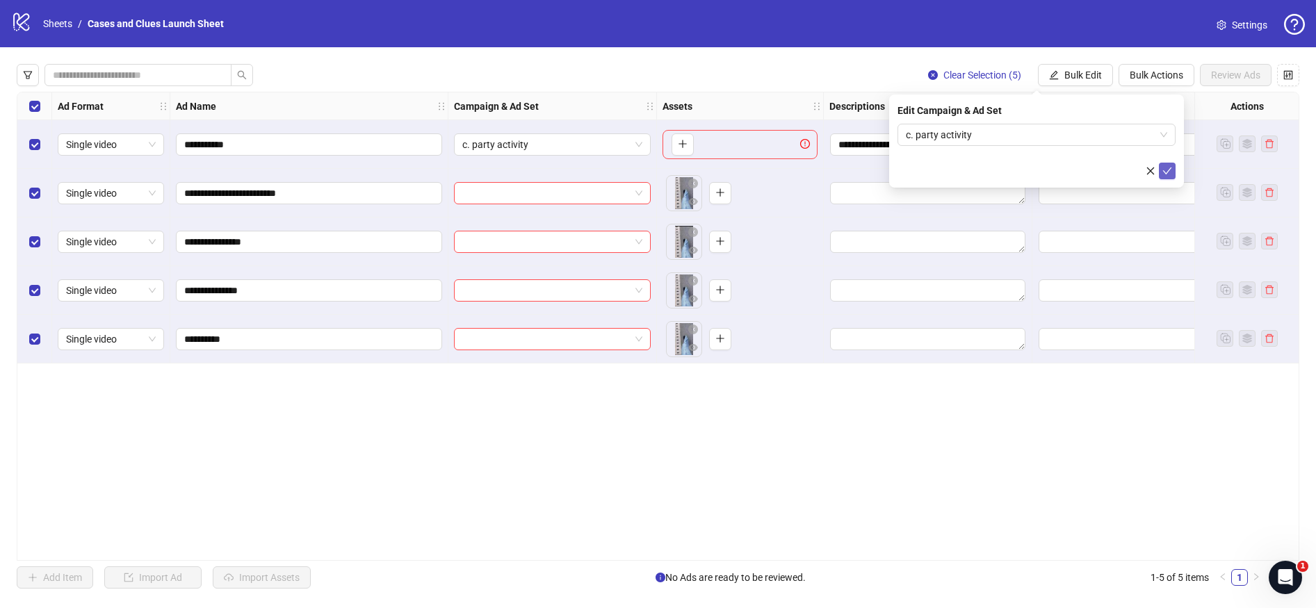
click at [1170, 172] on icon "check" at bounding box center [1168, 171] width 10 height 10
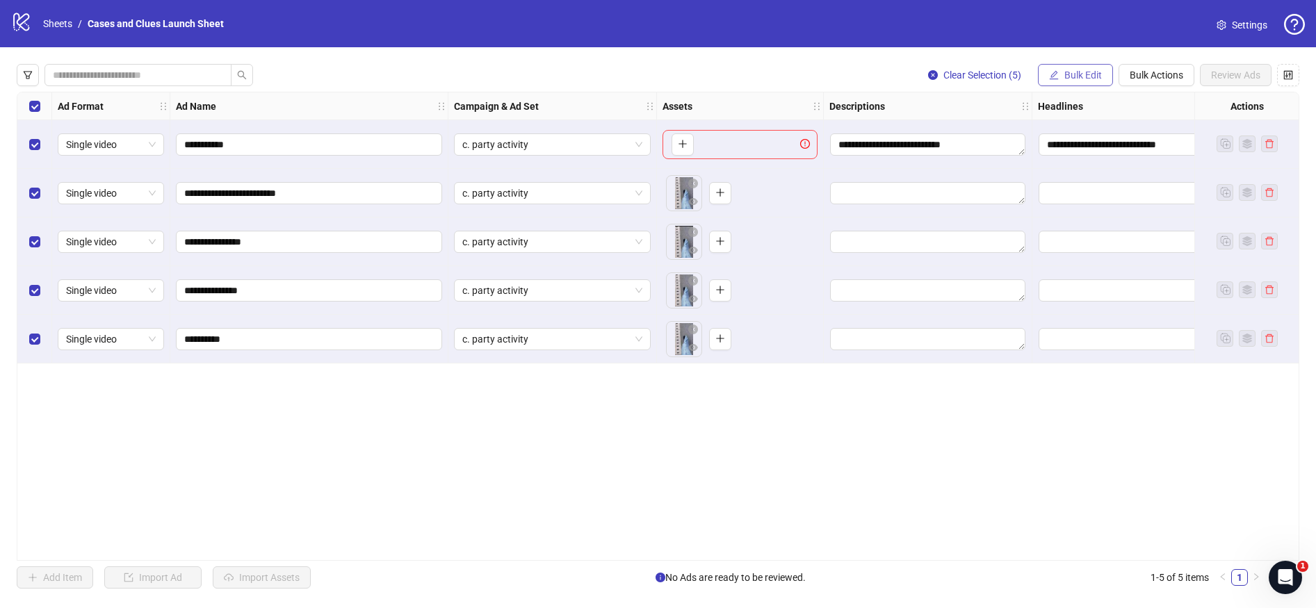
click at [1091, 74] on span "Bulk Edit" at bounding box center [1084, 75] width 38 height 11
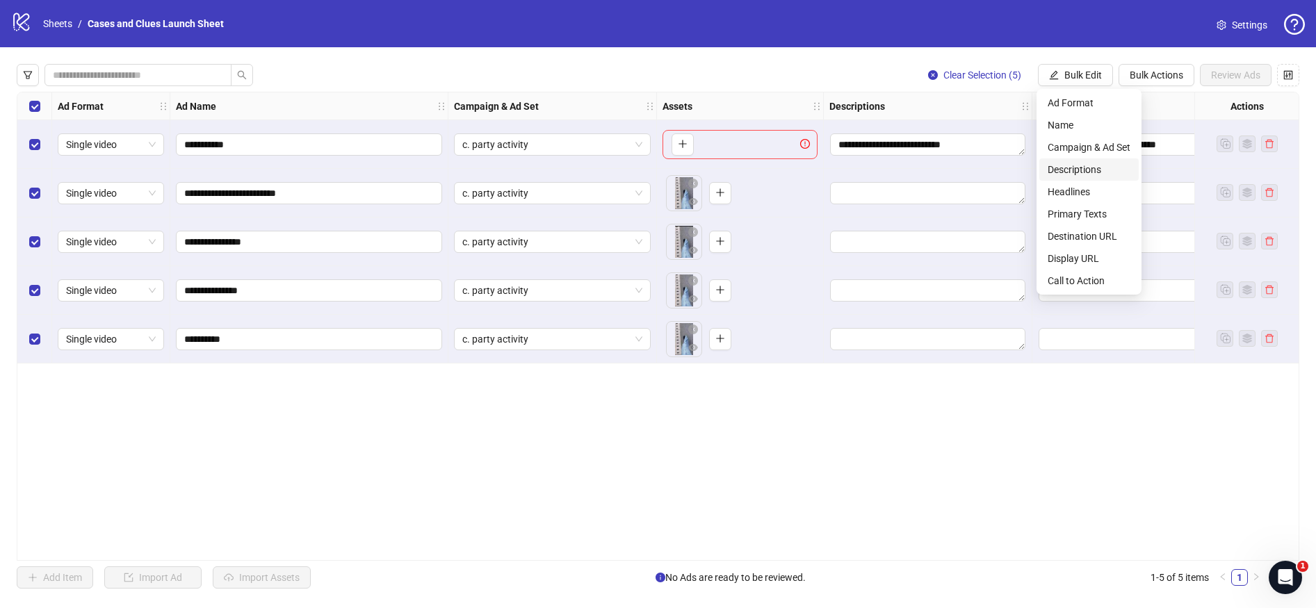
click at [1081, 170] on span "Descriptions" at bounding box center [1089, 169] width 83 height 15
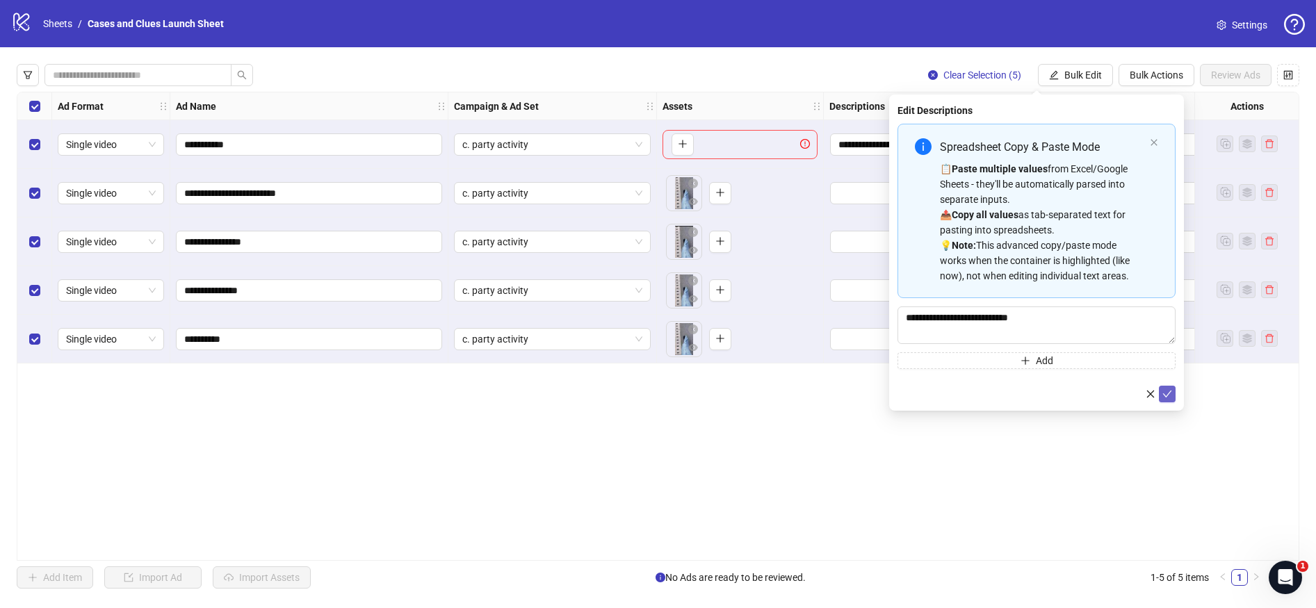
click at [1170, 392] on icon "check" at bounding box center [1168, 394] width 10 height 10
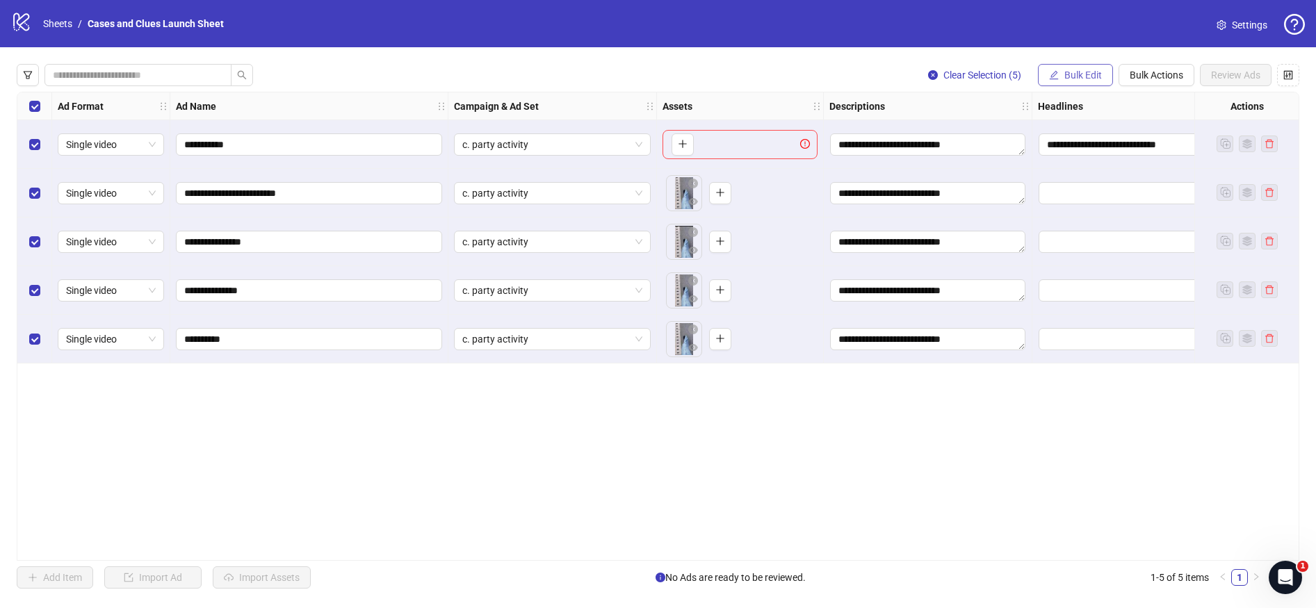
click at [1062, 70] on button "Bulk Edit" at bounding box center [1075, 75] width 75 height 22
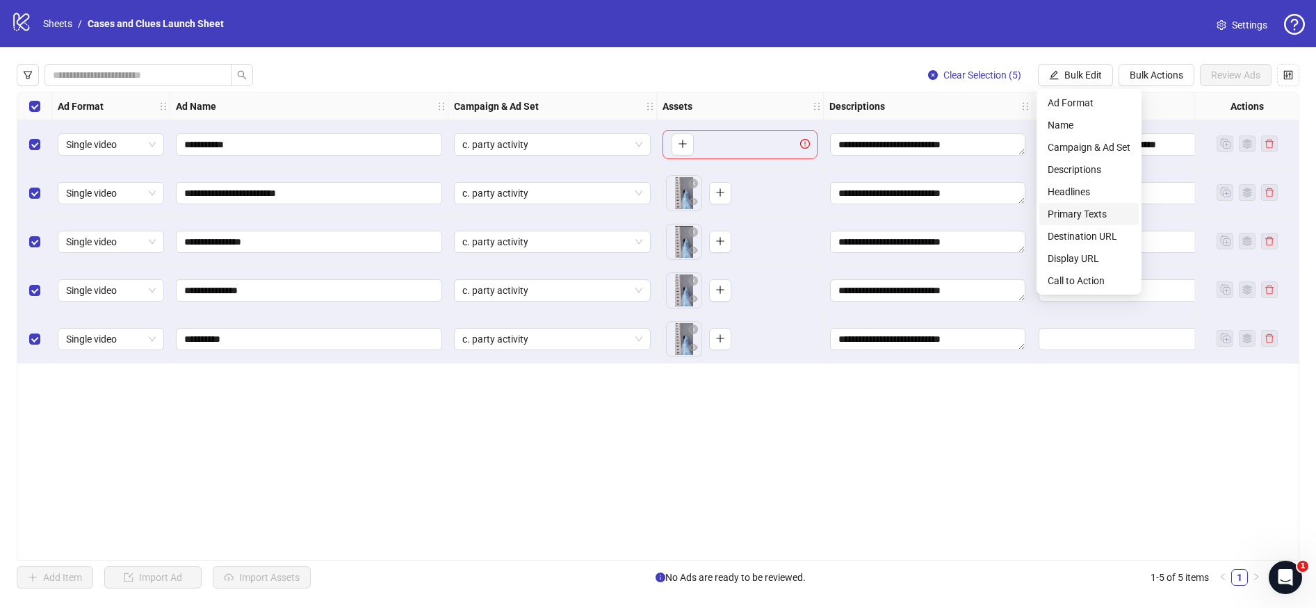
click at [1079, 212] on span "Primary Texts" at bounding box center [1089, 214] width 83 height 15
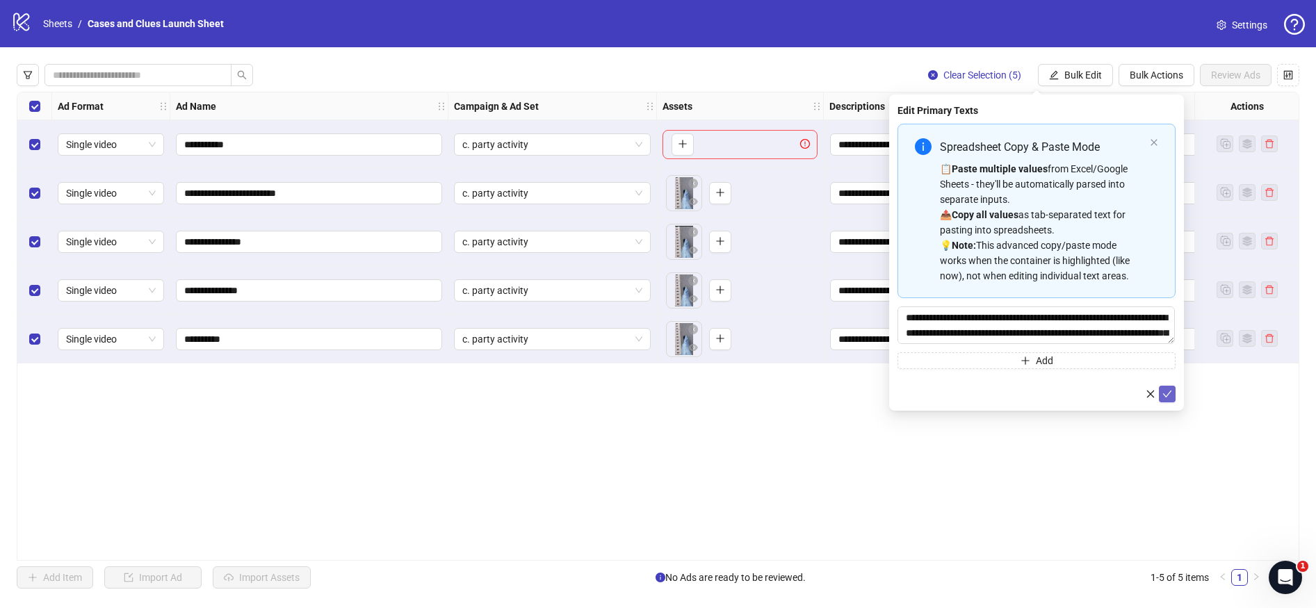
click at [1163, 390] on icon "check" at bounding box center [1168, 394] width 10 height 10
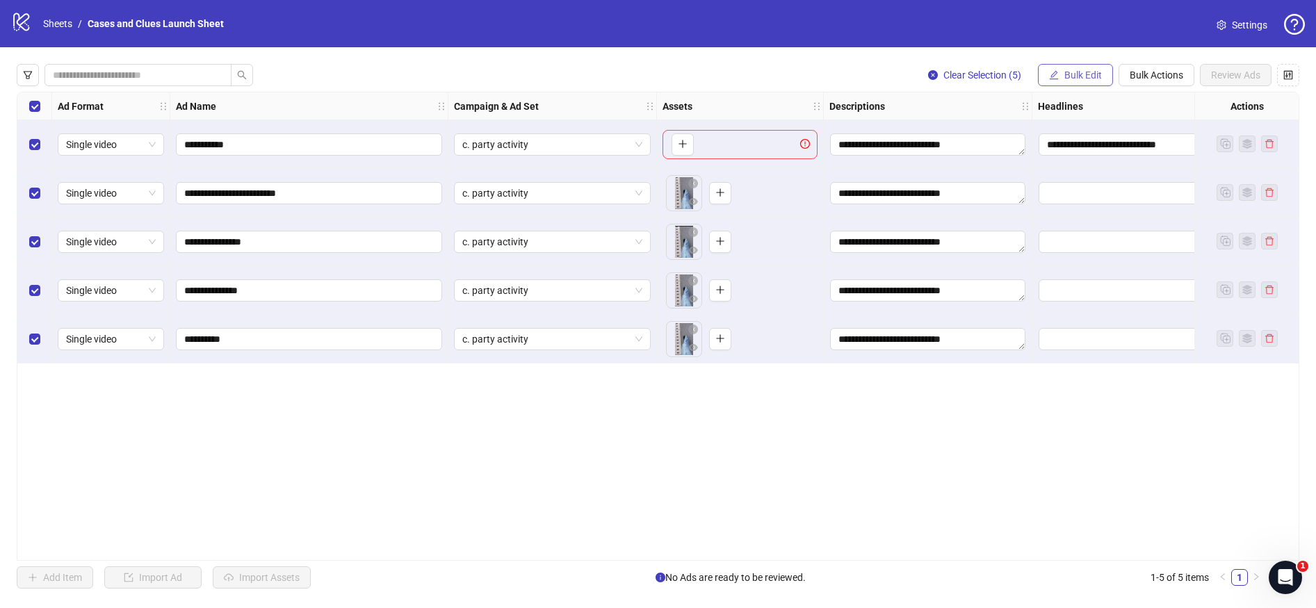
click at [1067, 75] on span "Bulk Edit" at bounding box center [1084, 75] width 38 height 11
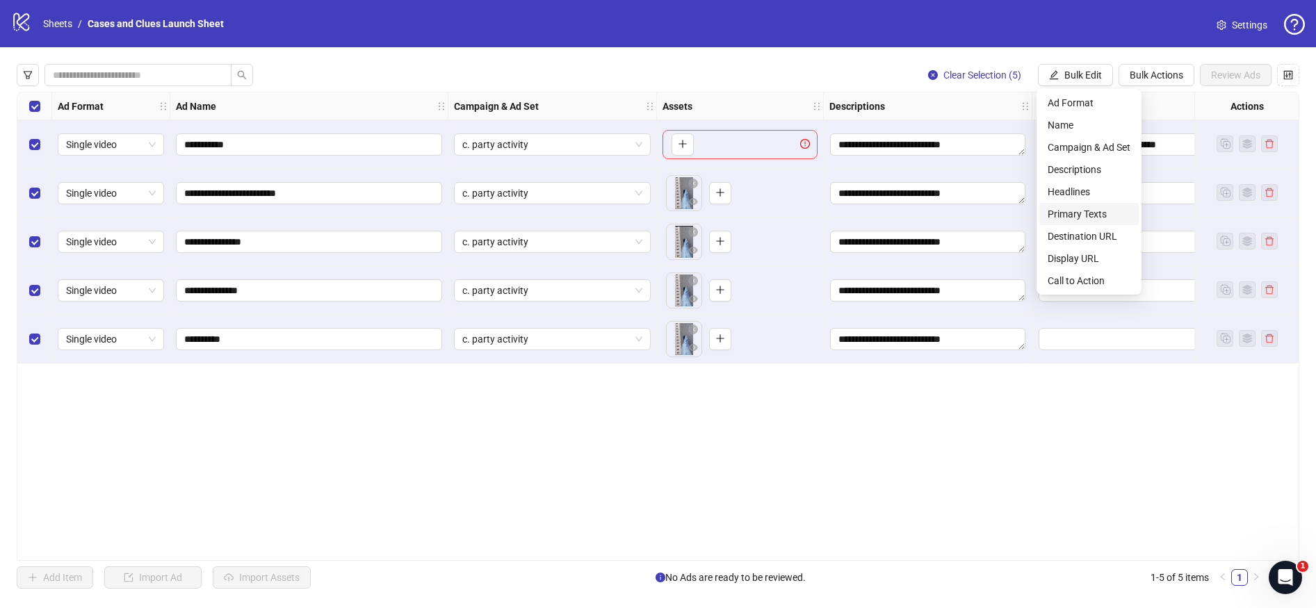
click at [1077, 216] on span "Primary Texts" at bounding box center [1089, 214] width 83 height 15
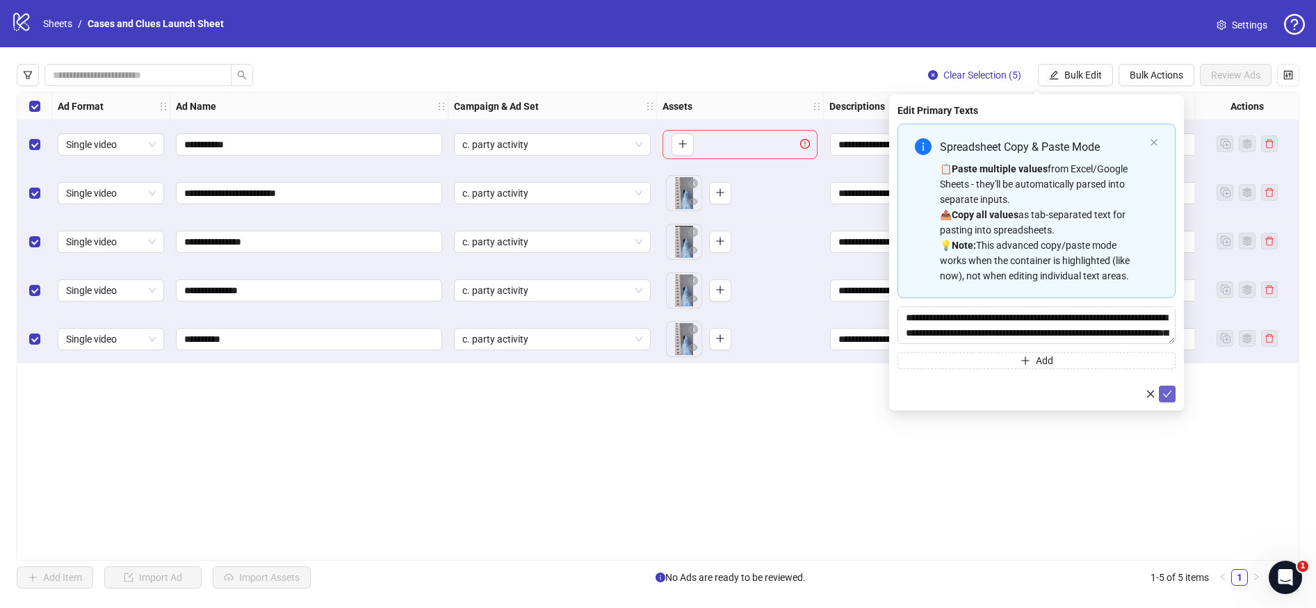
click at [1168, 396] on icon "check" at bounding box center [1167, 394] width 9 height 7
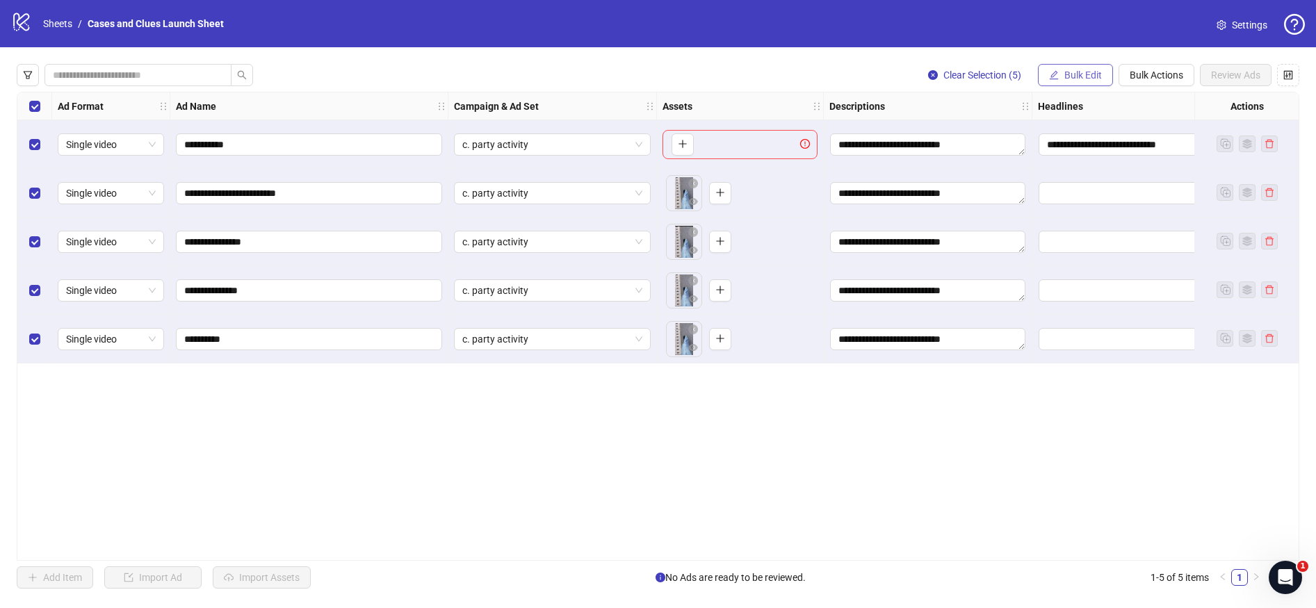
click at [1074, 74] on span "Bulk Edit" at bounding box center [1084, 75] width 38 height 11
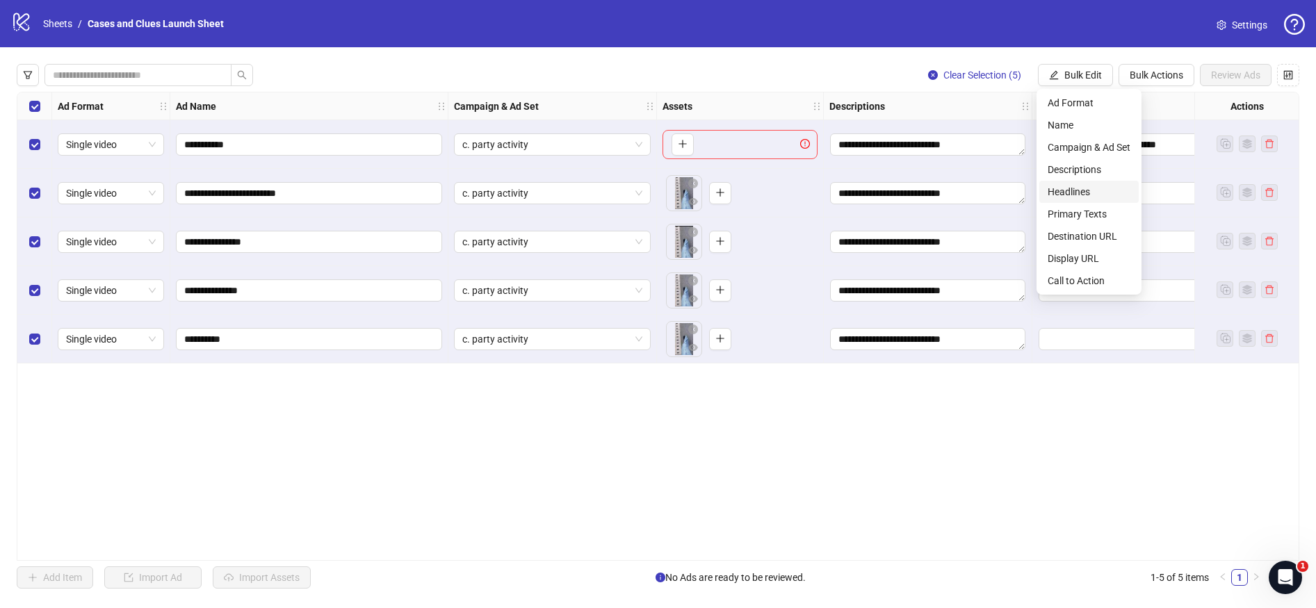
click at [1079, 188] on span "Headlines" at bounding box center [1089, 191] width 83 height 15
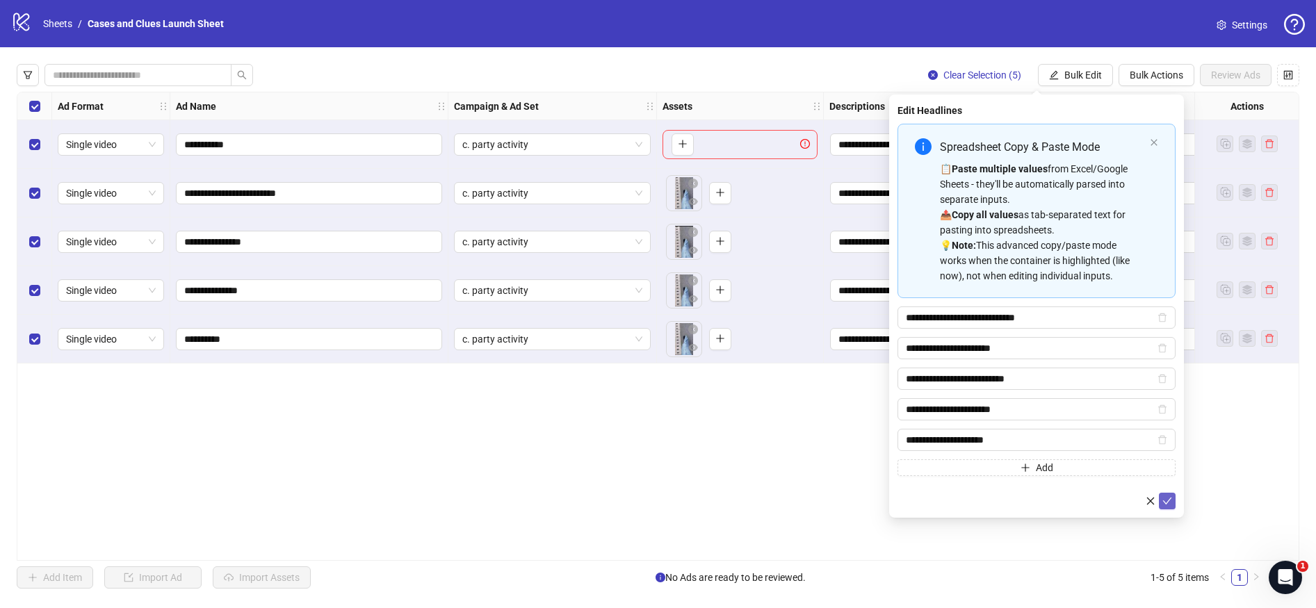
click at [1172, 499] on icon "check" at bounding box center [1168, 502] width 10 height 10
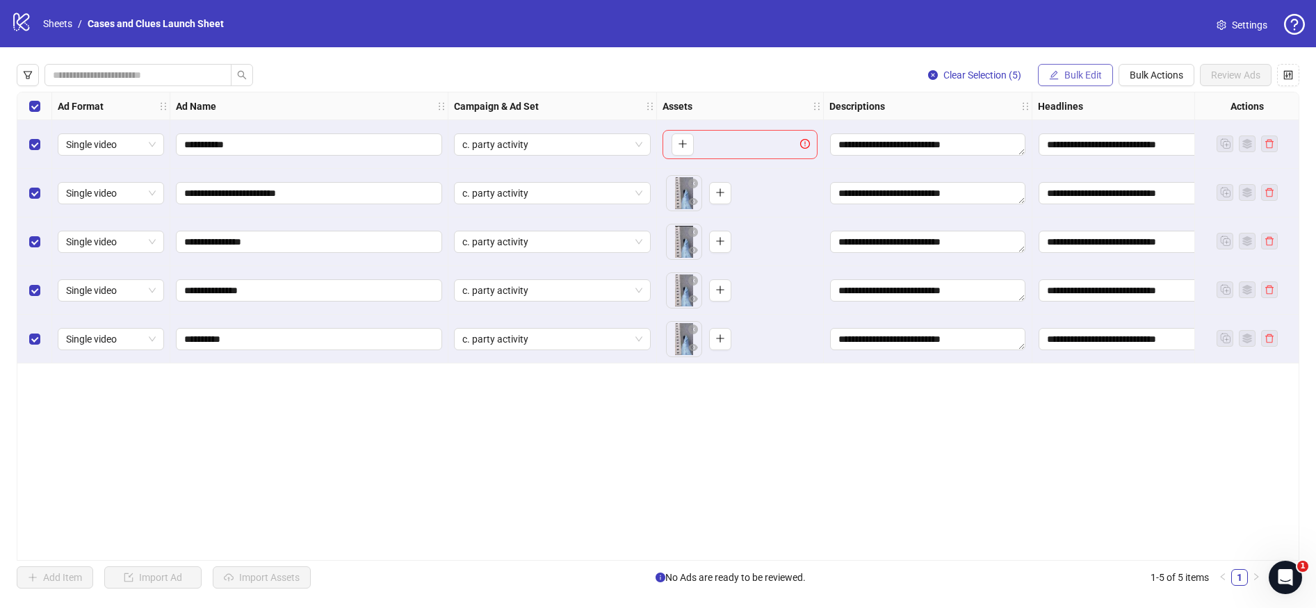
click at [1066, 82] on button "Bulk Edit" at bounding box center [1075, 75] width 75 height 22
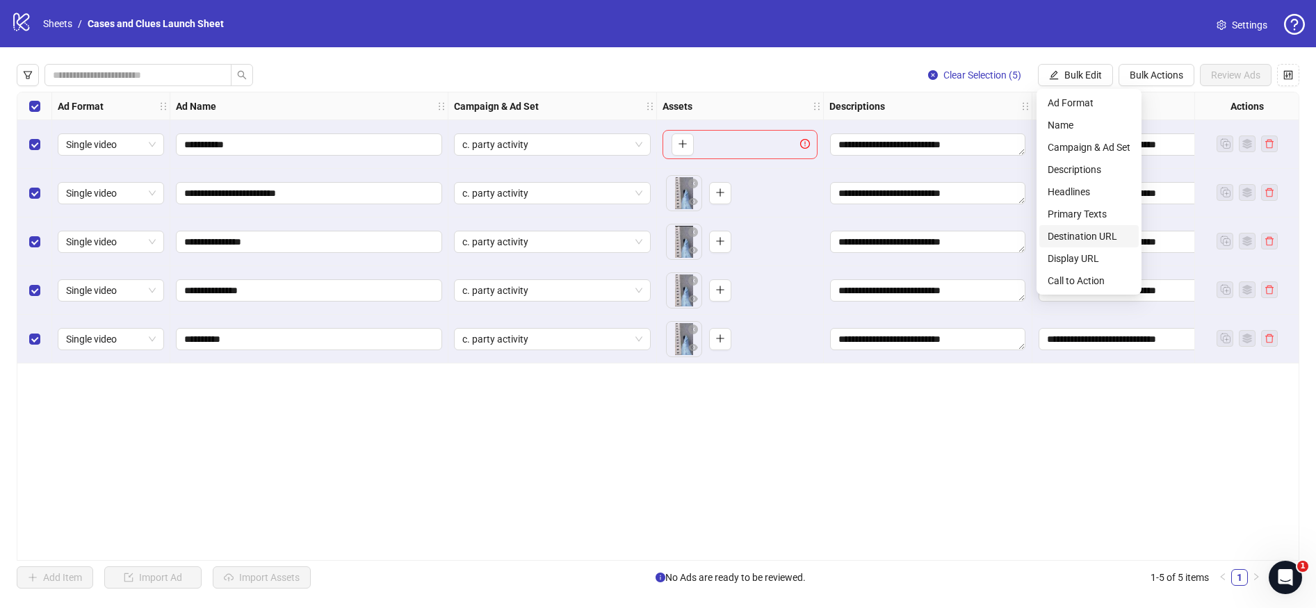
click at [1065, 239] on span "Destination URL" at bounding box center [1089, 236] width 83 height 15
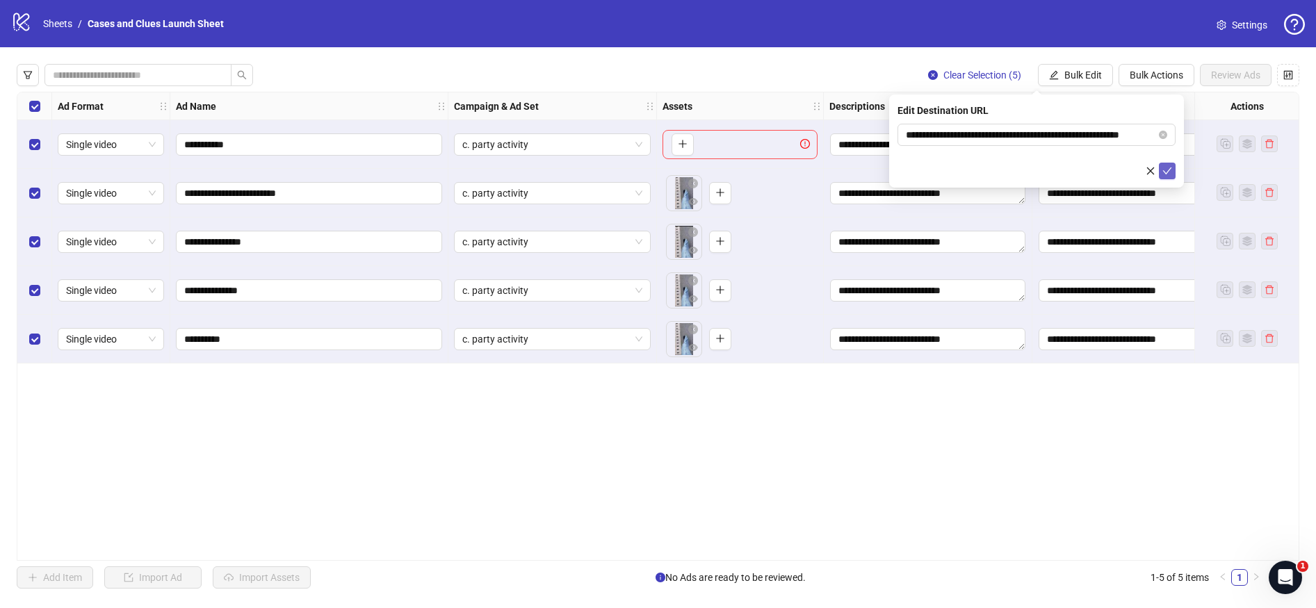
click at [1164, 170] on icon "check" at bounding box center [1167, 171] width 9 height 7
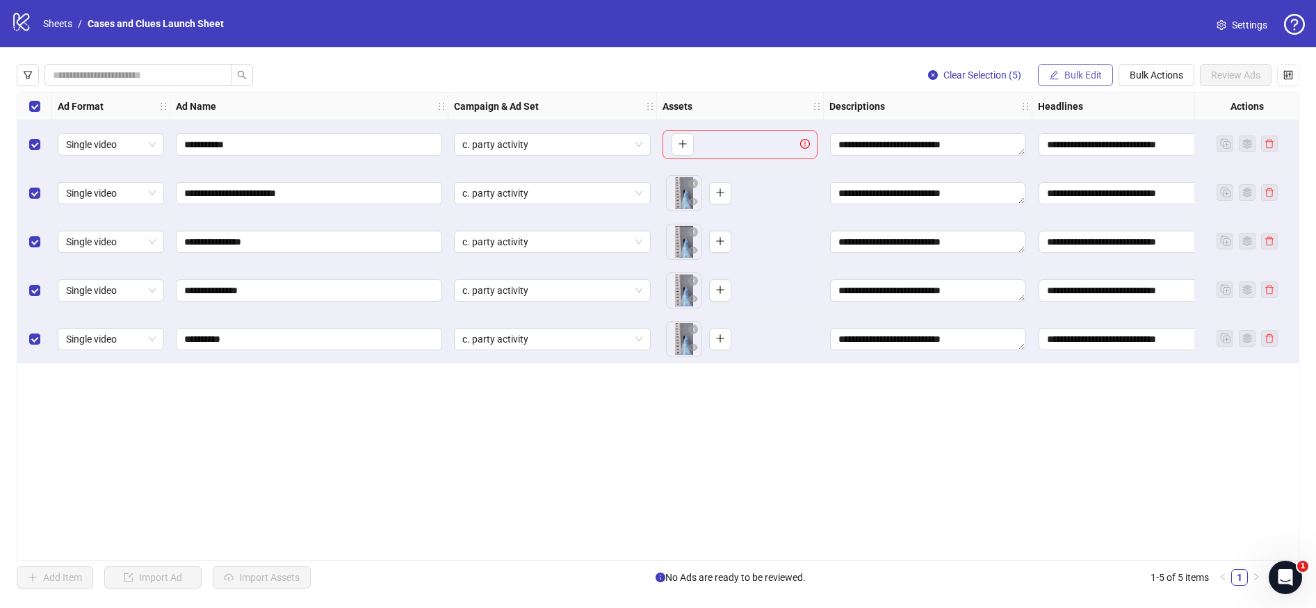
click at [1068, 78] on span "Bulk Edit" at bounding box center [1084, 75] width 38 height 11
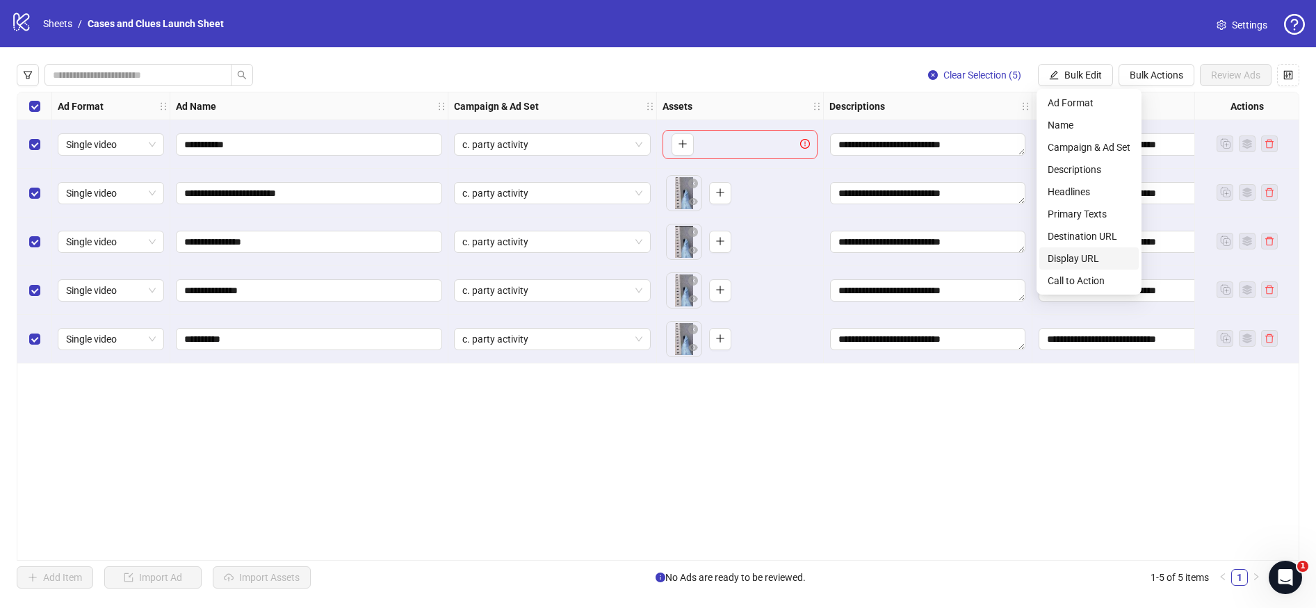
click at [1086, 264] on span "Display URL" at bounding box center [1089, 258] width 83 height 15
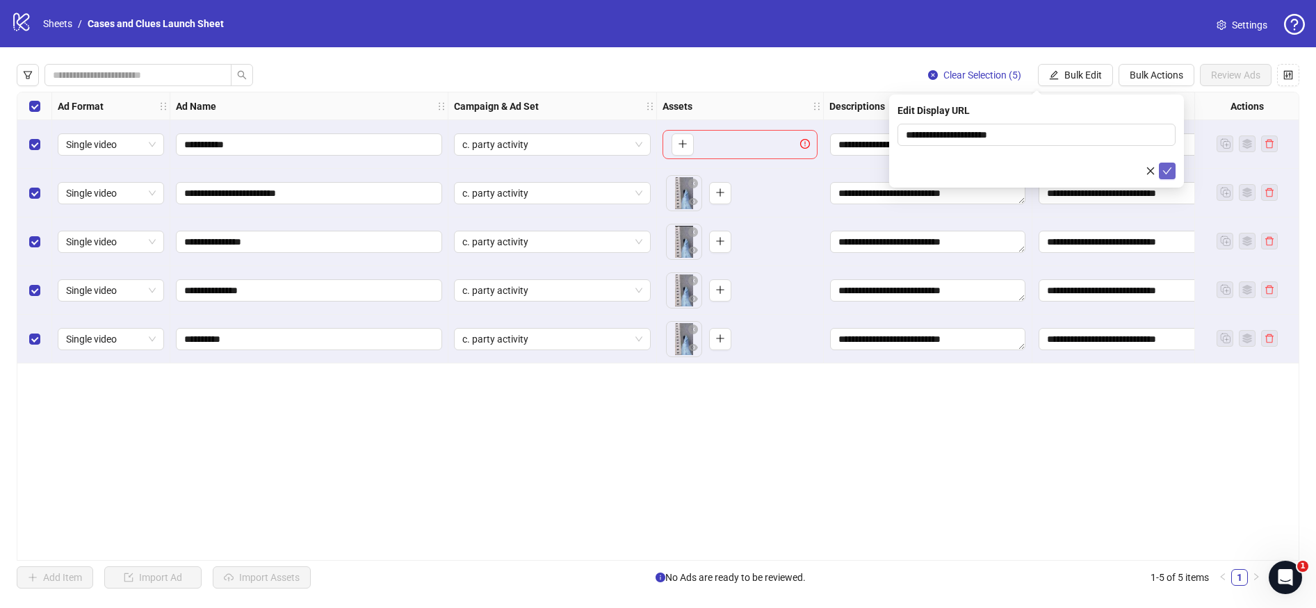
click at [1169, 171] on icon "check" at bounding box center [1168, 171] width 10 height 10
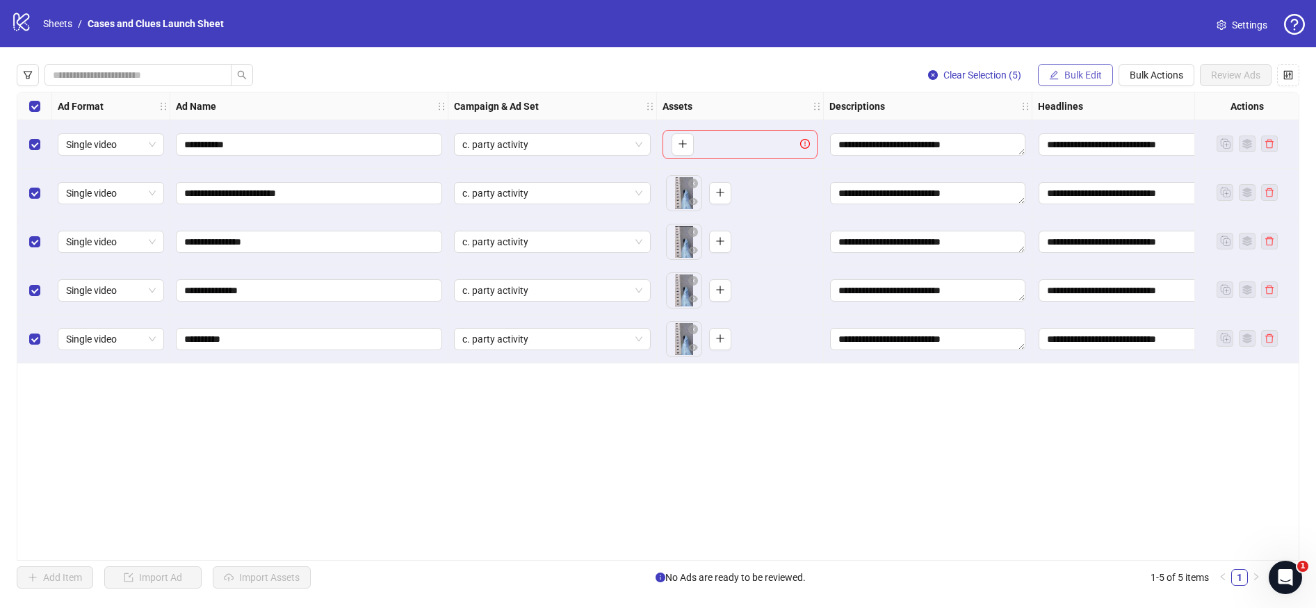
click at [1083, 70] on span "Bulk Edit" at bounding box center [1084, 75] width 38 height 11
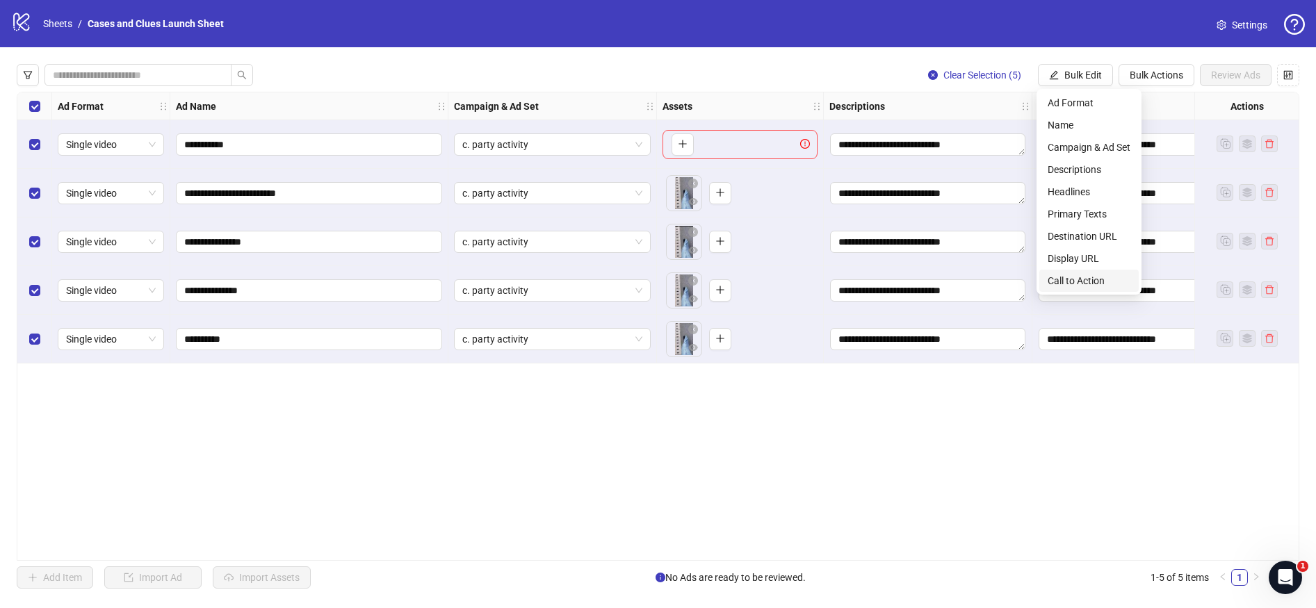
click at [1081, 279] on span "Call to Action" at bounding box center [1089, 280] width 83 height 15
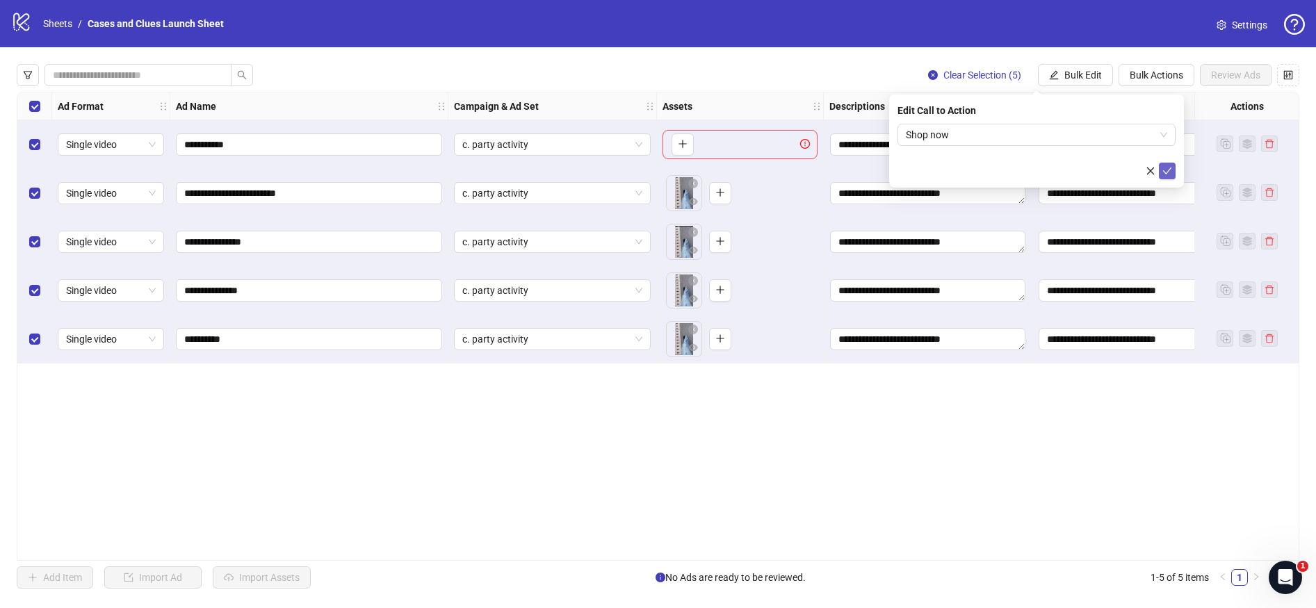
click at [1170, 169] on icon "check" at bounding box center [1167, 171] width 9 height 7
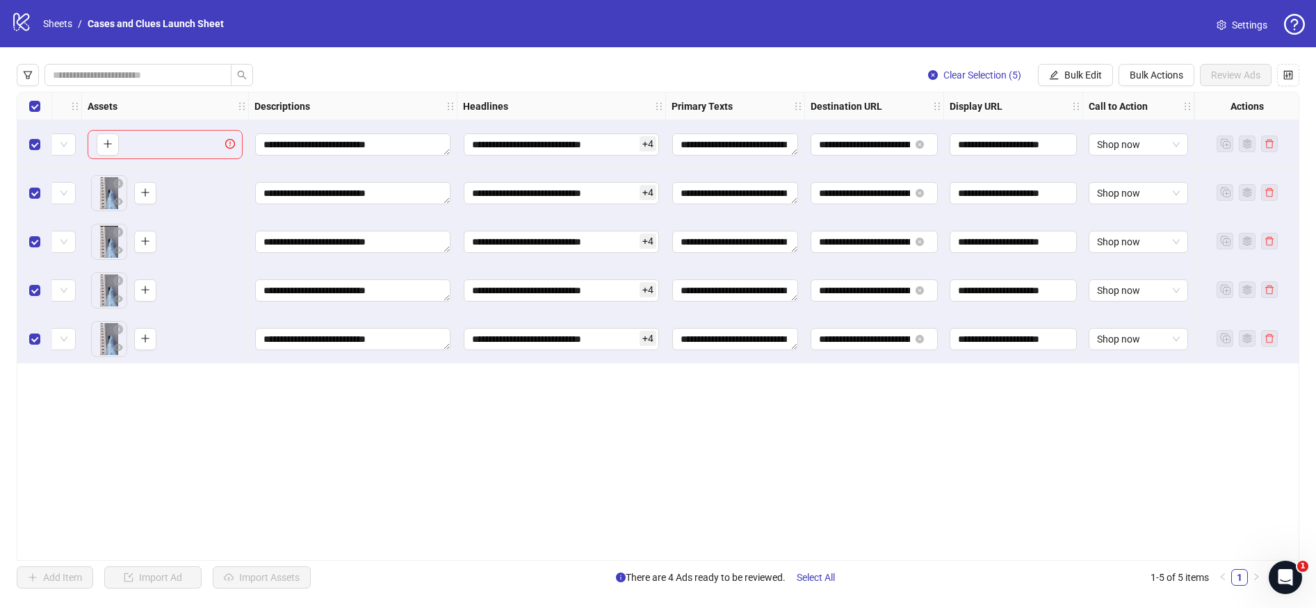
scroll to position [0, 0]
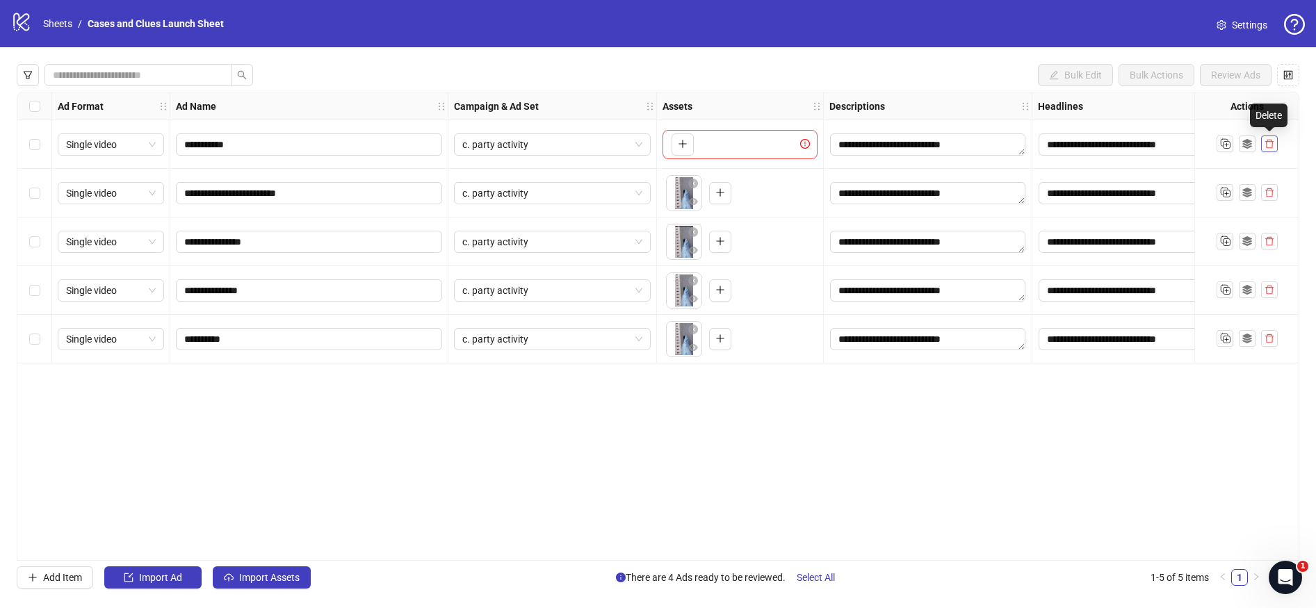
click at [1272, 144] on icon "delete" at bounding box center [1270, 144] width 8 height 9
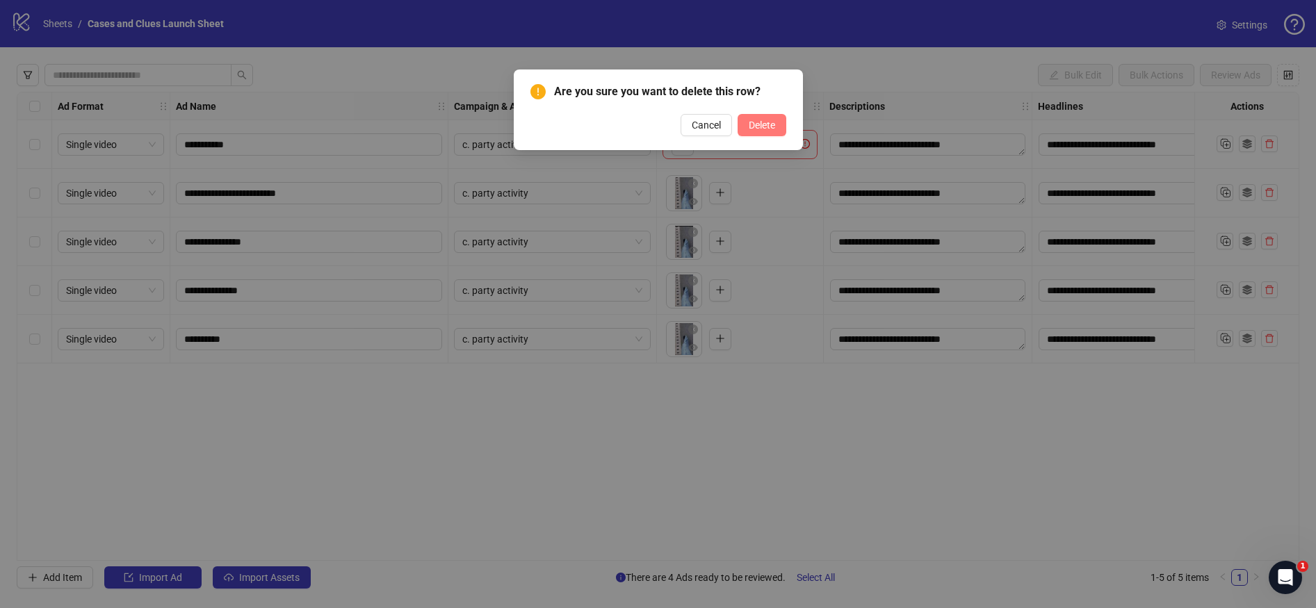
click at [768, 127] on span "Delete" at bounding box center [762, 125] width 26 height 11
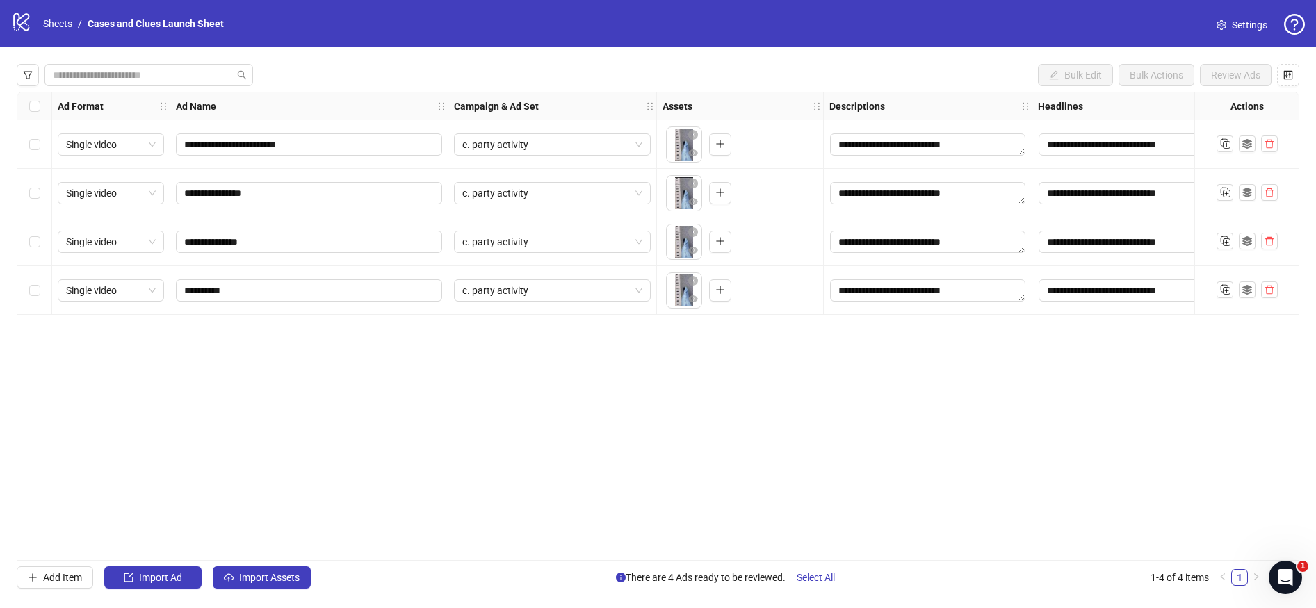
click at [23, 106] on div "Select all rows" at bounding box center [34, 106] width 35 height 28
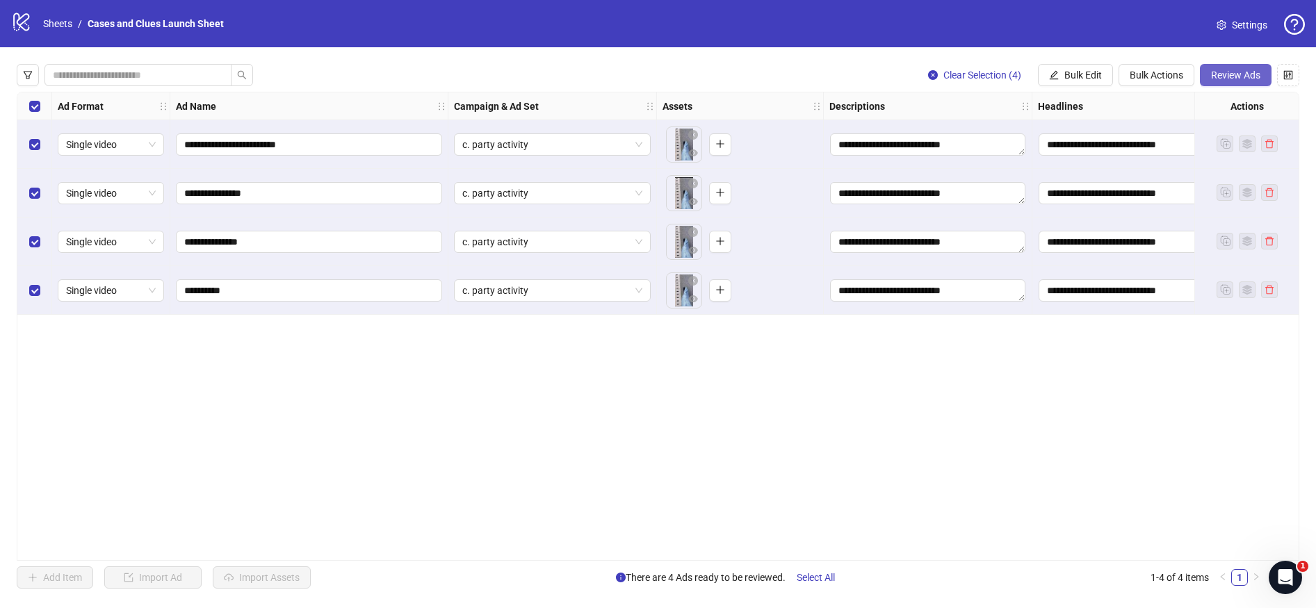
click at [1248, 74] on span "Review Ads" at bounding box center [1235, 75] width 49 height 11
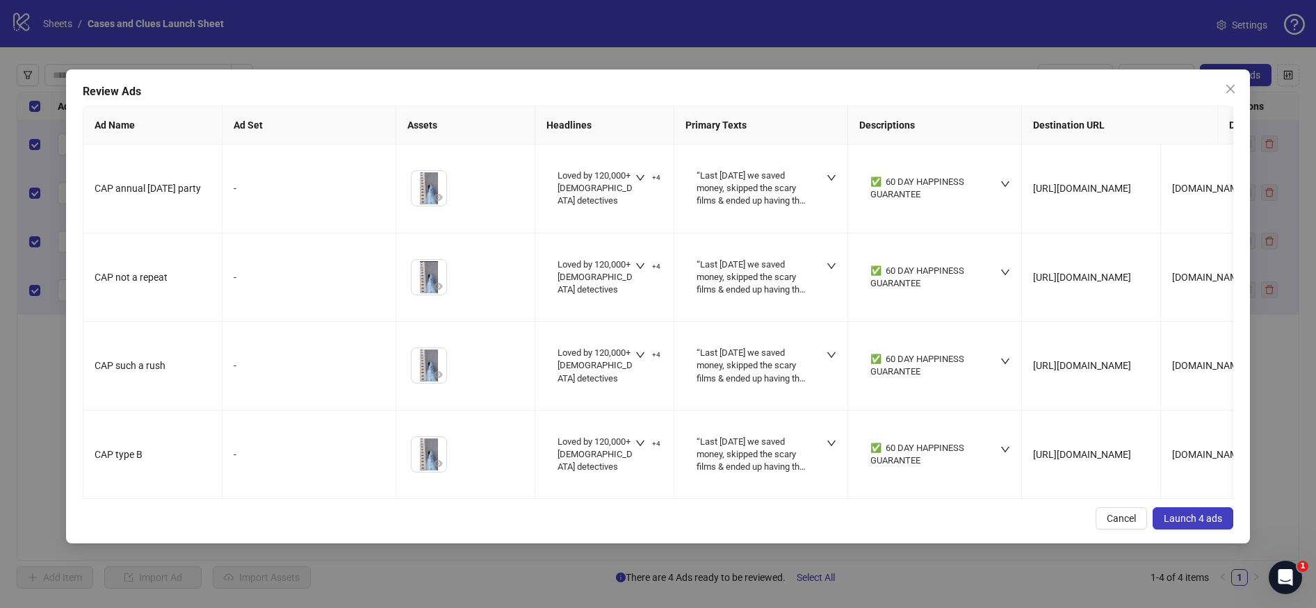
click at [1186, 524] on span "Launch 4 ads" at bounding box center [1193, 518] width 58 height 11
